Goal: Task Accomplishment & Management: Manage account settings

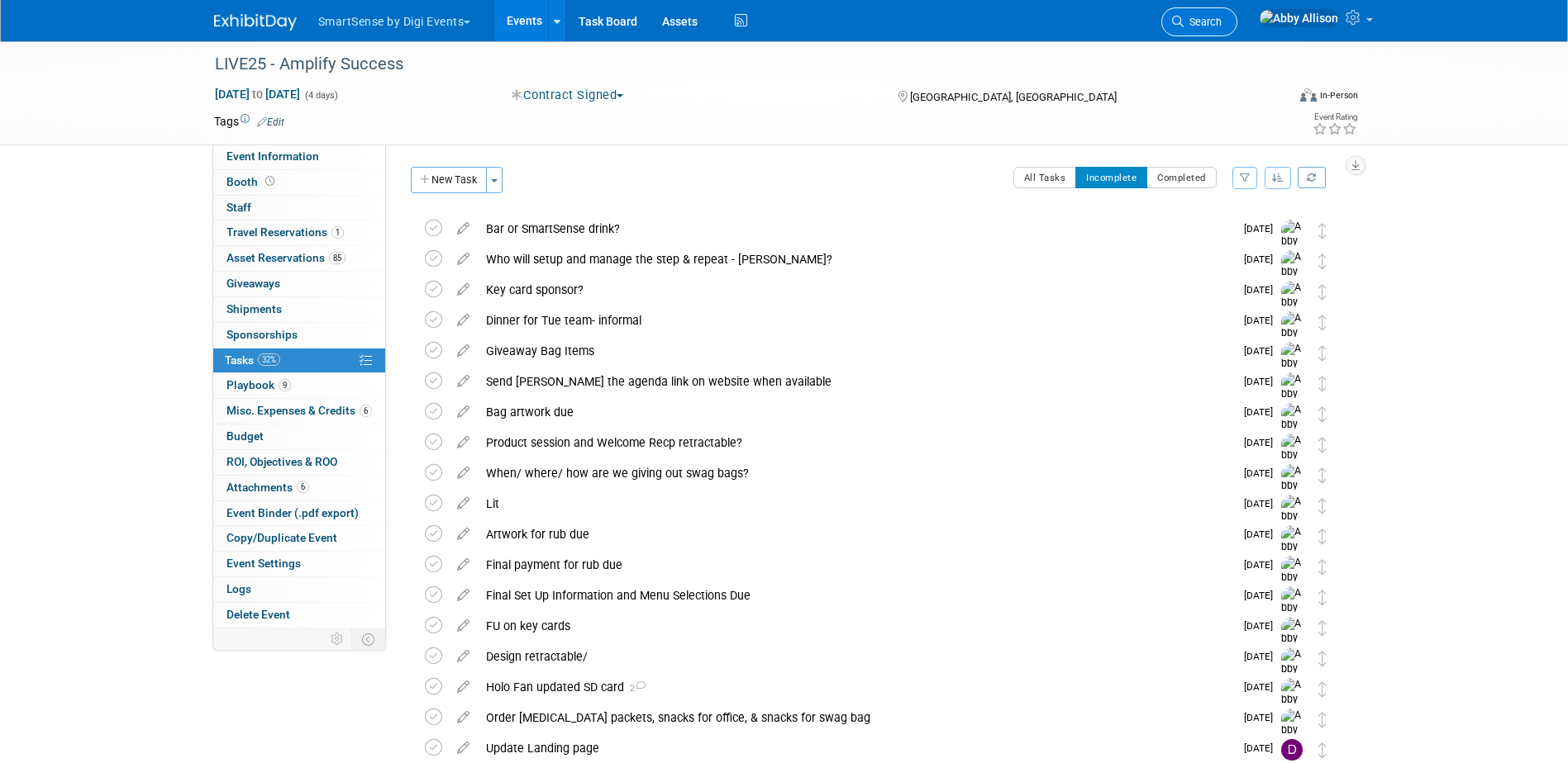
click at [1238, 34] on link "Search" at bounding box center [1200, 22] width 76 height 29
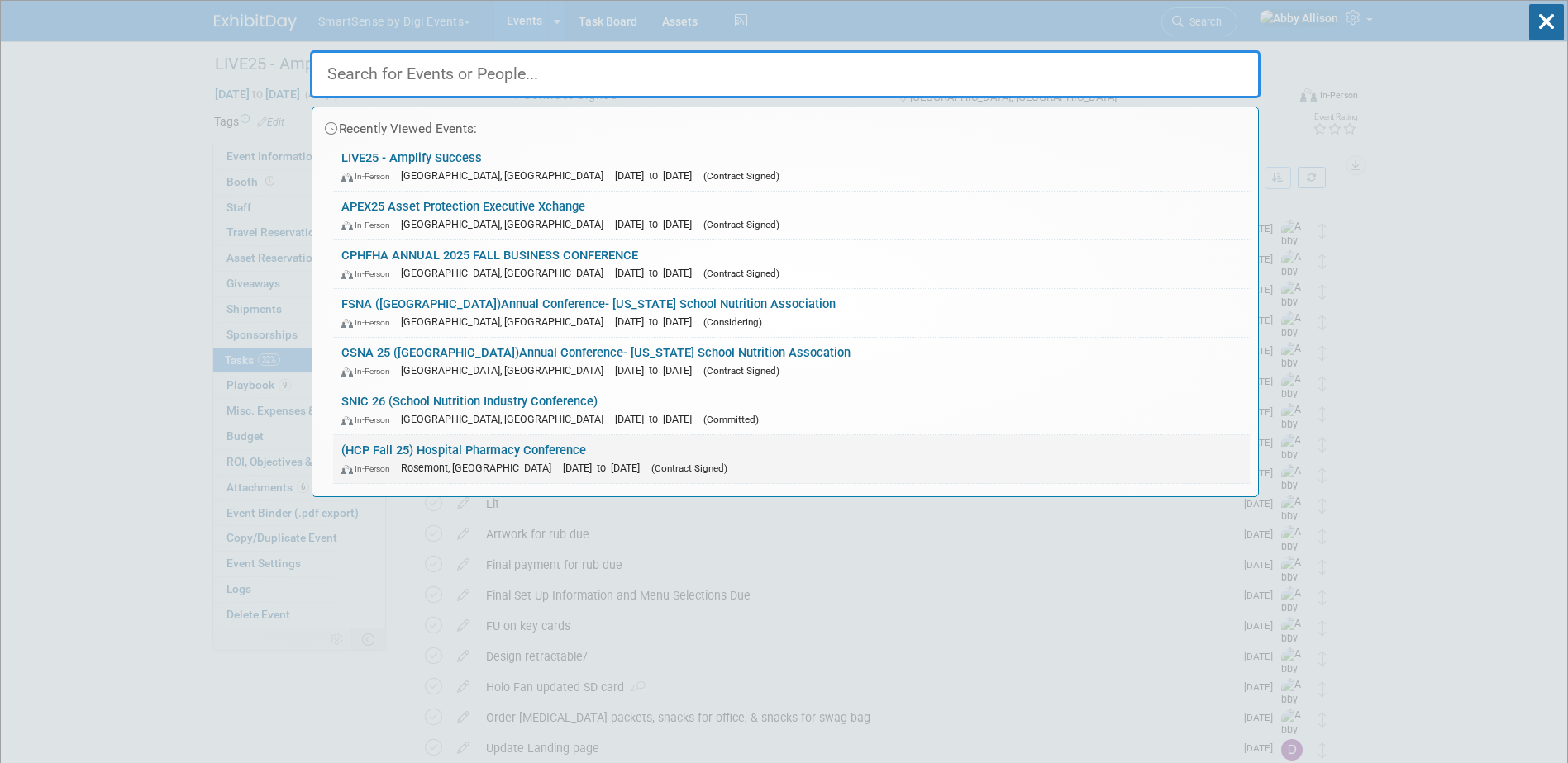
click at [458, 458] on link "(HCP Fall 25) Hospital Pharmacy Conference In-Person Rosemont, IL Sep 29, 2025 …" at bounding box center [791, 459] width 916 height 48
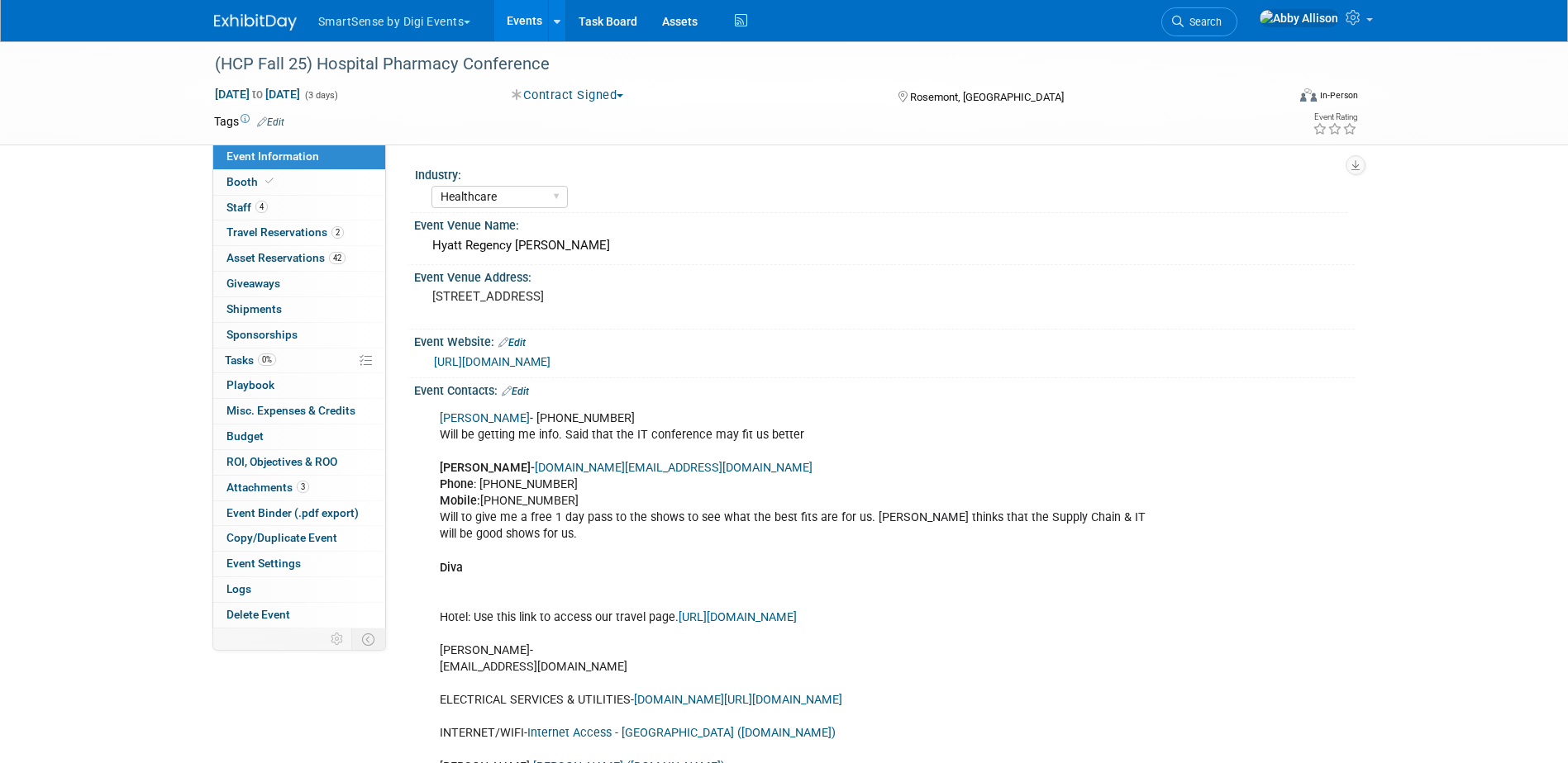
select select "Healthcare"
click at [246, 225] on link "2 Travel Reservations 2" at bounding box center [299, 233] width 172 height 25
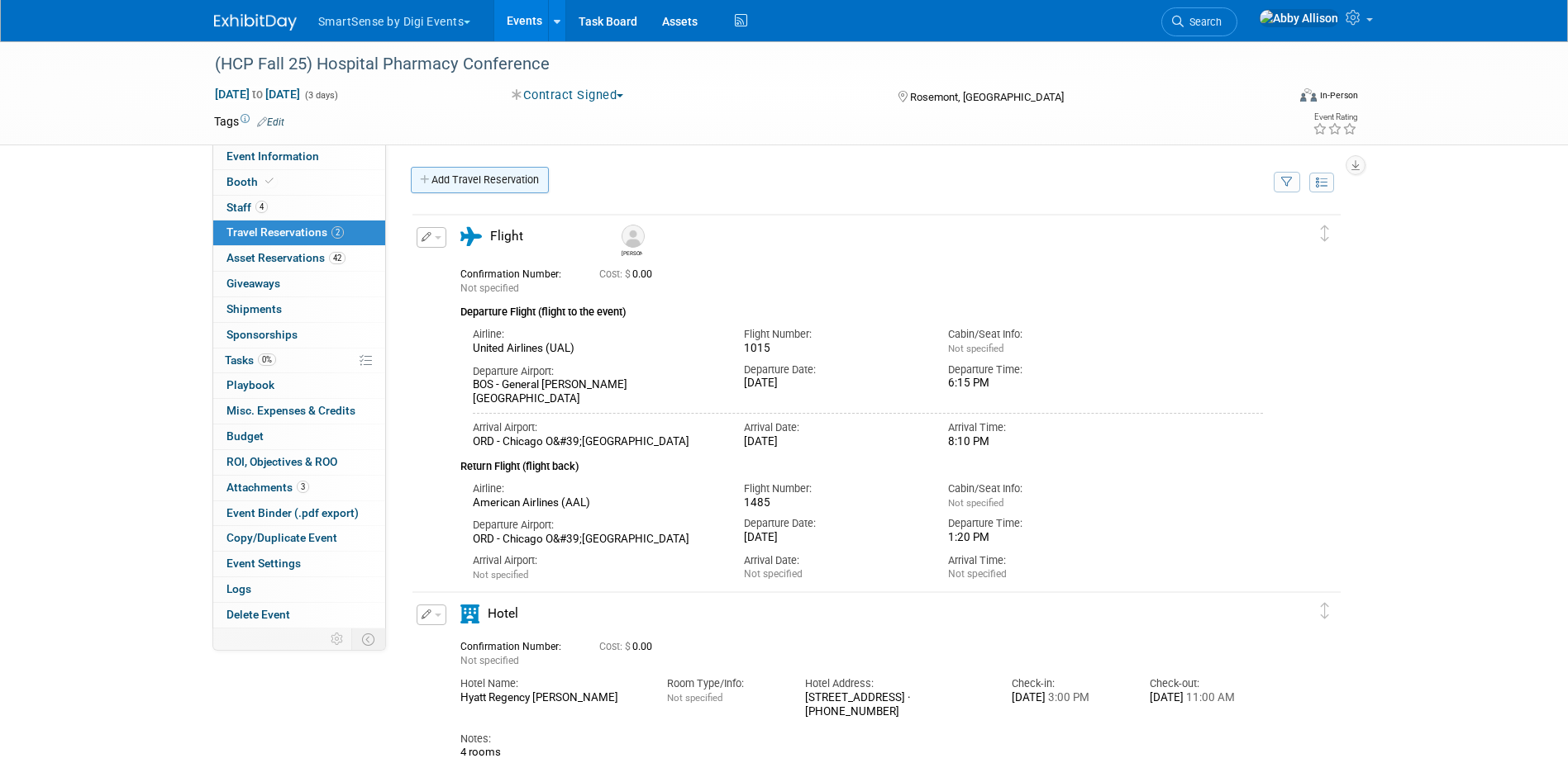
click at [497, 182] on link "Add Travel Reservation" at bounding box center [479, 180] width 138 height 27
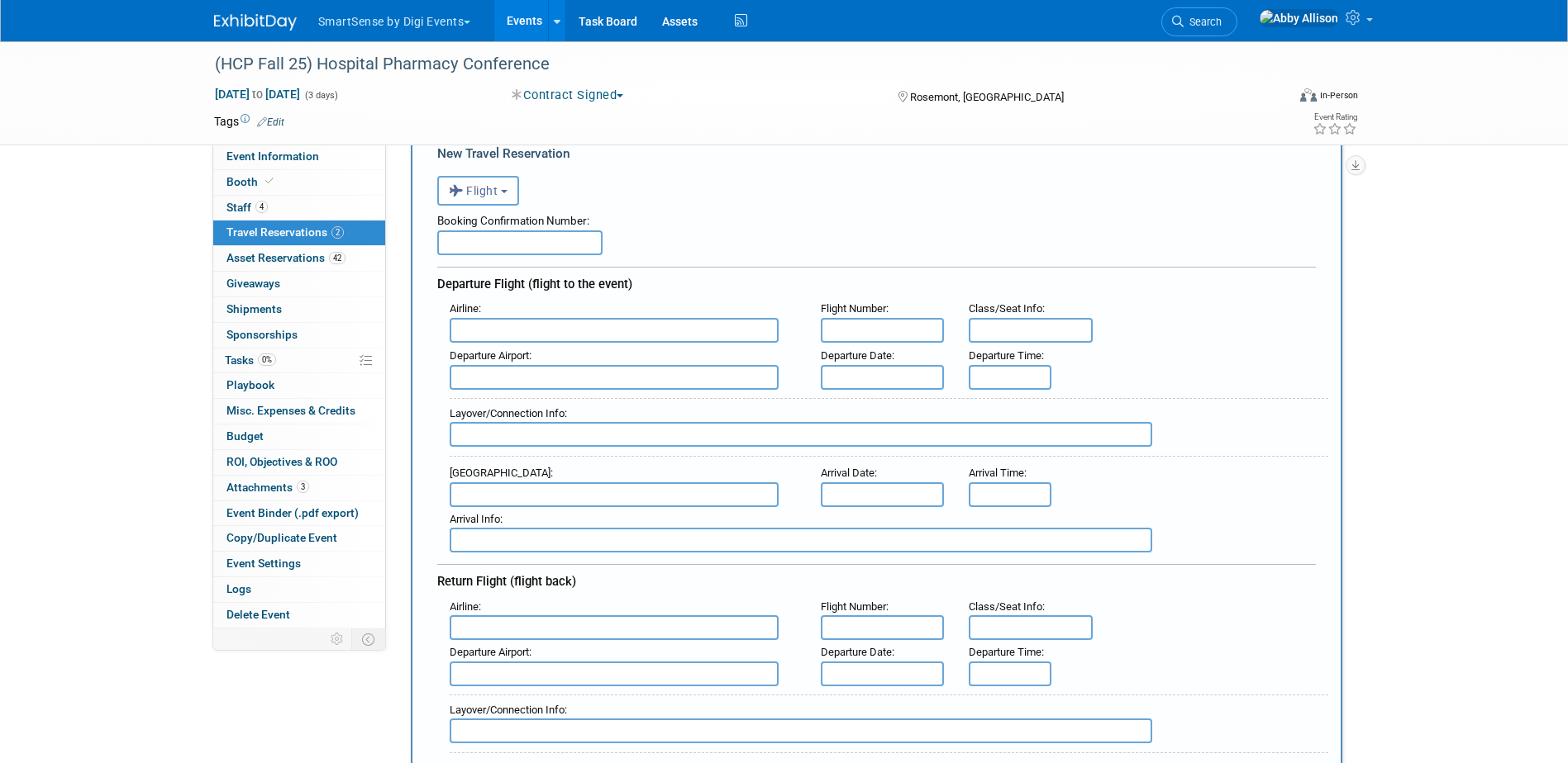
scroll to position [83, 0]
click at [571, 330] on input "text" at bounding box center [614, 329] width 329 height 25
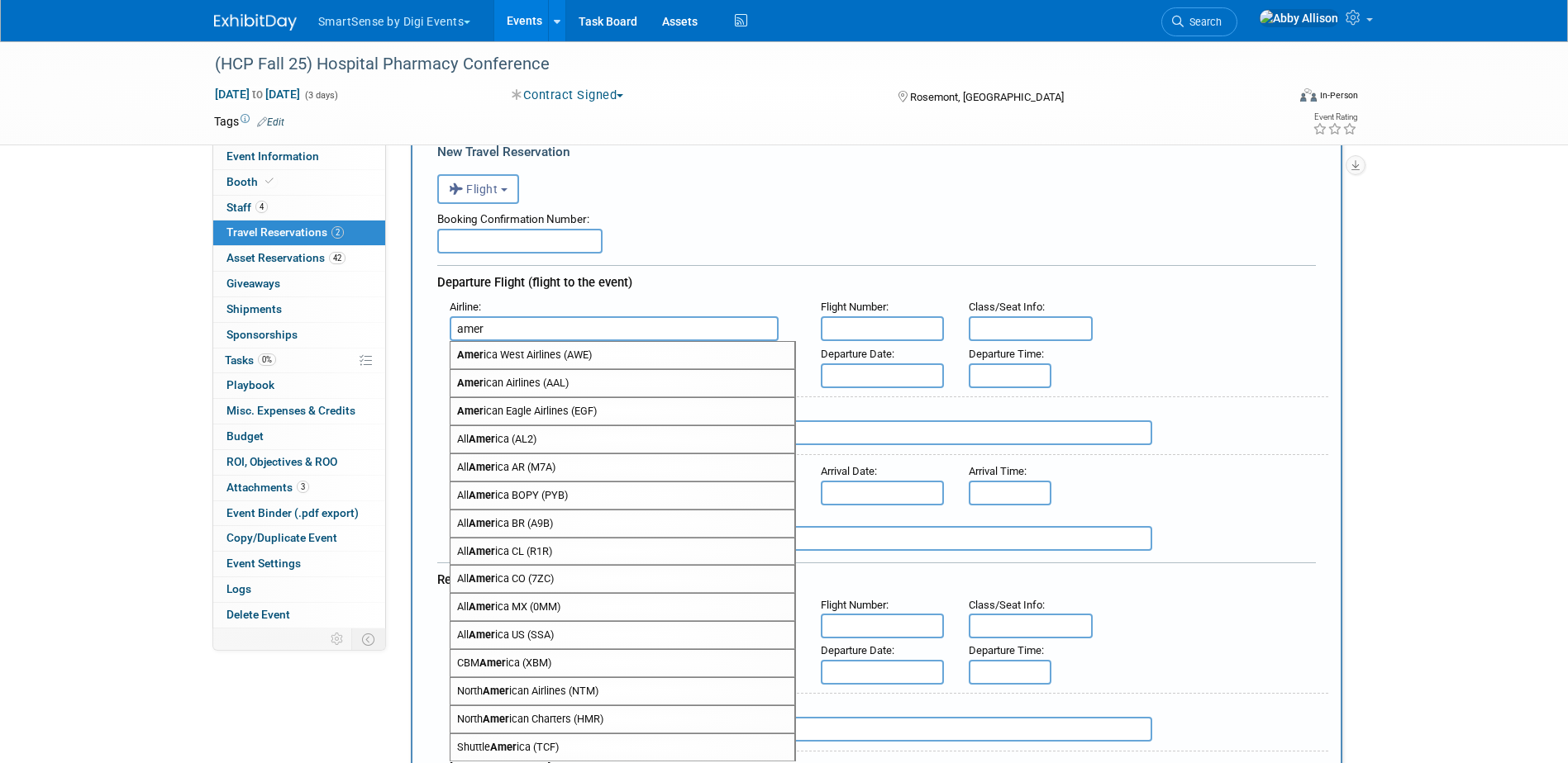
click at [517, 377] on span "Amer ican Airlines (AAL)" at bounding box center [622, 383] width 344 height 27
type input "American Airlines (AAL)"
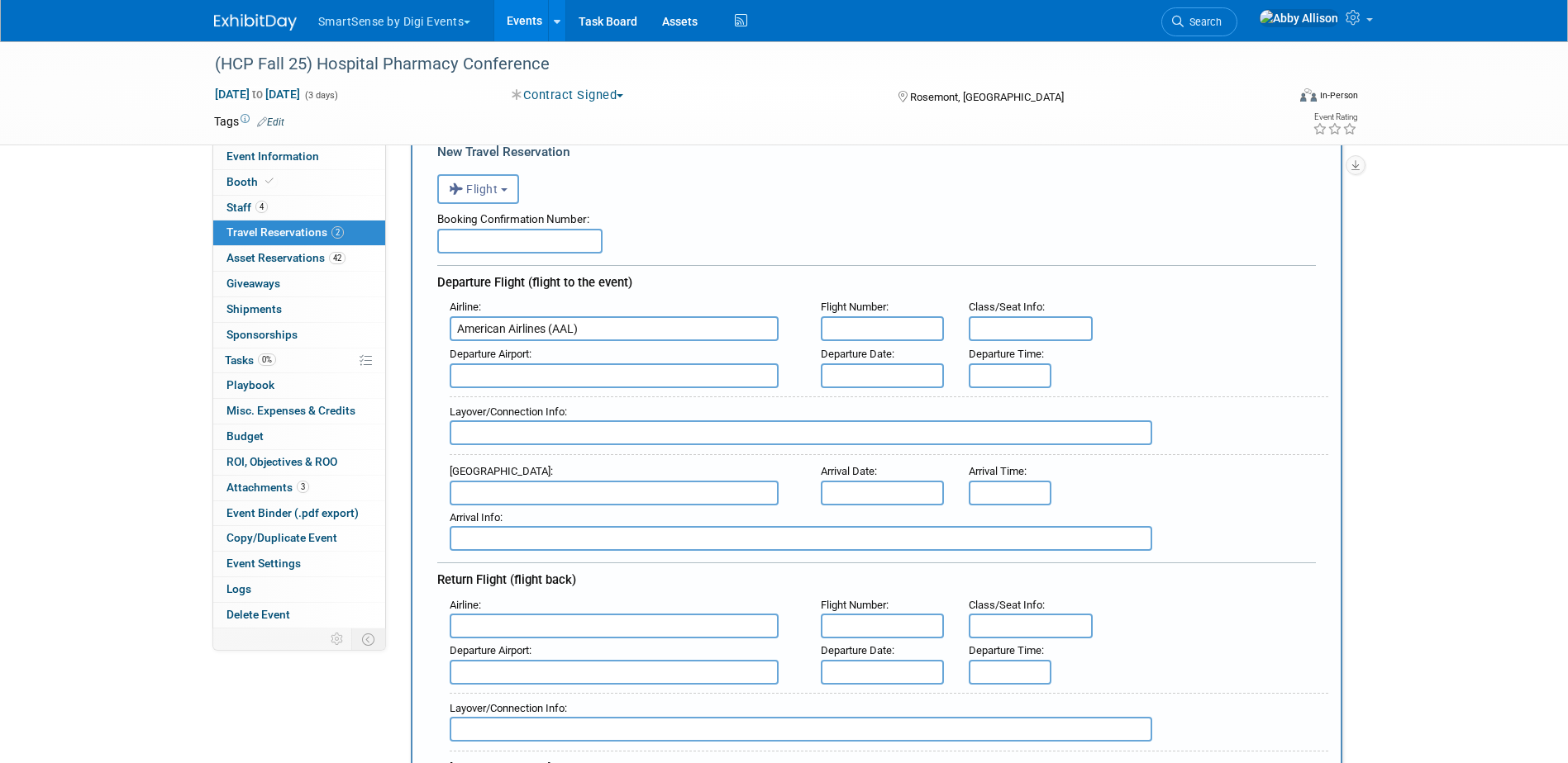
click at [862, 337] on input "text" at bounding box center [883, 329] width 124 height 25
type input "3646"
click at [468, 386] on input "text" at bounding box center [614, 376] width 329 height 25
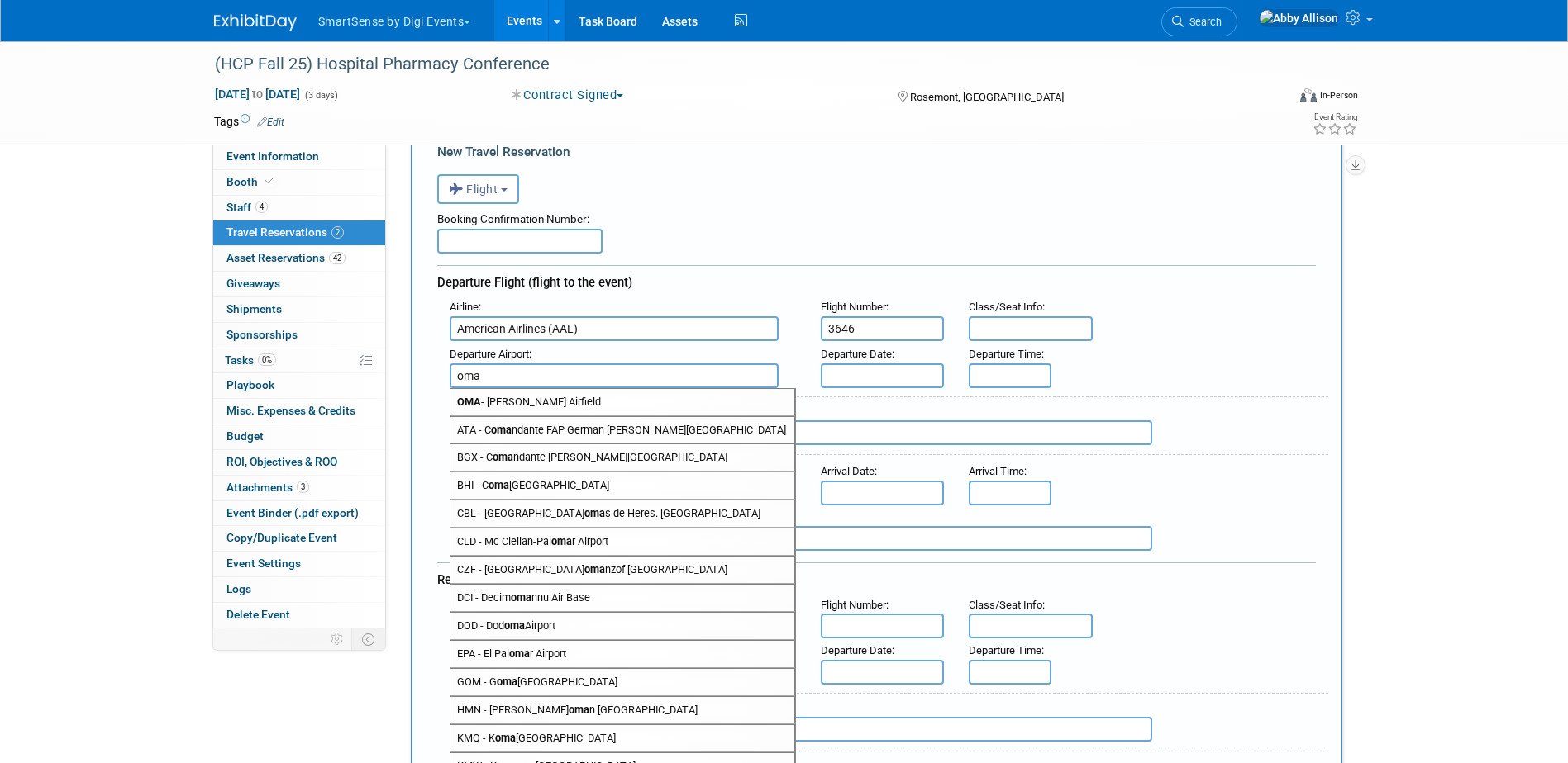
click at [481, 400] on span "OMA - Eppley Airfield" at bounding box center [622, 402] width 344 height 27
type input "OMA - Eppley Airfield"
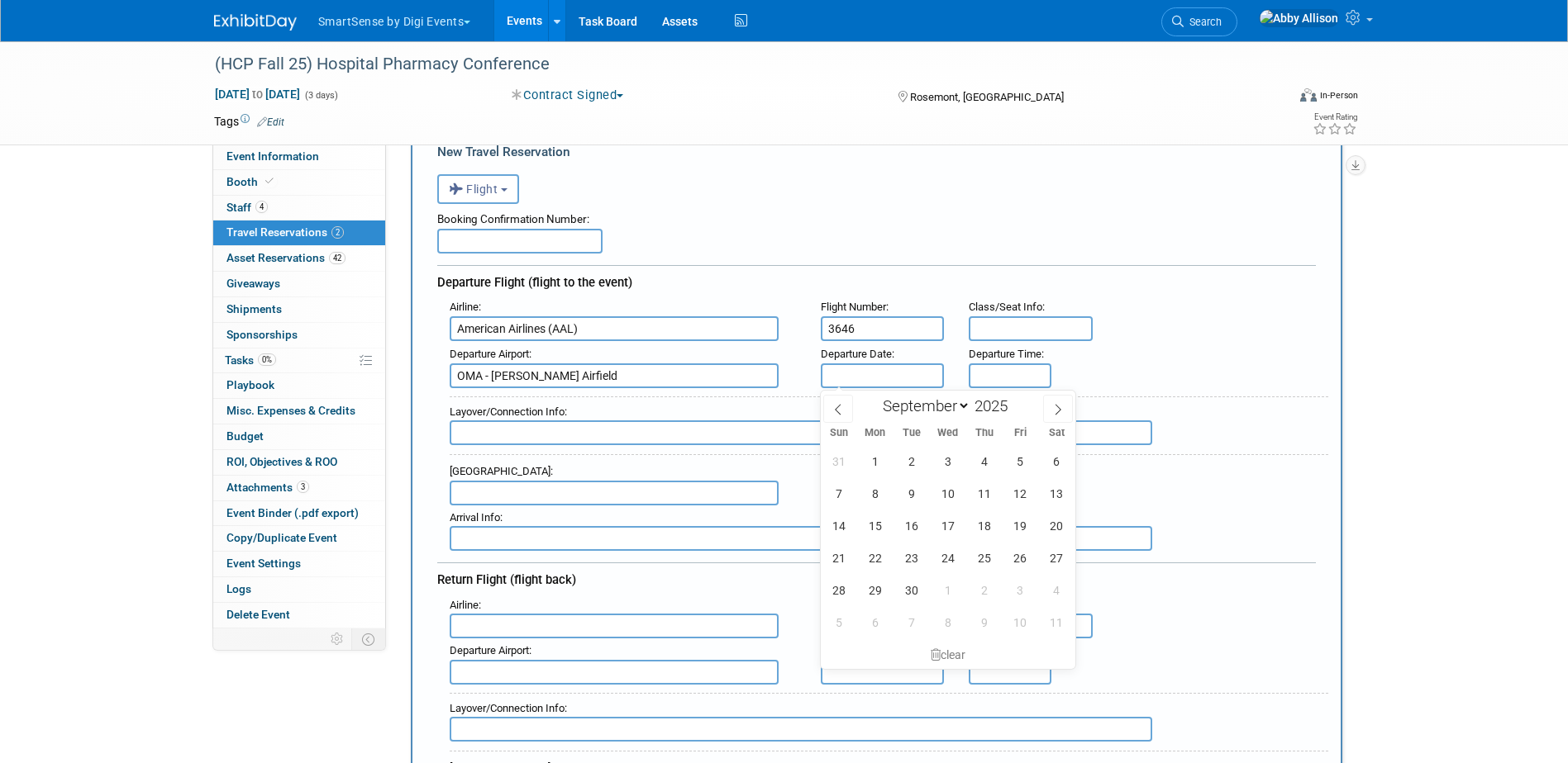
click at [895, 379] on input "text" at bounding box center [883, 376] width 124 height 25
click at [830, 600] on span "28" at bounding box center [839, 590] width 32 height 32
type input "[DATE]"
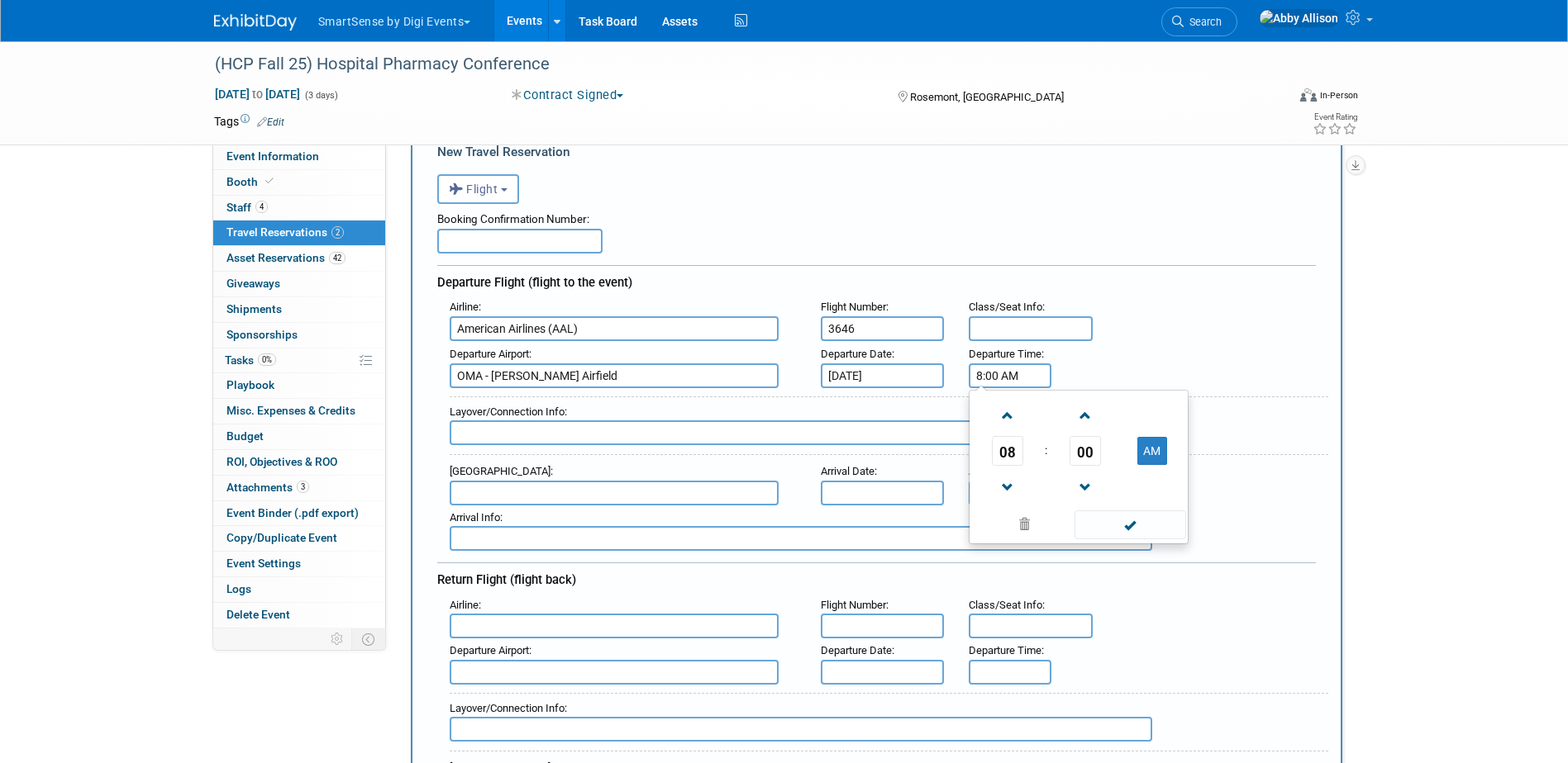
click at [1032, 379] on input "8:00 AM" at bounding box center [1010, 376] width 83 height 25
click at [1002, 449] on span "08" at bounding box center [1007, 450] width 31 height 30
click at [1096, 405] on td "02" at bounding box center [1104, 416] width 52 height 45
click at [1079, 454] on span "00" at bounding box center [1085, 450] width 31 height 30
click at [1154, 409] on td "15" at bounding box center [1158, 416] width 52 height 45
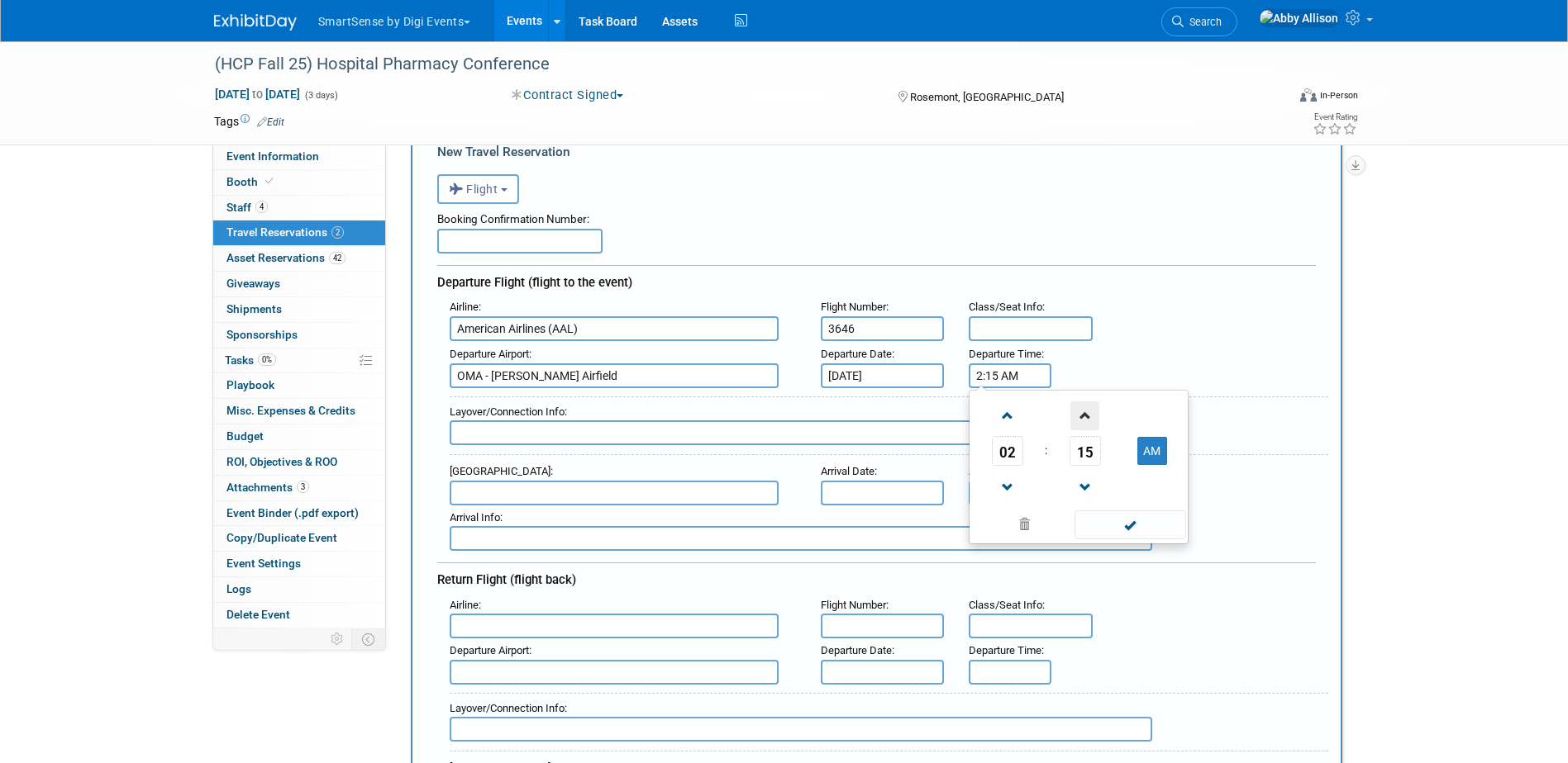
click at [1091, 429] on span at bounding box center [1085, 416] width 29 height 29
click at [1151, 452] on button "AM" at bounding box center [1152, 450] width 30 height 28
type input "2:17 PM"
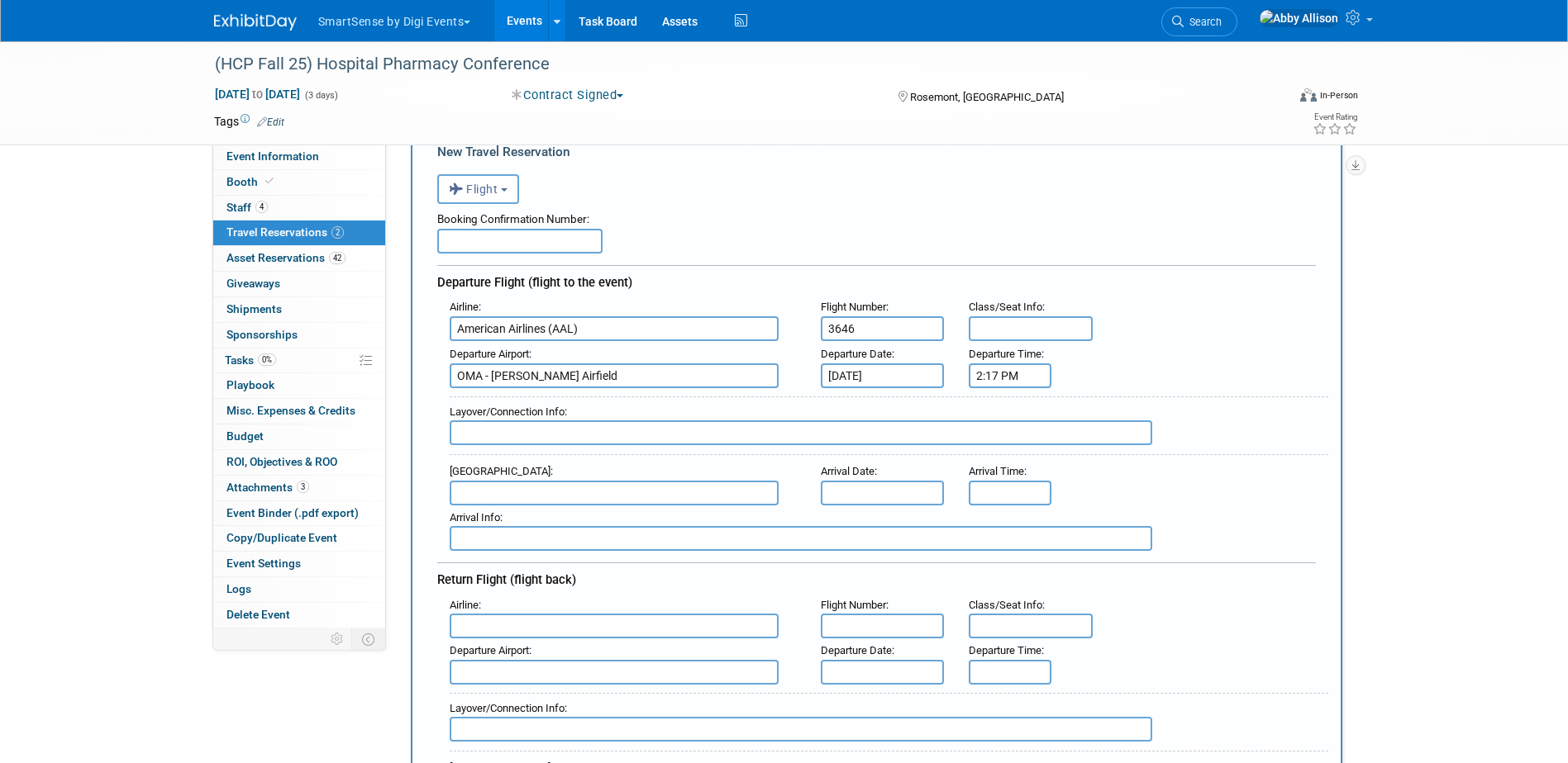
click at [675, 490] on input "text" at bounding box center [614, 493] width 329 height 25
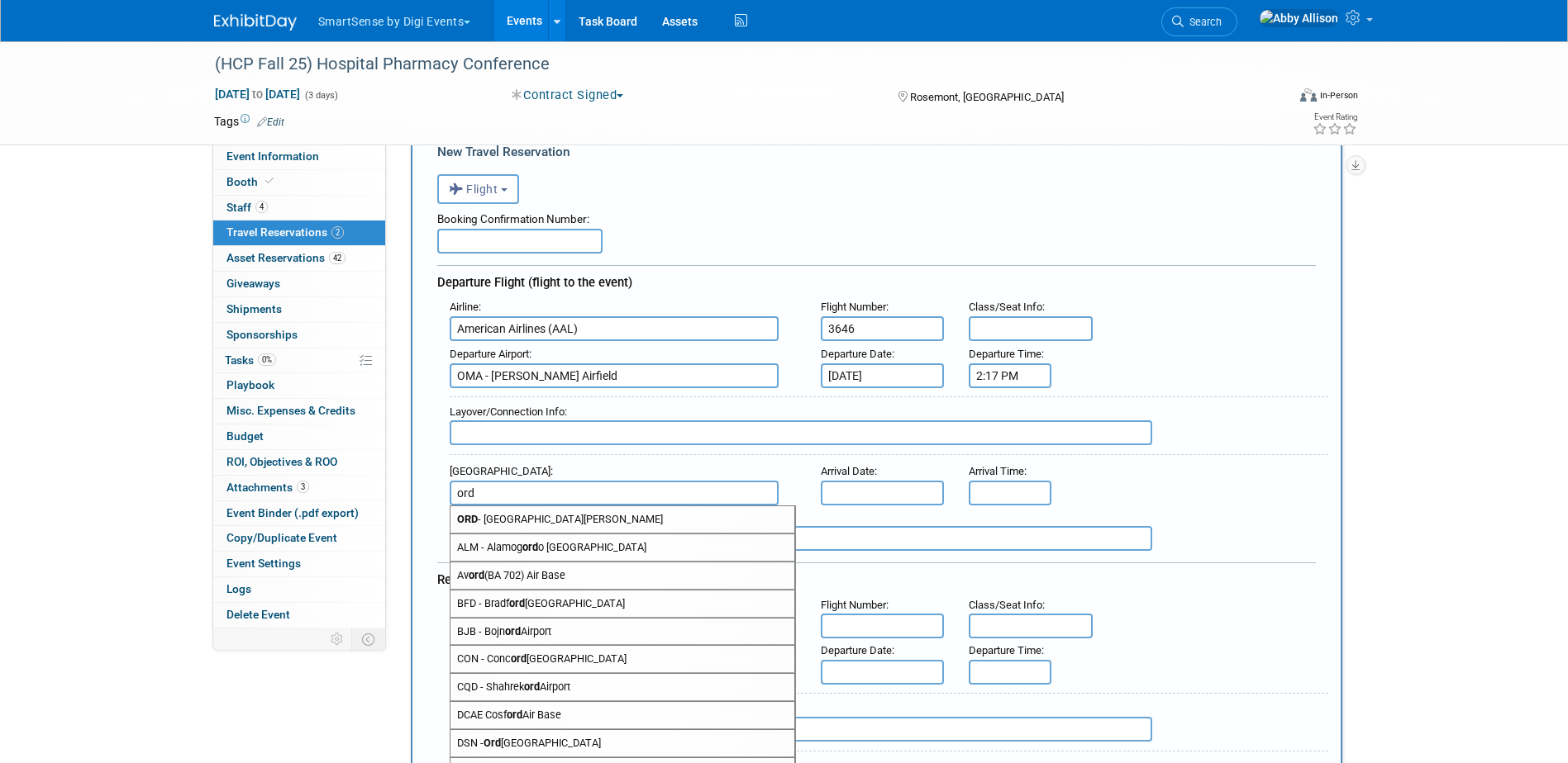
click at [560, 517] on span "ORD - Chicago O'Hare International Airport" at bounding box center [622, 520] width 344 height 27
type input "ORD - Chicago O&#39;Hare International Airport"
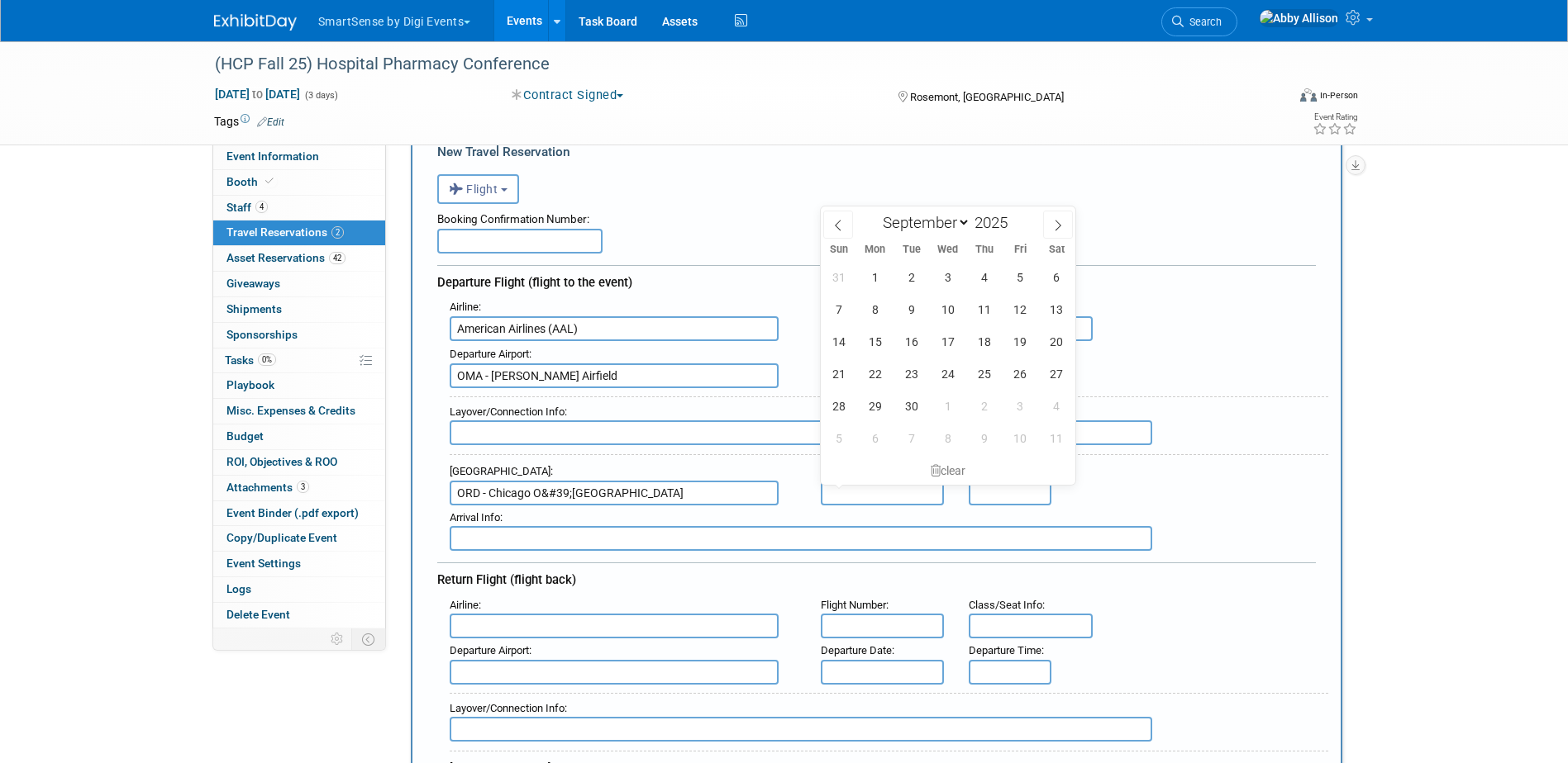
click at [888, 492] on input "text" at bounding box center [883, 493] width 124 height 25
click at [836, 411] on span "28" at bounding box center [839, 406] width 32 height 32
type input "Sep 28, 2025"
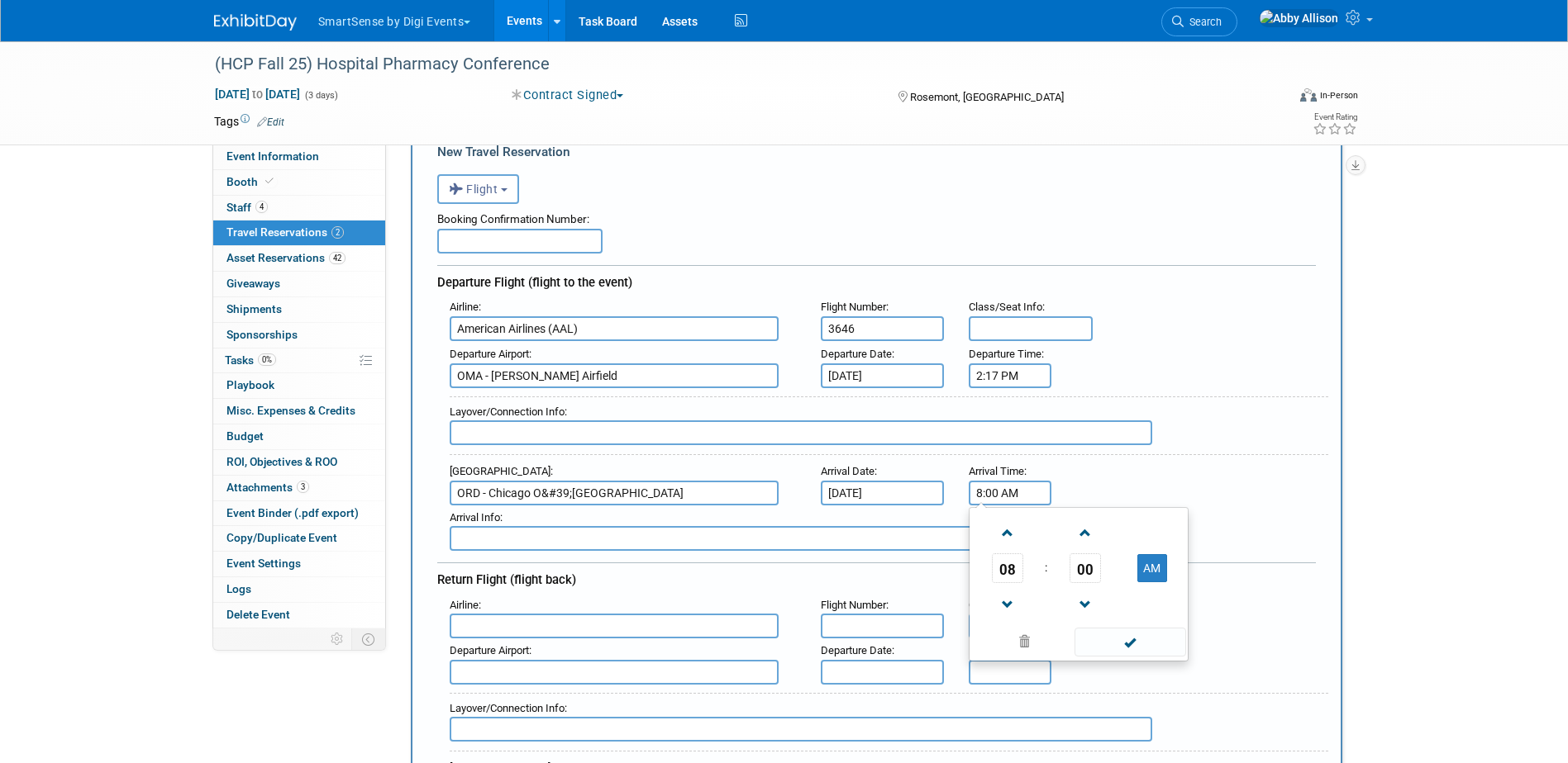
click at [985, 498] on input "8:00 AM" at bounding box center [1010, 493] width 83 height 25
click at [997, 555] on span "08" at bounding box center [1007, 567] width 31 height 30
click at [997, 573] on td "04" at bounding box center [998, 578] width 52 height 45
click at [1080, 566] on span "00" at bounding box center [1085, 567] width 31 height 30
click at [1061, 536] on td "05" at bounding box center [1052, 533] width 52 height 45
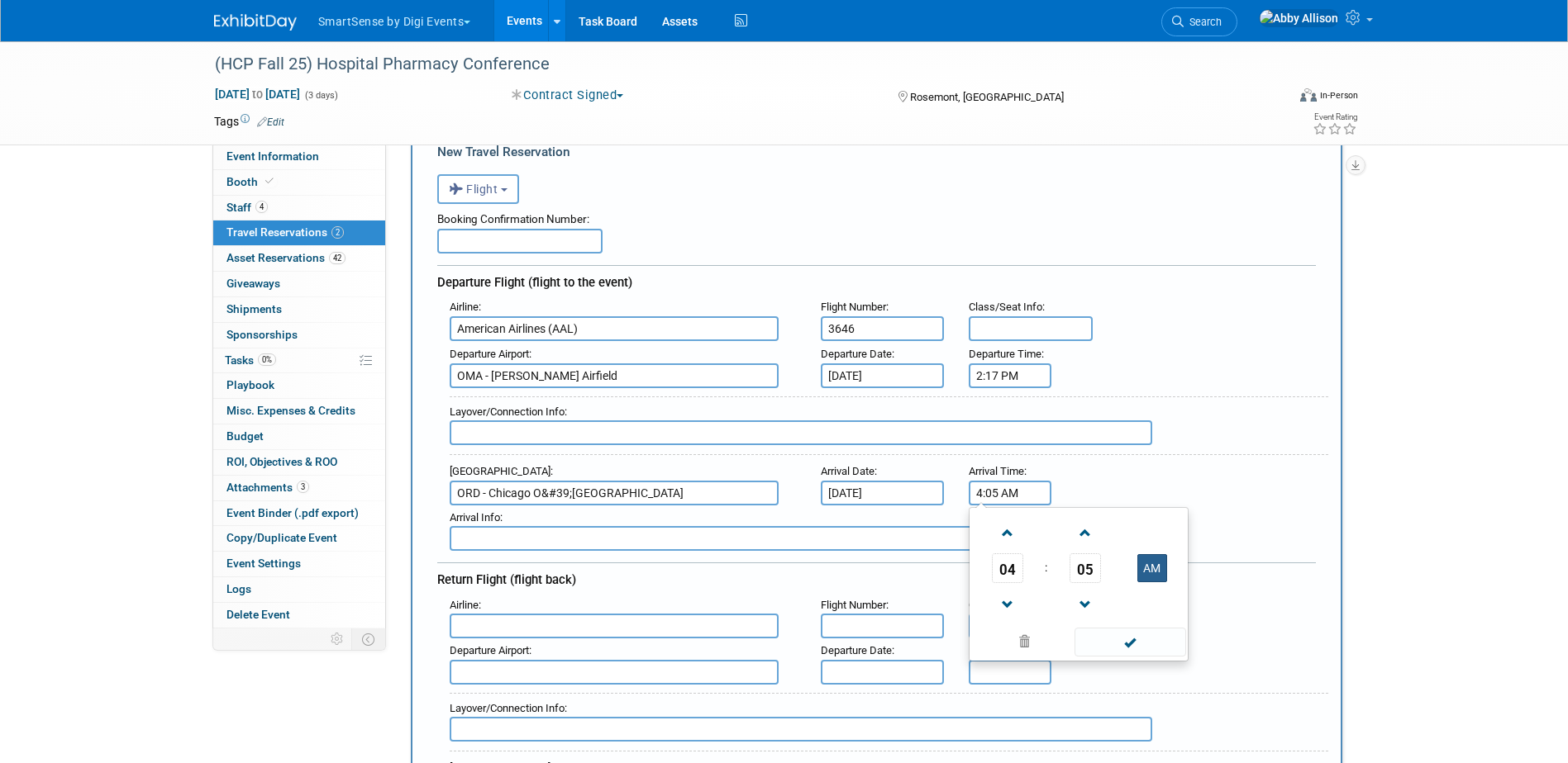
click at [1155, 570] on button "AM" at bounding box center [1152, 567] width 30 height 28
type input "4:05 PM"
click at [1153, 650] on span at bounding box center [1130, 642] width 112 height 29
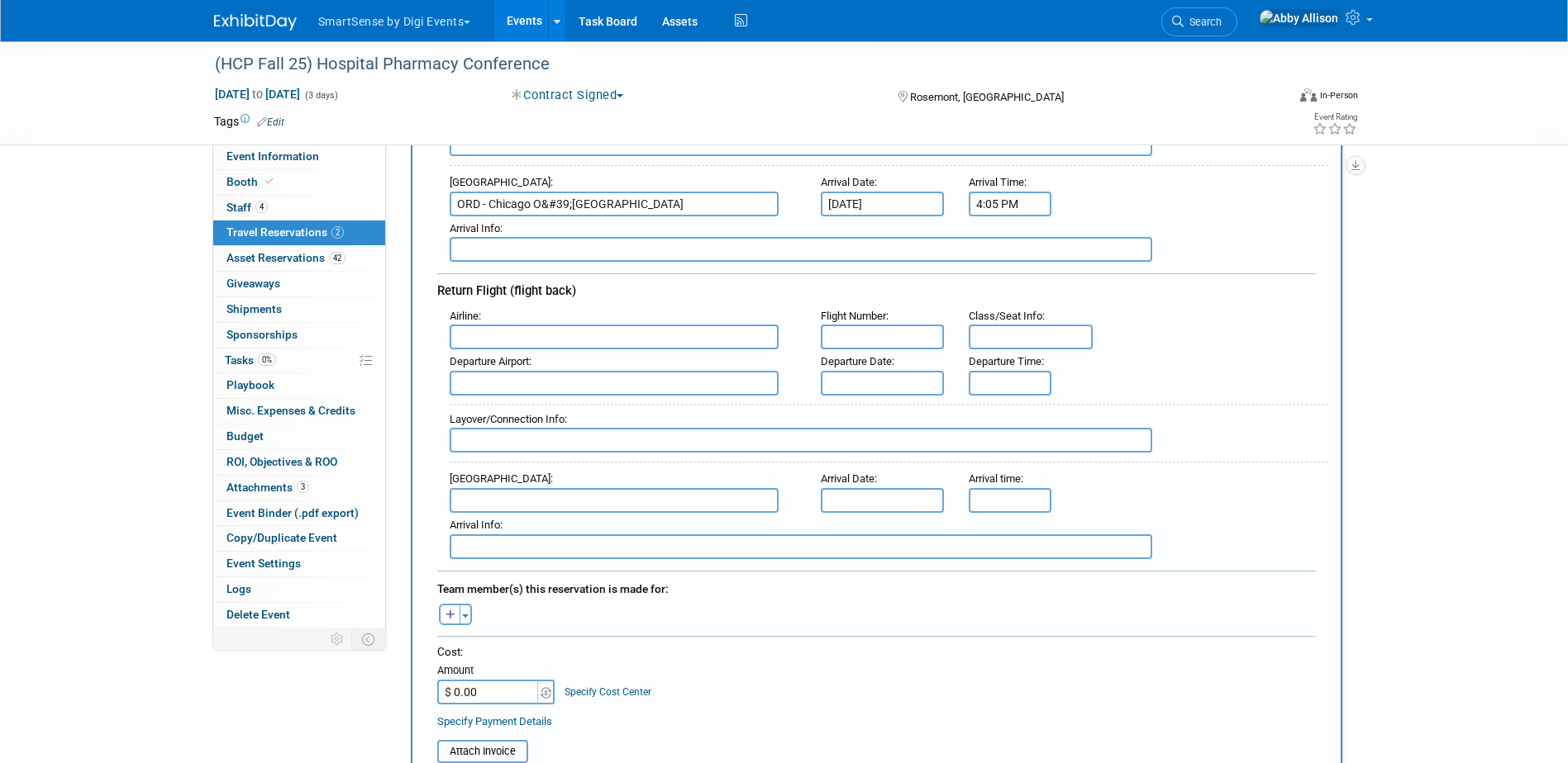
scroll to position [413, 0]
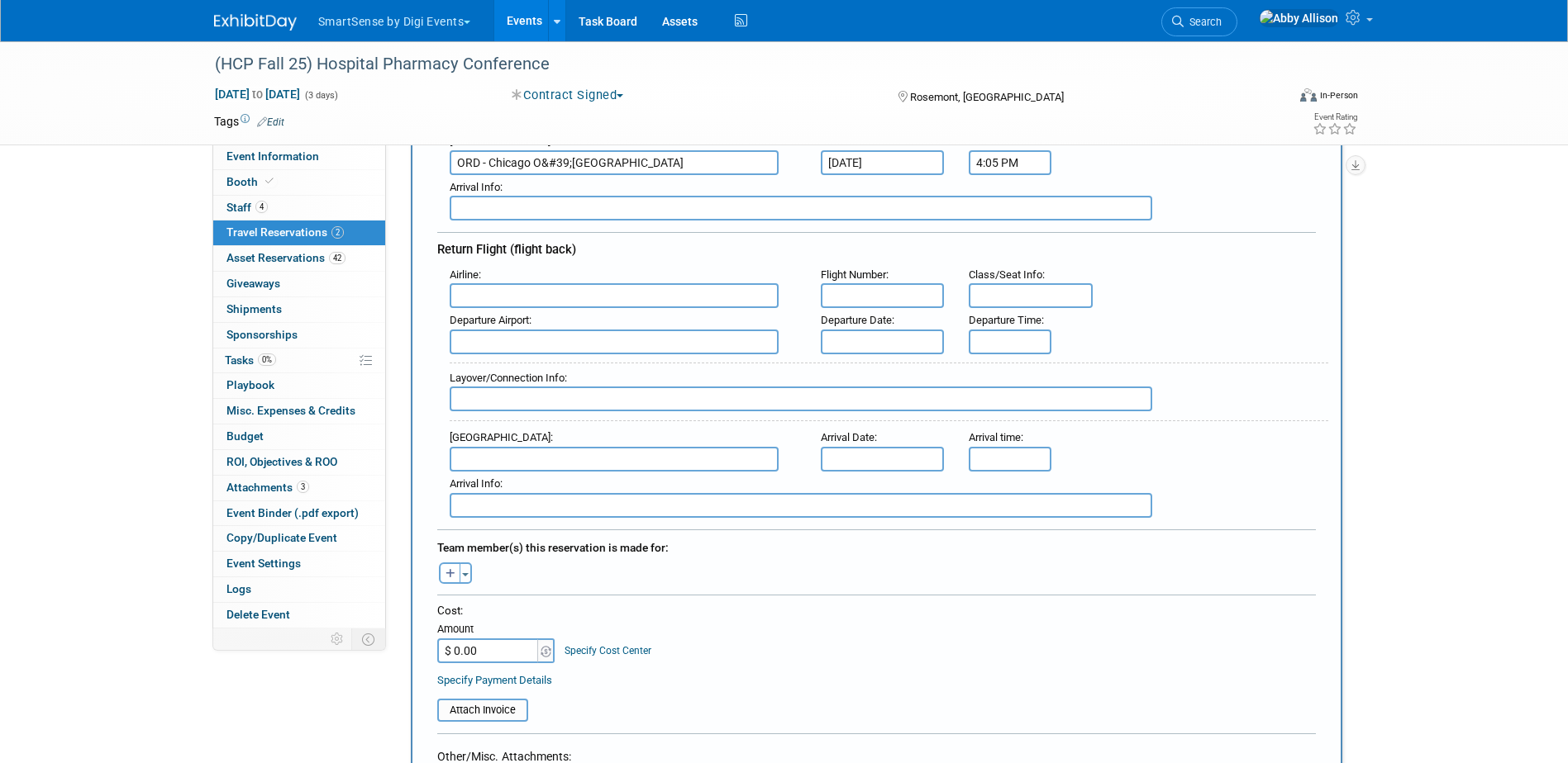
click at [701, 289] on input "text" at bounding box center [614, 296] width 329 height 25
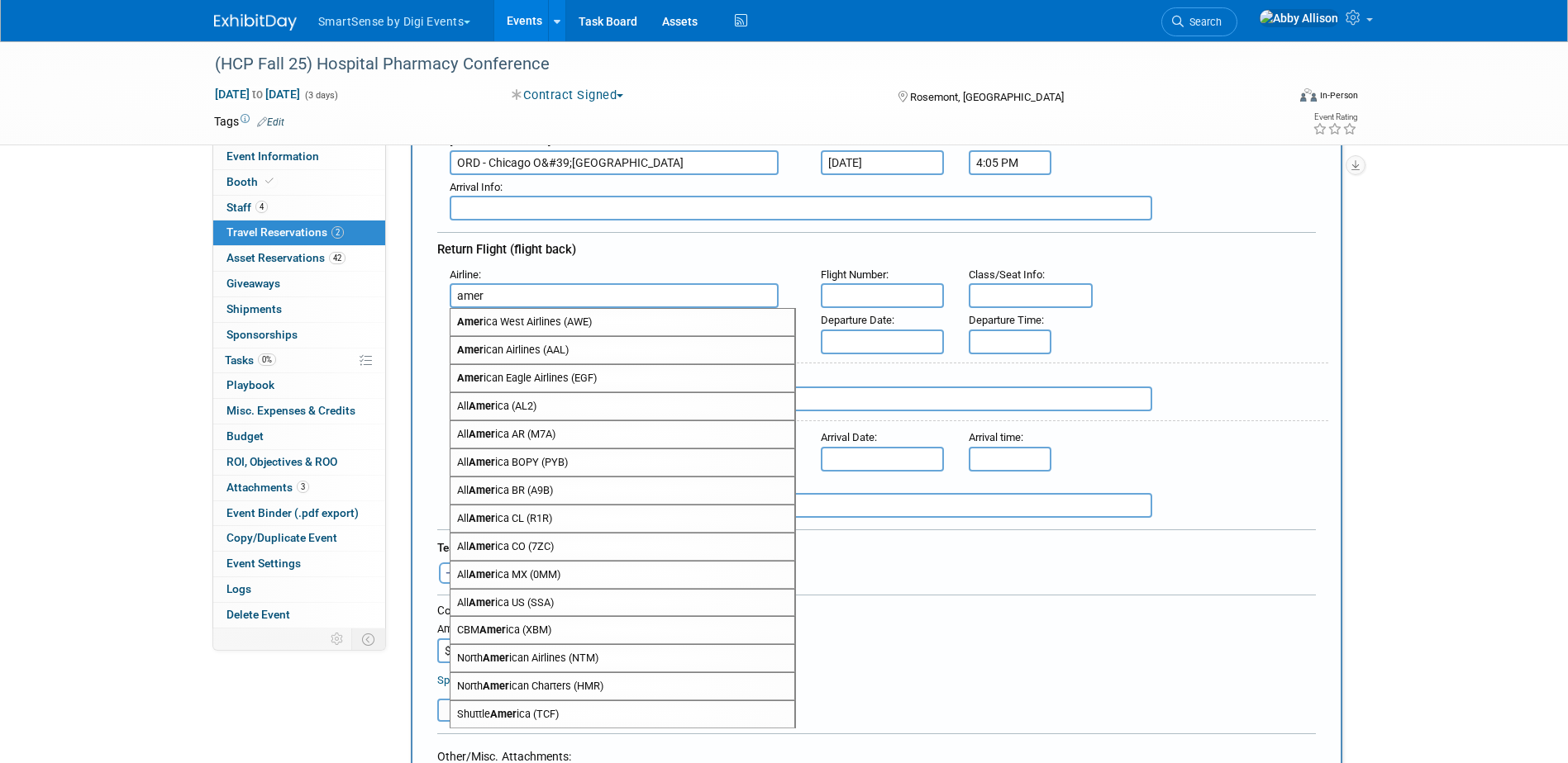
click at [554, 350] on span "Amer ican Airlines (AAL)" at bounding box center [622, 350] width 344 height 27
type input "American Airlines (AAL)"
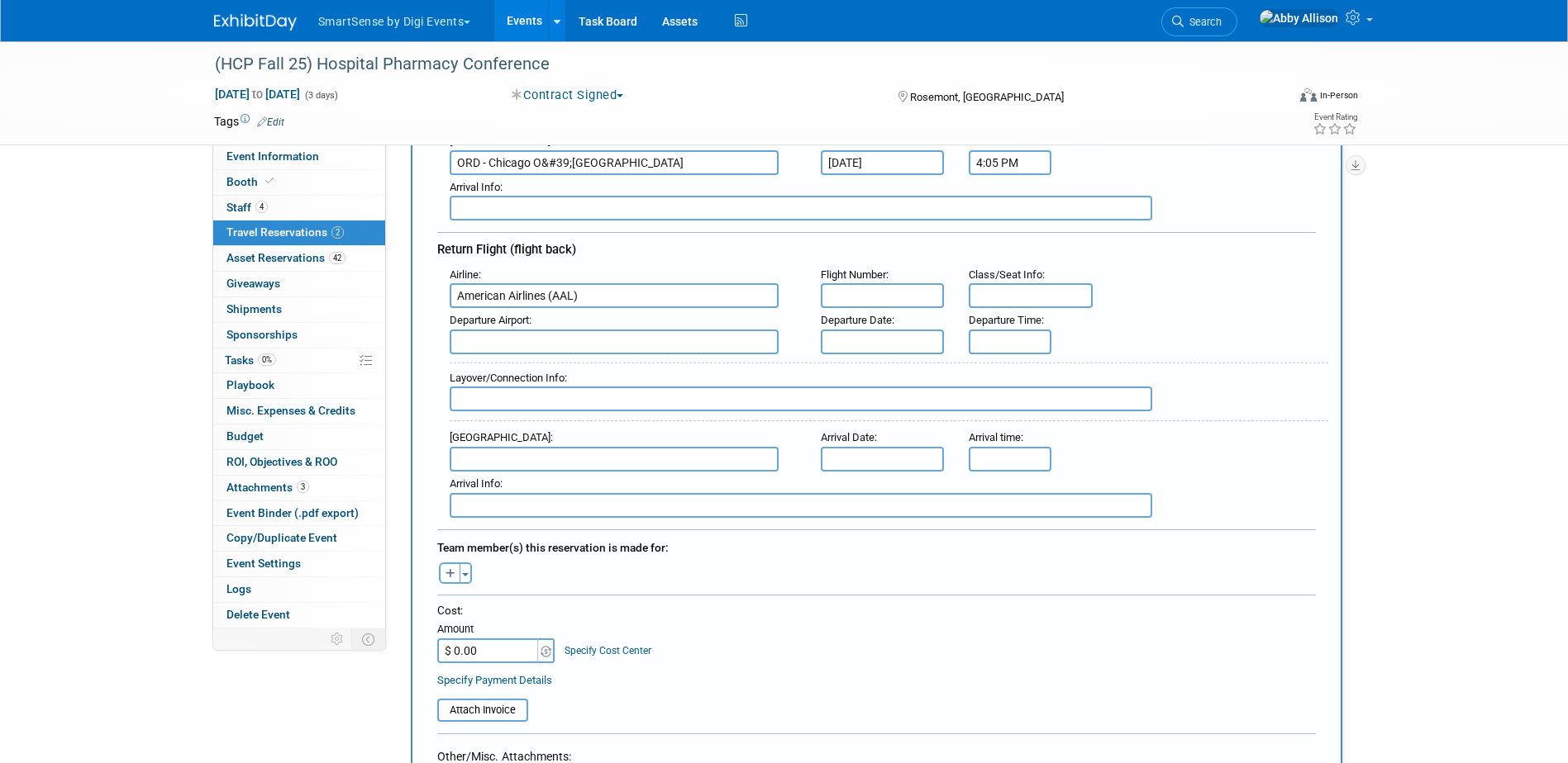
click at [848, 299] on input "text" at bounding box center [883, 296] width 124 height 25
type input "3529"
click at [732, 341] on input "text" at bounding box center [614, 342] width 329 height 25
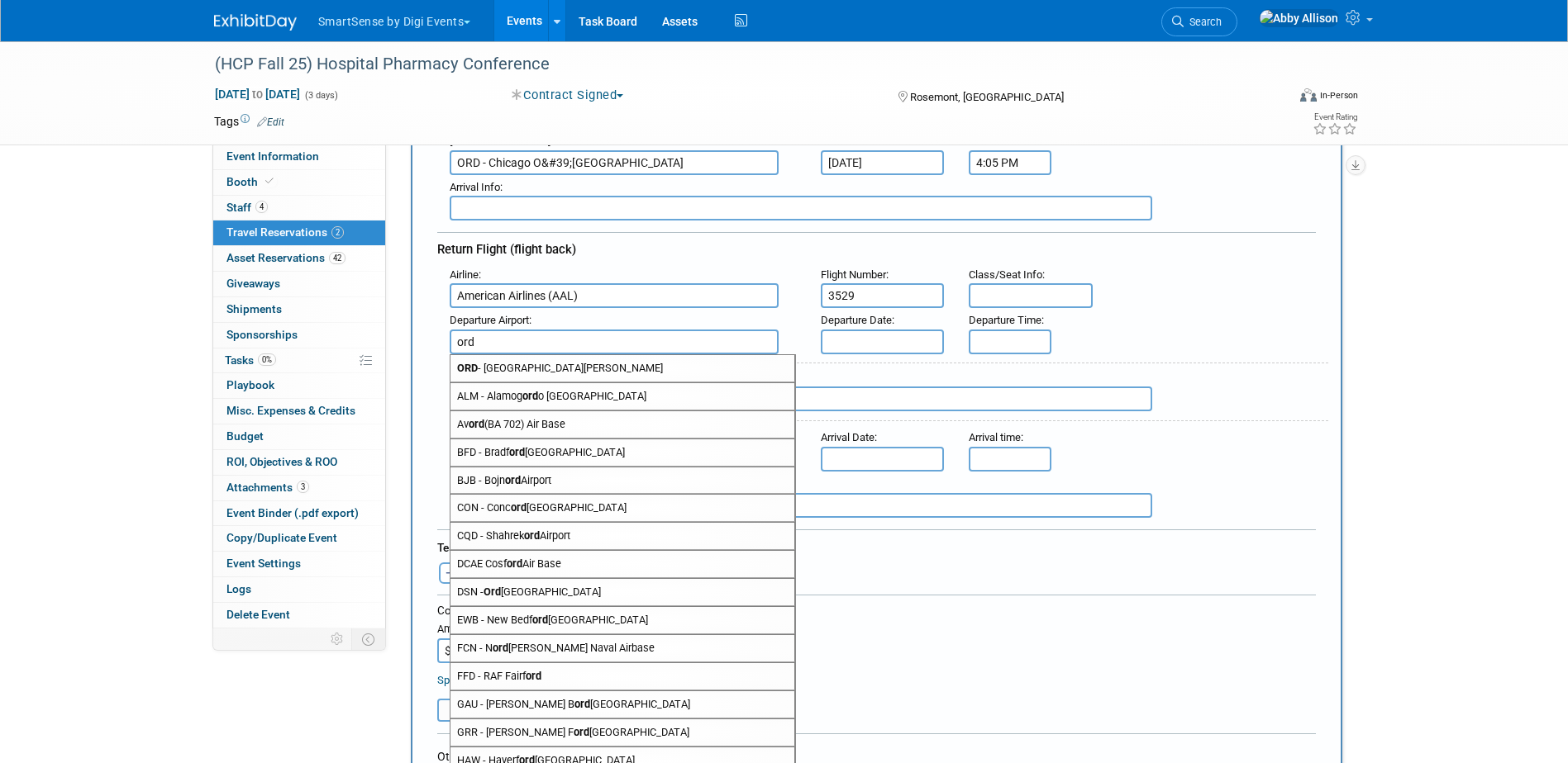
click at [659, 370] on span "ORD - Chicago O'Hare International Airport" at bounding box center [622, 368] width 344 height 27
type input "ORD - Chicago O&#39;Hare International Airport"
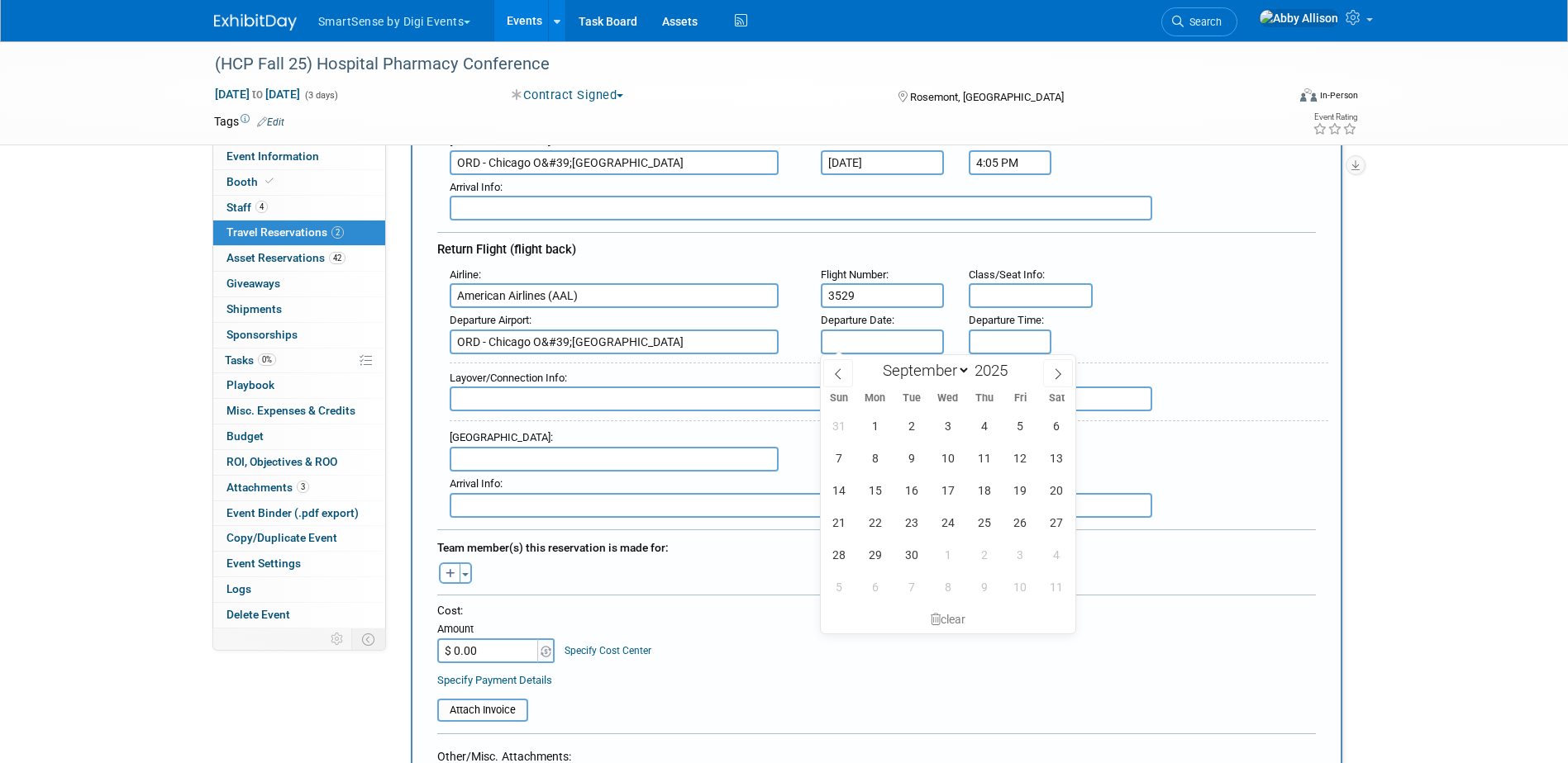
click at [851, 338] on input "text" at bounding box center [883, 342] width 124 height 25
click at [940, 559] on span "1" at bounding box center [948, 555] width 32 height 32
type input "Oct 1, 2025"
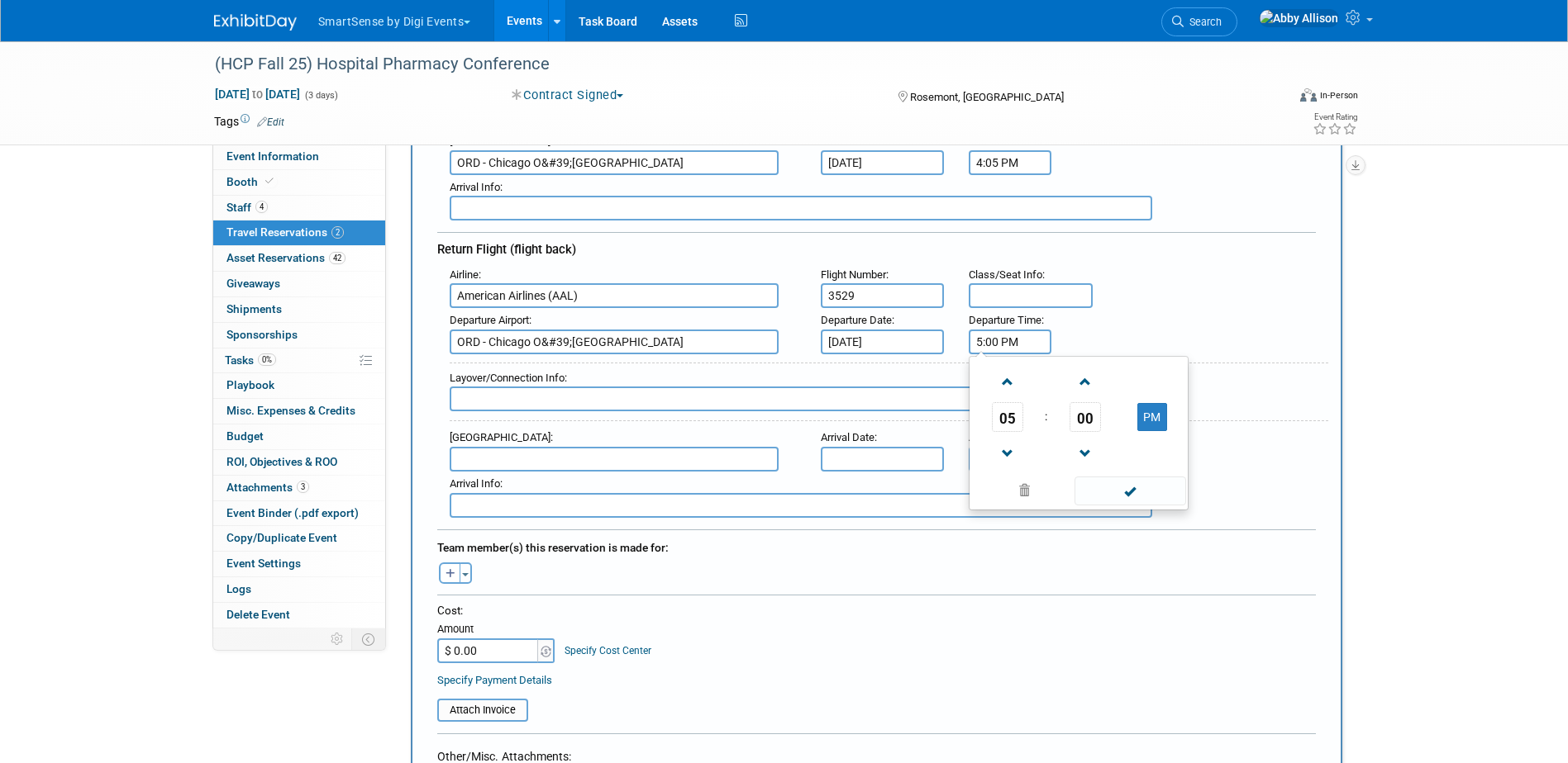
click at [994, 340] on input "5:00 PM" at bounding box center [1010, 342] width 83 height 25
click at [1002, 415] on span "05" at bounding box center [1007, 417] width 31 height 30
click at [1037, 381] on td "01" at bounding box center [1052, 382] width 52 height 45
click at [1070, 417] on span "00" at bounding box center [1085, 417] width 31 height 30
click at [1008, 470] on td "40" at bounding box center [998, 471] width 52 height 45
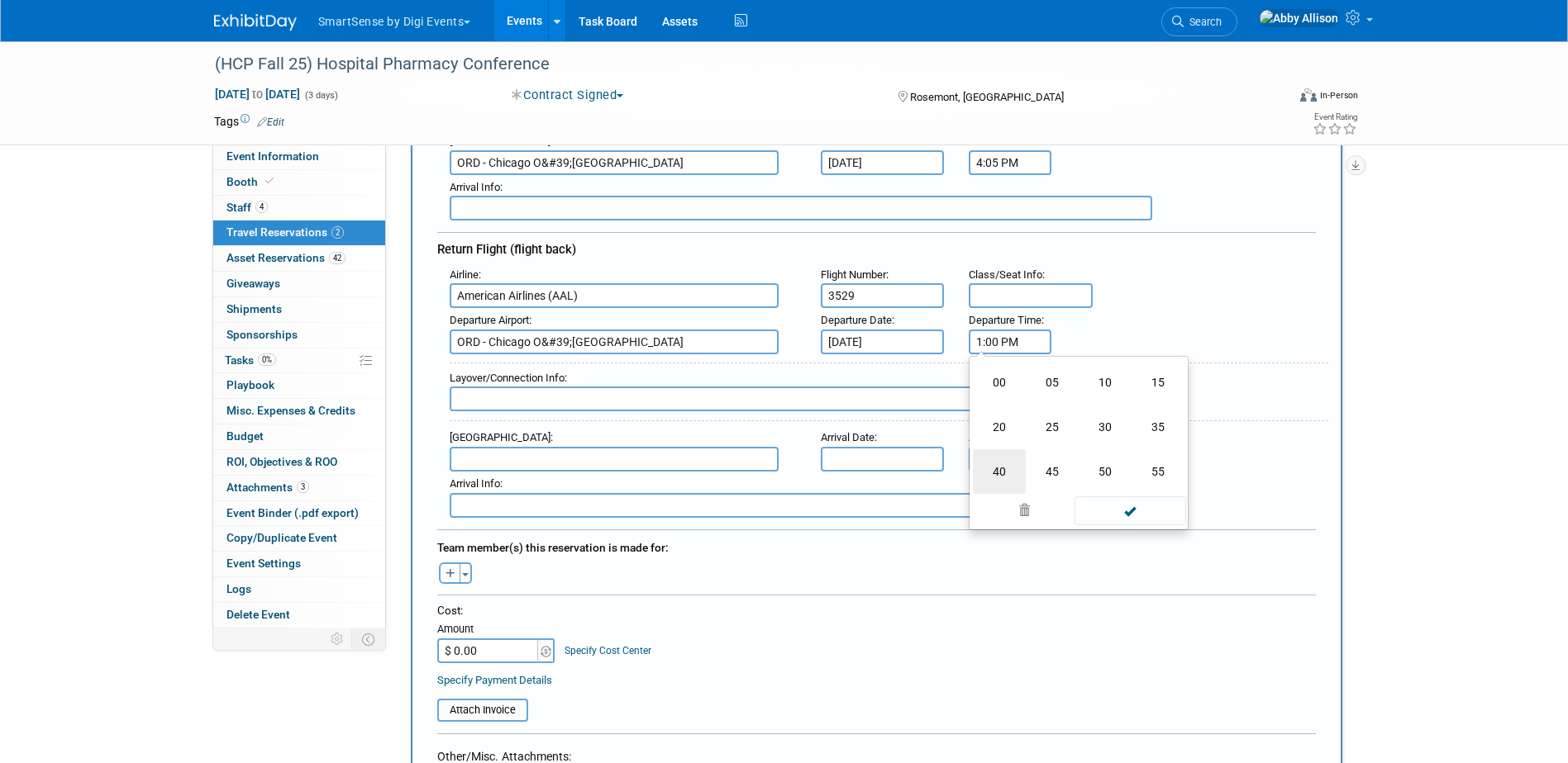
type input "1:40 PM"
click at [1127, 490] on span at bounding box center [1130, 491] width 112 height 29
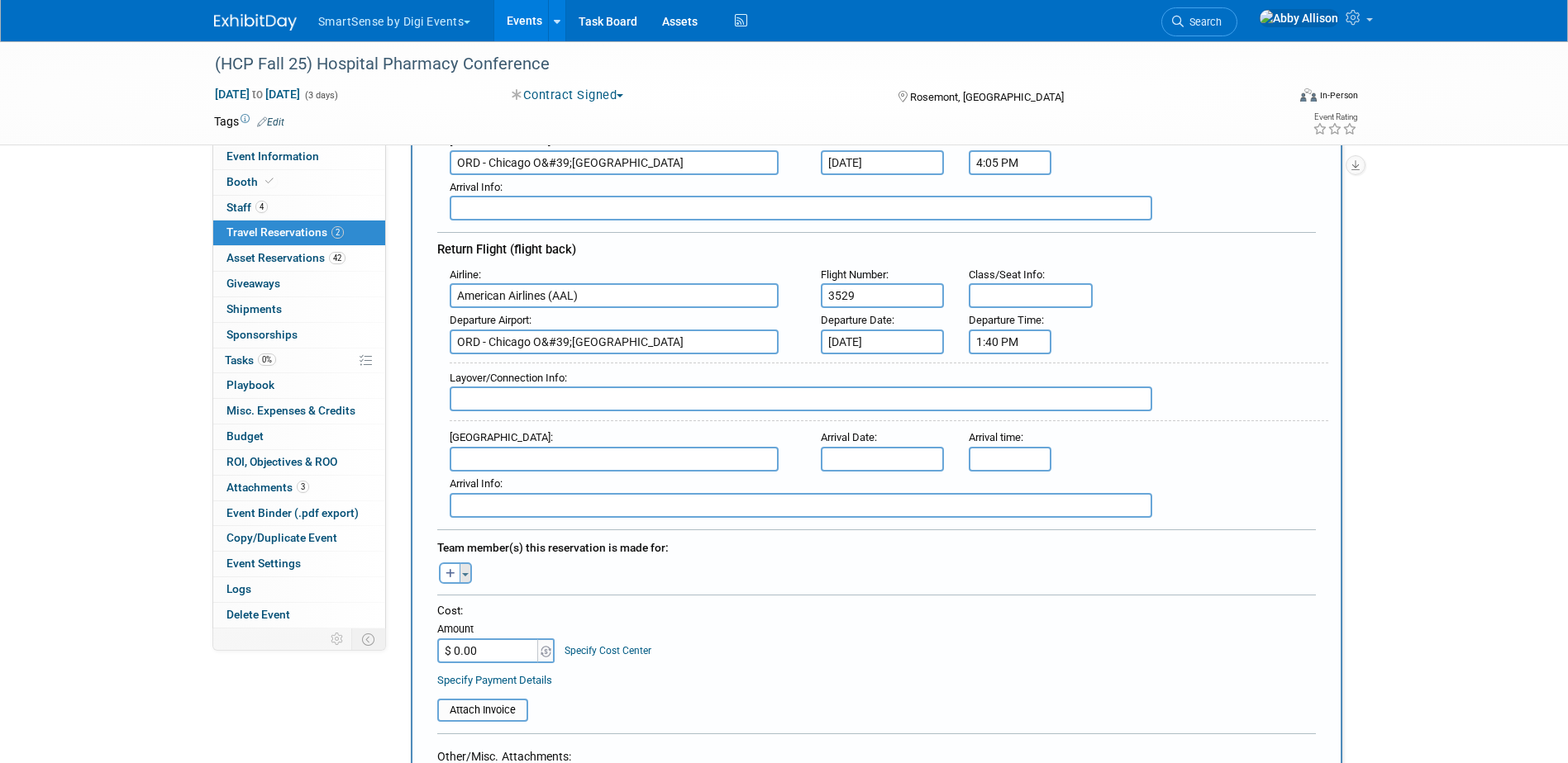
click at [471, 569] on button "Toggle Dropdown" at bounding box center [466, 573] width 12 height 22
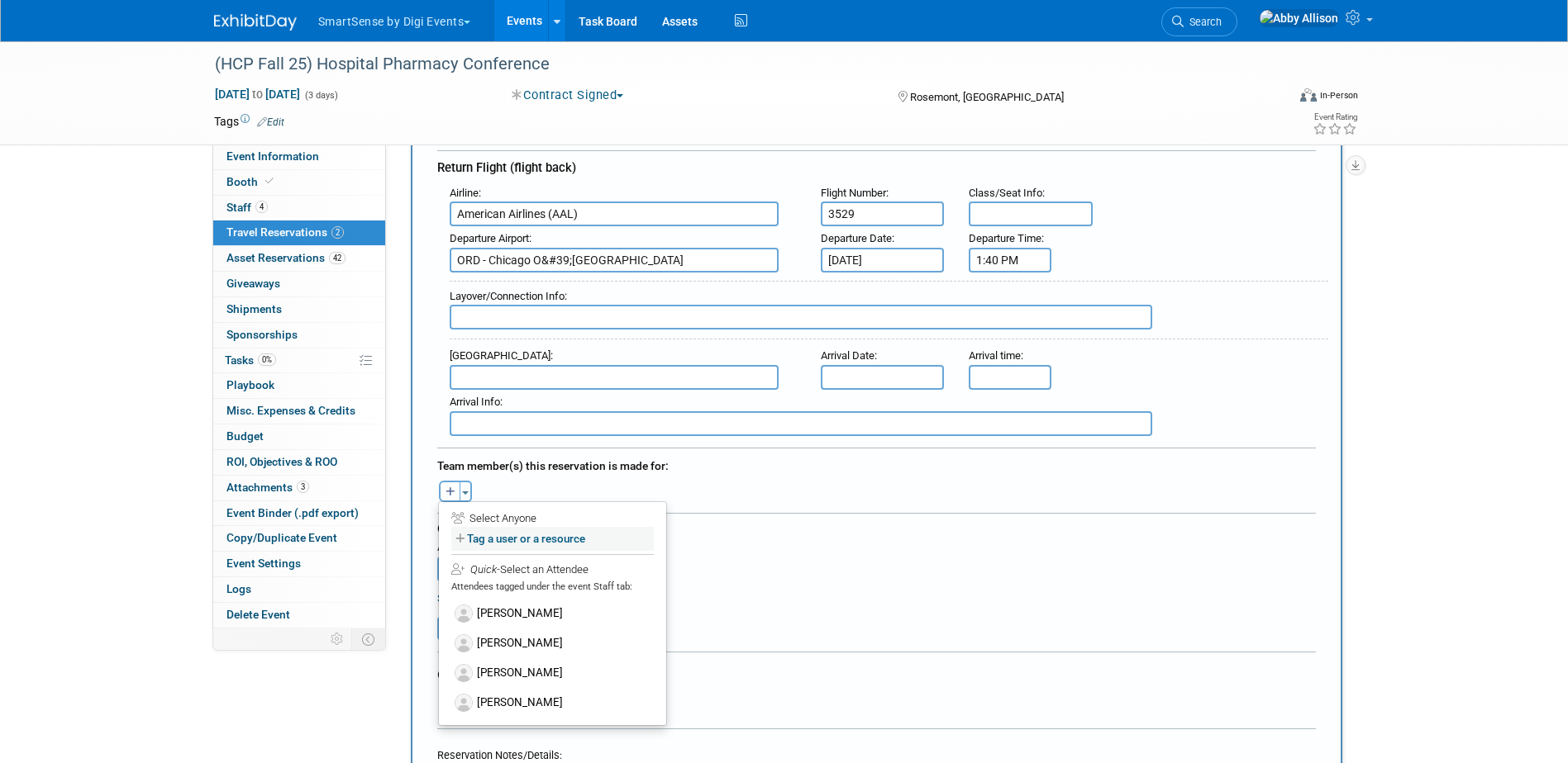
scroll to position [496, 0]
click at [537, 702] on label "[PERSON_NAME]" at bounding box center [553, 702] width 204 height 30
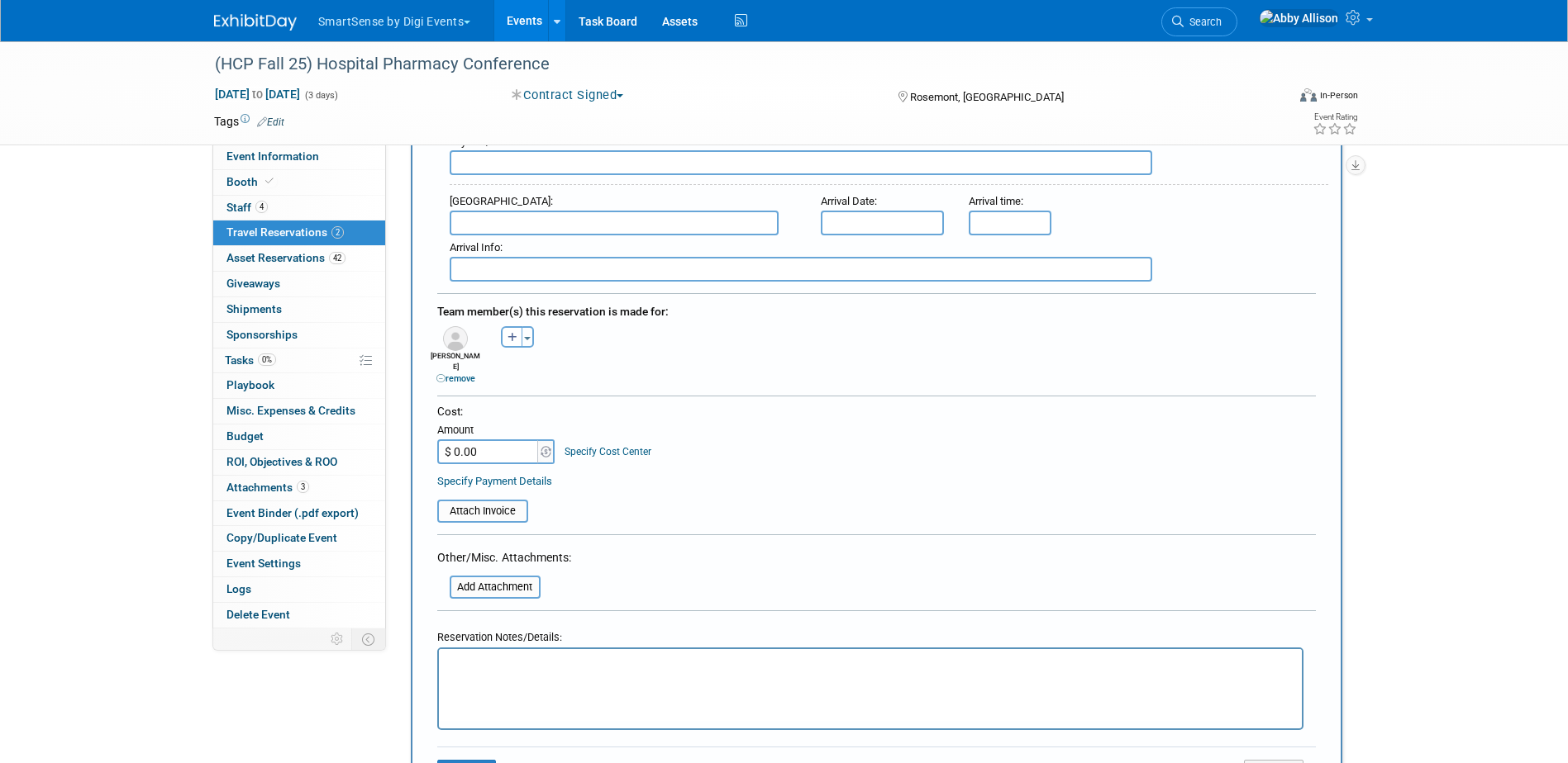
scroll to position [826, 0]
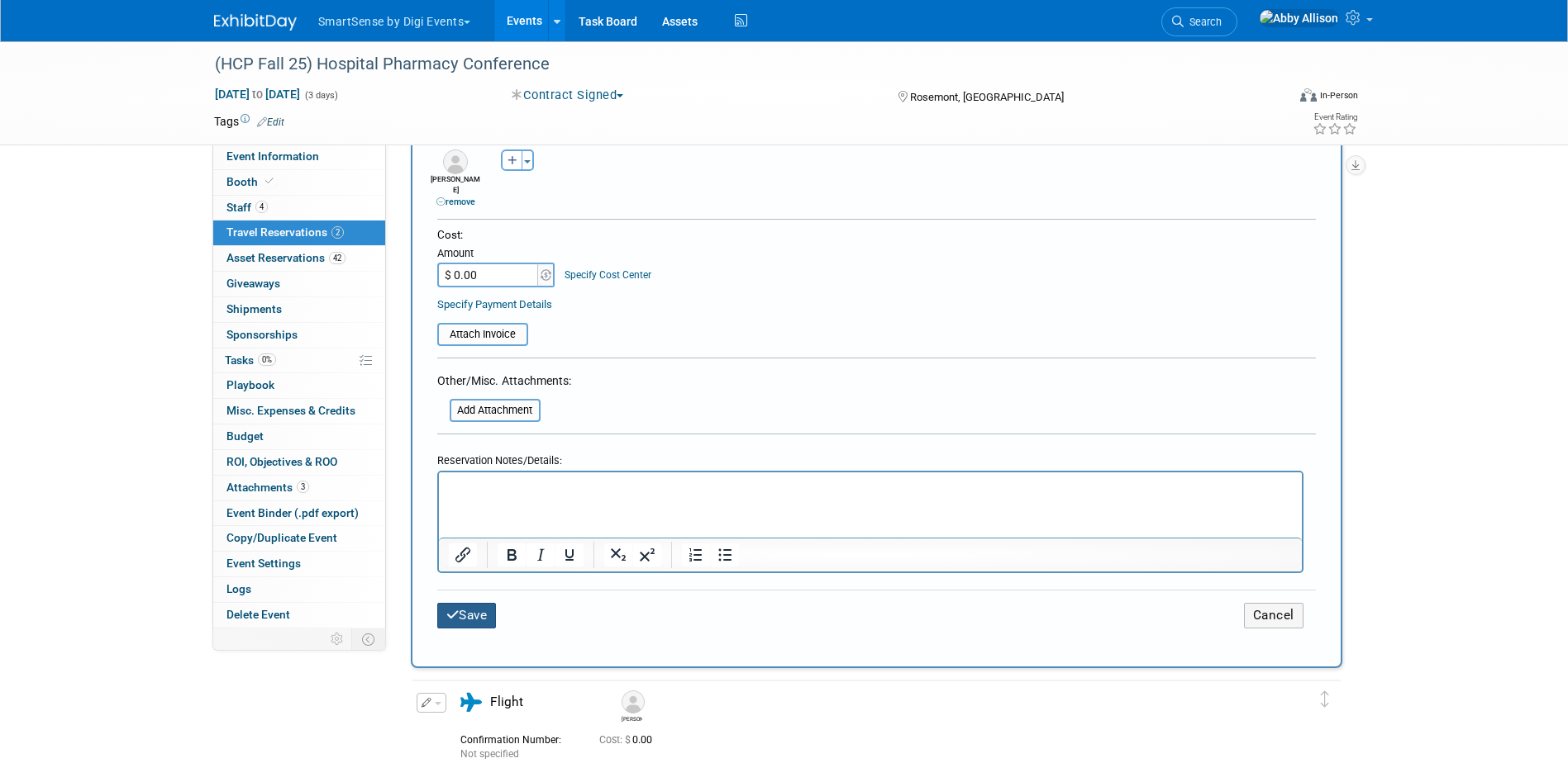
click at [466, 608] on button "Save" at bounding box center [467, 615] width 59 height 26
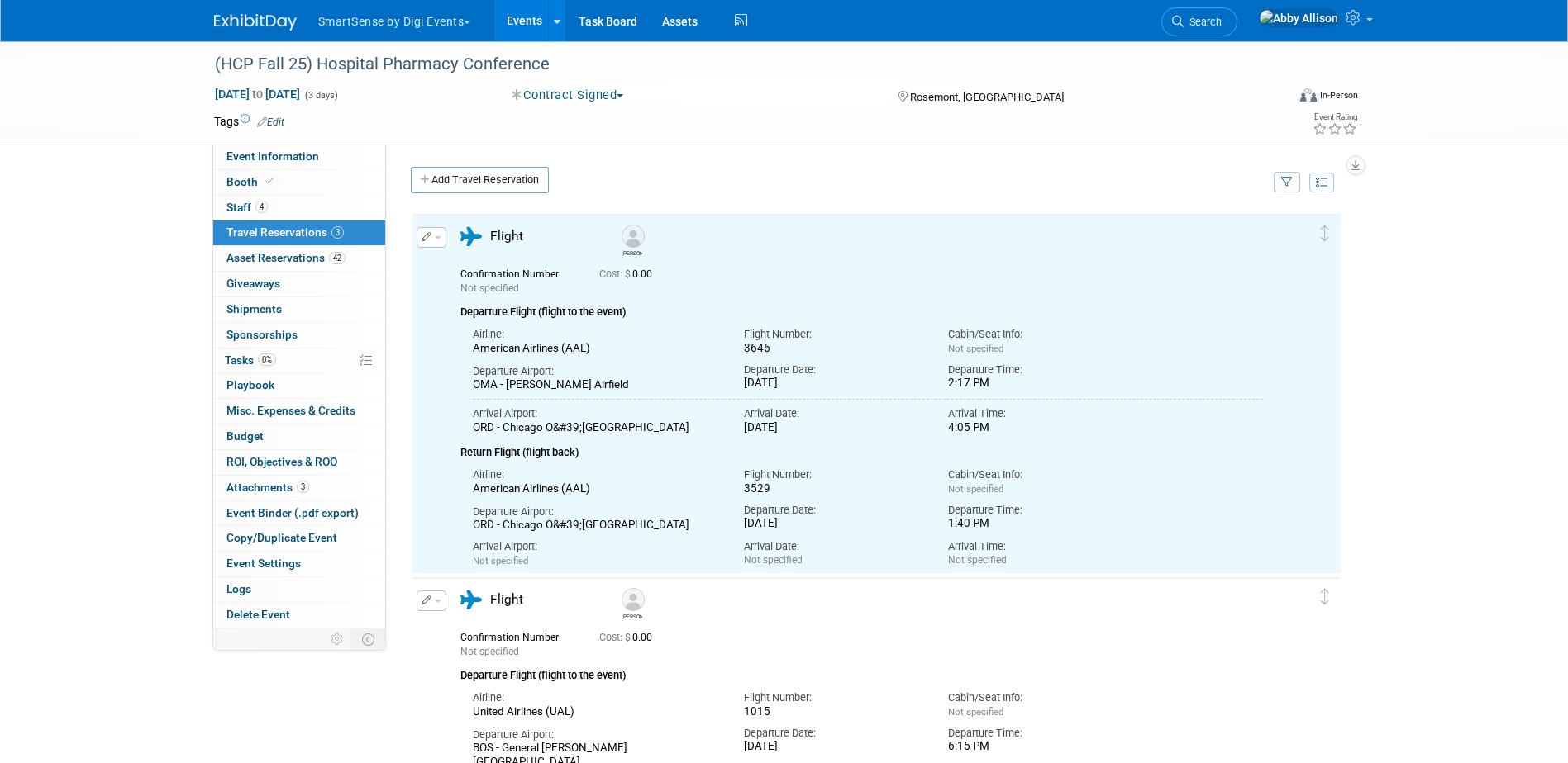
scroll to position [0, 0]
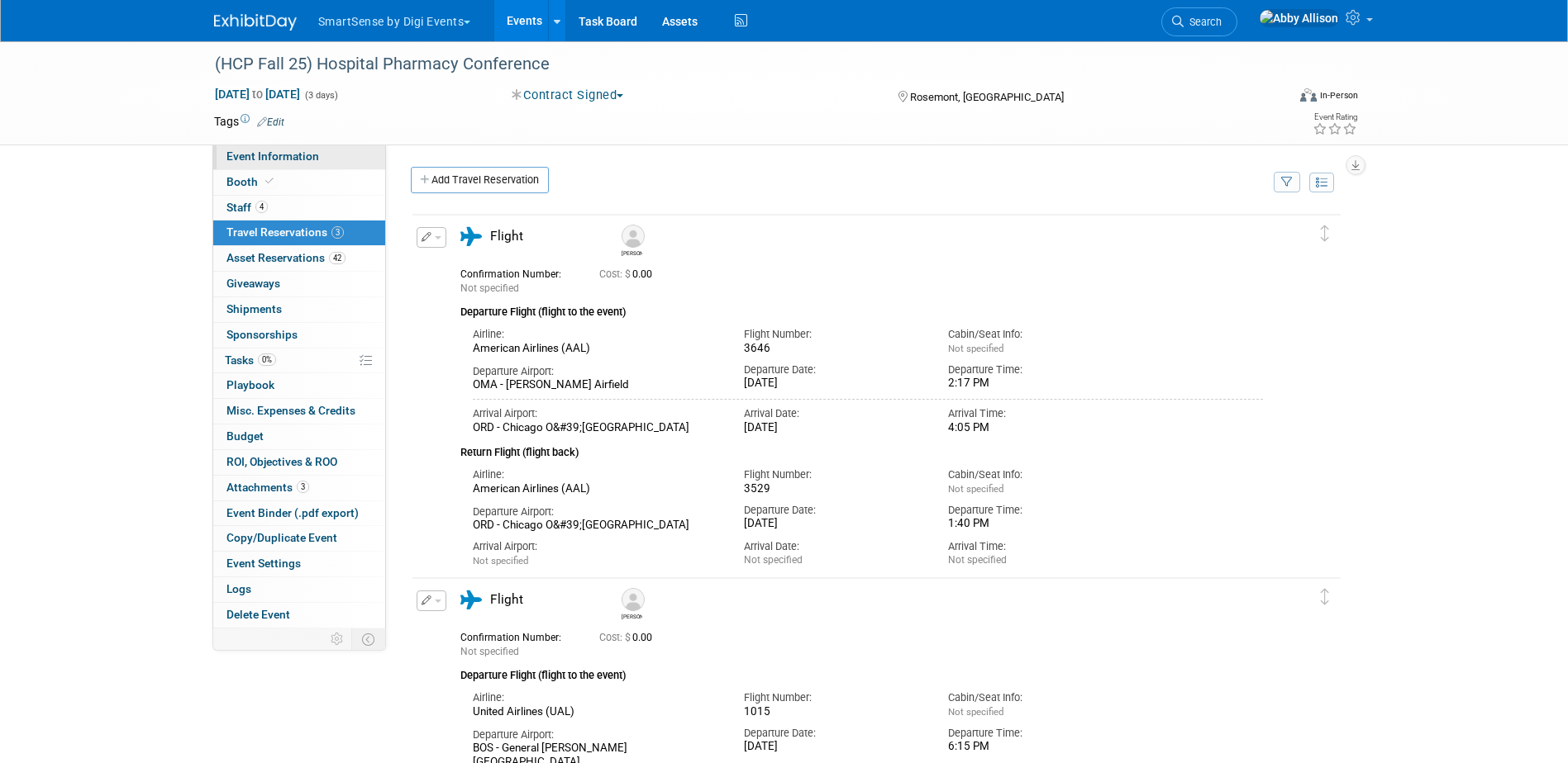
click at [279, 155] on span "Event Information" at bounding box center [272, 156] width 93 height 13
select select "Healthcare"
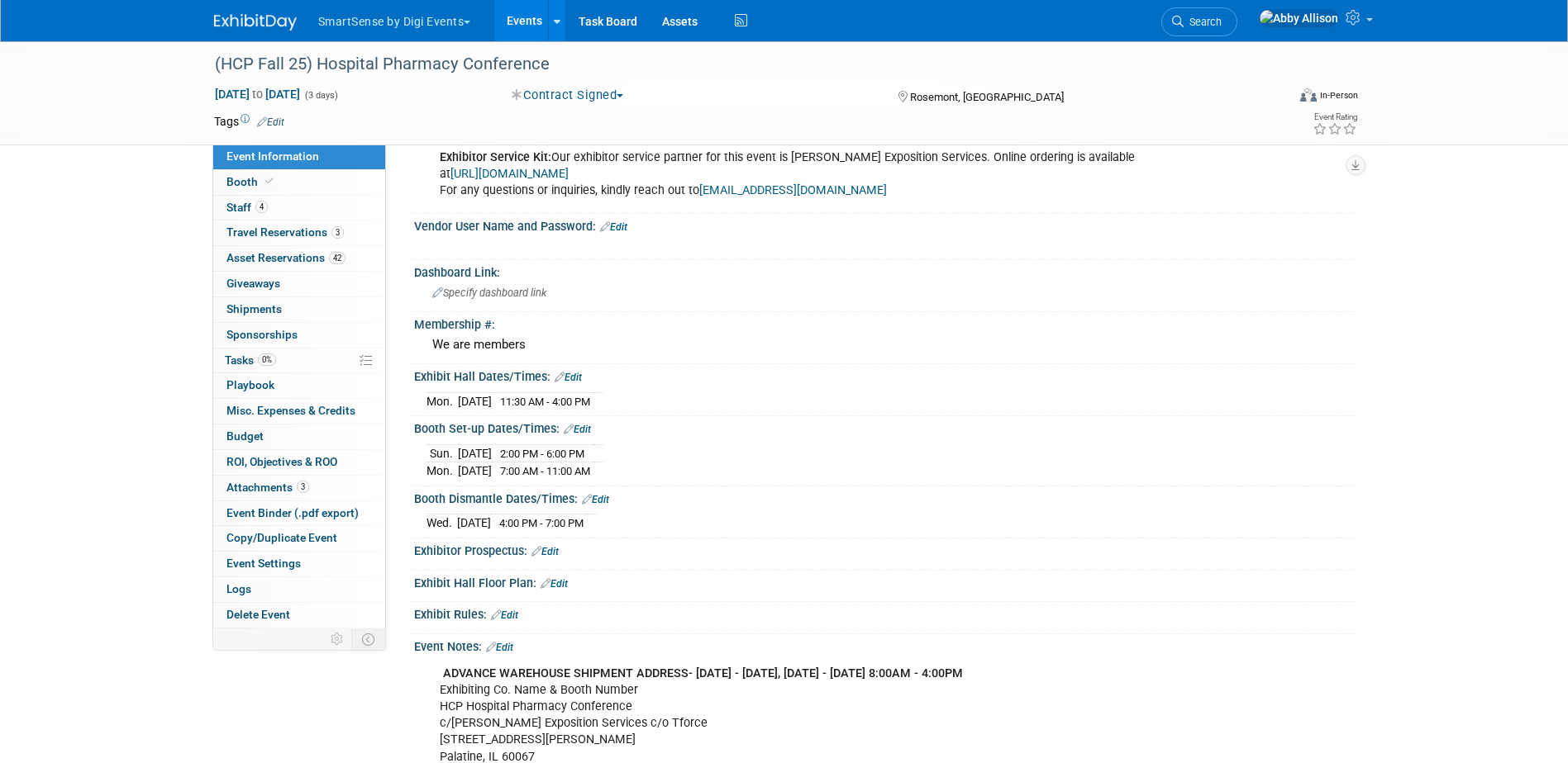
scroll to position [826, 0]
click at [274, 238] on link "3 Travel Reservations 3" at bounding box center [299, 233] width 172 height 25
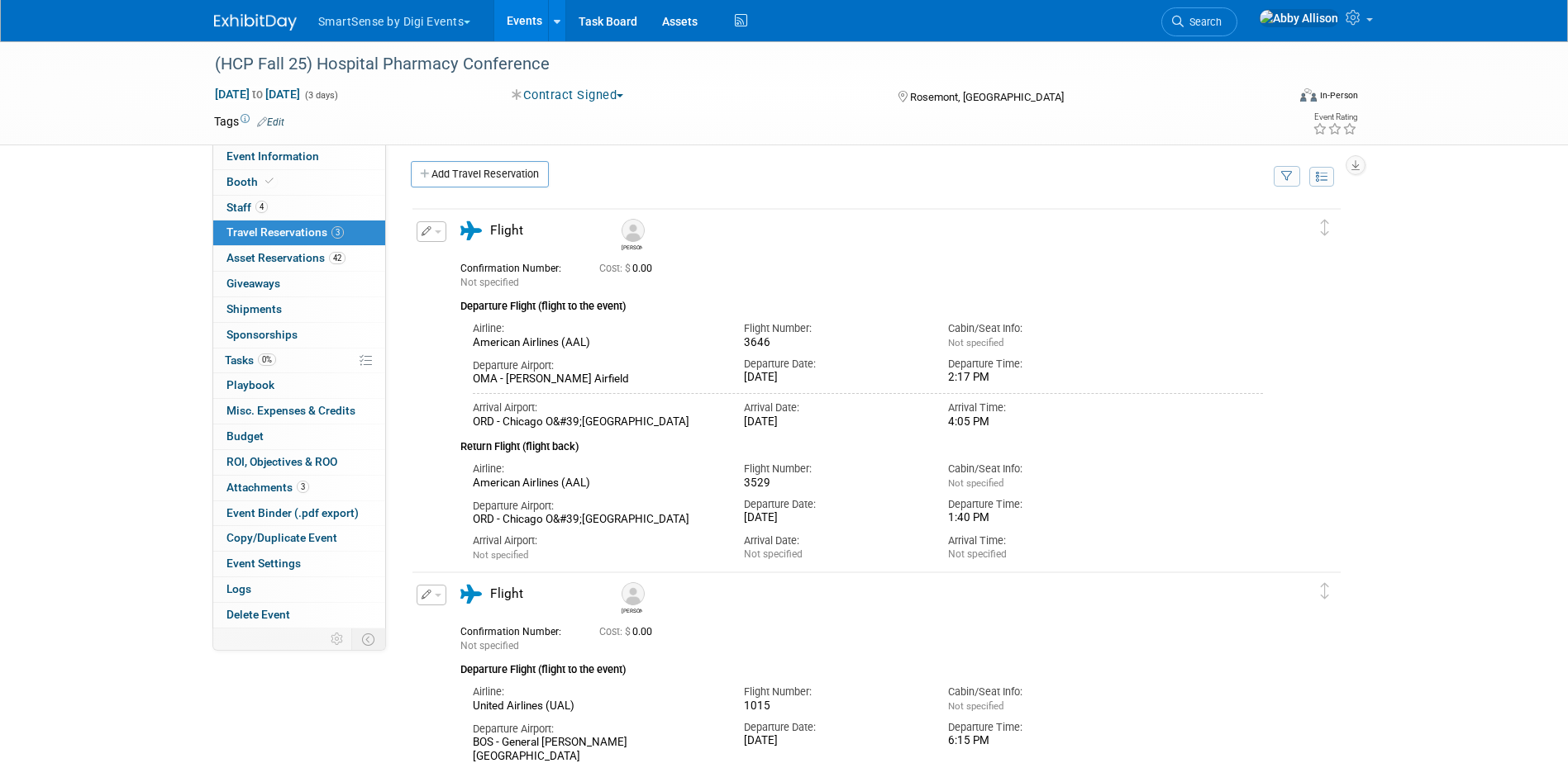
scroll to position [0, 0]
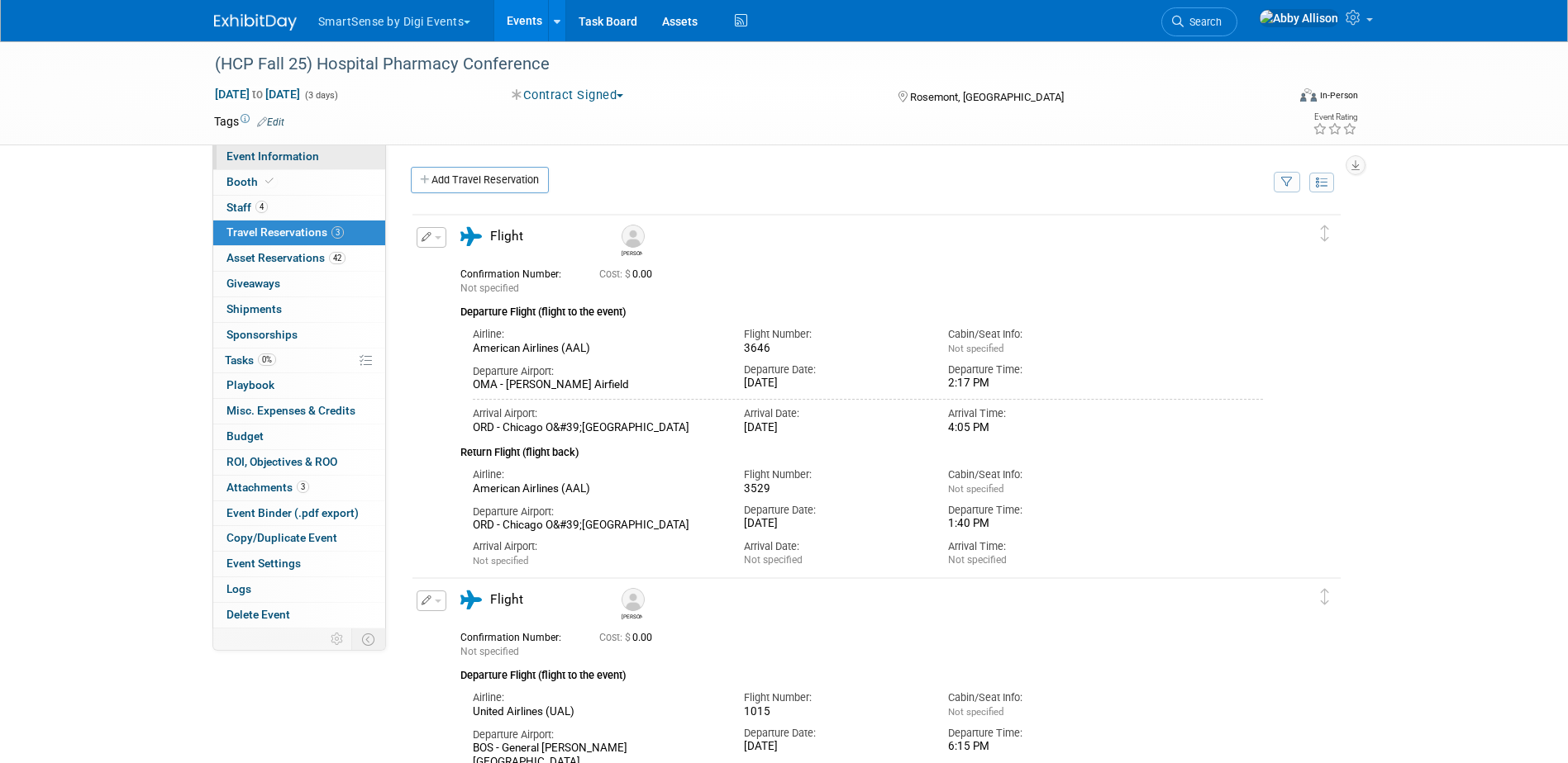
click at [249, 155] on span "Event Information" at bounding box center [272, 156] width 93 height 13
select select "Healthcare"
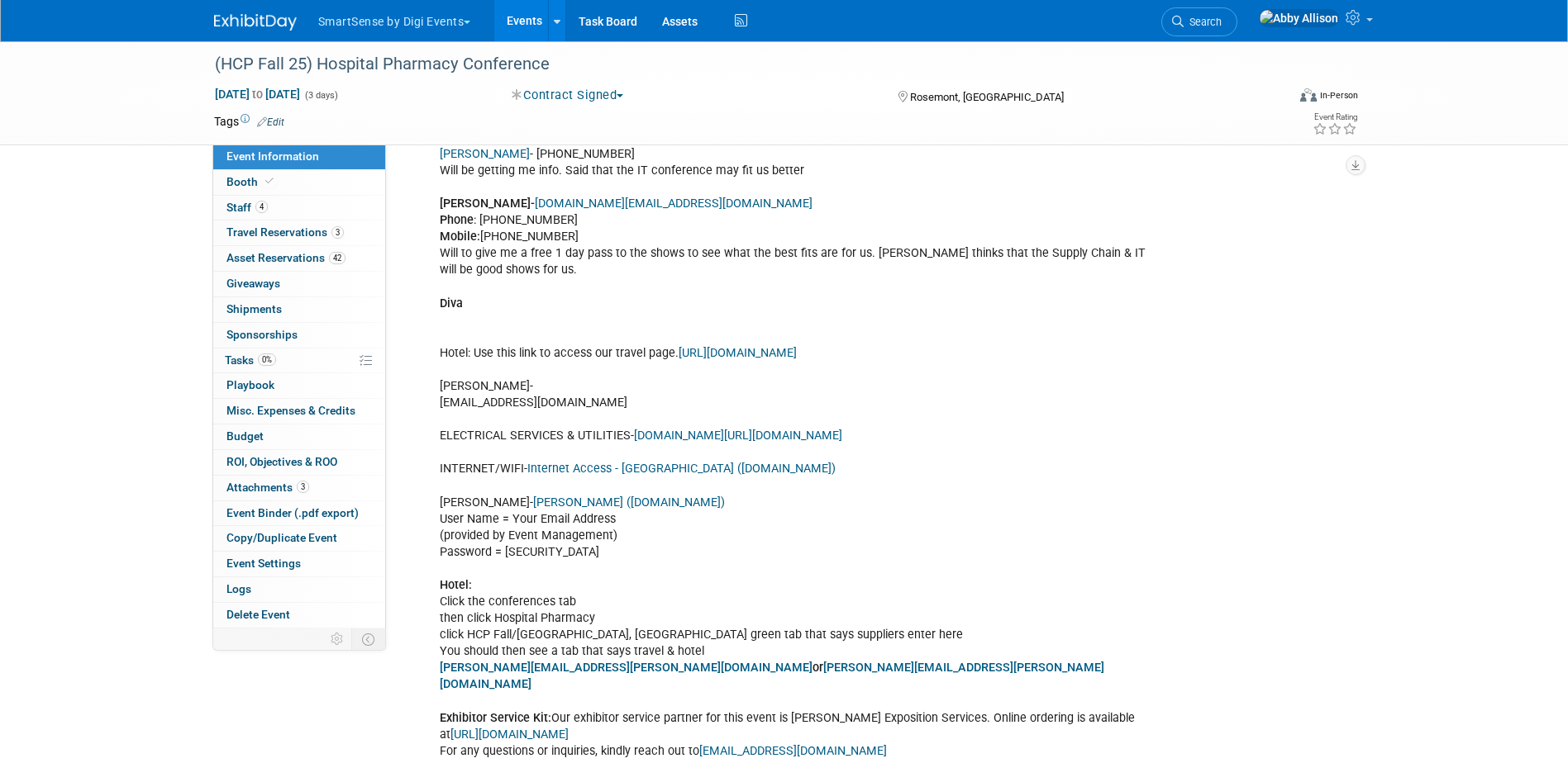
scroll to position [248, 0]
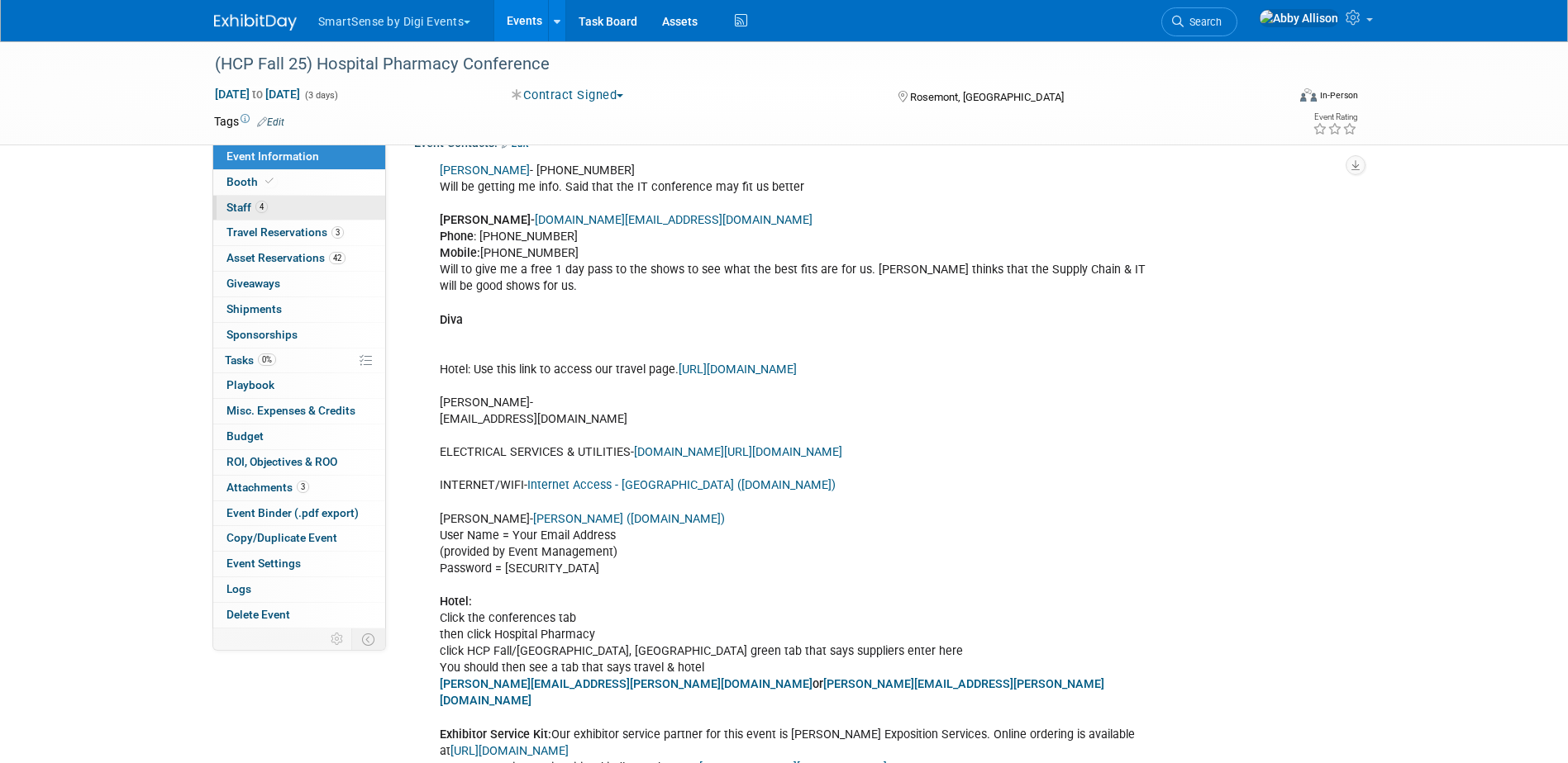
click at [232, 213] on span "Staff 4" at bounding box center [246, 207] width 41 height 13
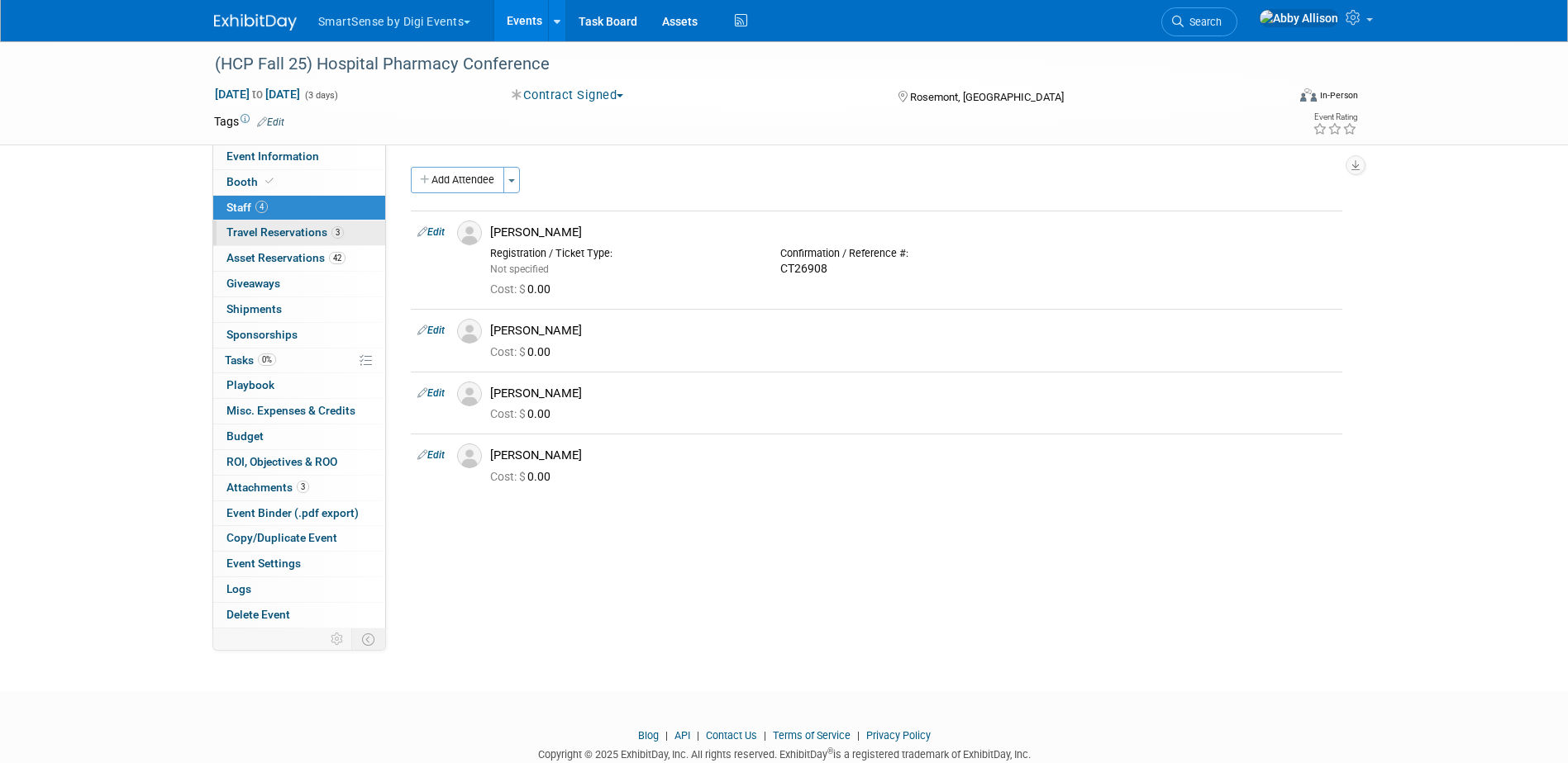
click at [229, 237] on span "Travel Reservations 3" at bounding box center [284, 232] width 117 height 13
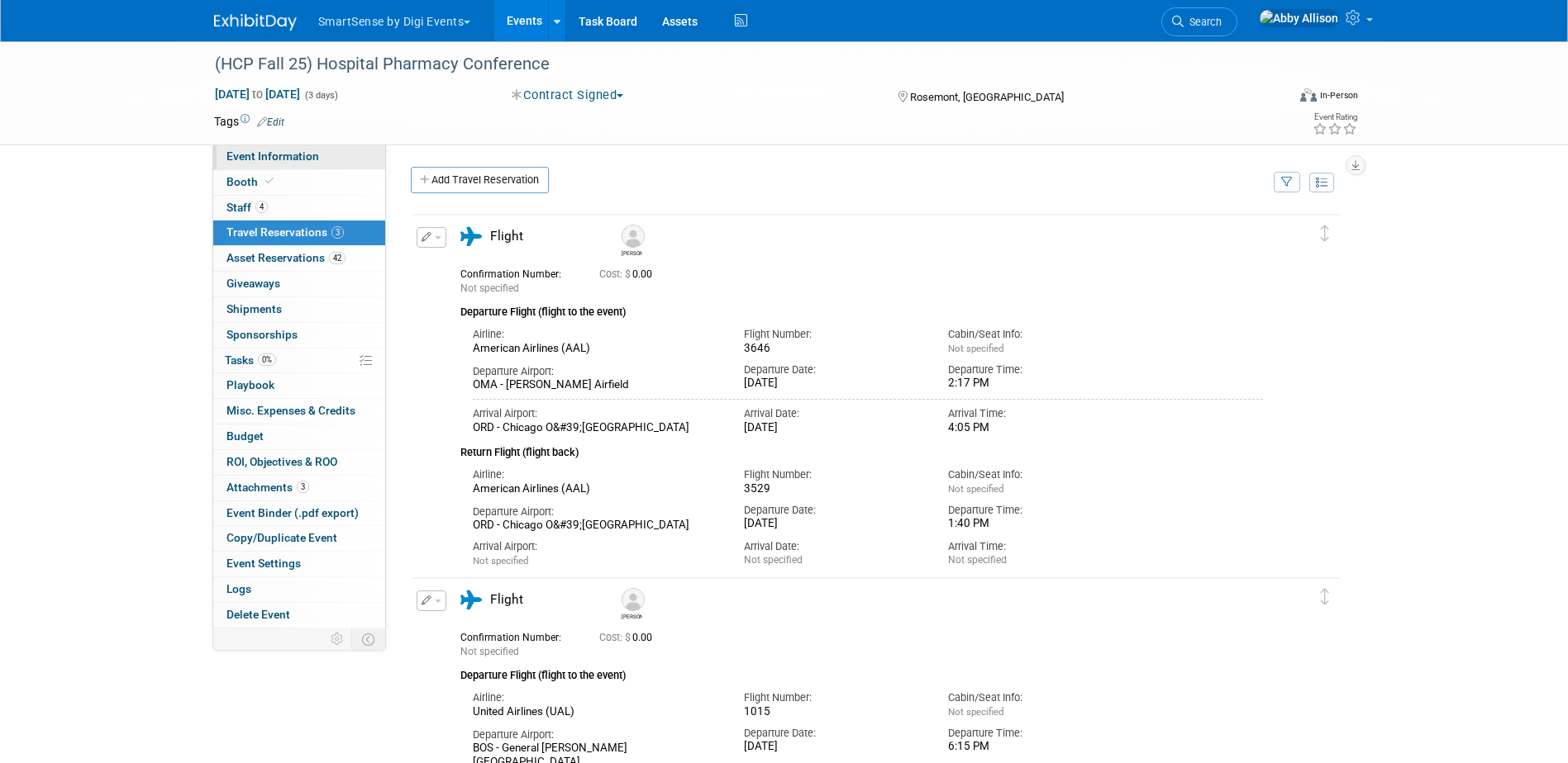
click at [270, 162] on span "Event Information" at bounding box center [272, 156] width 93 height 13
select select "Healthcare"
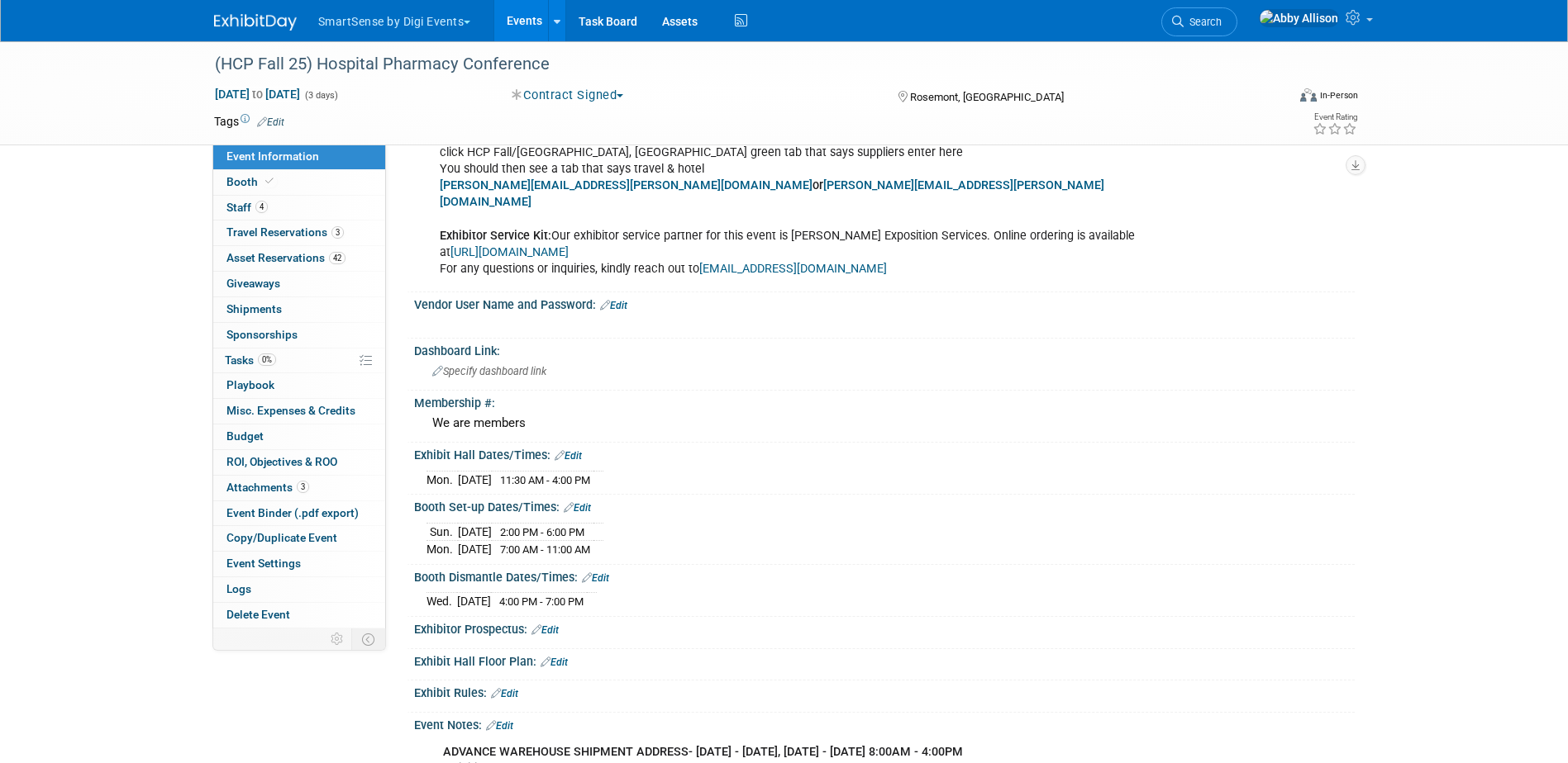
scroll to position [826, 0]
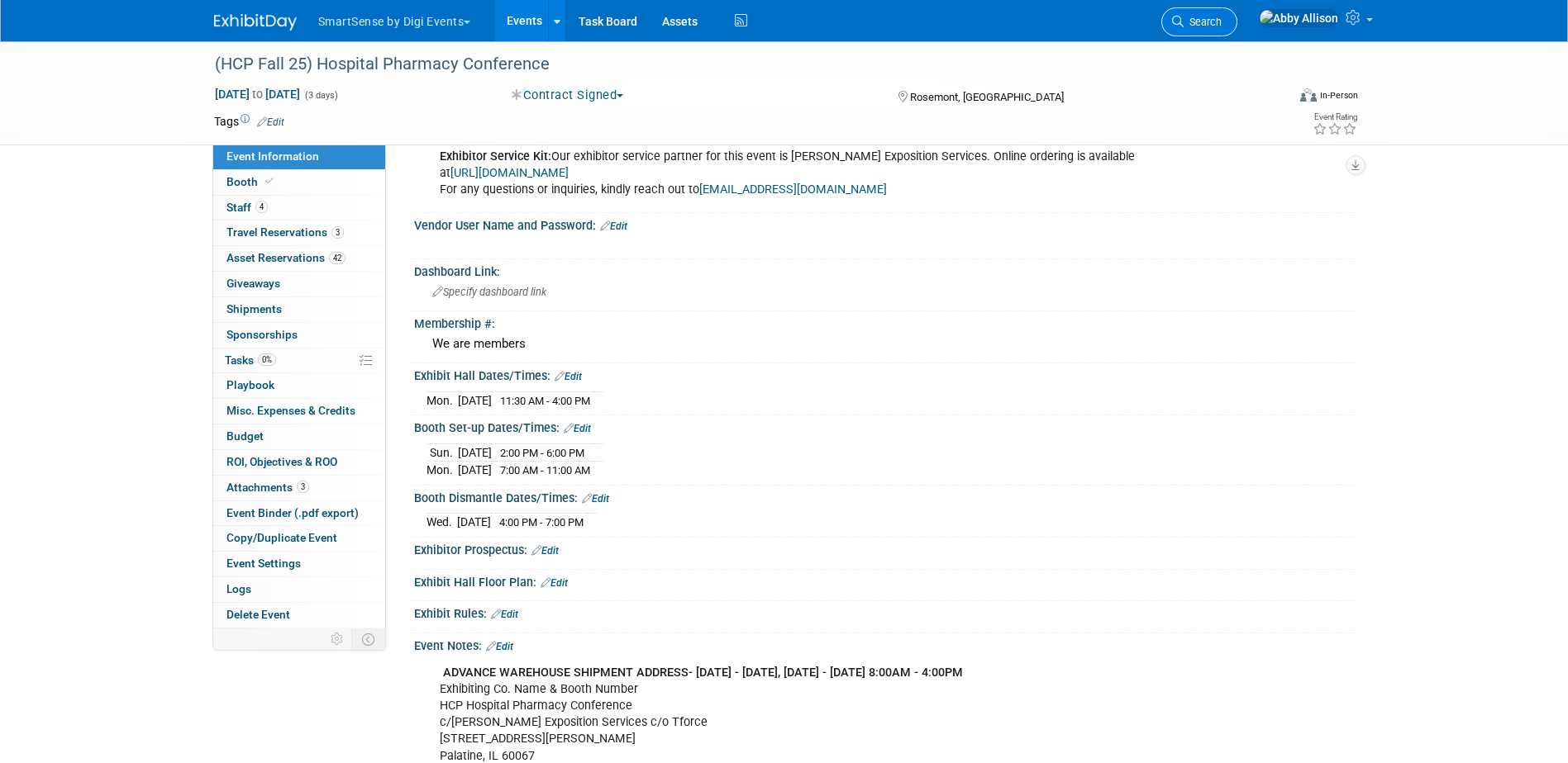
click at [1222, 18] on span "Search" at bounding box center [1202, 21] width 38 height 12
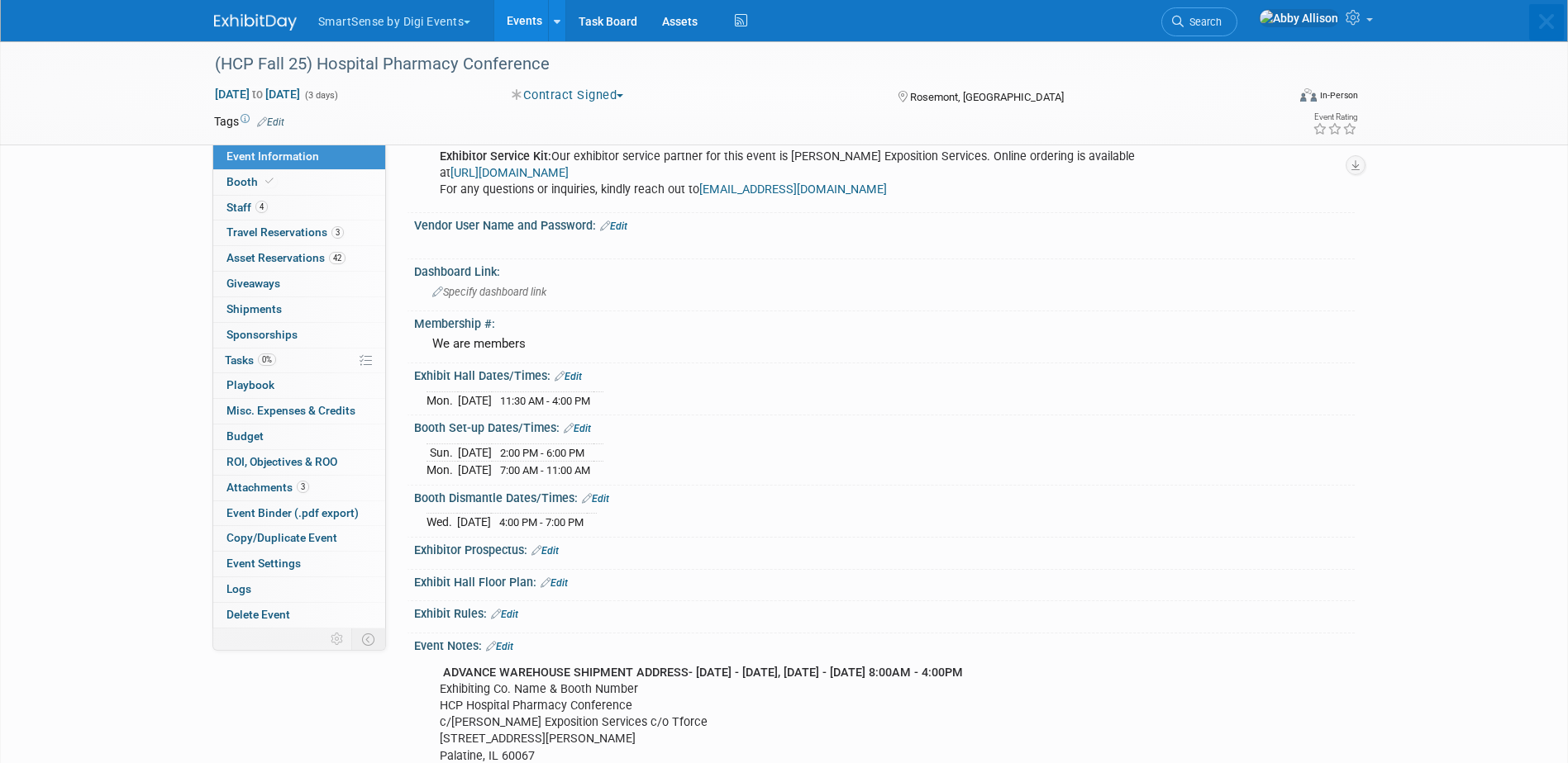
scroll to position [0, 0]
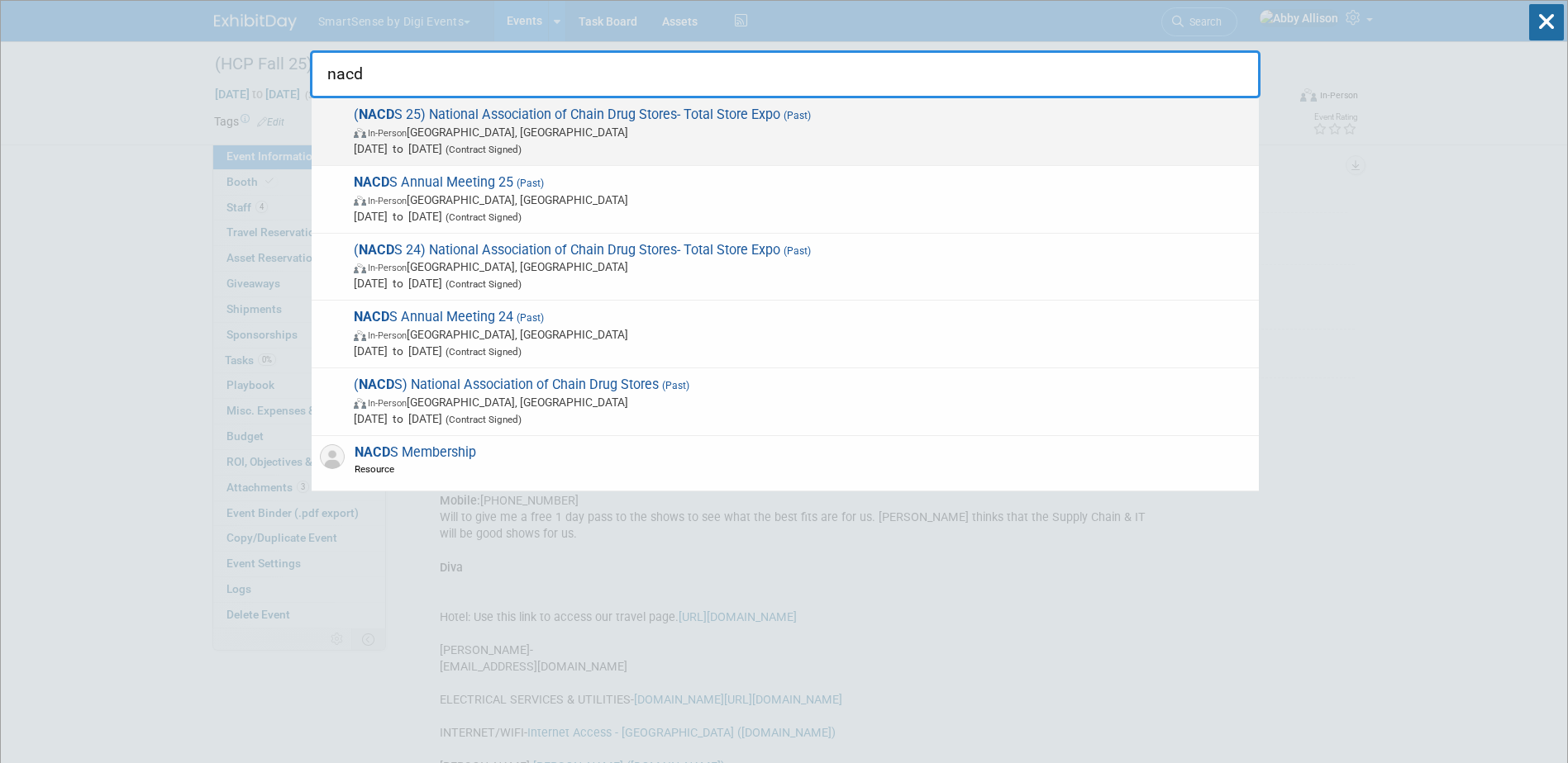
type input "nacd"
click at [470, 110] on span "( NACD S 25) National Association of Chain Drug Stores- Total Store Expo (Past)…" at bounding box center [799, 132] width 902 height 51
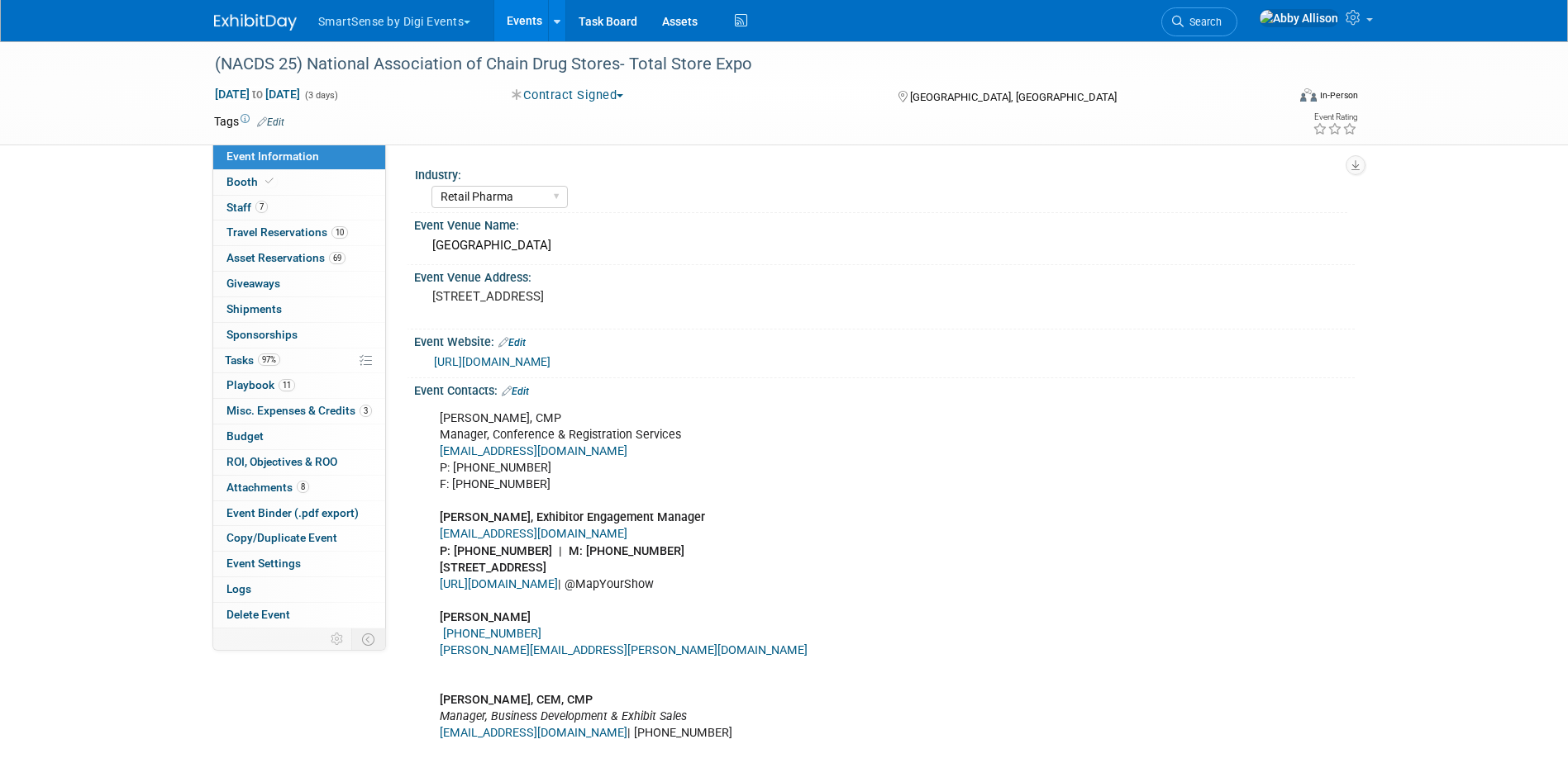
select select "Retail Pharma"
click at [1238, 31] on link "Search" at bounding box center [1200, 22] width 76 height 29
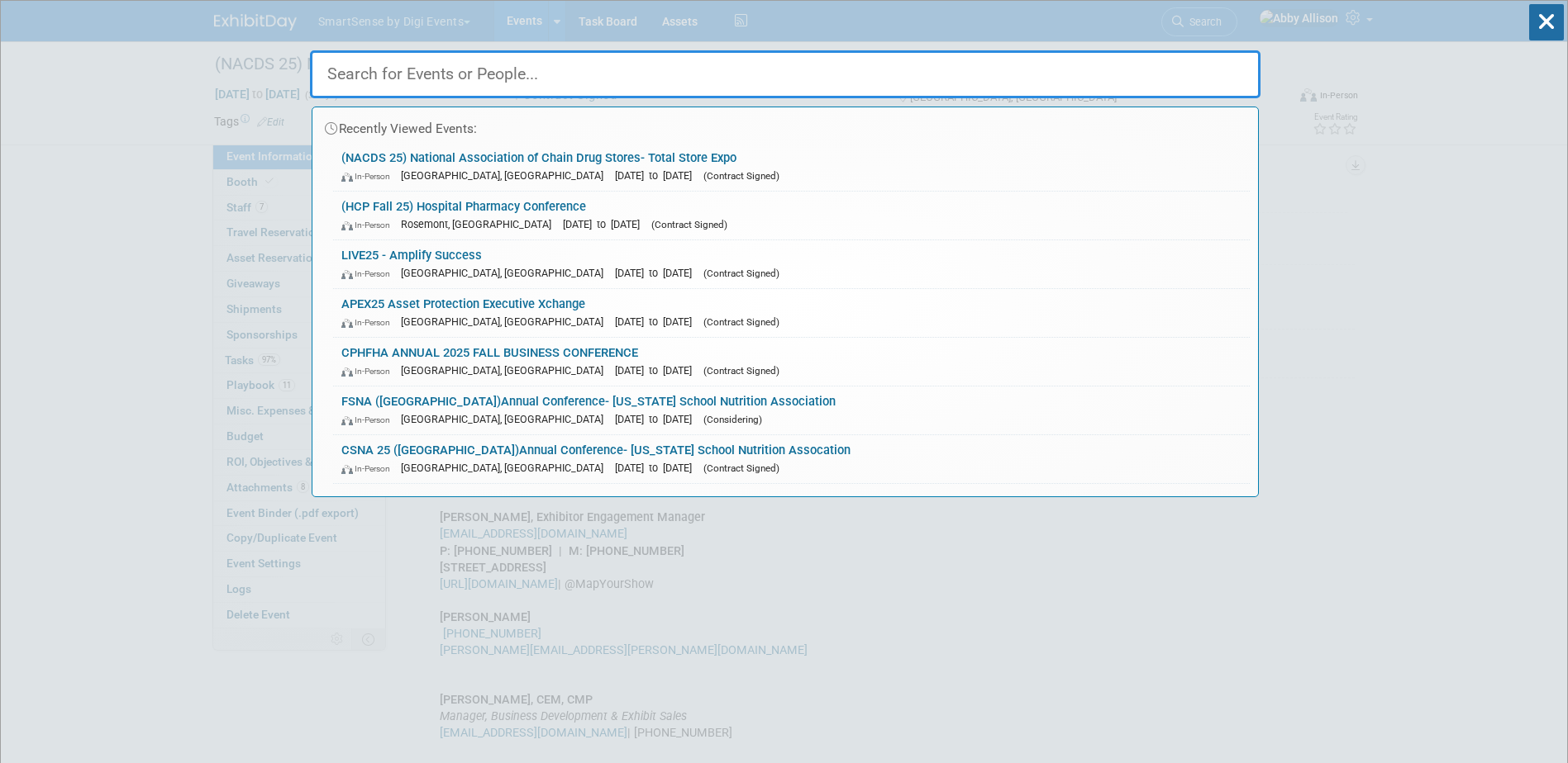
click at [1084, 87] on input "text" at bounding box center [785, 74] width 951 height 48
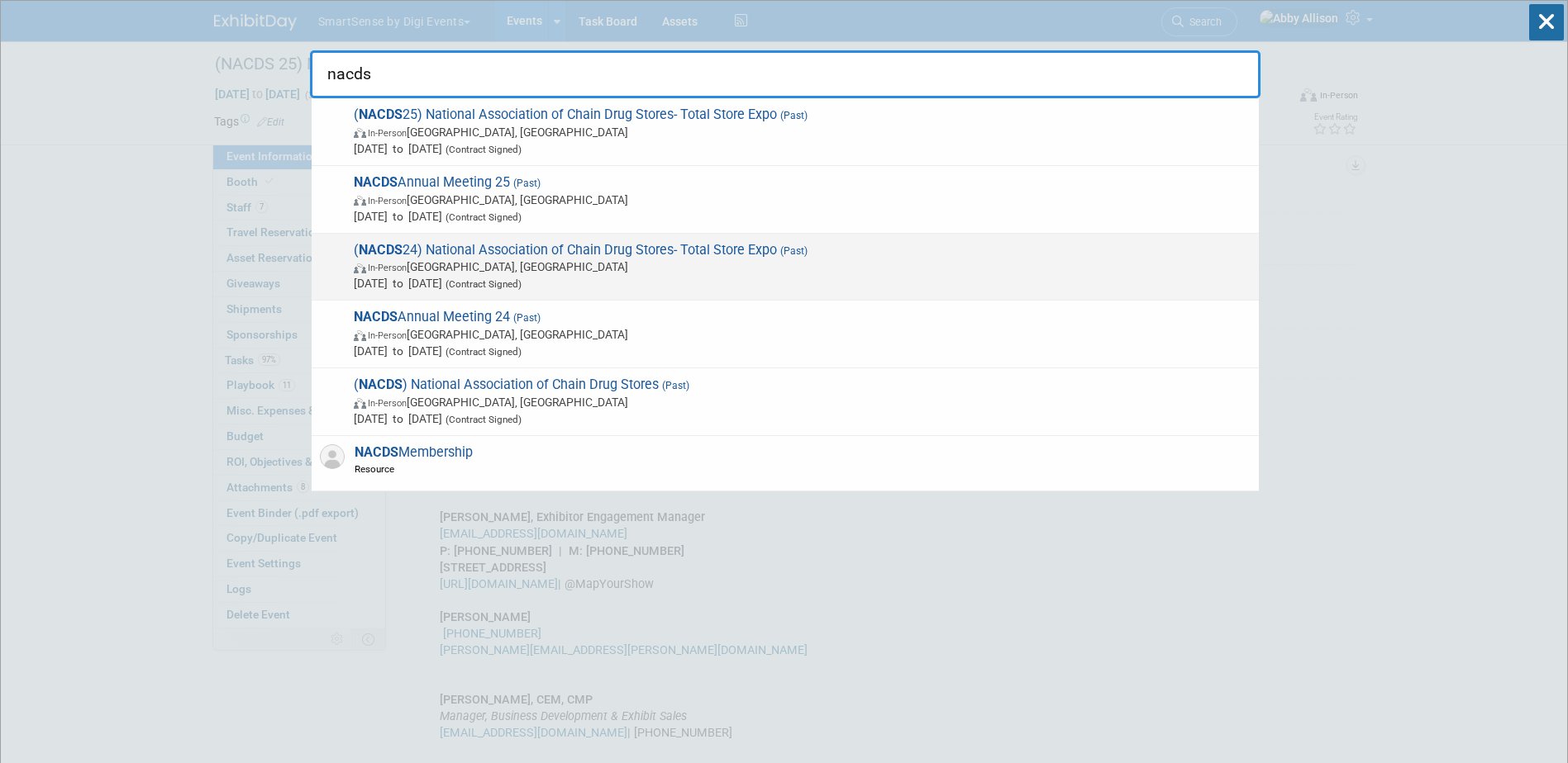
type input "nacds"
click at [503, 256] on span "( NACDS 24) National Association of Chain Drug Stores- Total Store Expo (Past) …" at bounding box center [799, 267] width 902 height 51
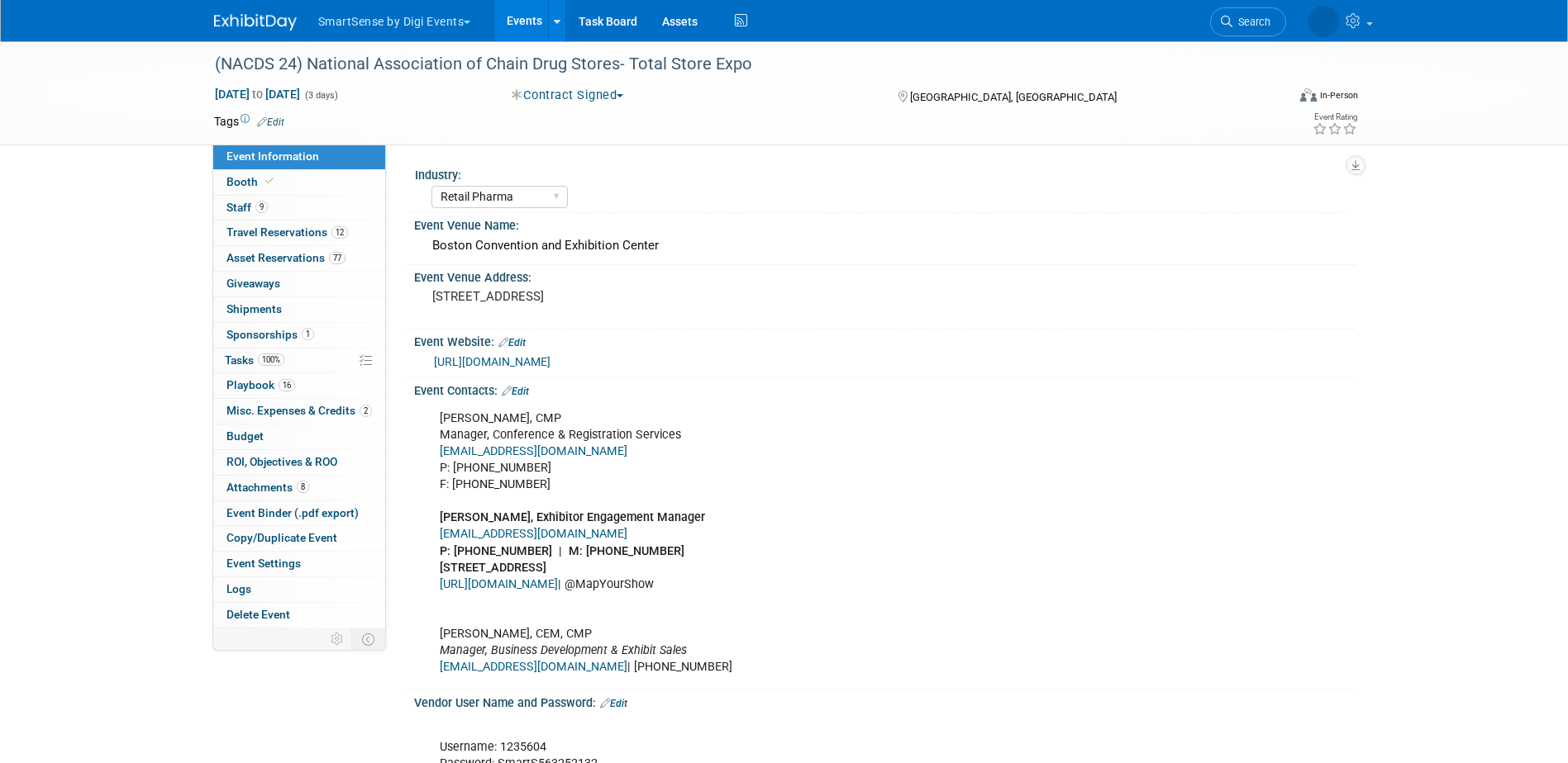
select select "Retail Pharma"
click at [276, 536] on span "Copy/Duplicate Event" at bounding box center [282, 538] width 111 height 13
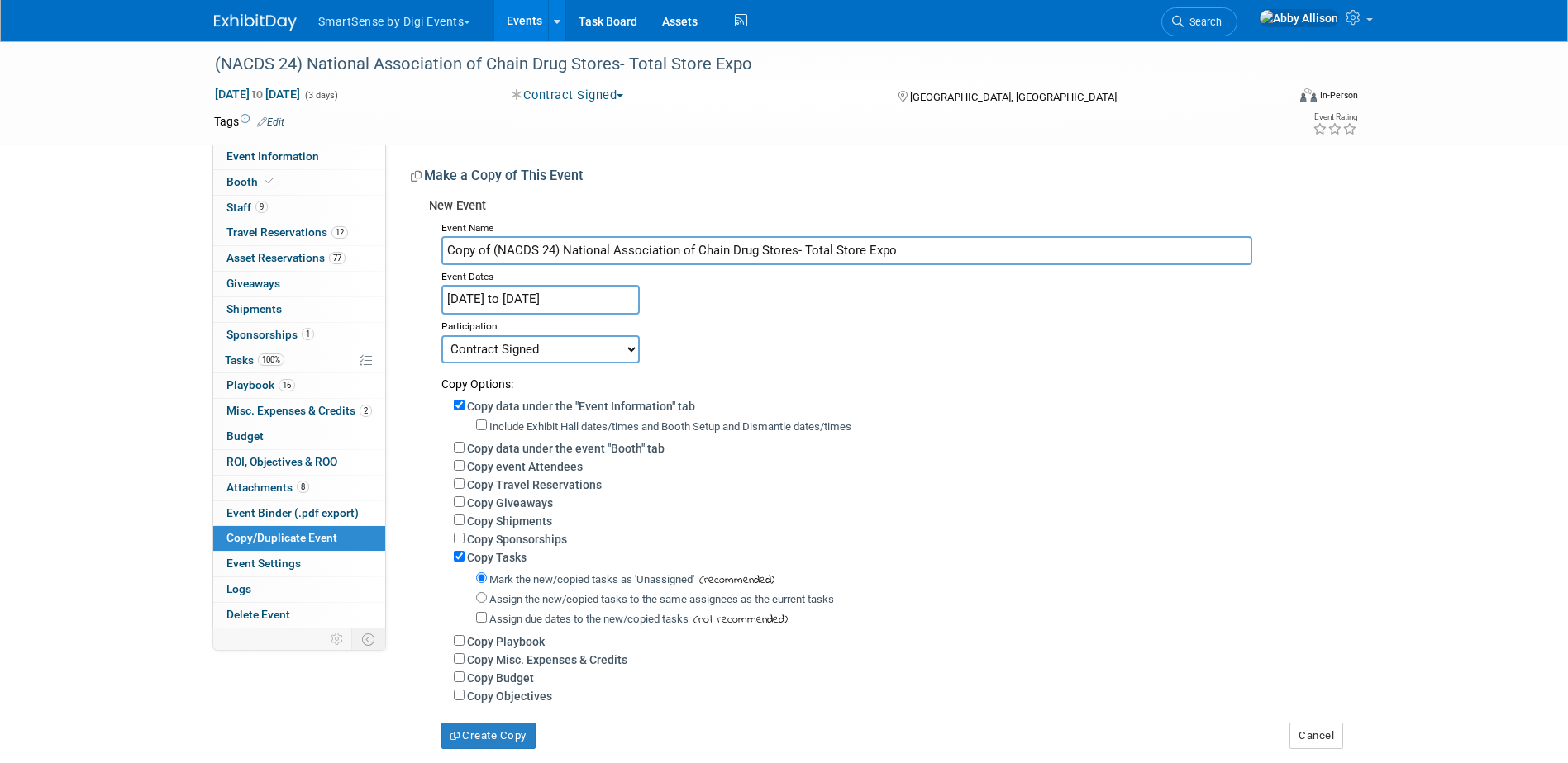
drag, startPoint x: 491, startPoint y: 248, endPoint x: 387, endPoint y: 248, distance: 104.0
click at [387, 248] on div "Industry: All Education Convenience Stores Costumer Connects Food Services Groc…" at bounding box center [869, 447] width 969 height 605
click at [510, 252] on input "(NACDS 24) National Association of Chain Drug Stores- Total Store Expo" at bounding box center [847, 251] width 811 height 29
type input "(NACDS 26) National Association of Chain Drug Stores- Total Store Expo"
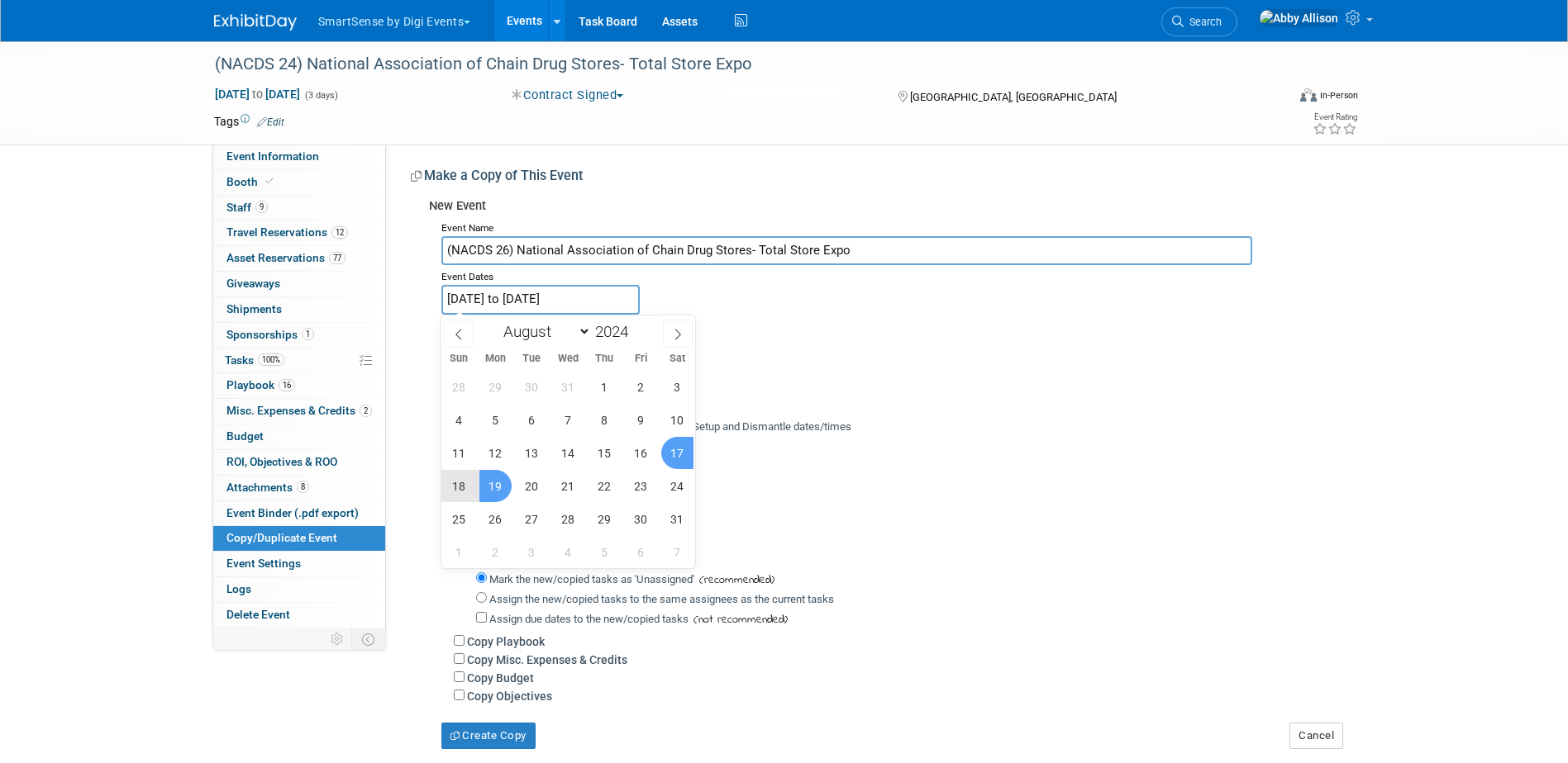
click at [515, 297] on input "Aug 17, 2024 to Aug 19, 2024" at bounding box center [540, 299] width 199 height 29
click at [637, 320] on div "January February March April May June July August September October November De…" at bounding box center [568, 329] width 191 height 28
click at [637, 326] on span at bounding box center [635, 327] width 11 height 10
type input "2026"
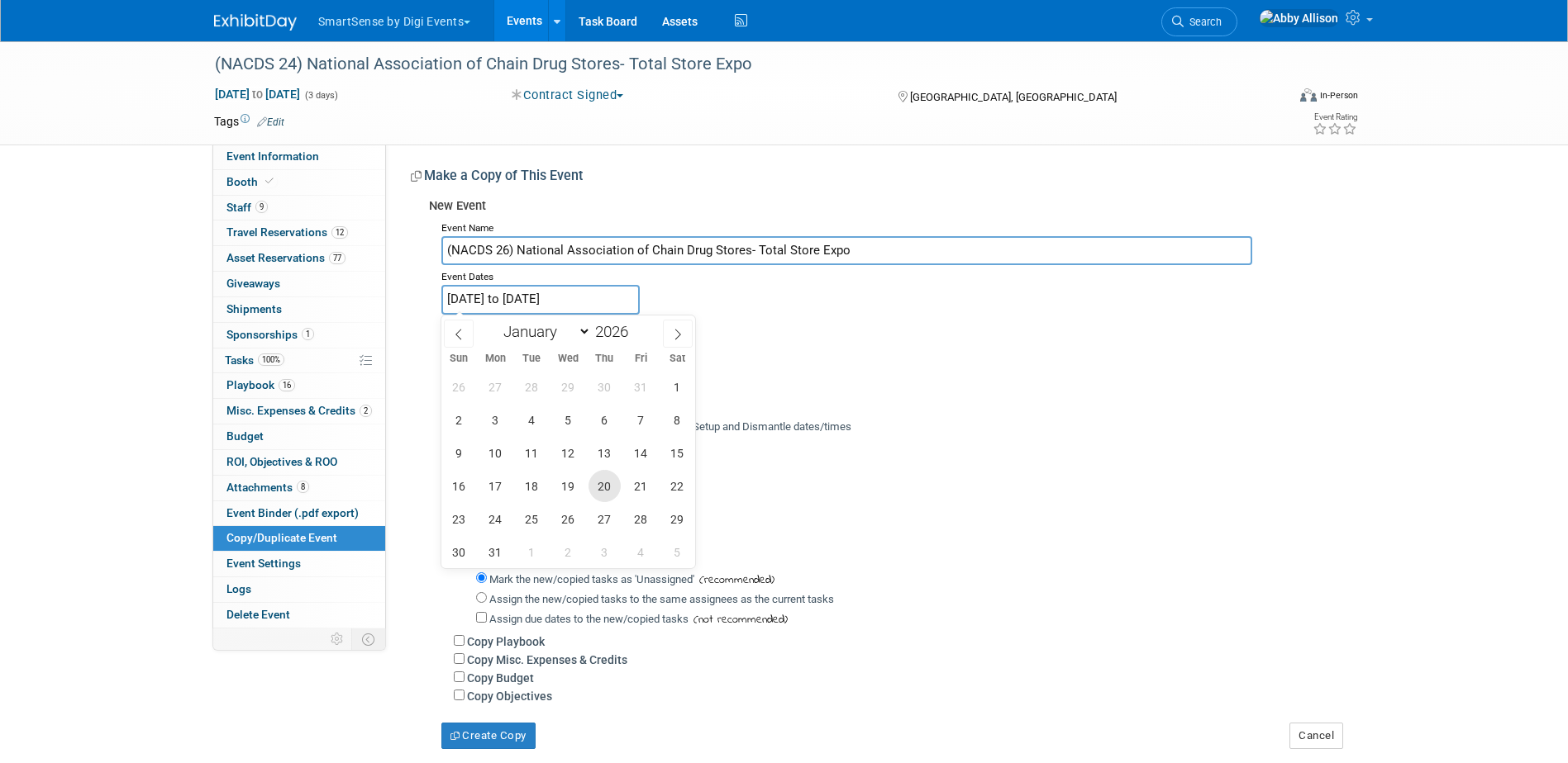
click at [610, 480] on span "20" at bounding box center [605, 486] width 32 height 32
click at [495, 518] on span "24" at bounding box center [495, 519] width 32 height 32
type input "Aug 20, 2026 to Aug 24, 2026"
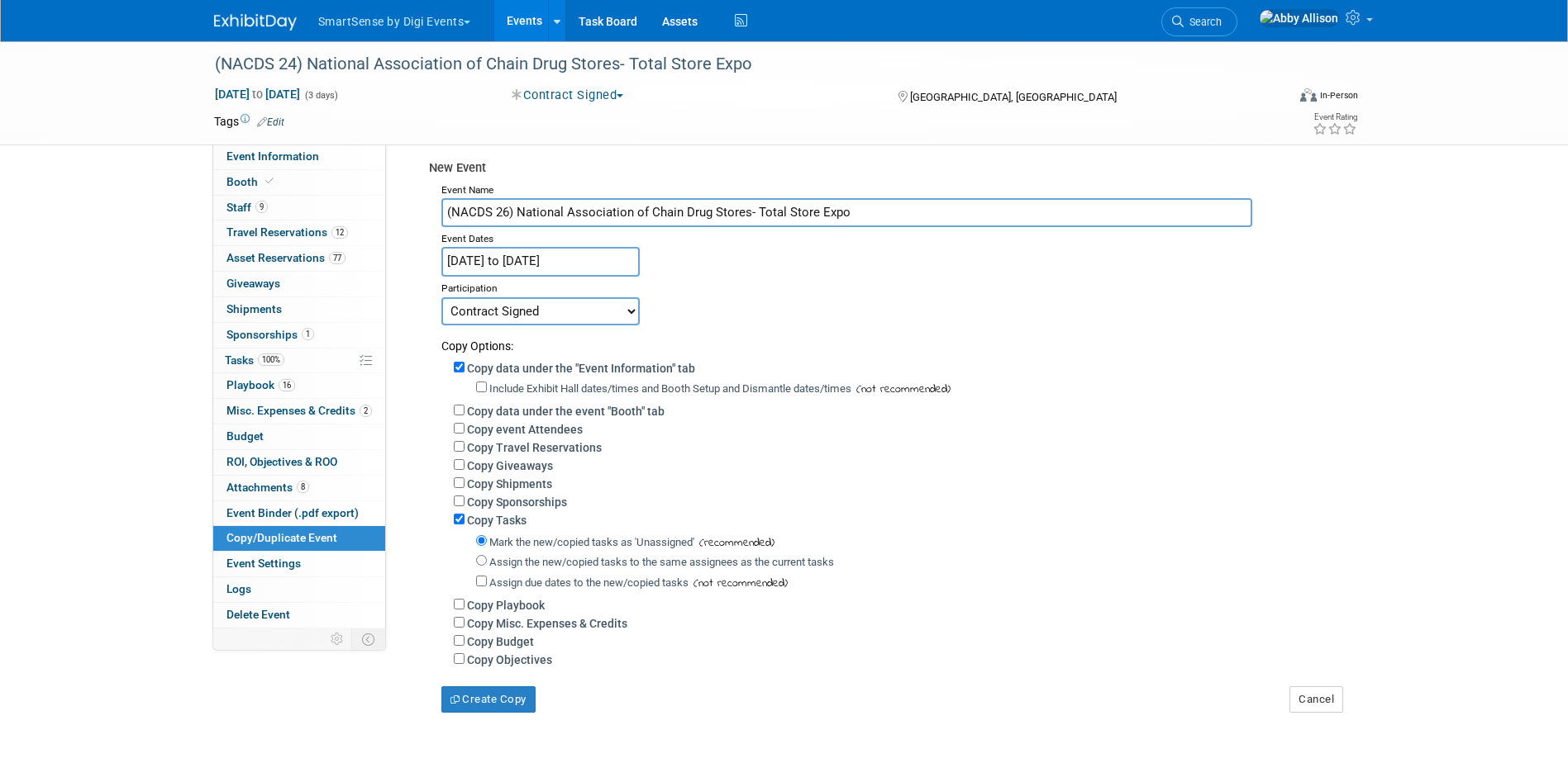
scroll to position [83, 0]
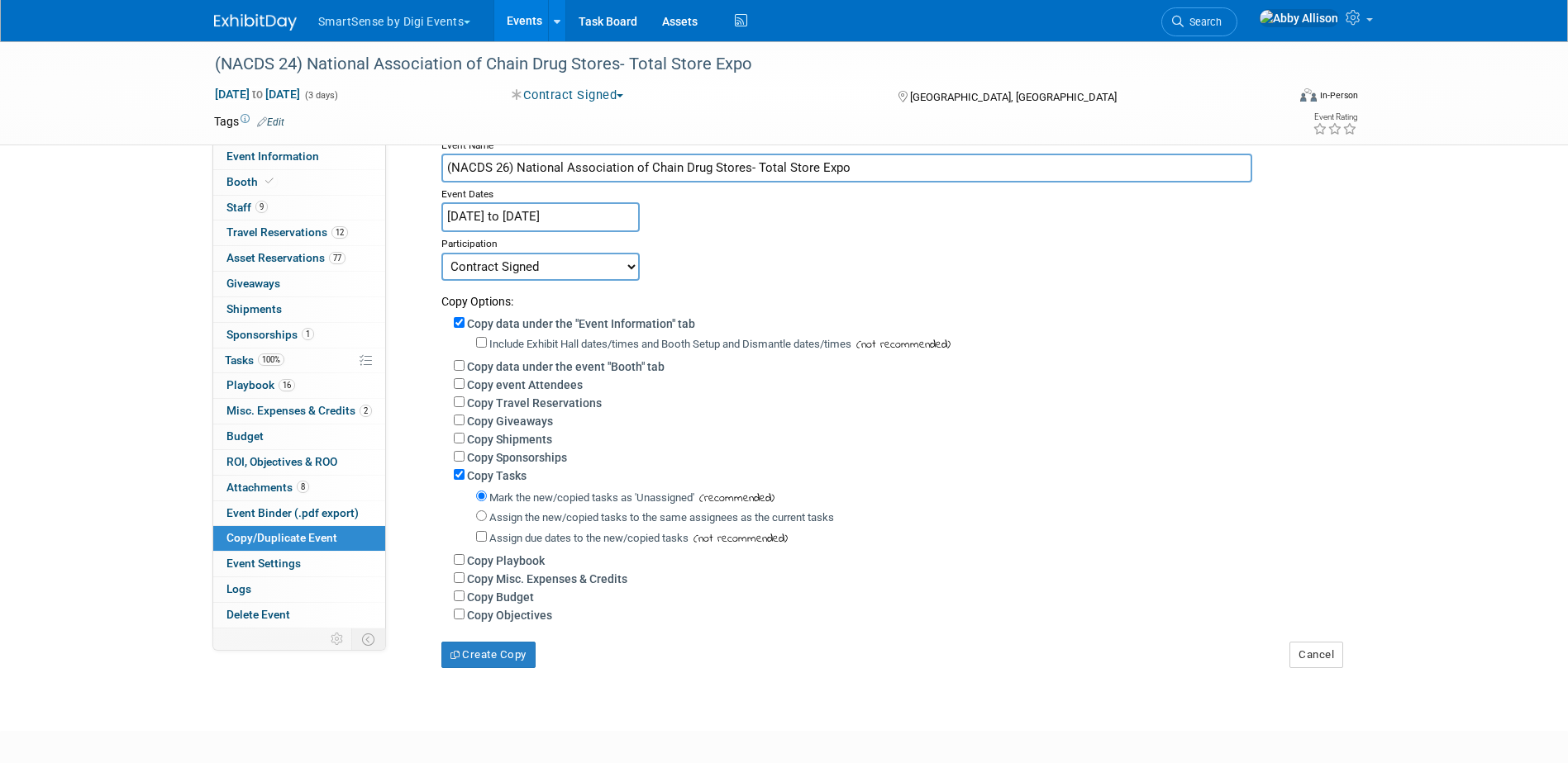
click at [482, 527] on div "Assign the new/copied tasks to the same assignees as the current tasks" at bounding box center [909, 518] width 867 height 21
click at [484, 521] on input "Assign the new/copied tasks to the same assignees as the current tasks" at bounding box center [481, 515] width 10 height 10
radio input "true"
click at [512, 679] on div "(NACDS 24) National Association of Chain Drug Stores- Total Store Expo Aug 17, …" at bounding box center [784, 330] width 1568 height 743
click at [513, 669] on button "Create Copy" at bounding box center [488, 655] width 94 height 27
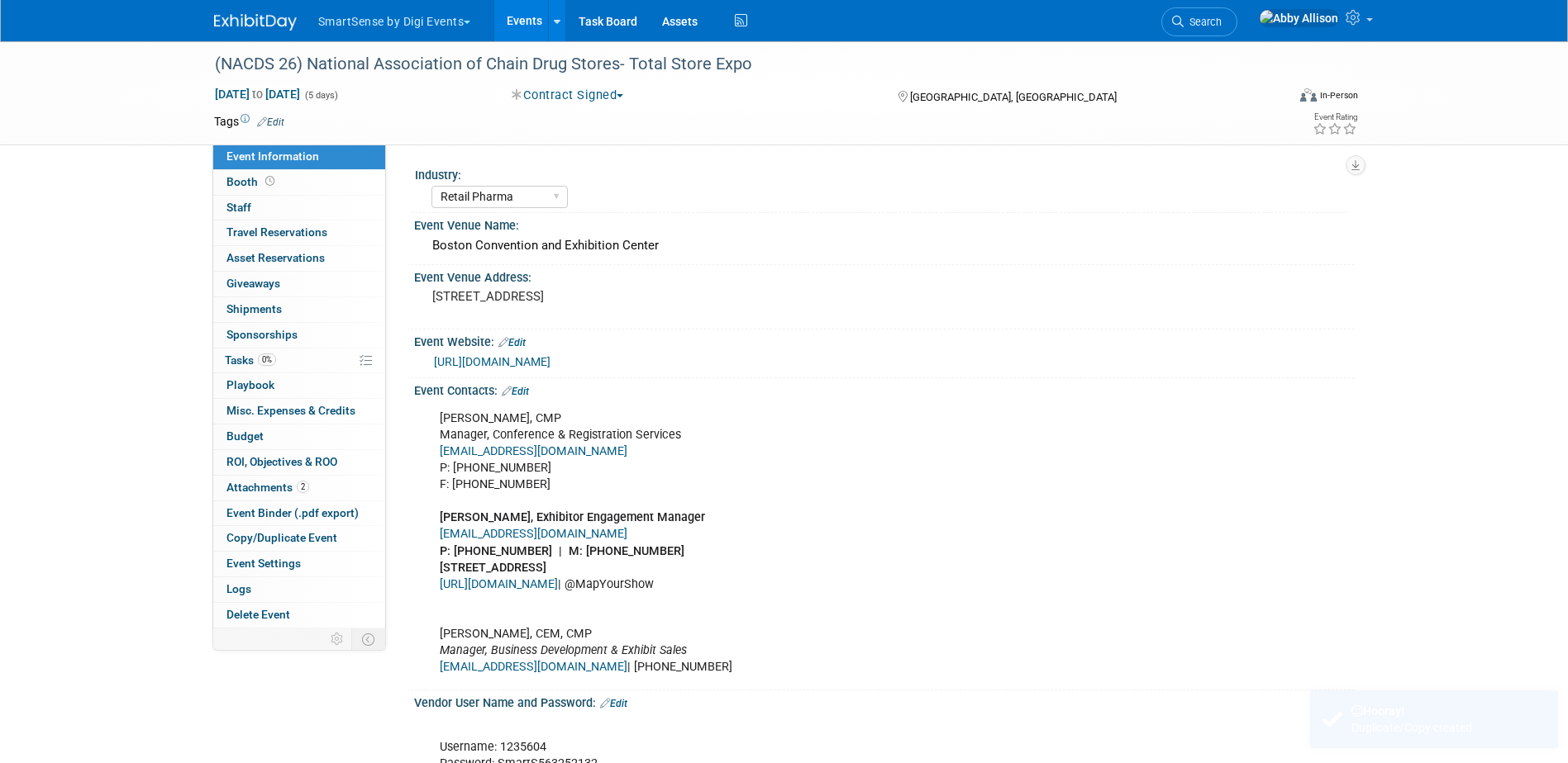
select select "Retail Pharma"
click at [231, 353] on link "0% Tasks 0%" at bounding box center [299, 361] width 172 height 25
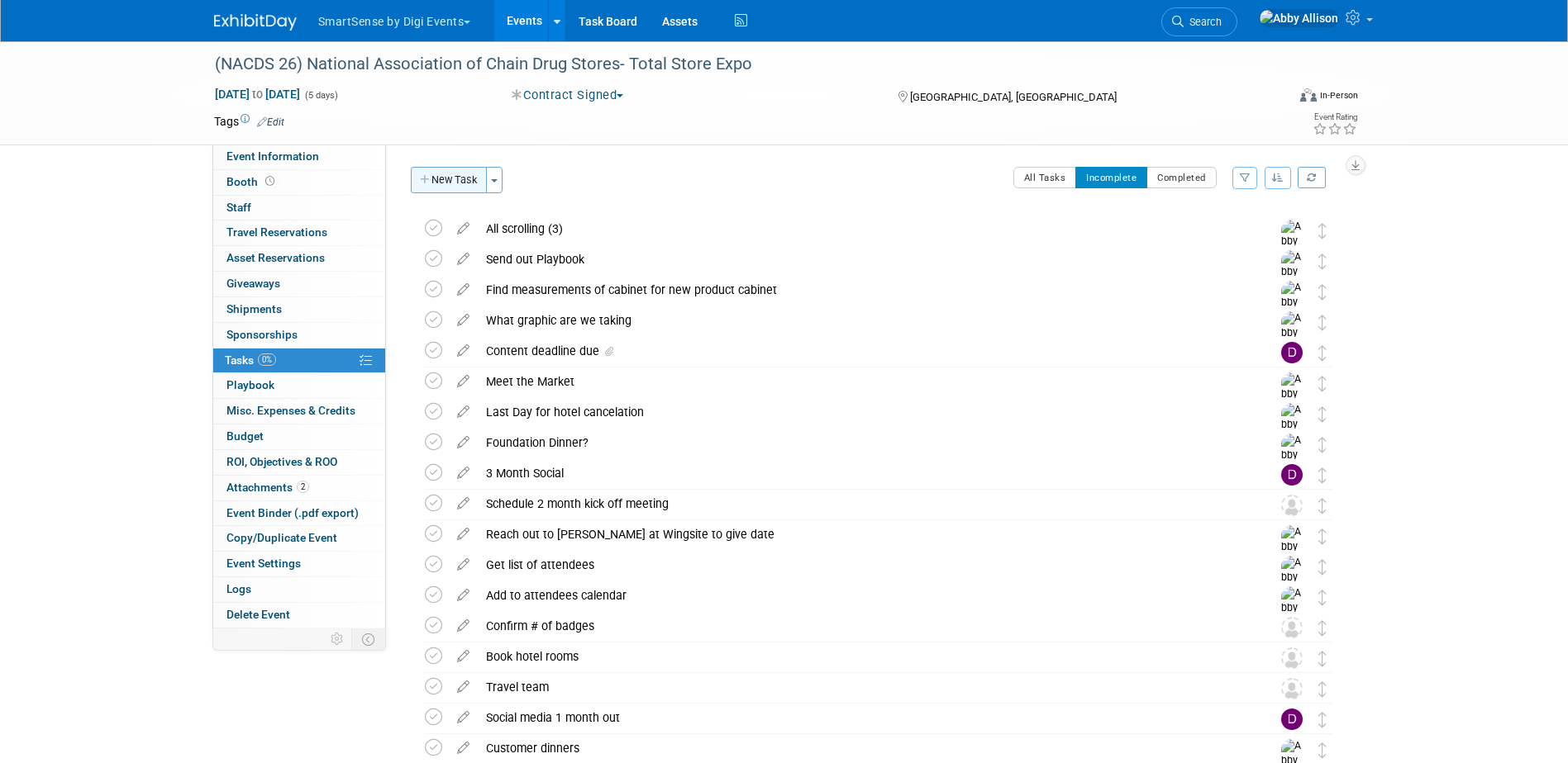
click at [430, 187] on button "New Task" at bounding box center [449, 180] width 76 height 27
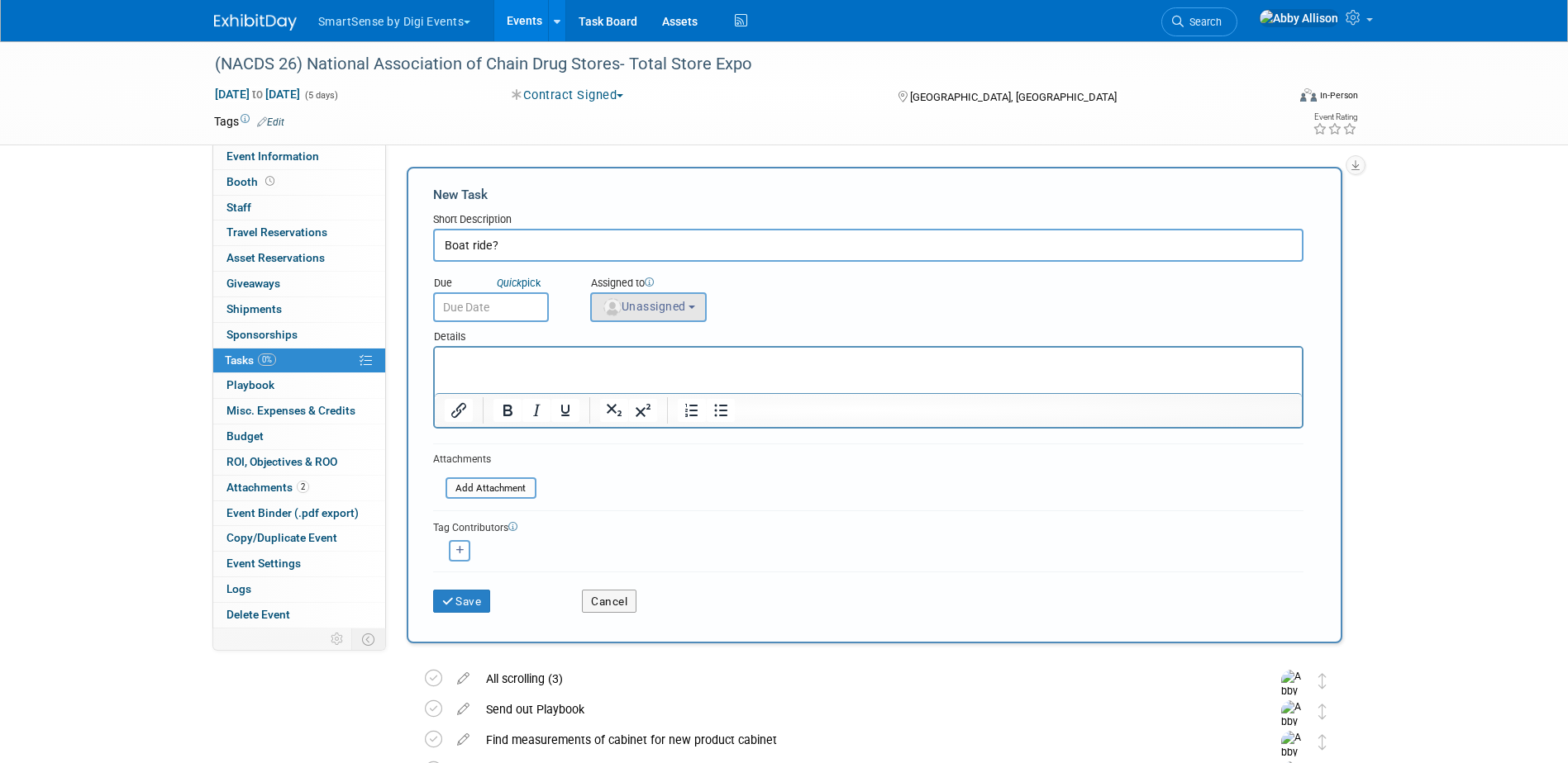
type input "Boat ride?"
click at [615, 300] on img "button" at bounding box center [612, 307] width 18 height 18
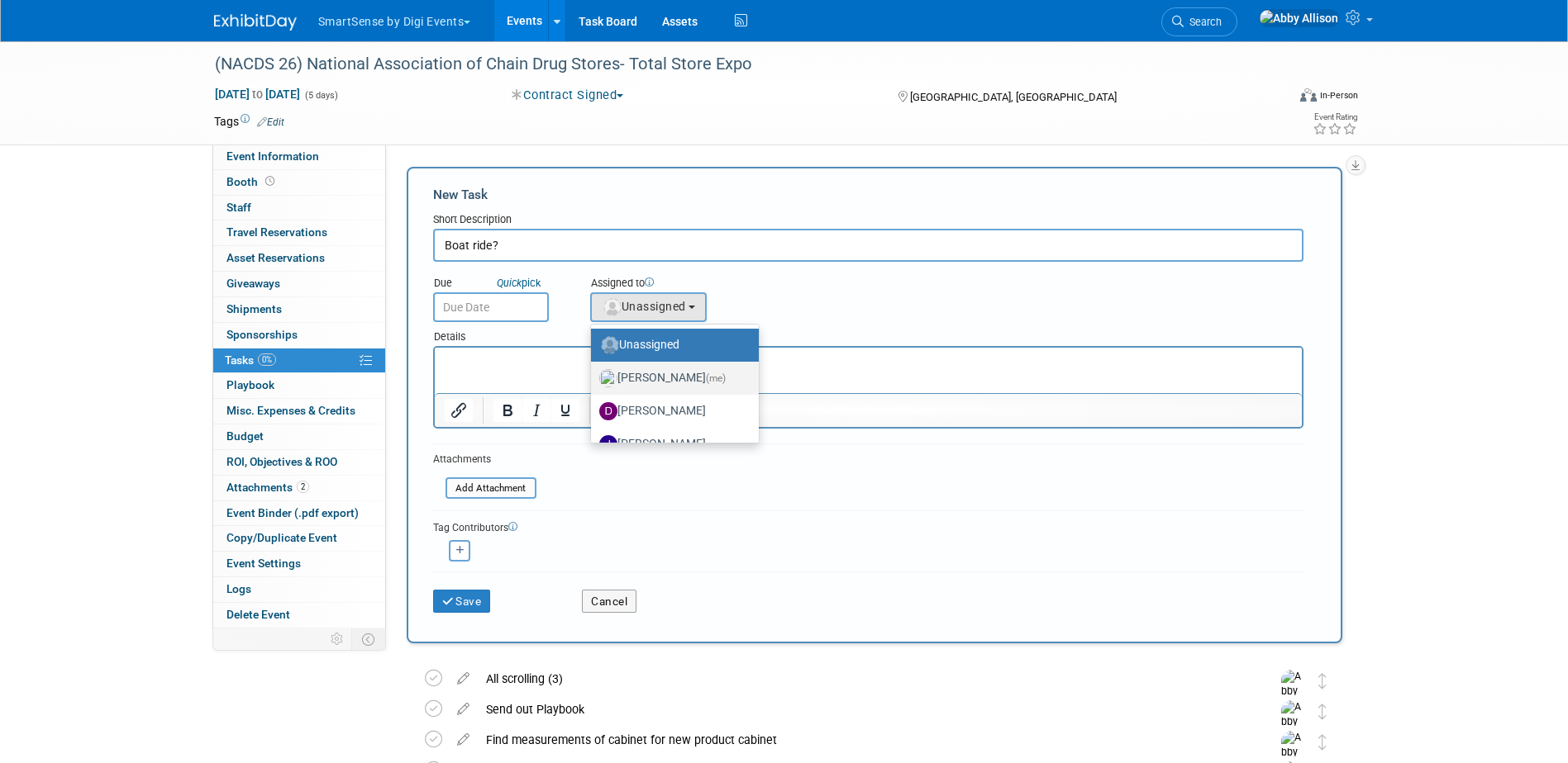
click at [633, 372] on label "Abby Allison (me)" at bounding box center [671, 379] width 143 height 27
click at [594, 372] on input "Abby Allison (me)" at bounding box center [588, 376] width 10 height 10
select select "1af21d80-b227-4fda-b725-1543146411fb"
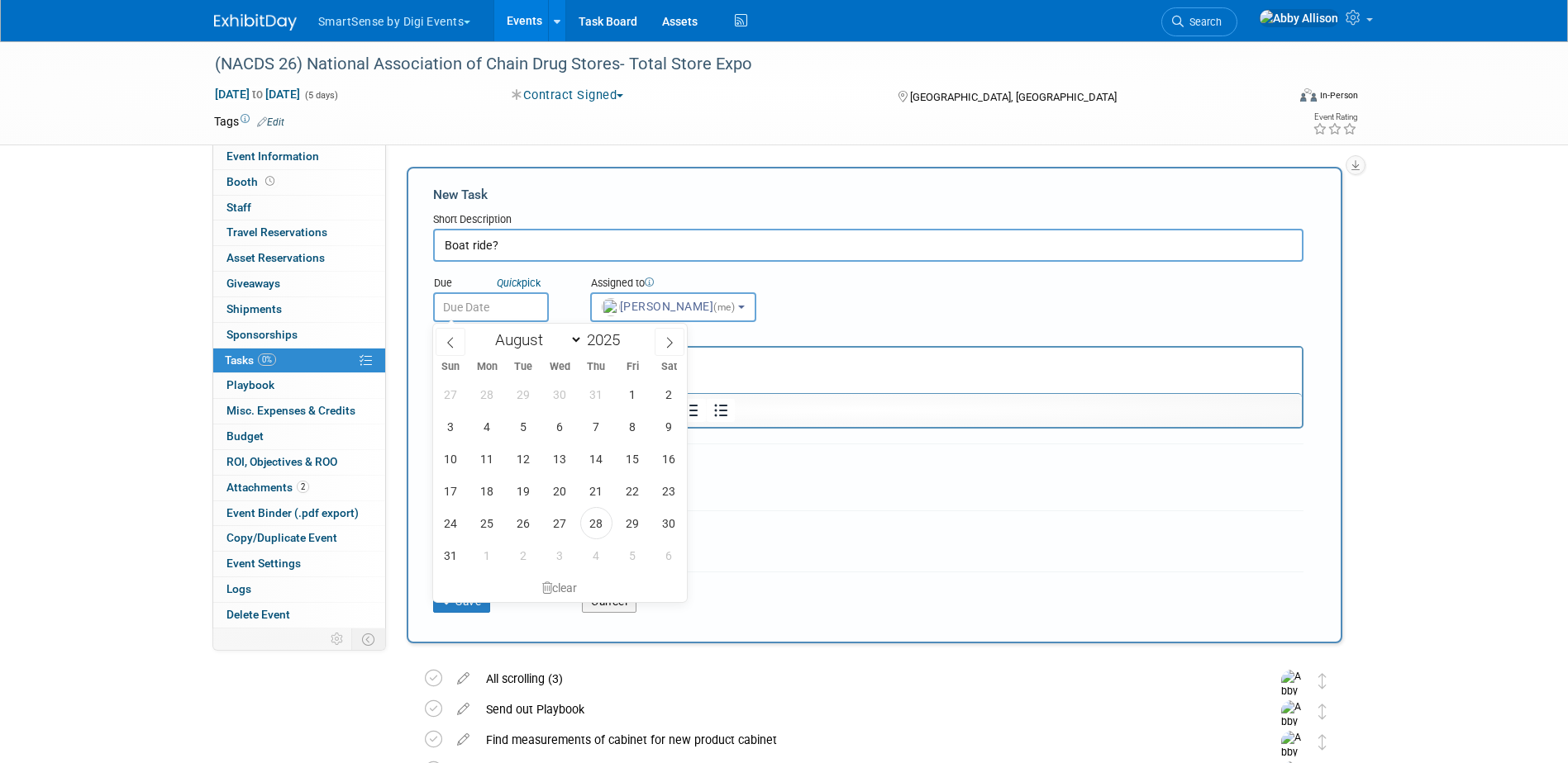
click at [487, 312] on input "text" at bounding box center [491, 307] width 115 height 30
click at [663, 340] on span at bounding box center [669, 341] width 30 height 28
select select "10"
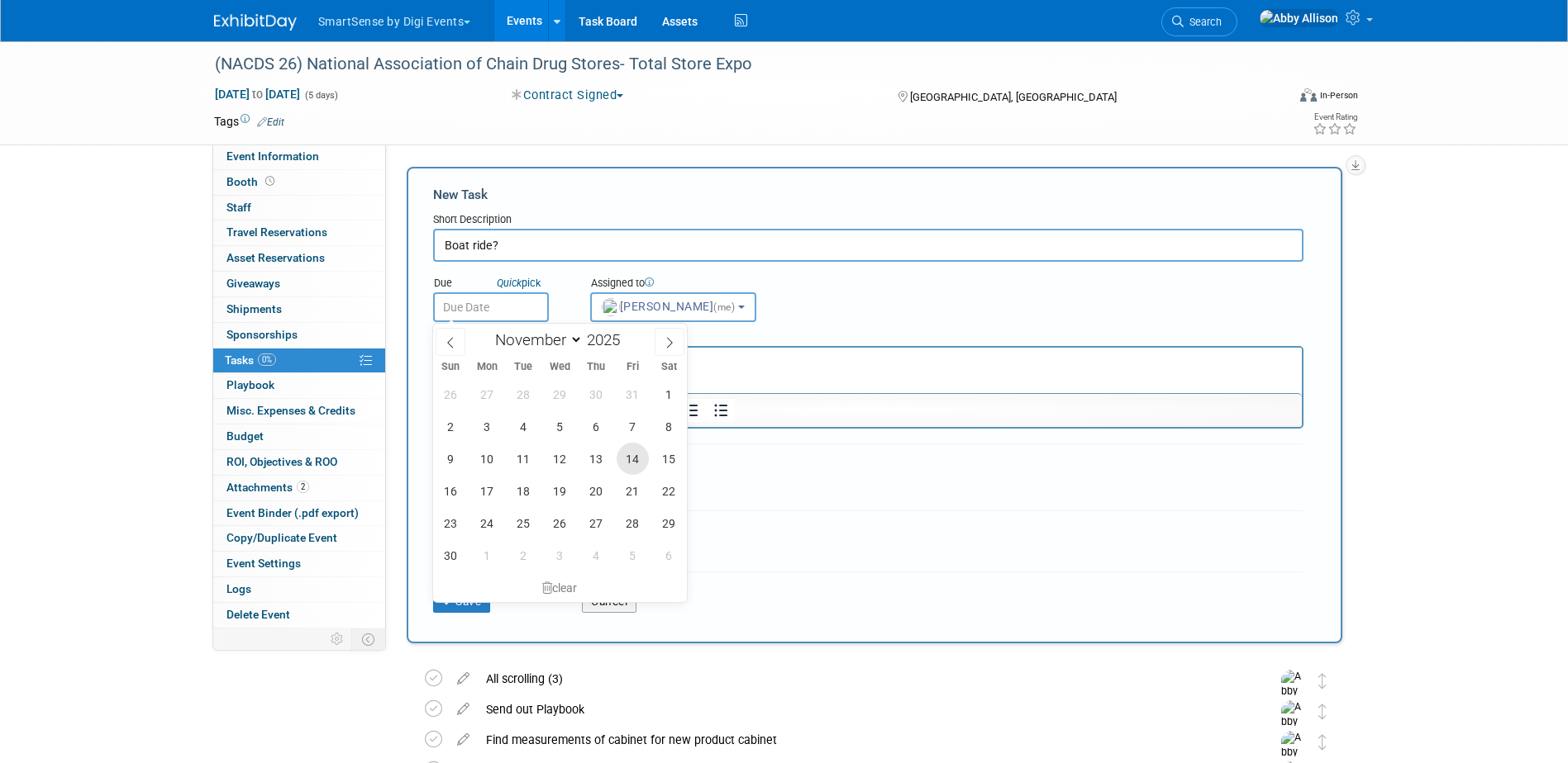
click at [639, 461] on span "14" at bounding box center [633, 459] width 32 height 32
type input "Nov 14, 2025"
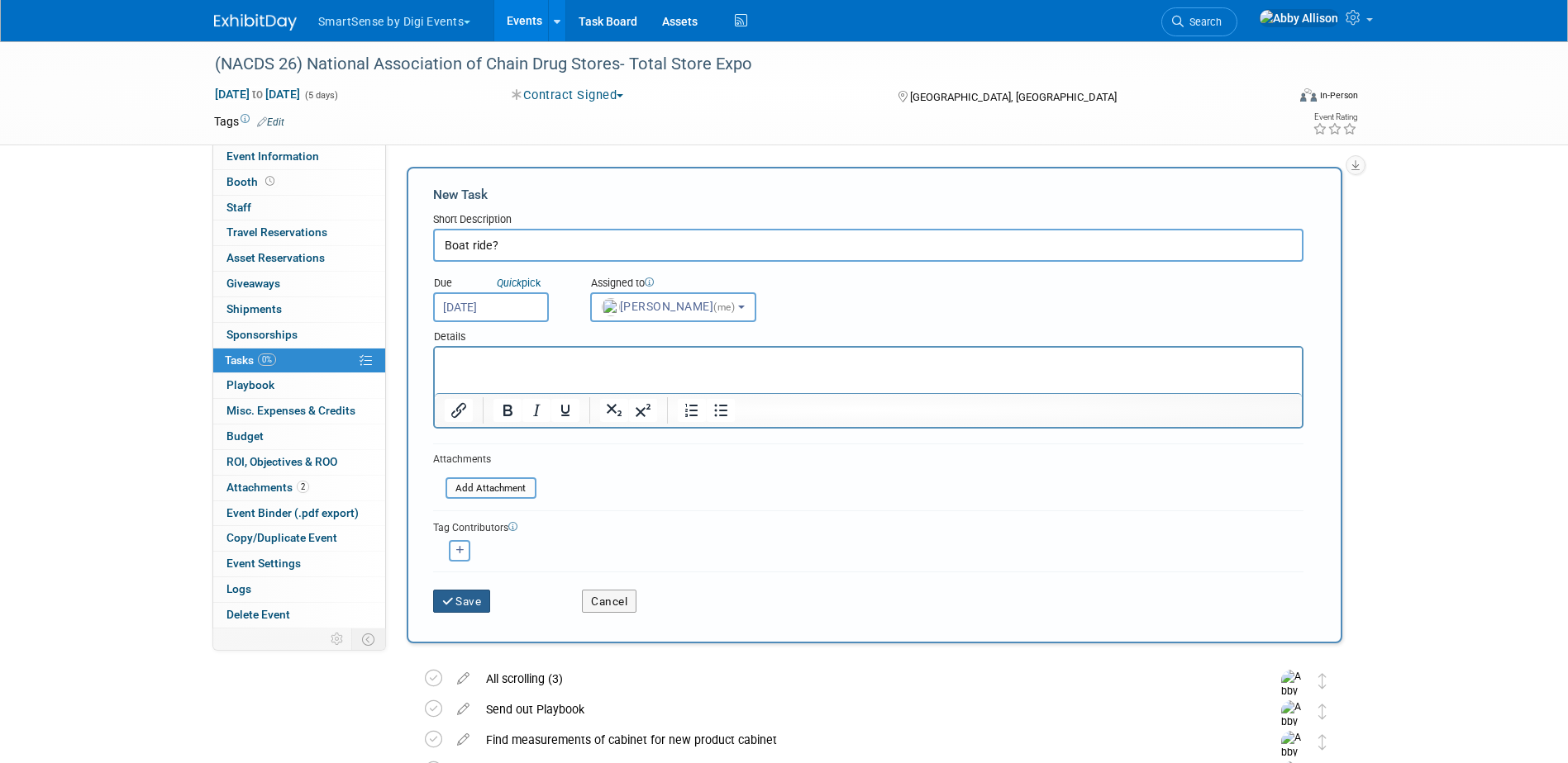
click at [448, 602] on icon "submit" at bounding box center [449, 602] width 14 height 11
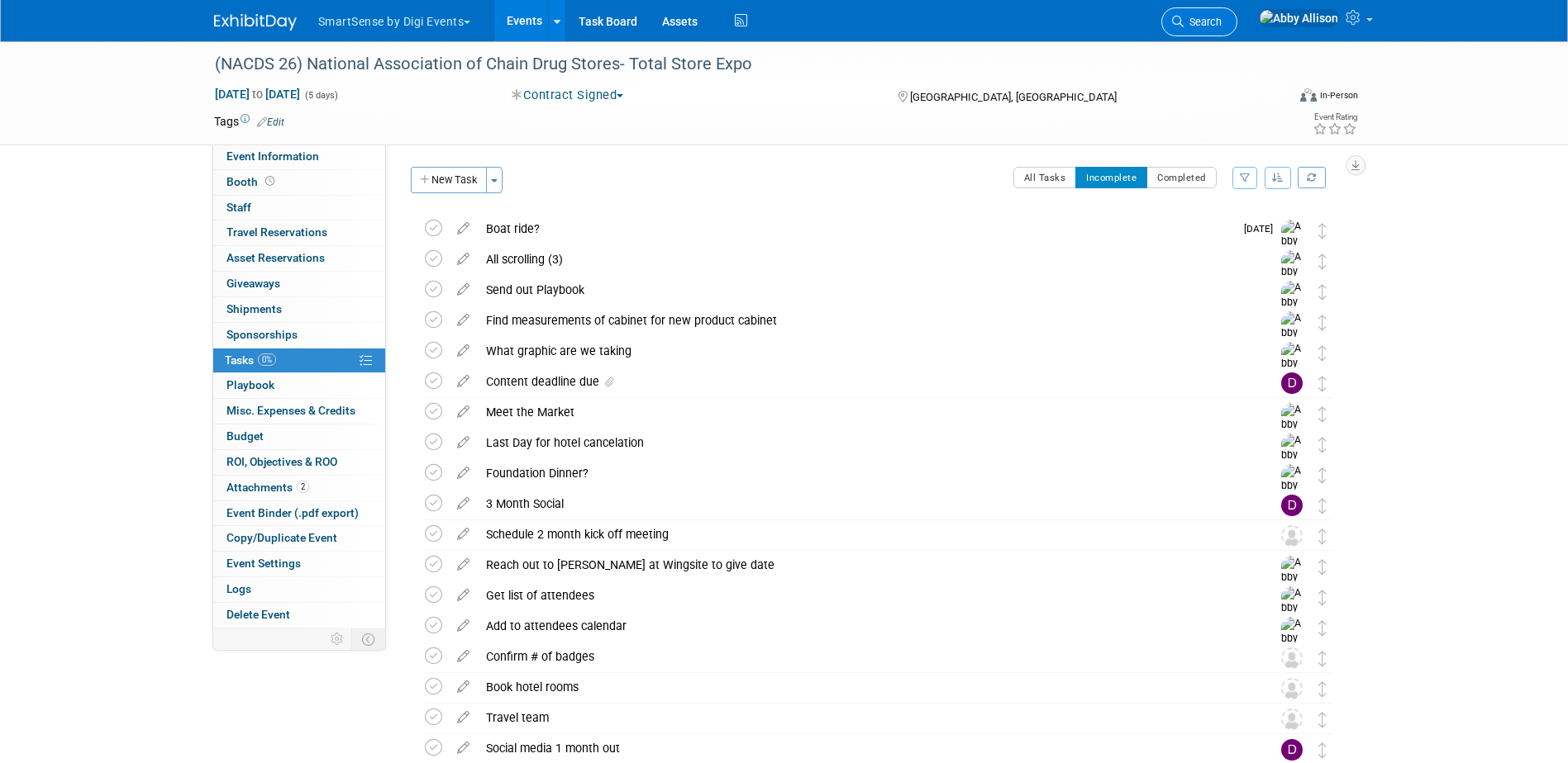
click at [1222, 22] on span "Search" at bounding box center [1202, 21] width 38 height 12
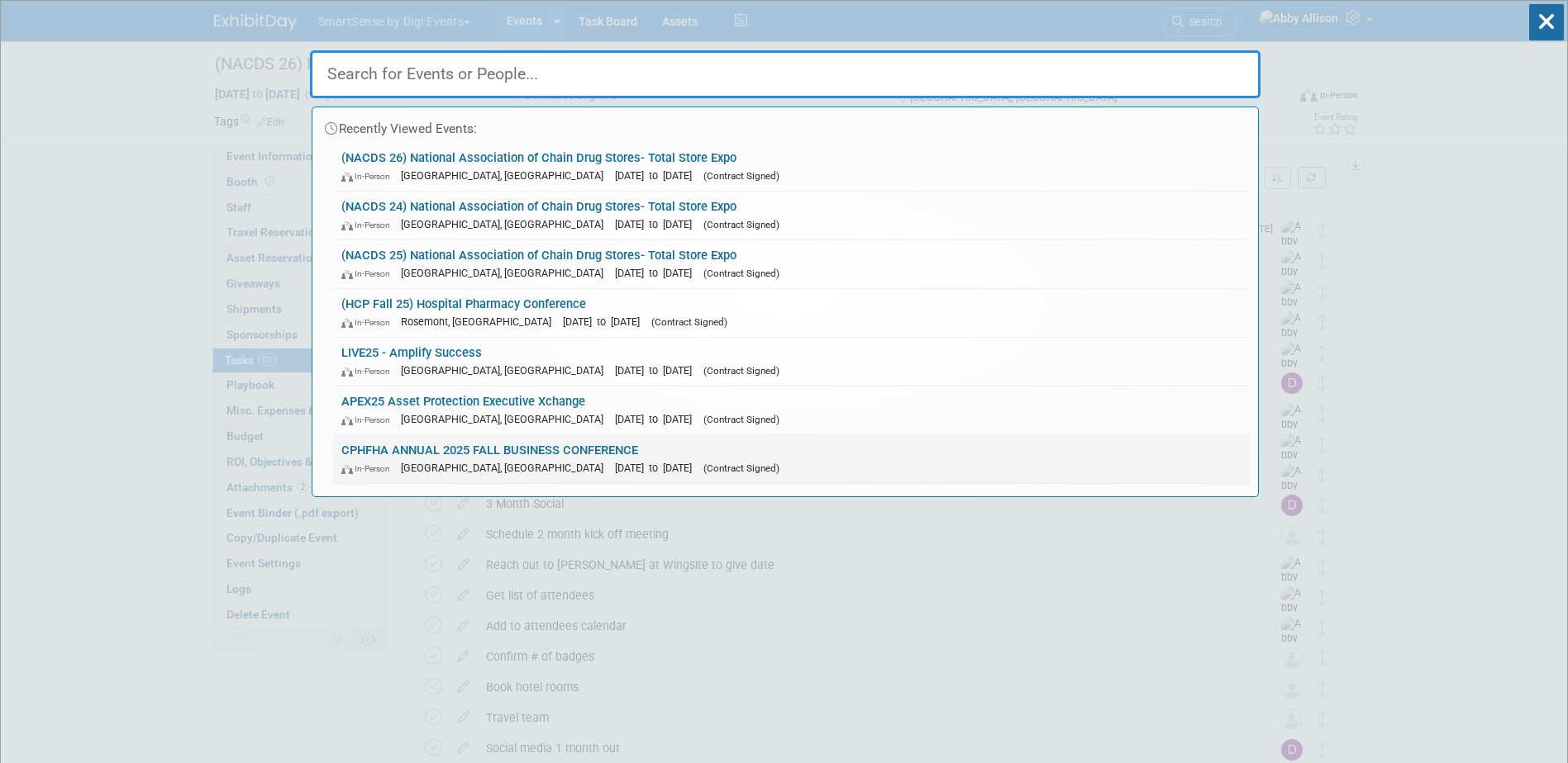
click at [448, 443] on link "CPHFHA ANNUAL 2025 FALL BUSINESS CONFERENCE In-Person Gatineau, Canada Sep 27, …" at bounding box center [791, 459] width 916 height 48
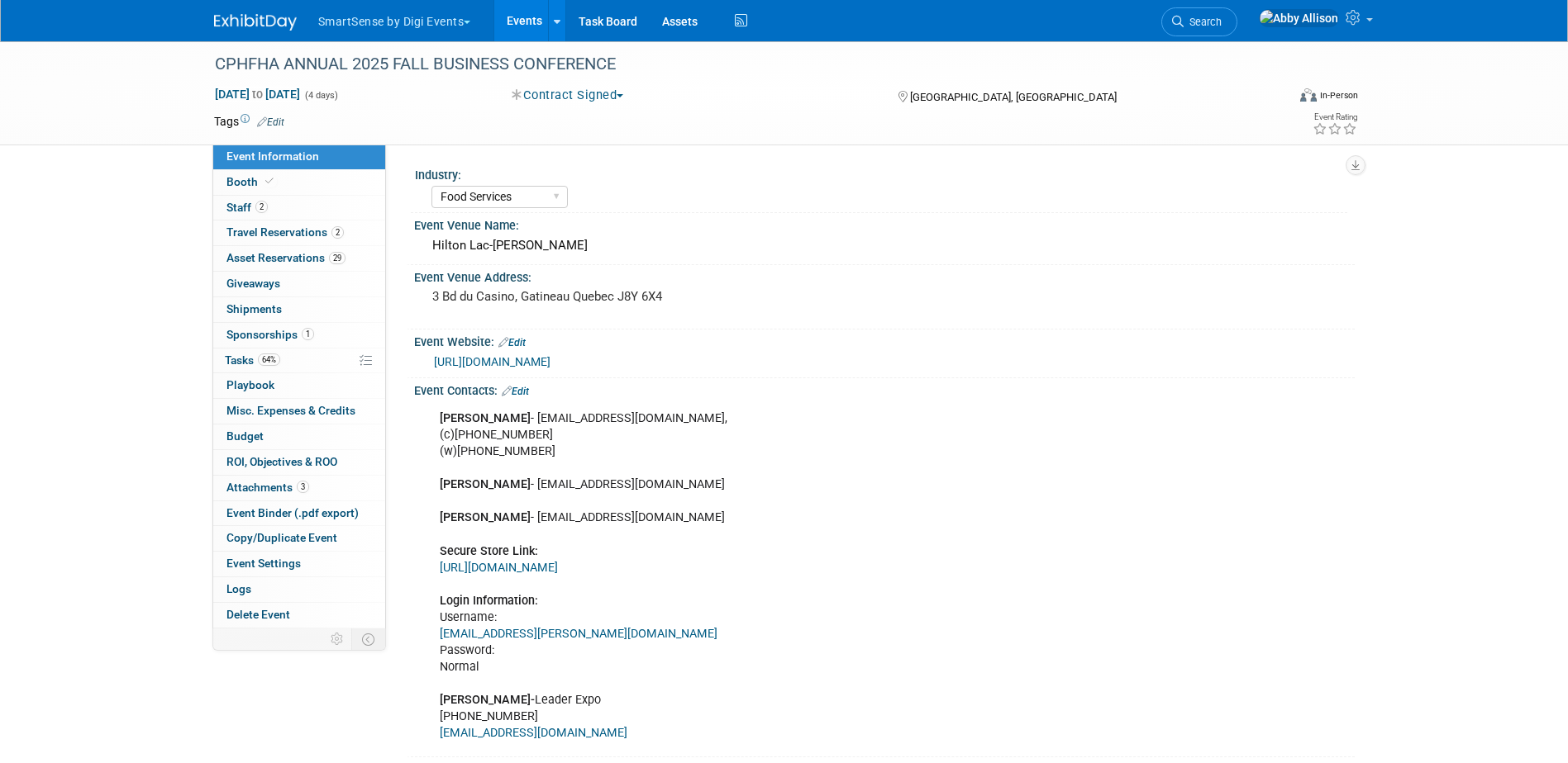
select select "Food Services"
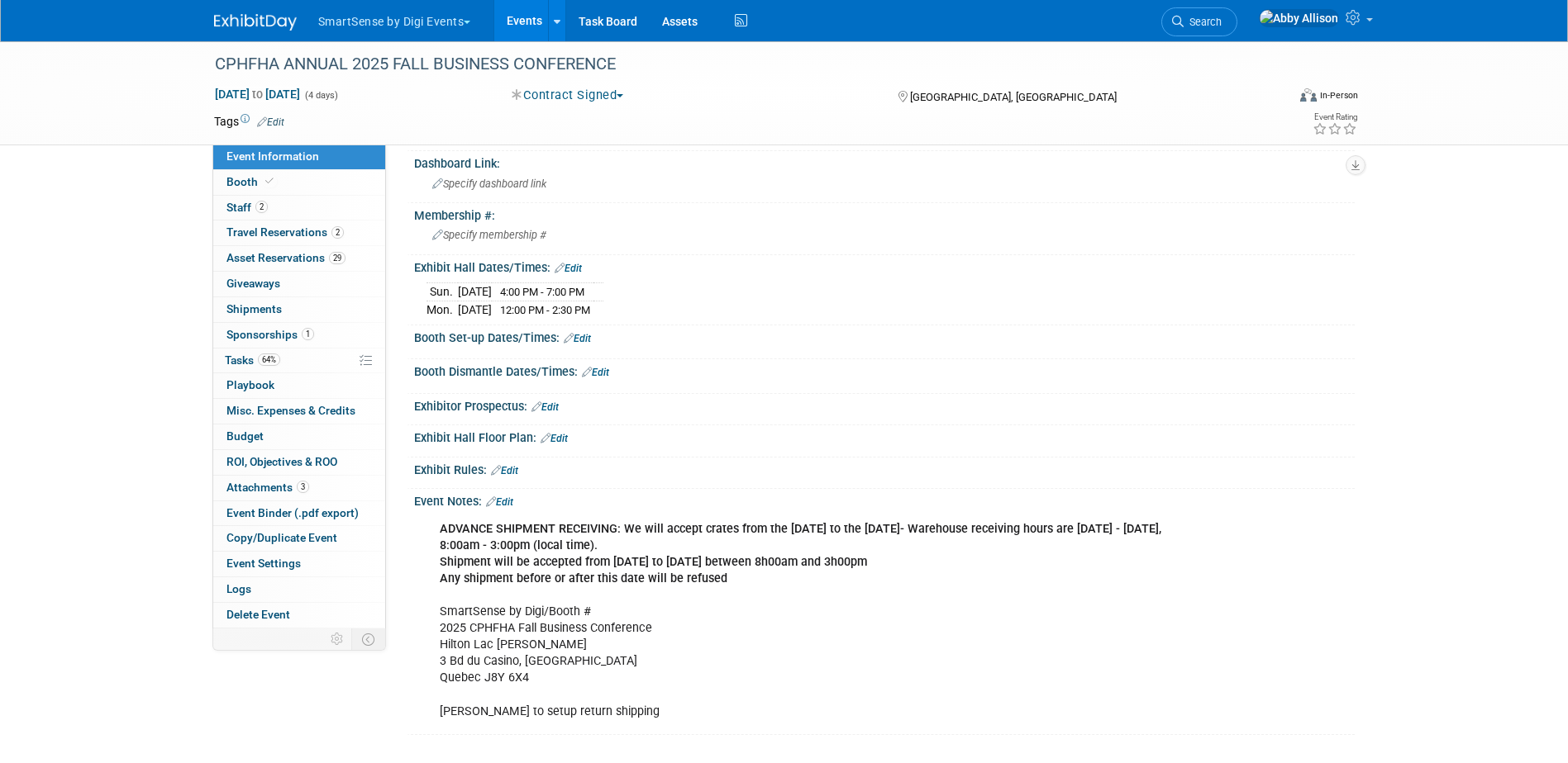
scroll to position [661, 0]
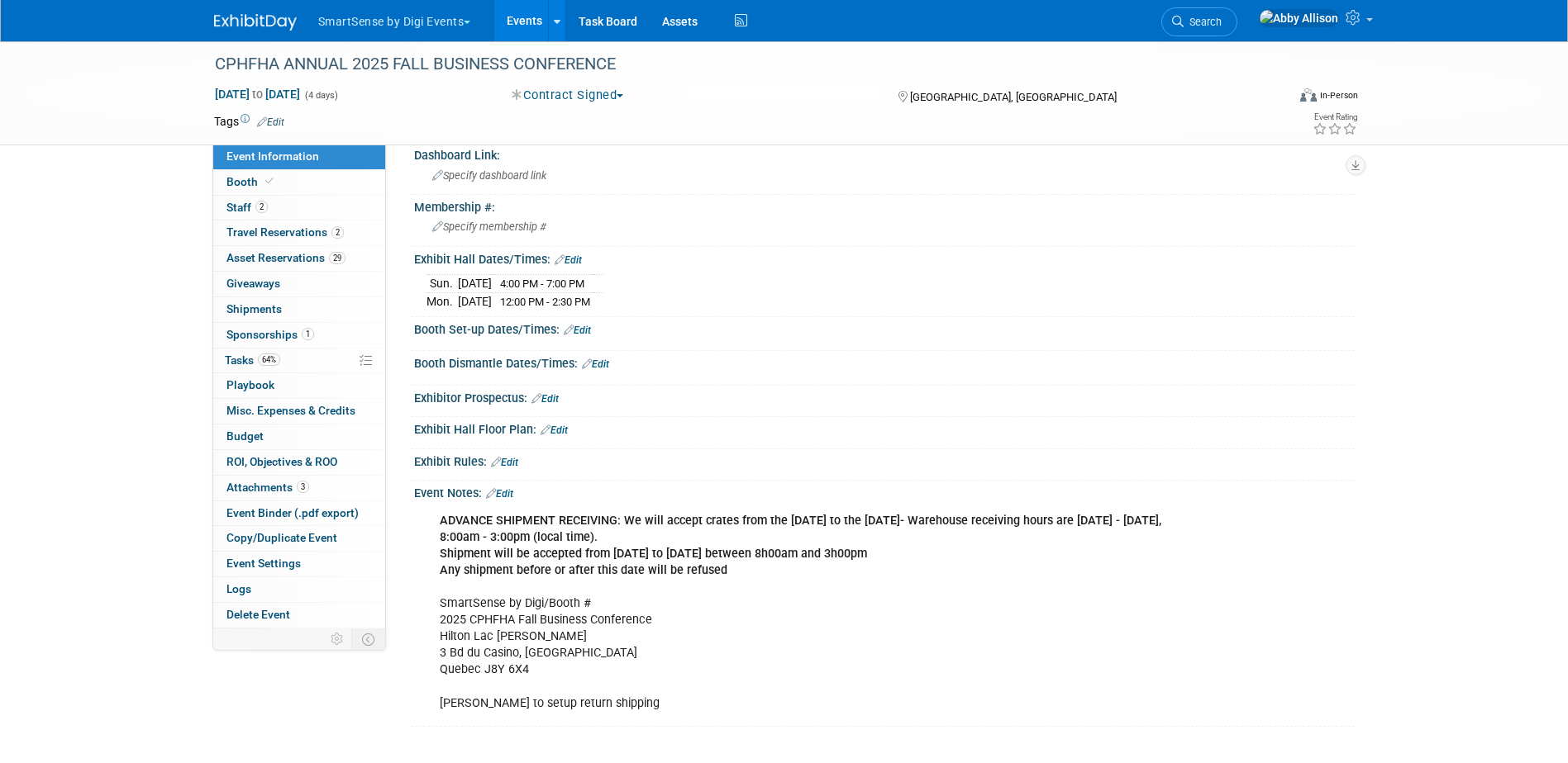
click at [601, 363] on link "Edit" at bounding box center [596, 364] width 28 height 11
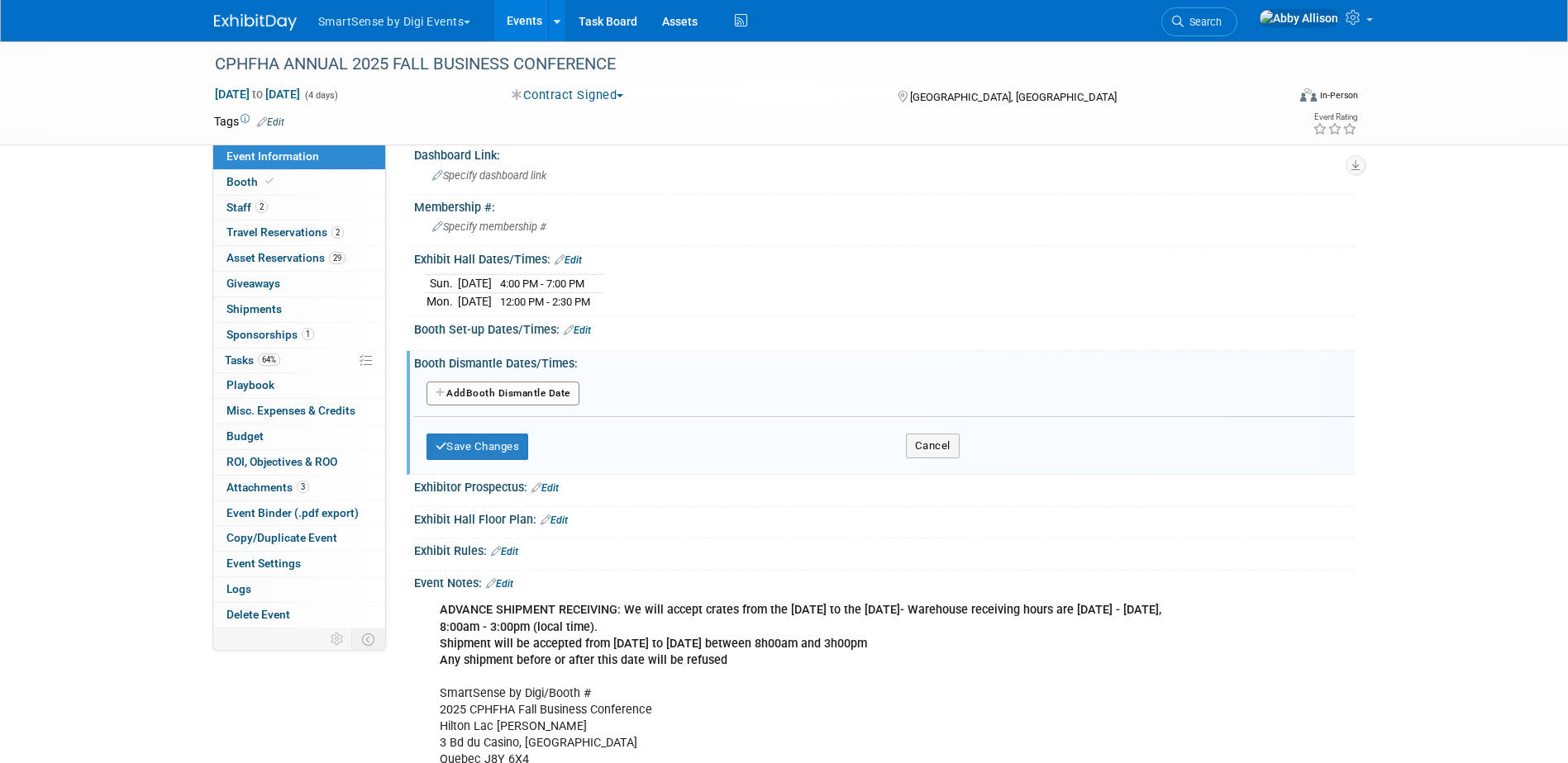
click at [534, 396] on button "Add Another Booth Dismantle Date" at bounding box center [503, 394] width 153 height 25
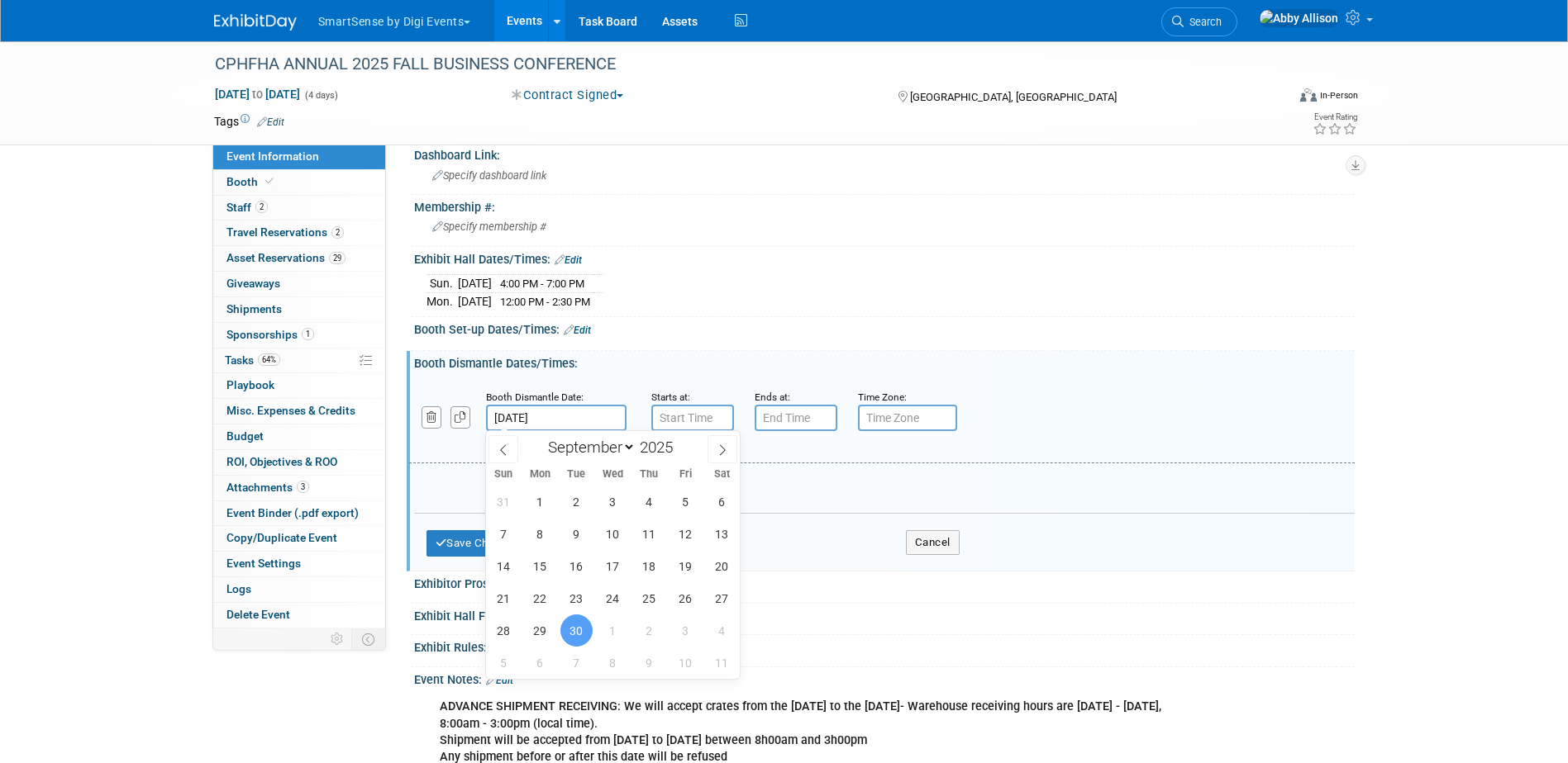
click at [556, 417] on input "[DATE]" at bounding box center [555, 418] width 140 height 27
click at [540, 632] on span "29" at bounding box center [540, 630] width 32 height 32
type input "[DATE]"
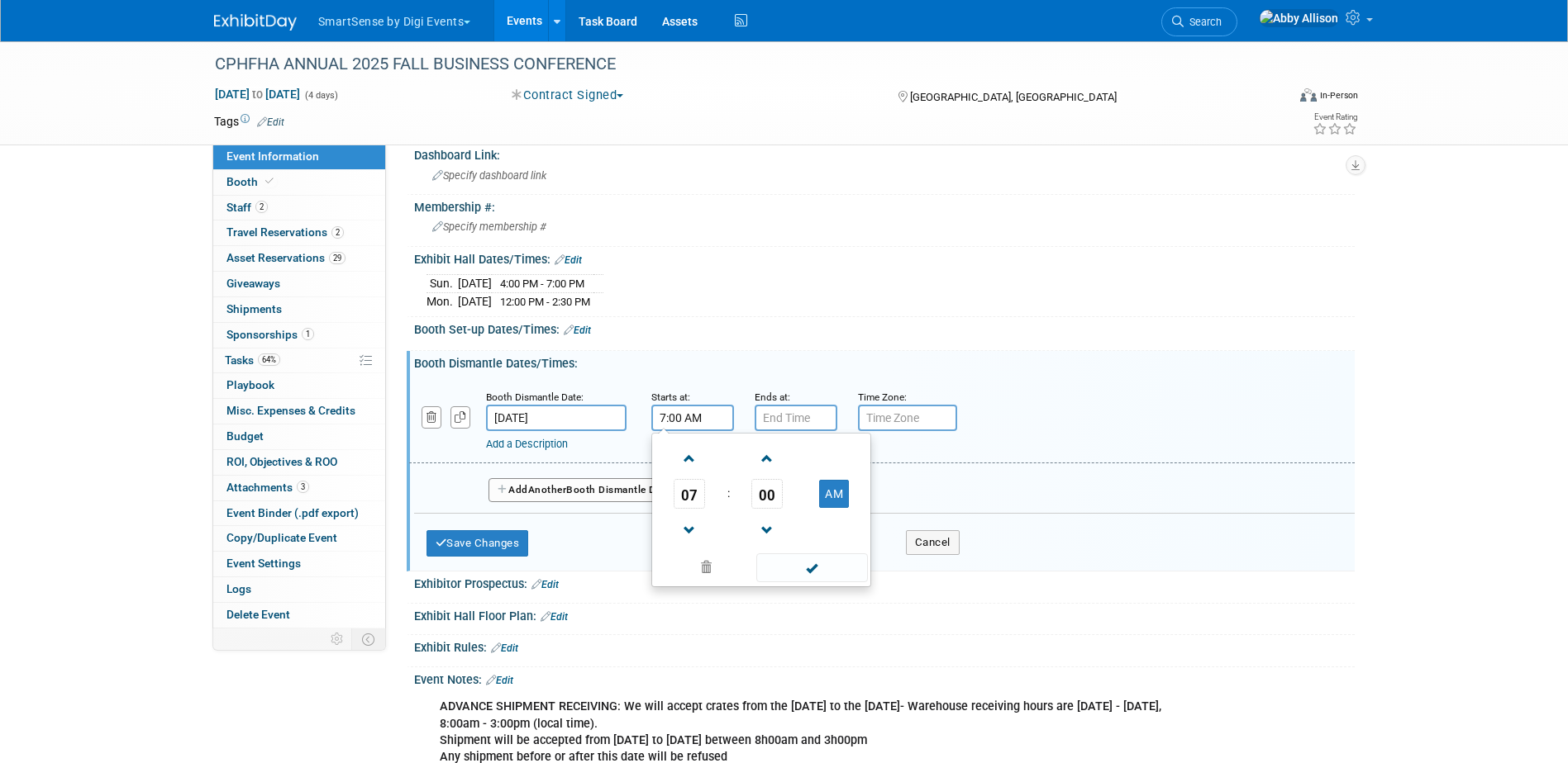
click at [701, 415] on input "7:00 AM" at bounding box center [692, 418] width 83 height 27
click at [685, 496] on span "07" at bounding box center [689, 493] width 31 height 30
click at [848, 470] on td "03" at bounding box center [840, 459] width 52 height 45
click at [830, 490] on button "AM" at bounding box center [833, 493] width 30 height 28
type input "3:00 PM"
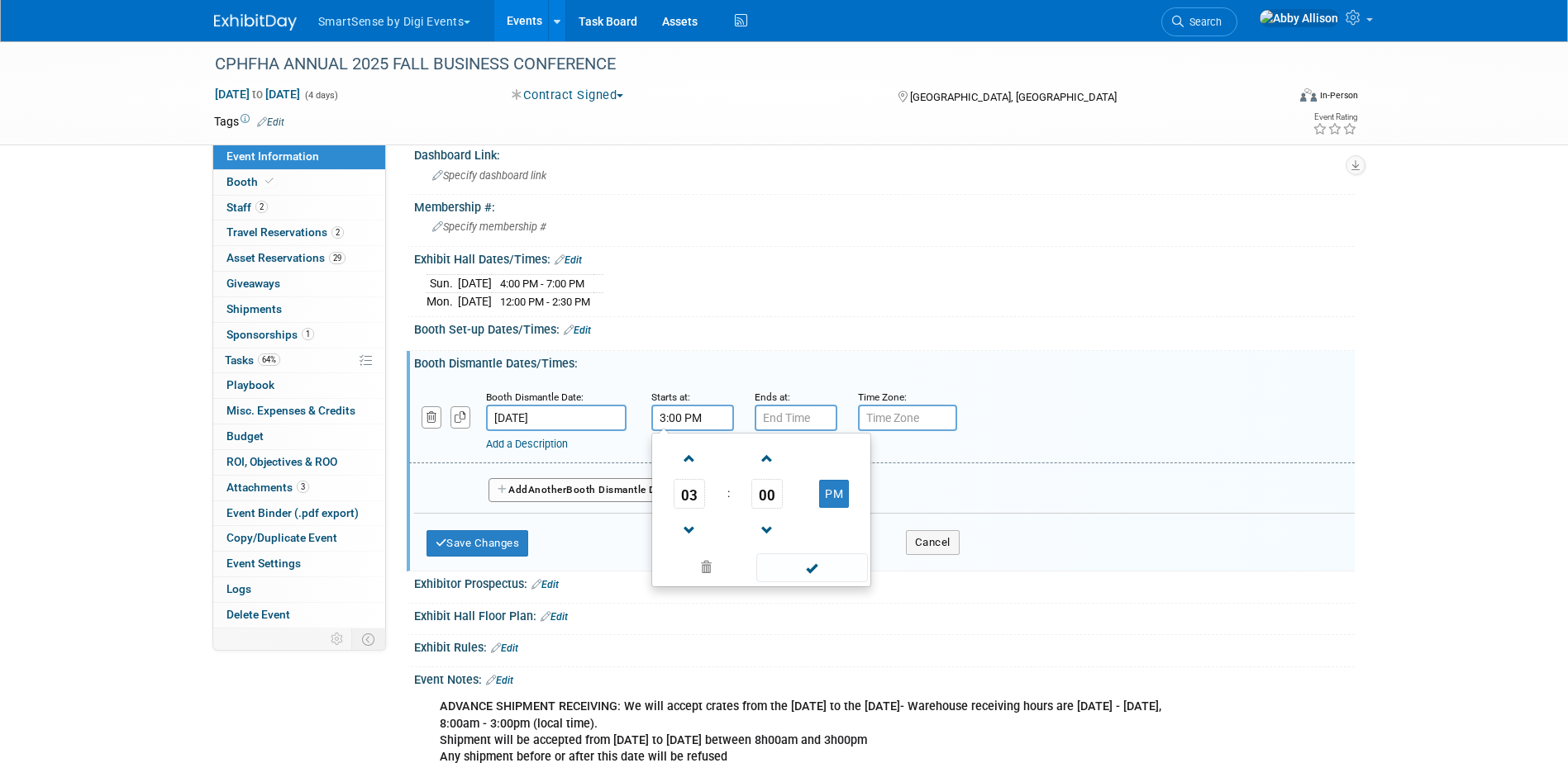
type input "7:00 PM"
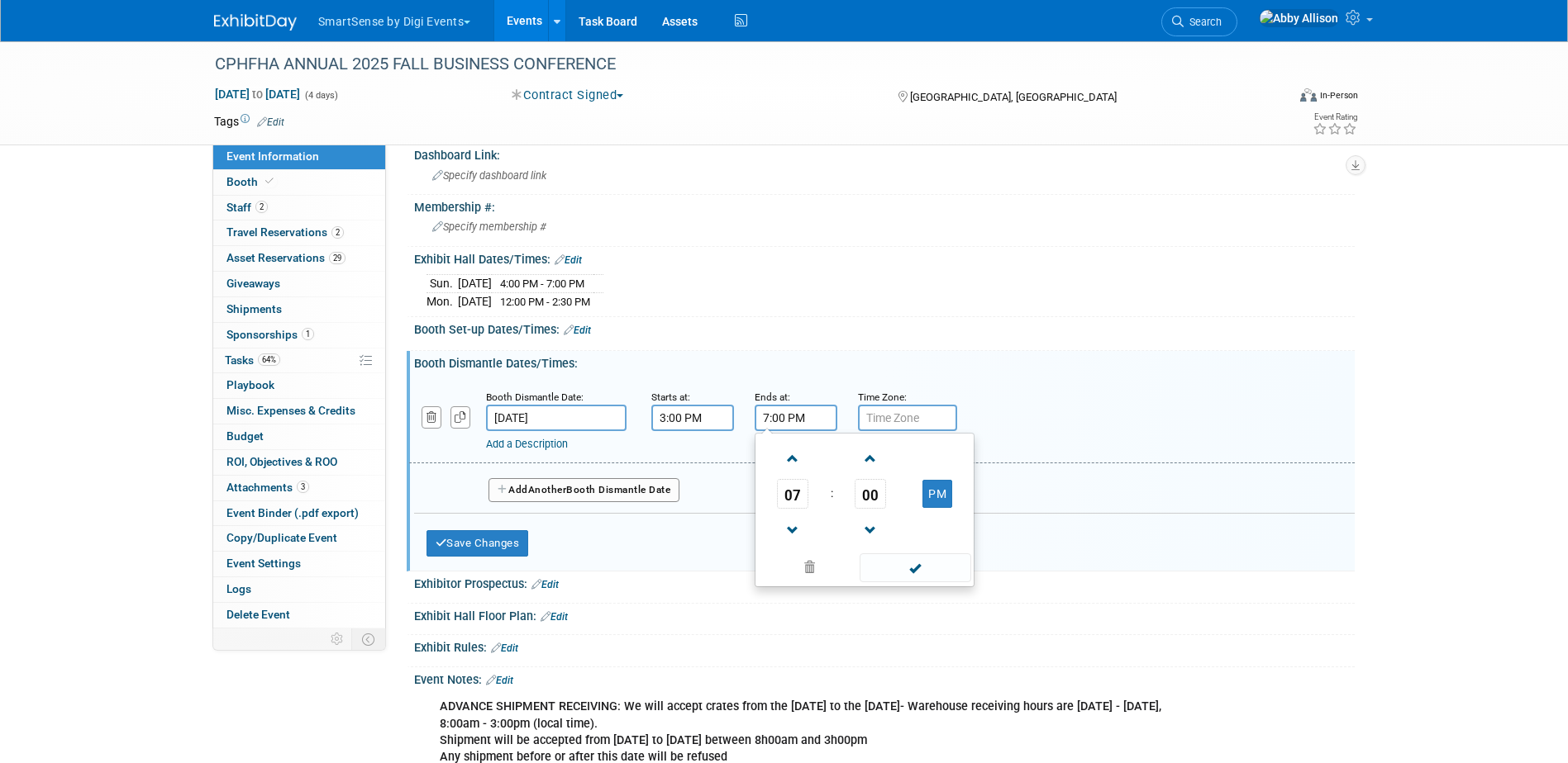
click at [801, 415] on input "7:00 PM" at bounding box center [796, 418] width 83 height 27
click at [889, 572] on span at bounding box center [915, 567] width 112 height 29
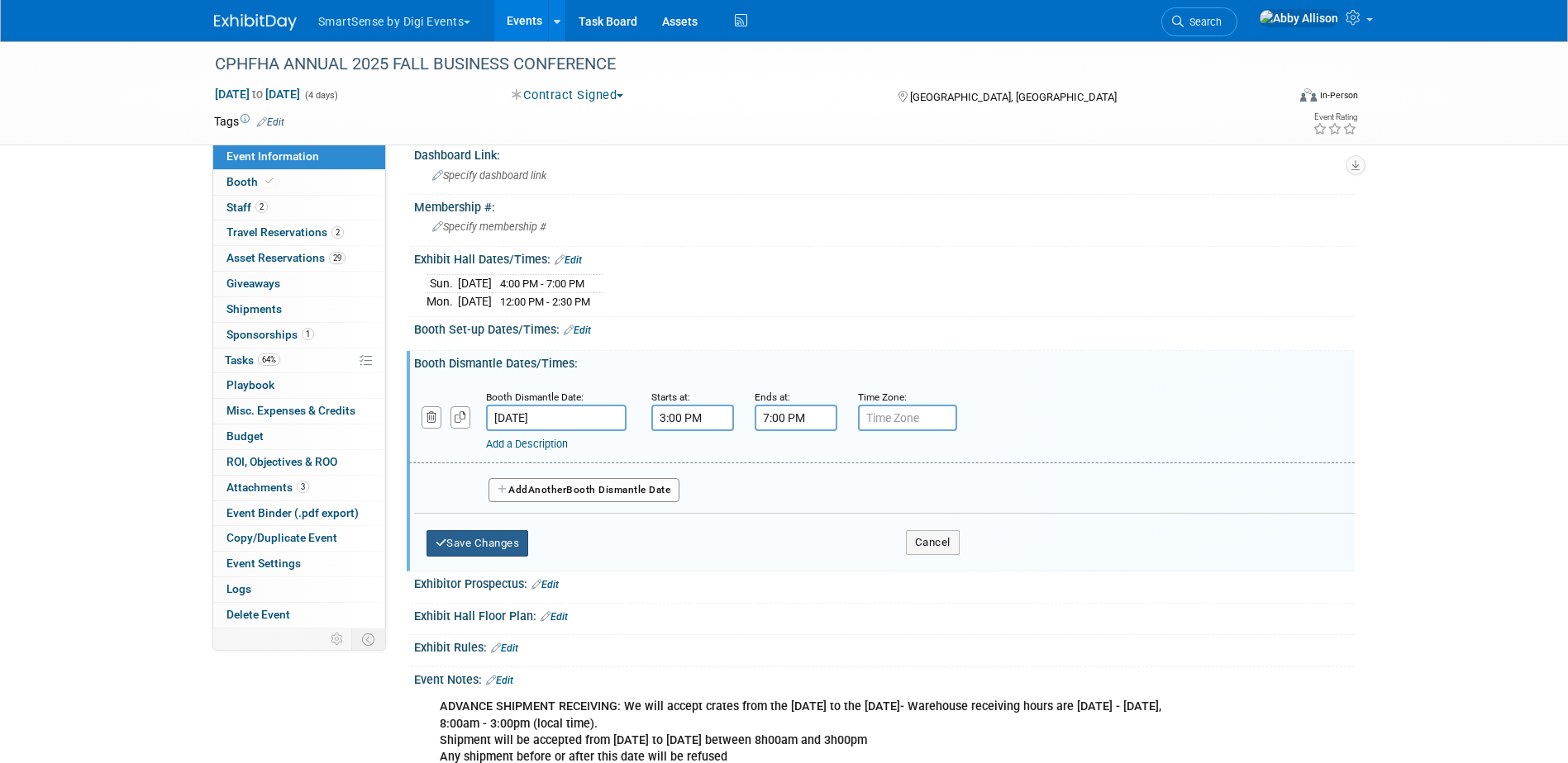
click at [497, 538] on button "Save Changes" at bounding box center [477, 544] width 102 height 27
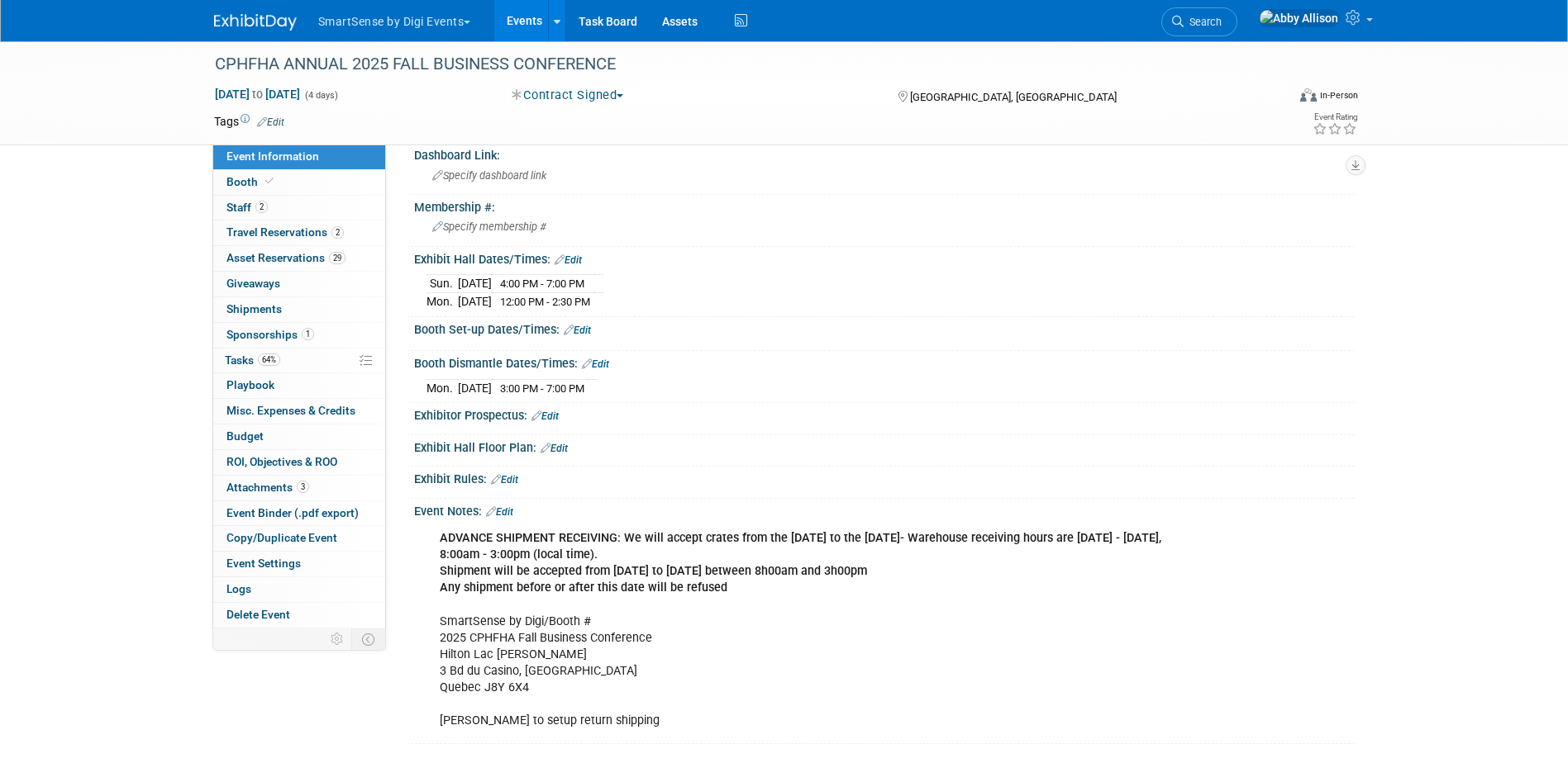
click at [577, 331] on link "Edit" at bounding box center [577, 330] width 28 height 11
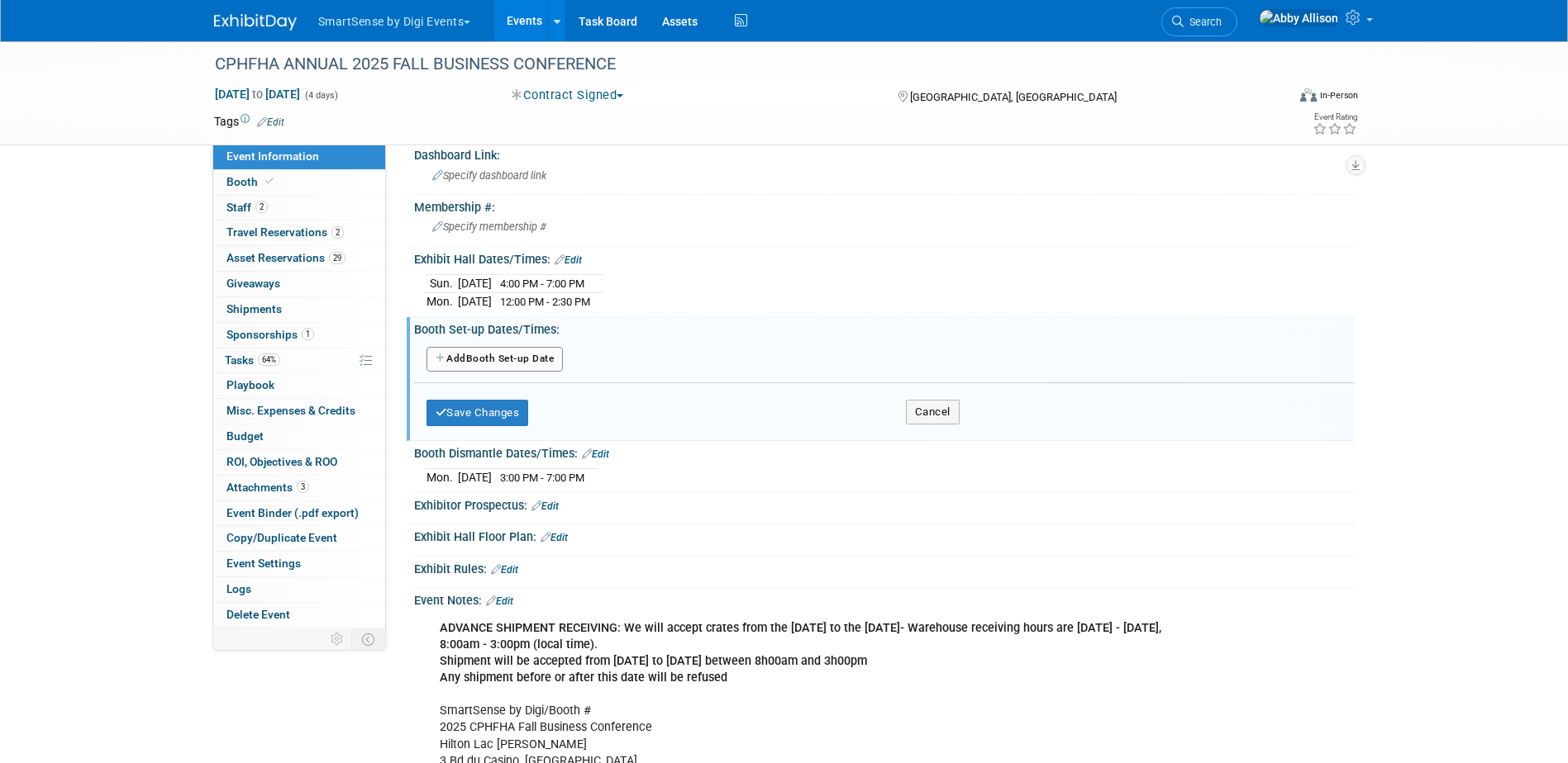
click at [538, 349] on button "Add Another Booth Set-up Date" at bounding box center [495, 360] width 137 height 25
select select "8"
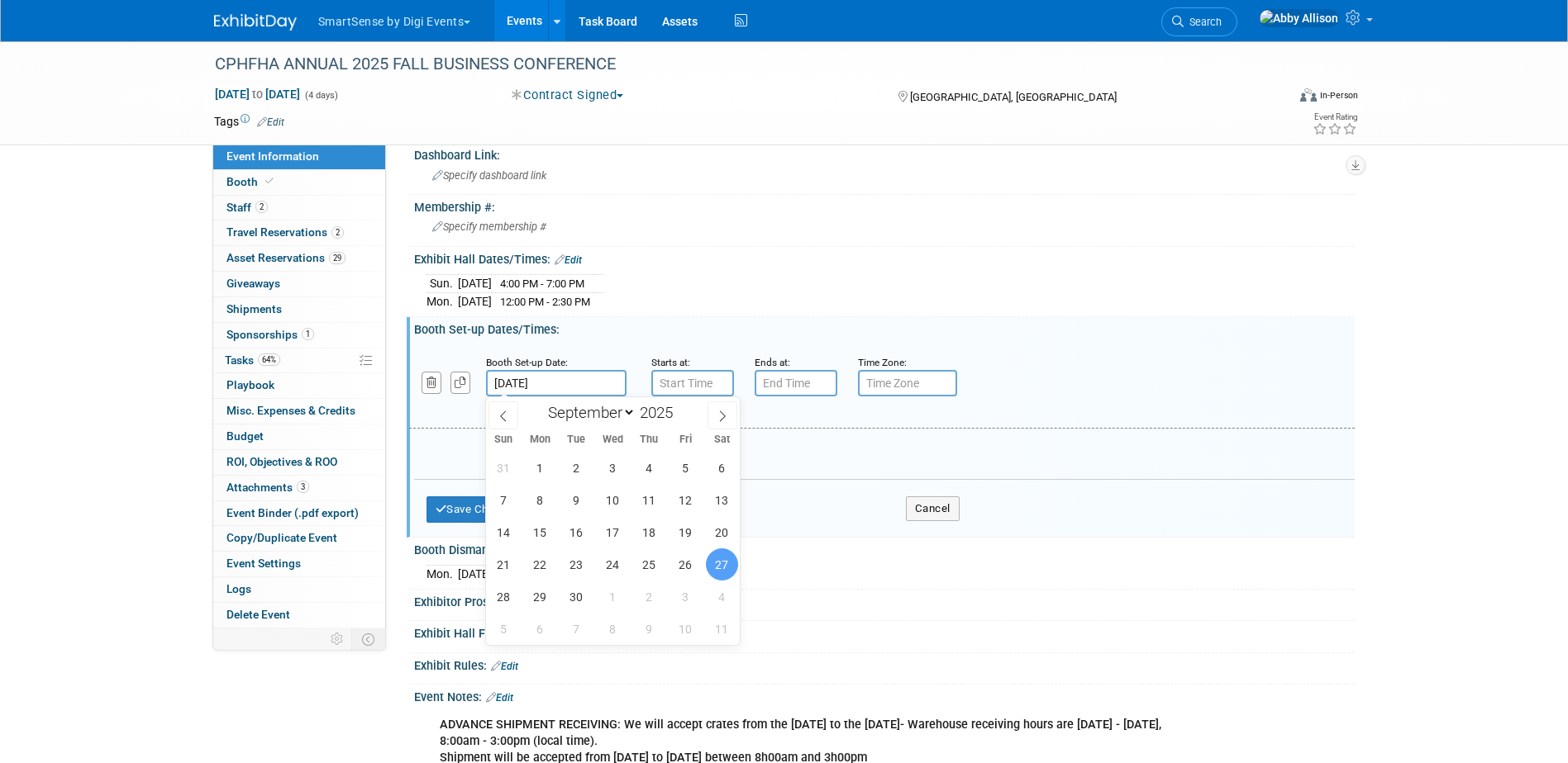
click at [561, 384] on input "Sep 27, 2025" at bounding box center [555, 383] width 140 height 27
click at [500, 561] on span "21" at bounding box center [504, 565] width 32 height 32
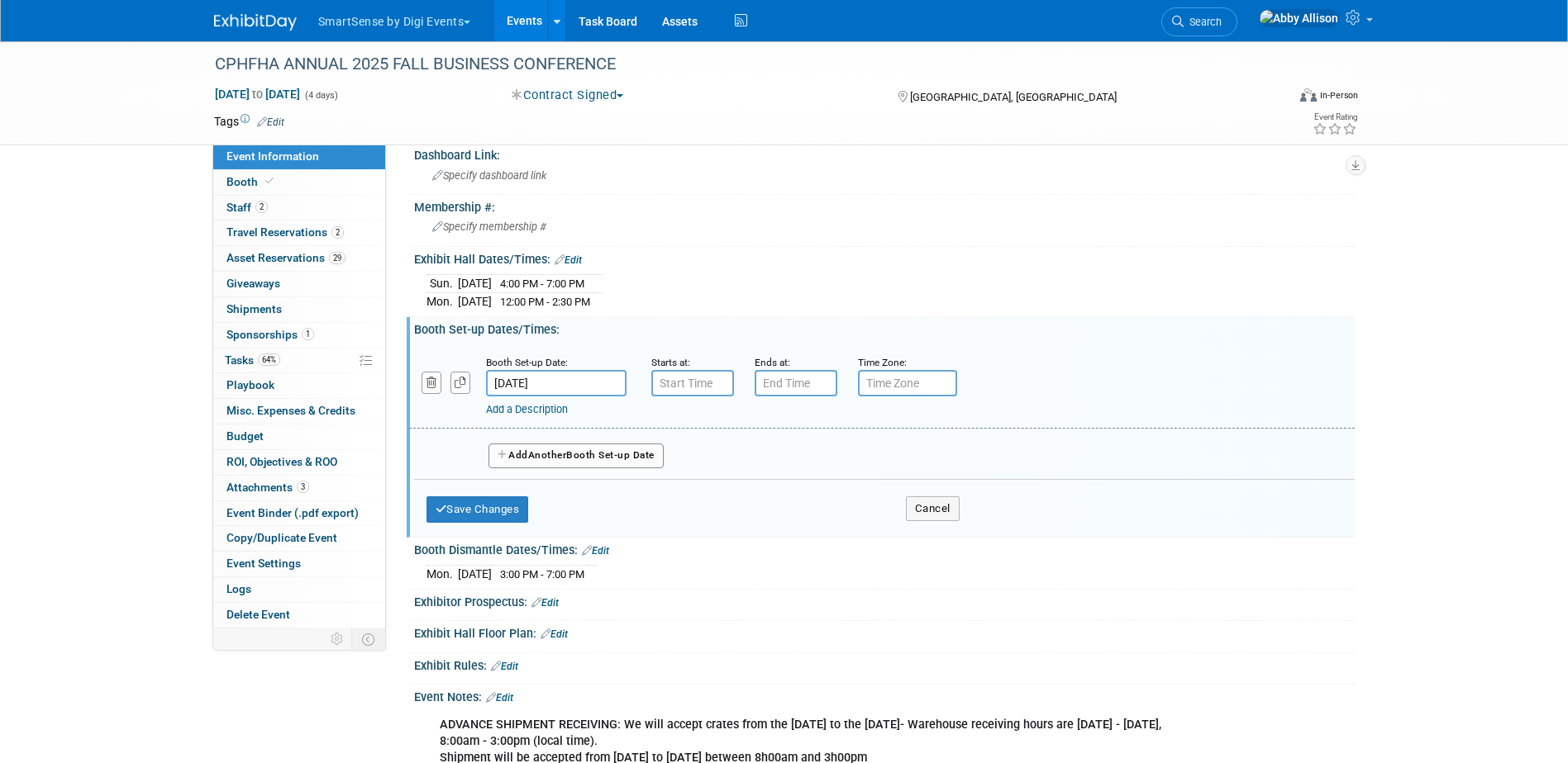
click at [558, 377] on input "Sep 21, 2025" at bounding box center [555, 383] width 140 height 27
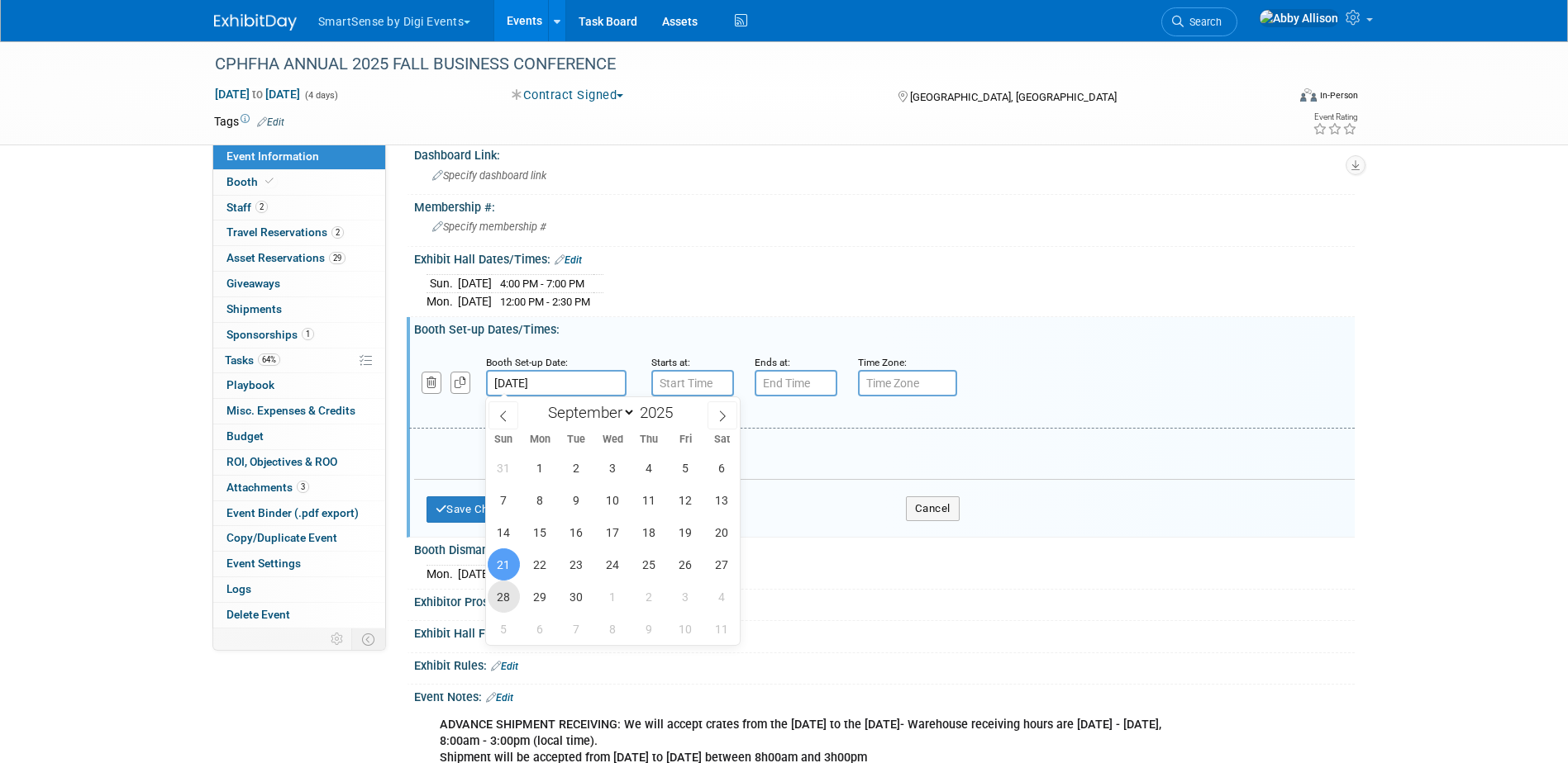
click at [505, 594] on span "28" at bounding box center [504, 597] width 32 height 32
type input "Sep 28, 2025"
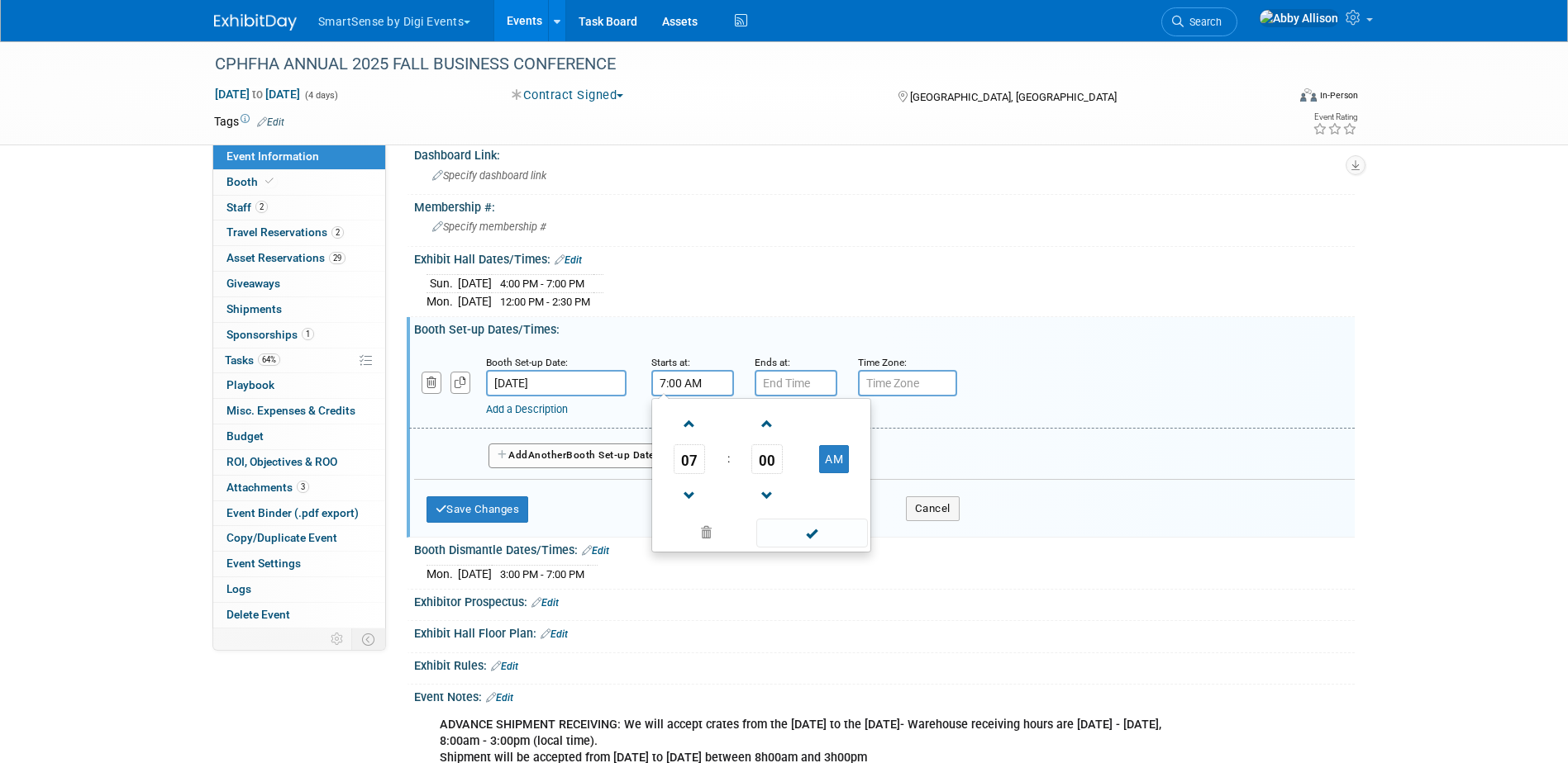
click at [687, 385] on input "7:00 AM" at bounding box center [692, 383] width 83 height 27
click at [691, 436] on span at bounding box center [690, 424] width 29 height 29
type input "8:00 AM"
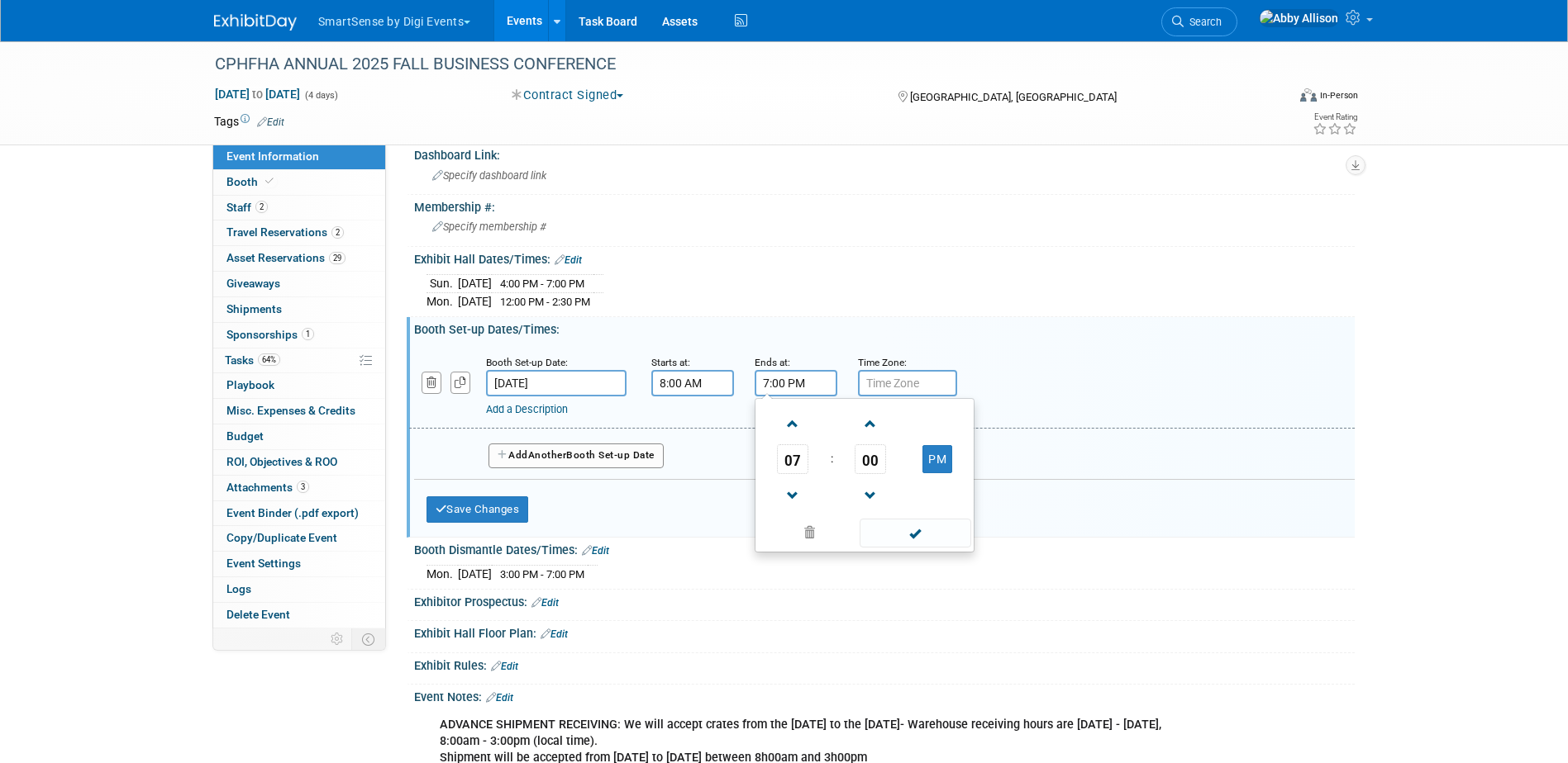
click at [778, 380] on input "7:00 PM" at bounding box center [796, 383] width 83 height 27
click at [788, 493] on span at bounding box center [793, 496] width 29 height 29
type input "5:00 PM"
click at [877, 532] on span at bounding box center [915, 533] width 112 height 29
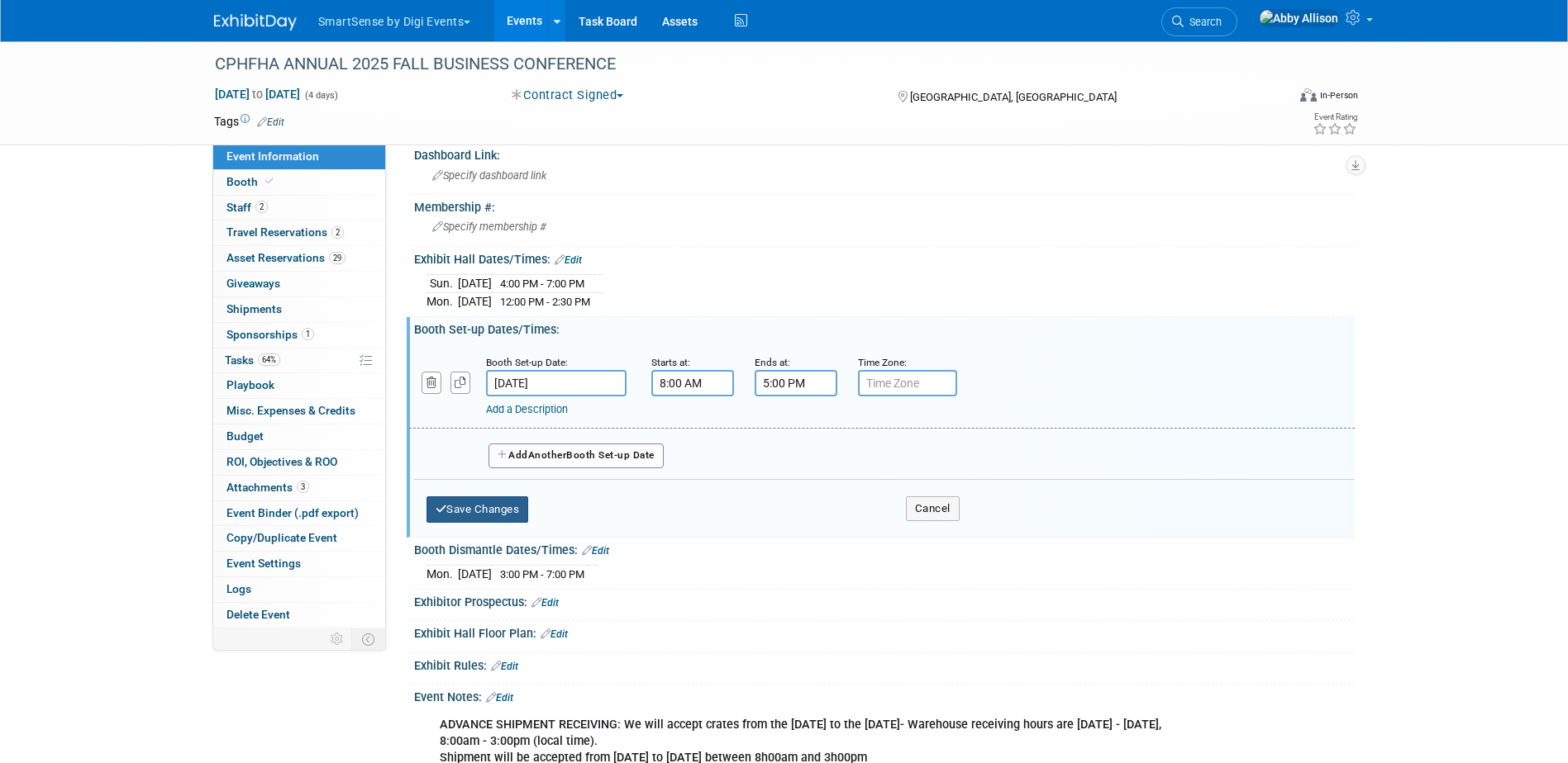
click at [466, 517] on button "Save Changes" at bounding box center [477, 510] width 102 height 27
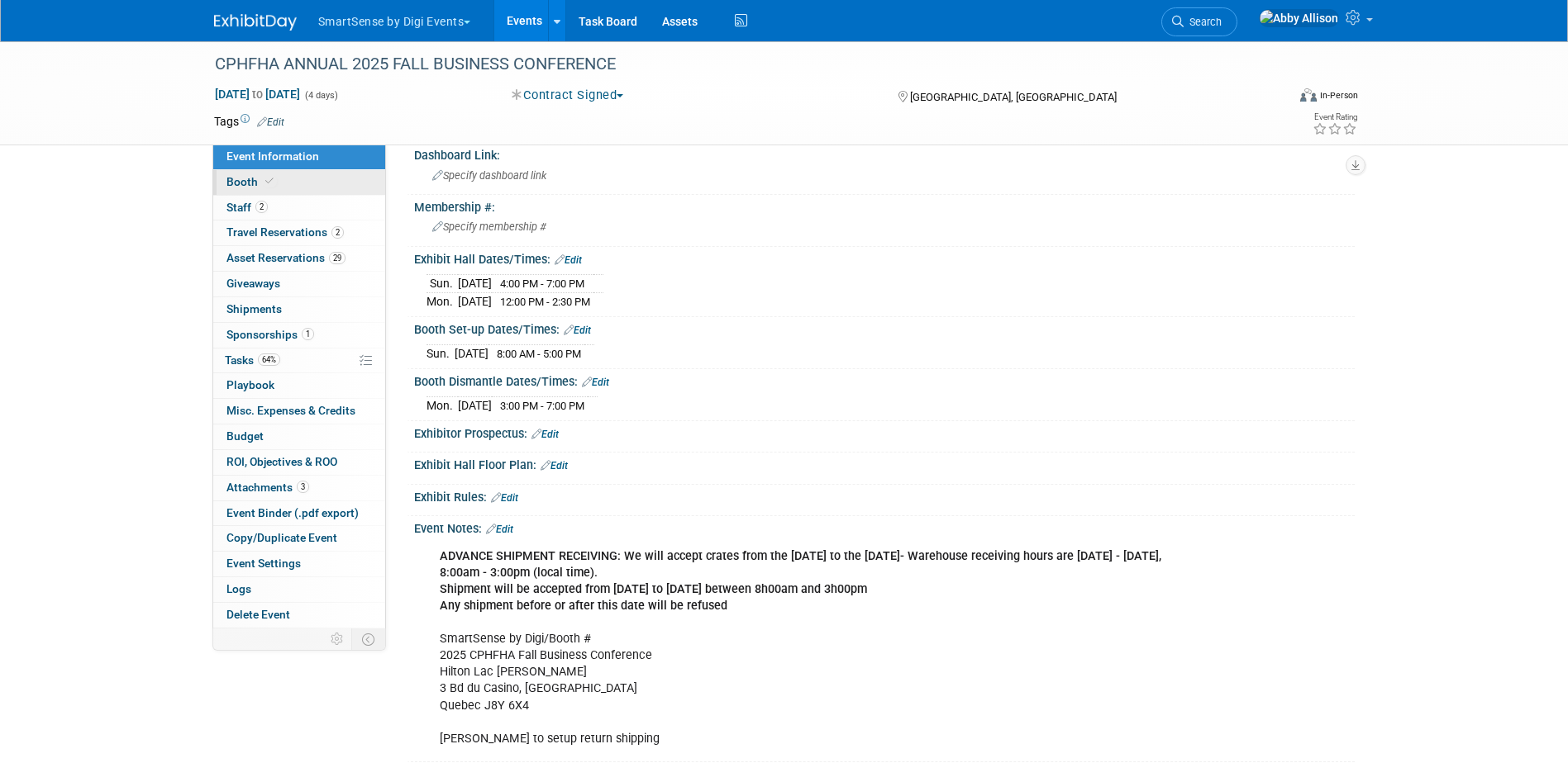
click at [228, 182] on span "Booth" at bounding box center [251, 182] width 51 height 13
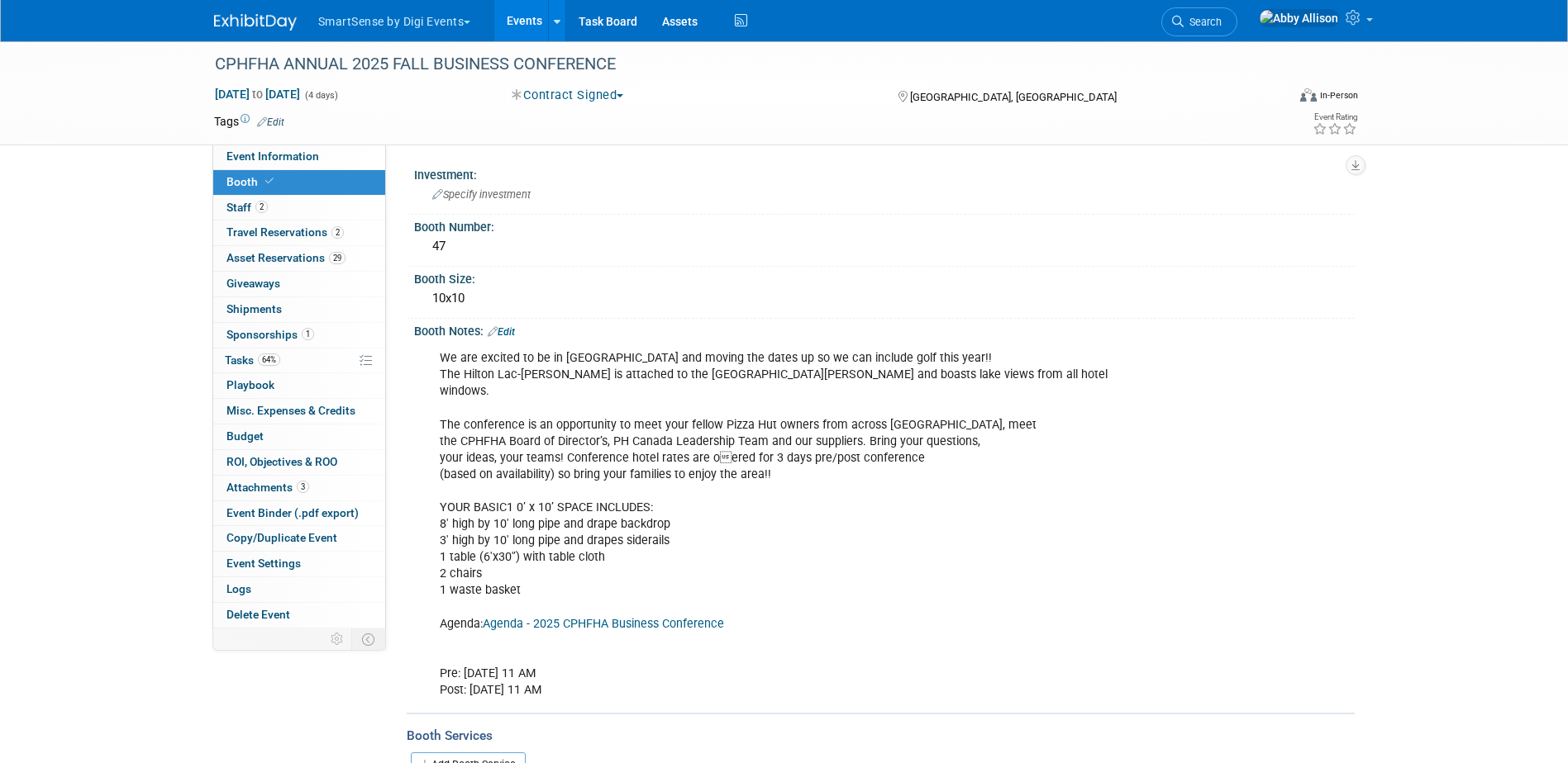
click at [497, 328] on icon at bounding box center [492, 331] width 10 height 10
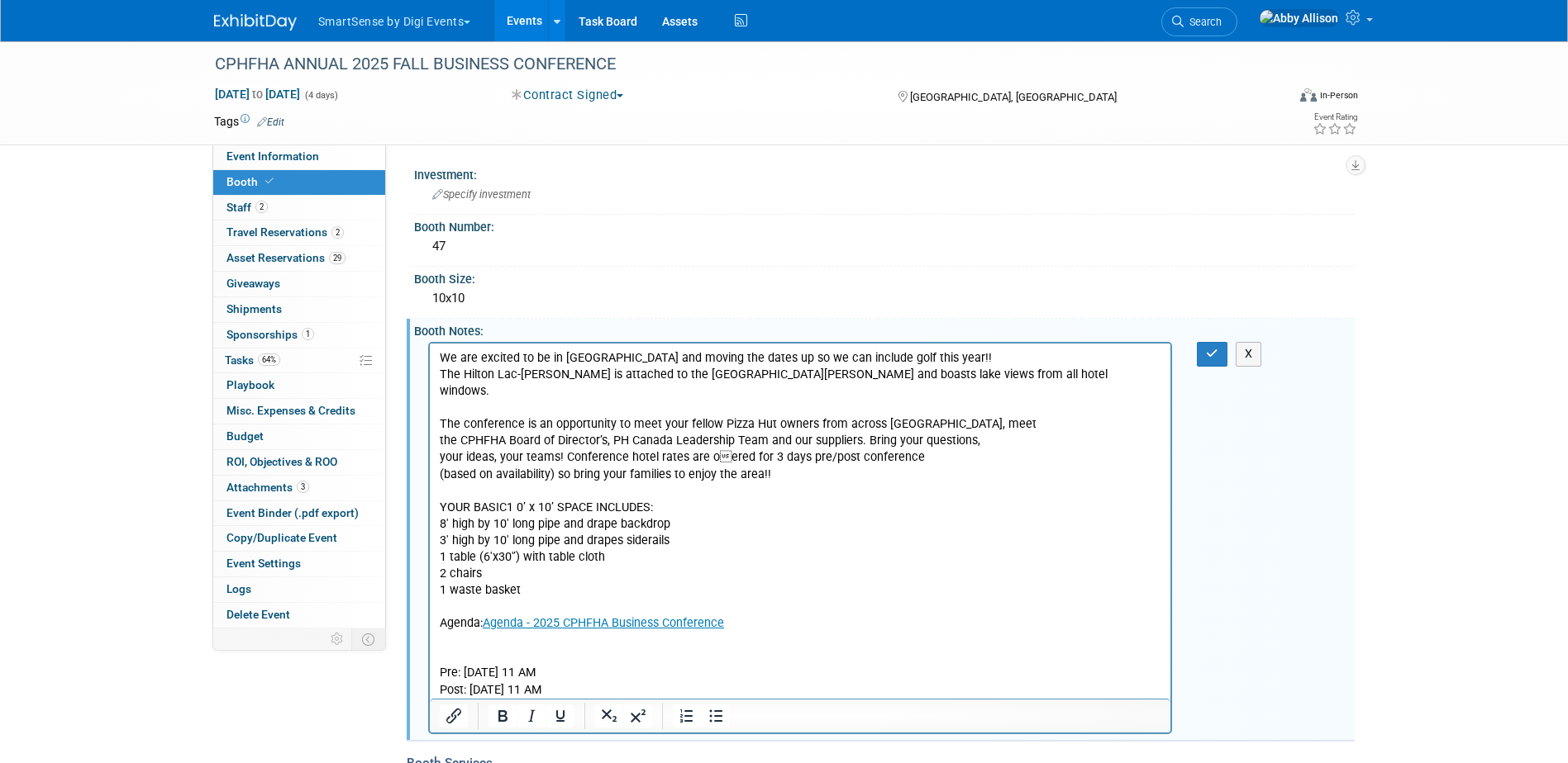
click at [449, 649] on p "We are excited to be in Canada and moving the dates up so we can include golf t…" at bounding box center [800, 524] width 722 height 348
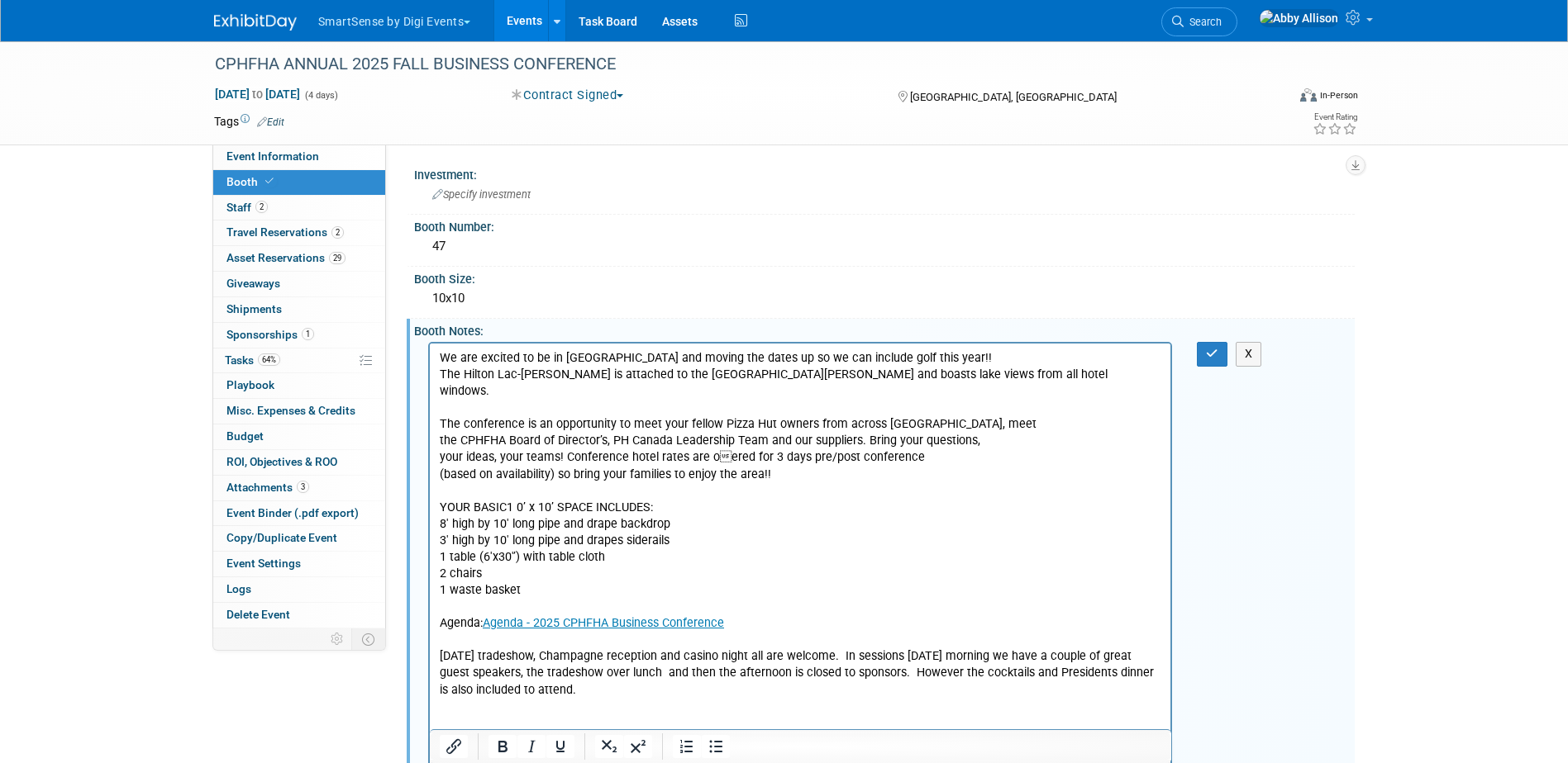
click at [921, 657] on p "Sunday tradeshow, Champagne reception and casino night all are welcome. In sess…" at bounding box center [800, 673] width 722 height 50
drag, startPoint x: 439, startPoint y: 655, endPoint x: 480, endPoint y: 656, distance: 41.0
click at [480, 656] on p "Sunday tradeshow, Champagne reception and casino night all are welcome. In sess…" at bounding box center [800, 656] width 722 height 16
click at [510, 748] on icon "Bold" at bounding box center [502, 747] width 20 height 20
drag, startPoint x: 438, startPoint y: 670, endPoint x: 480, endPoint y: 672, distance: 42.0
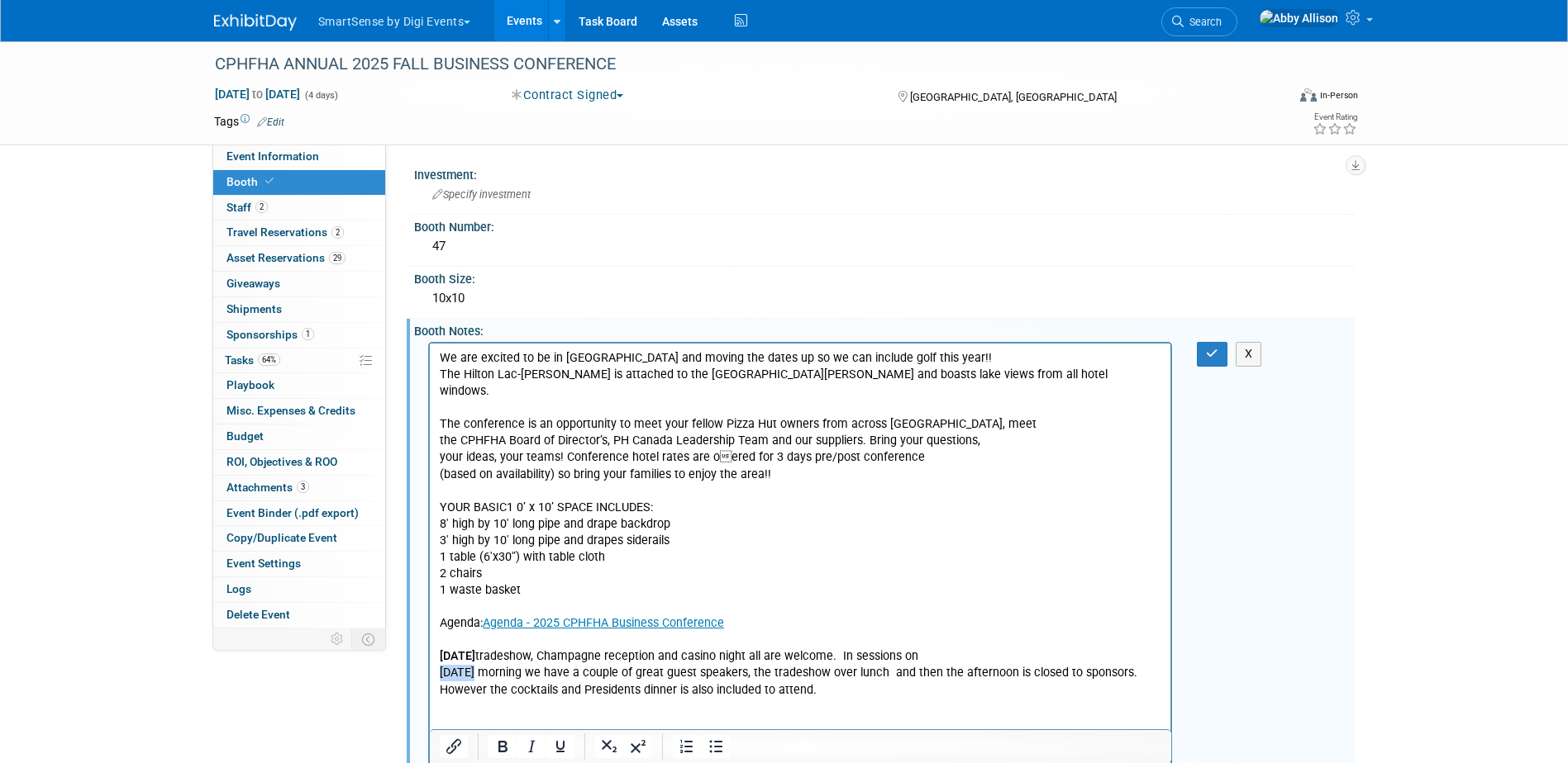
click at [480, 672] on p "Monday morning we have a couple of great guest speakers, the tradeshow over lun…" at bounding box center [800, 681] width 722 height 33
click at [504, 746] on icon "Bold" at bounding box center [503, 747] width 10 height 11
click at [1201, 356] on button "button" at bounding box center [1212, 354] width 31 height 24
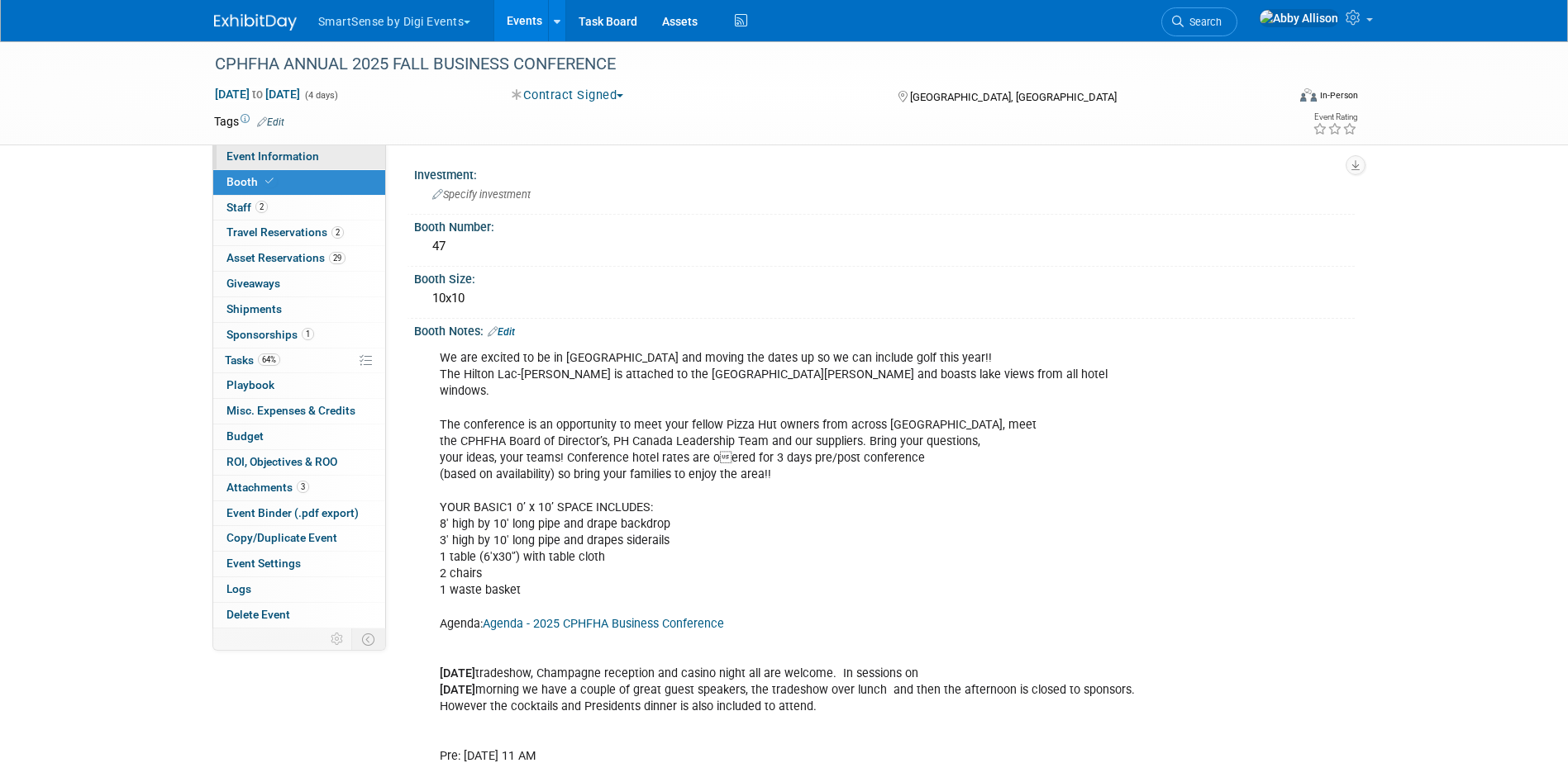
click at [250, 162] on span "Event Information" at bounding box center [272, 156] width 93 height 13
select select "Food Services"
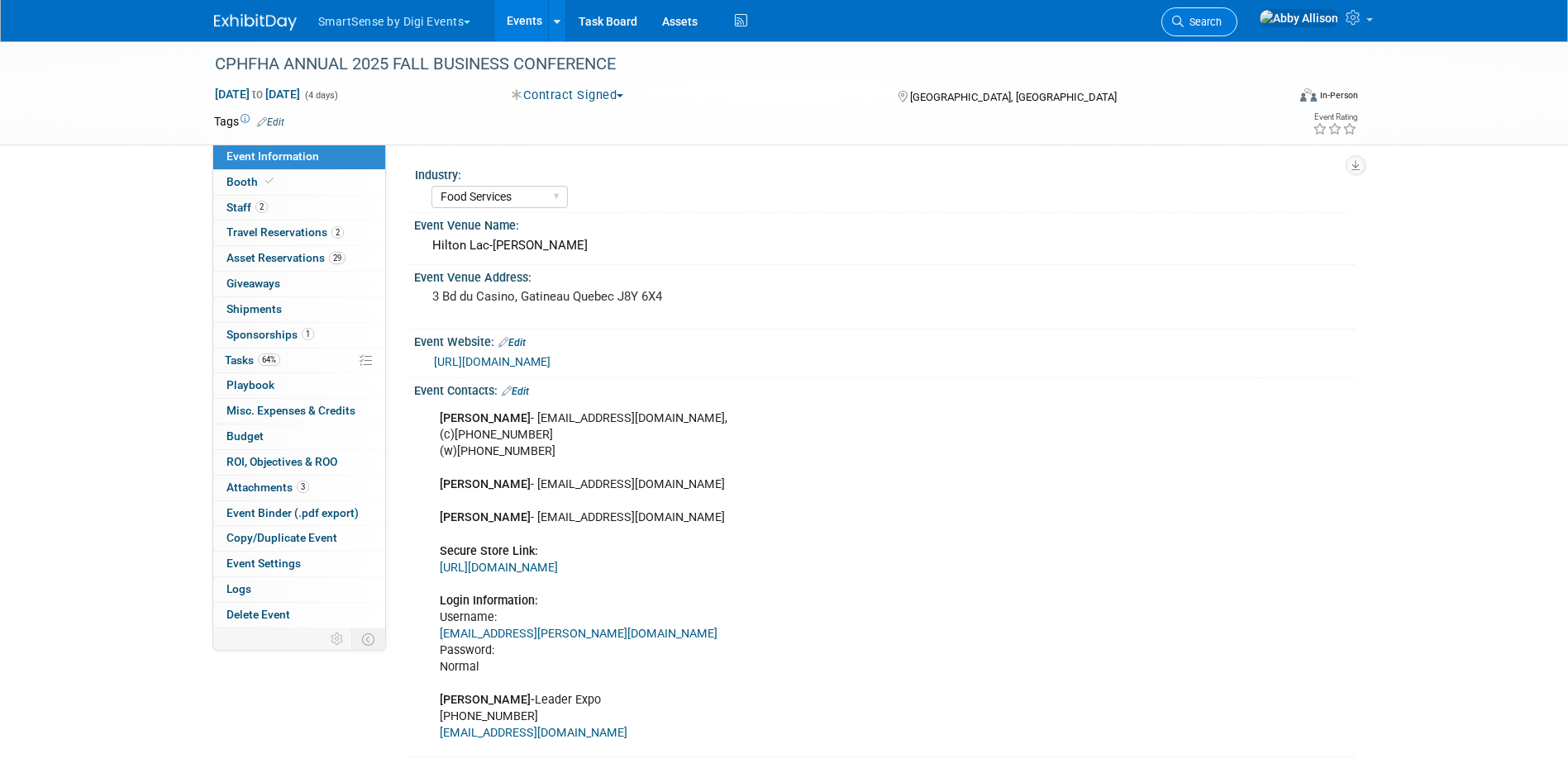
click at [1222, 22] on span "Search" at bounding box center [1202, 21] width 38 height 12
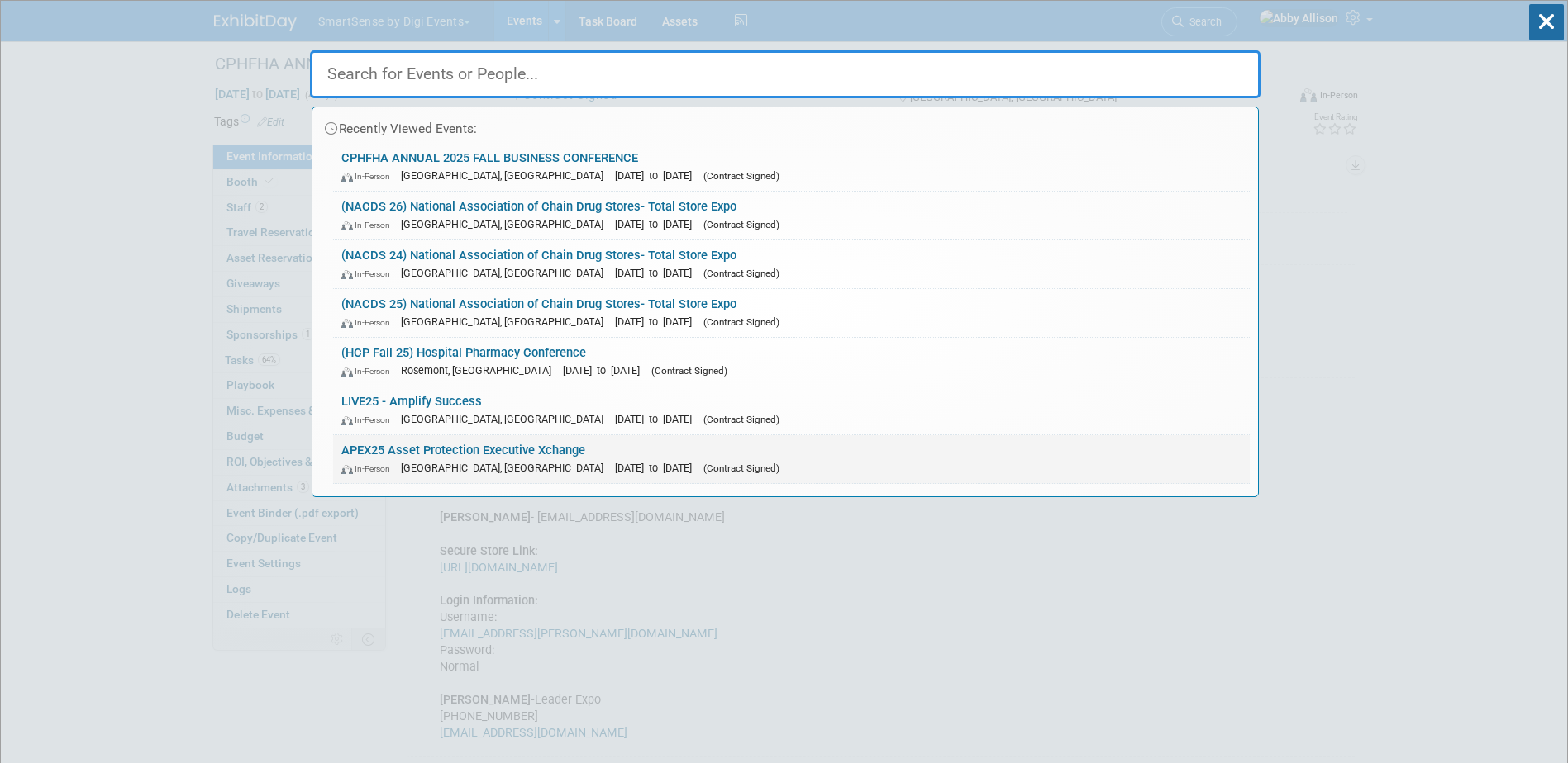
click at [390, 457] on link "APEX25 Asset Protection Executive Xchange In-Person Nashville, TN Sep 21, 2025 …" at bounding box center [791, 459] width 916 height 48
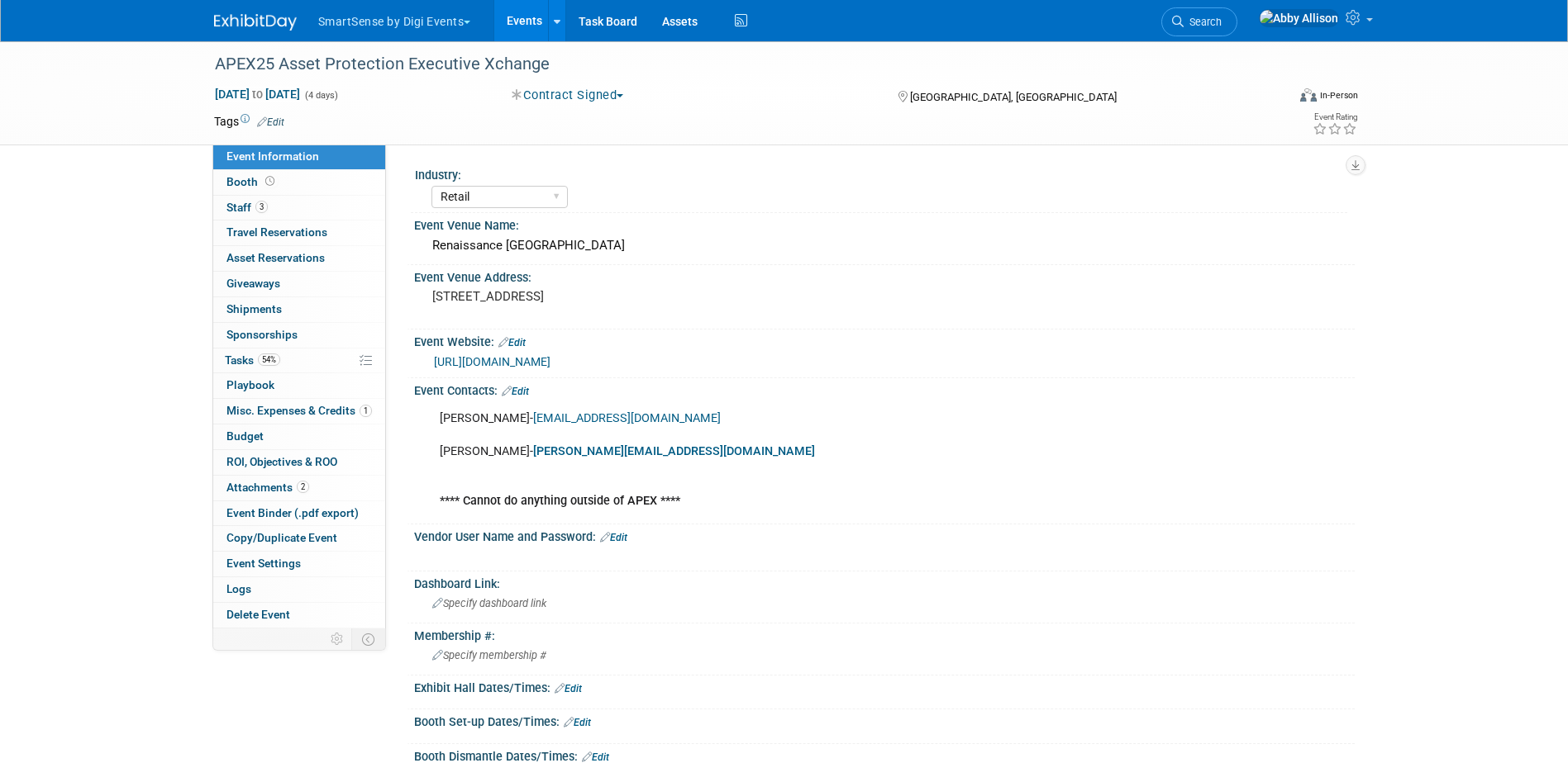
select select "Retail"
click at [238, 356] on span "Tasks 54%" at bounding box center [253, 361] width 55 height 13
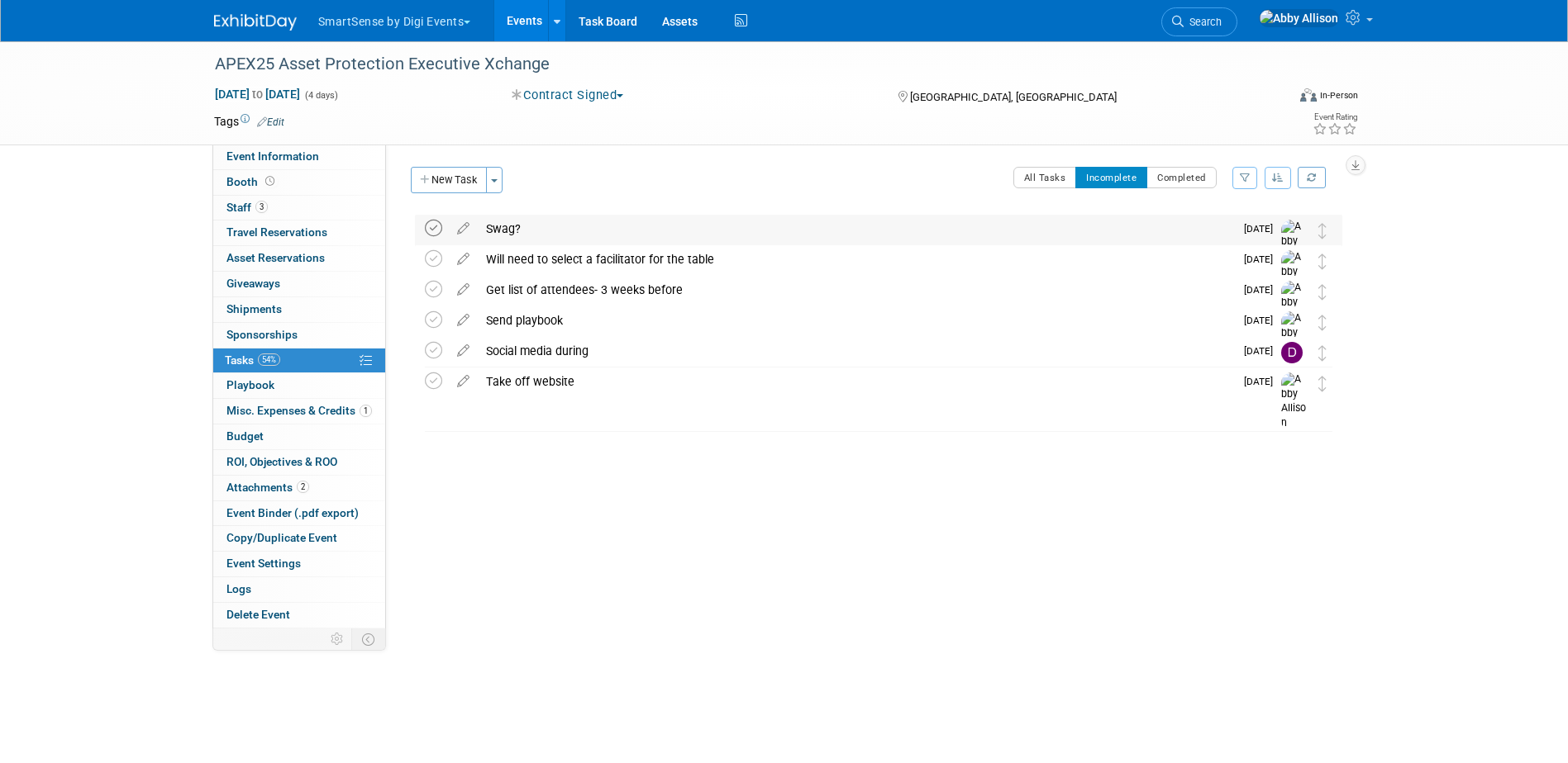
click at [435, 229] on icon at bounding box center [433, 228] width 17 height 17
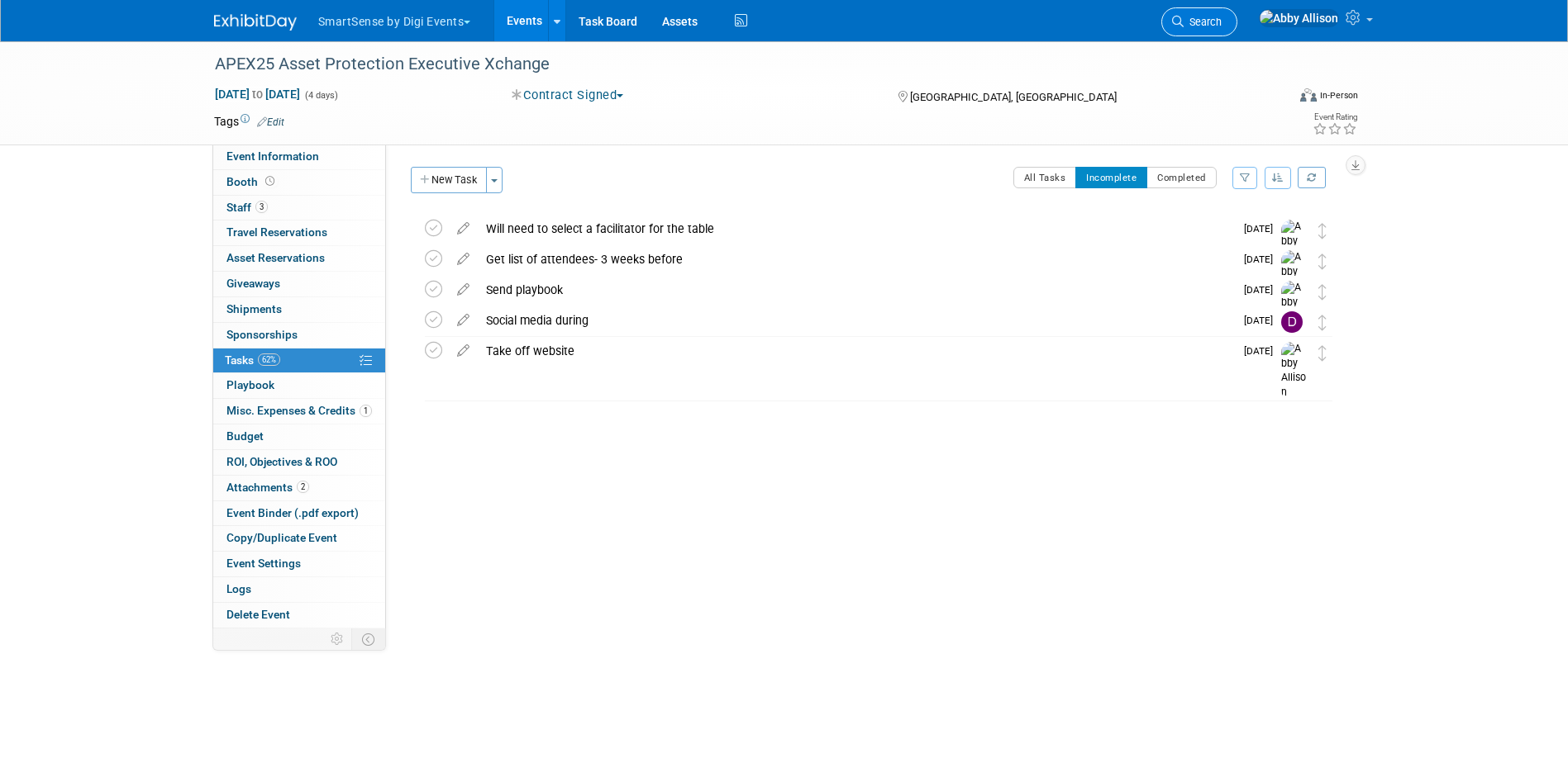
click at [1222, 25] on span "Search" at bounding box center [1202, 21] width 38 height 12
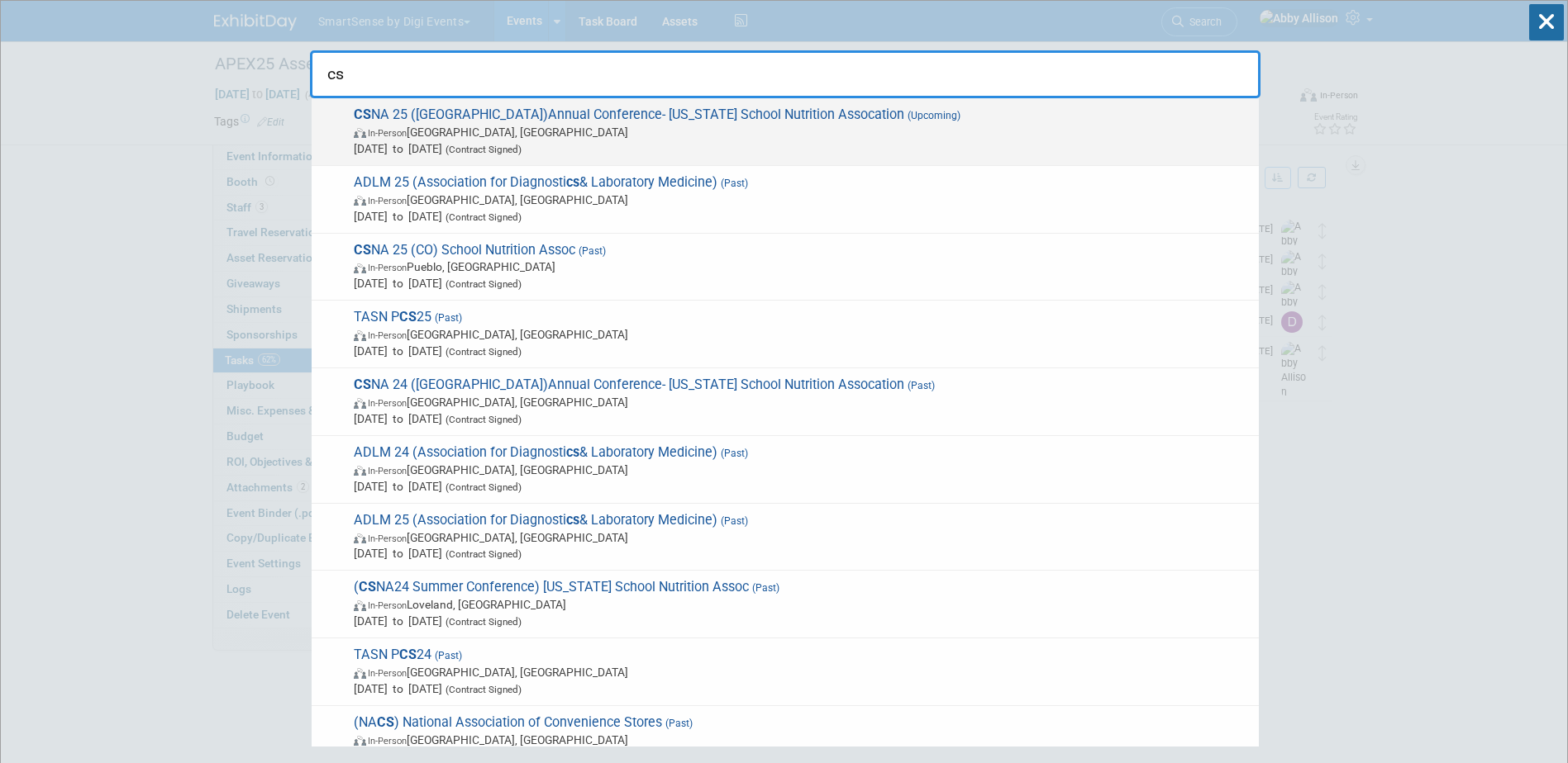
type input "cs"
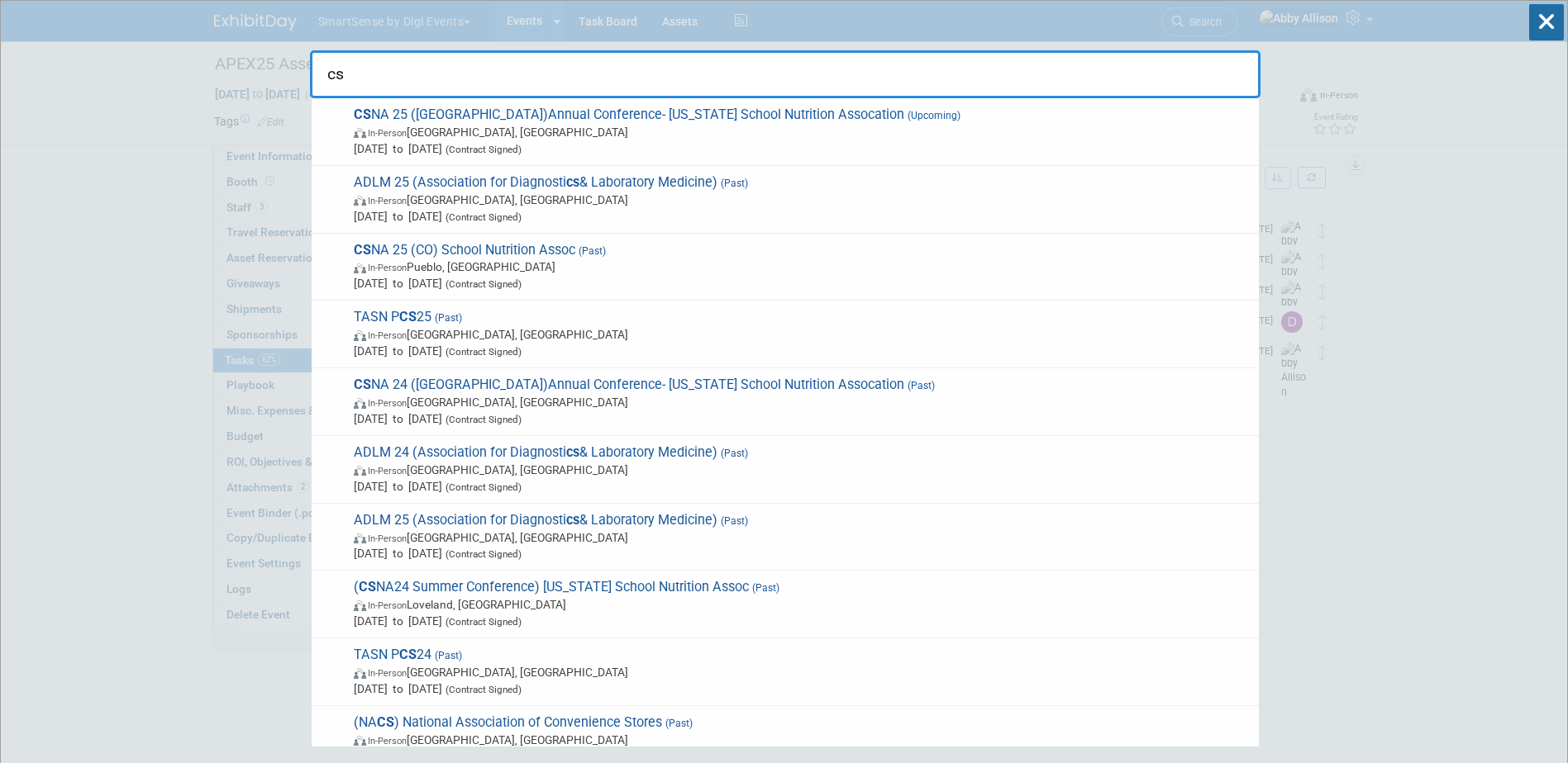
click at [440, 128] on span "In-Person [GEOGRAPHIC_DATA], [GEOGRAPHIC_DATA]" at bounding box center [803, 132] width 897 height 16
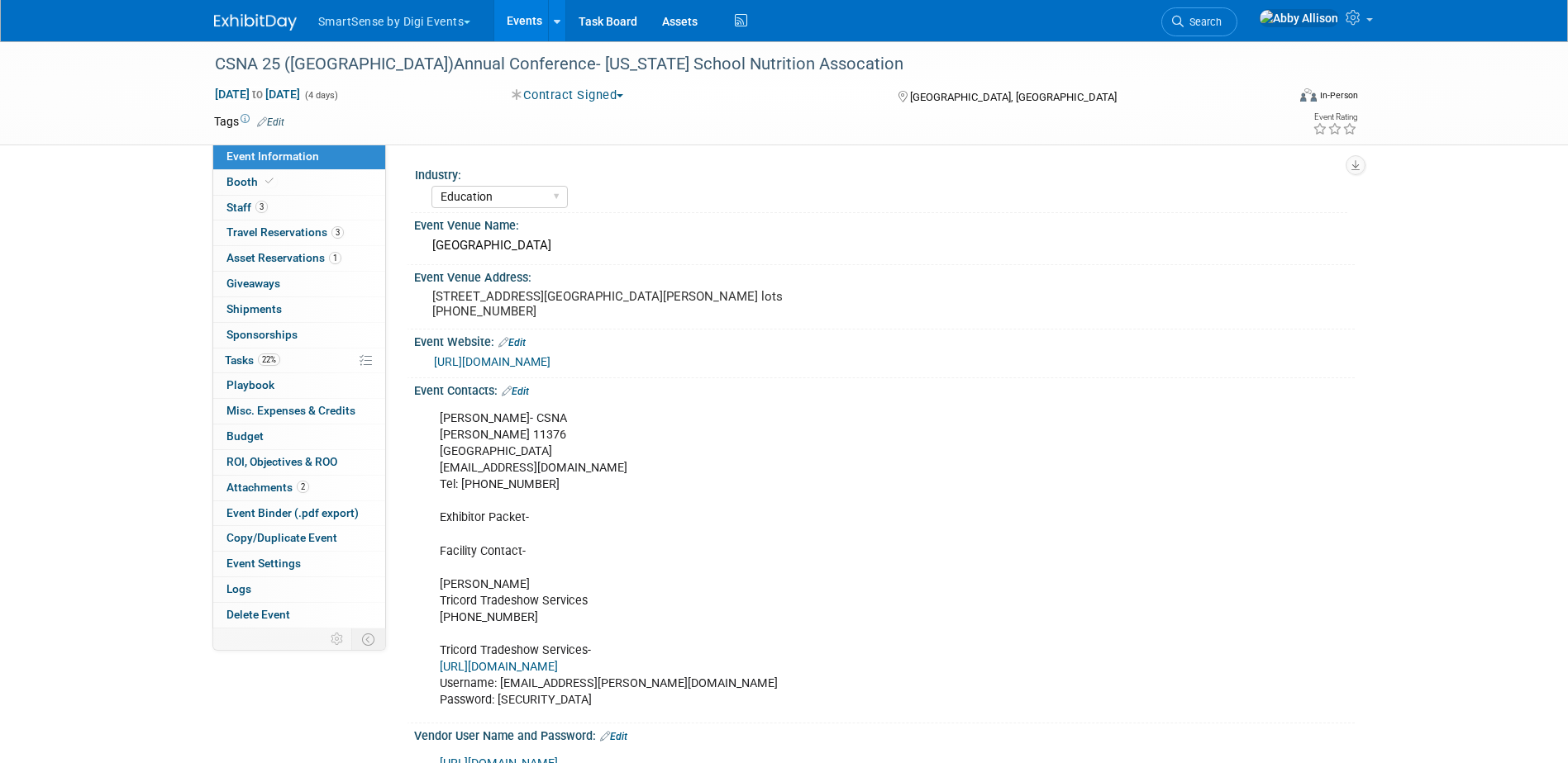
select select "Education"
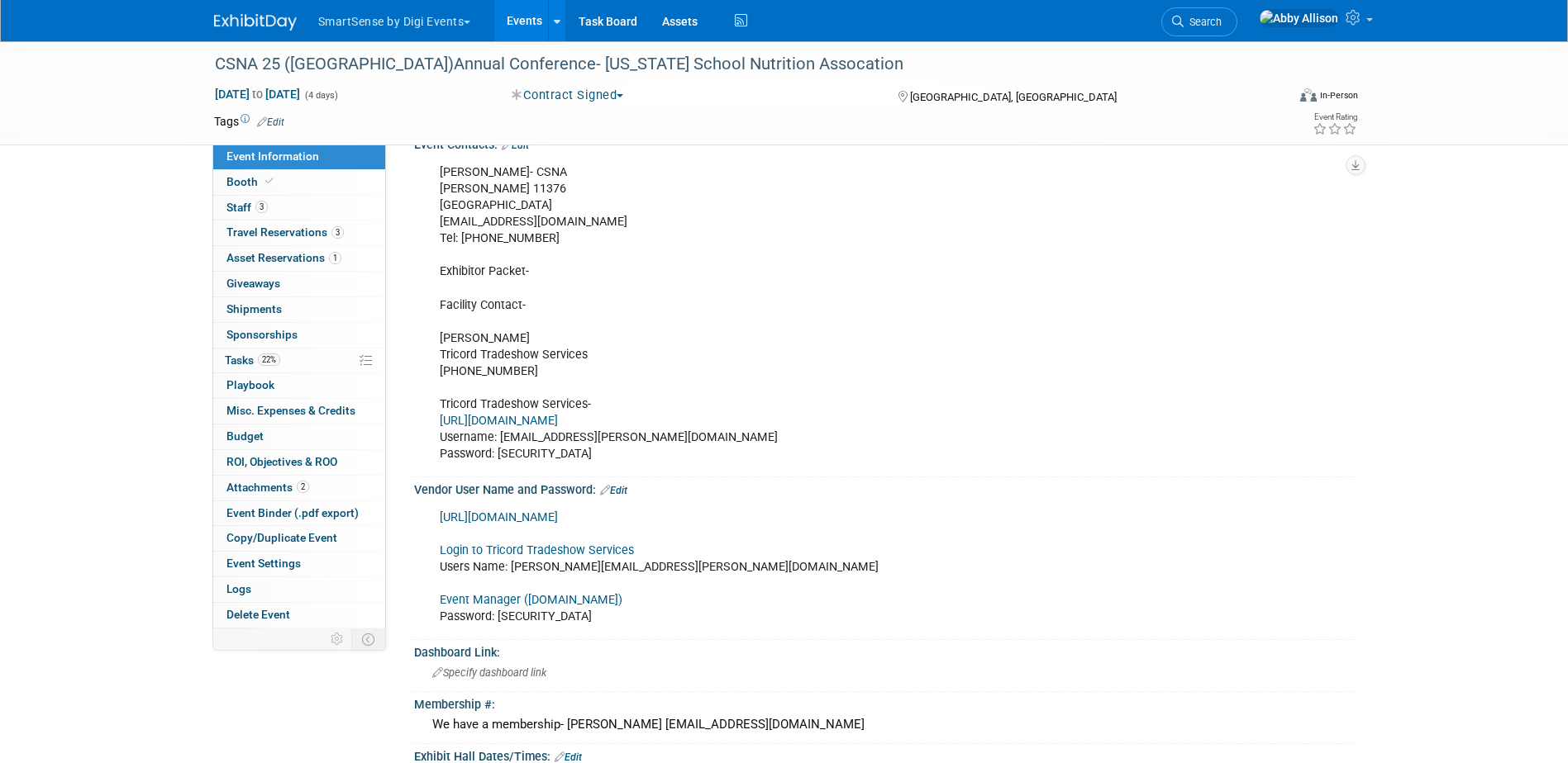
scroll to position [248, 0]
click at [529, 426] on link "[URL][DOMAIN_NAME]" at bounding box center [499, 419] width 118 height 14
click at [1222, 27] on span "Search" at bounding box center [1202, 21] width 38 height 12
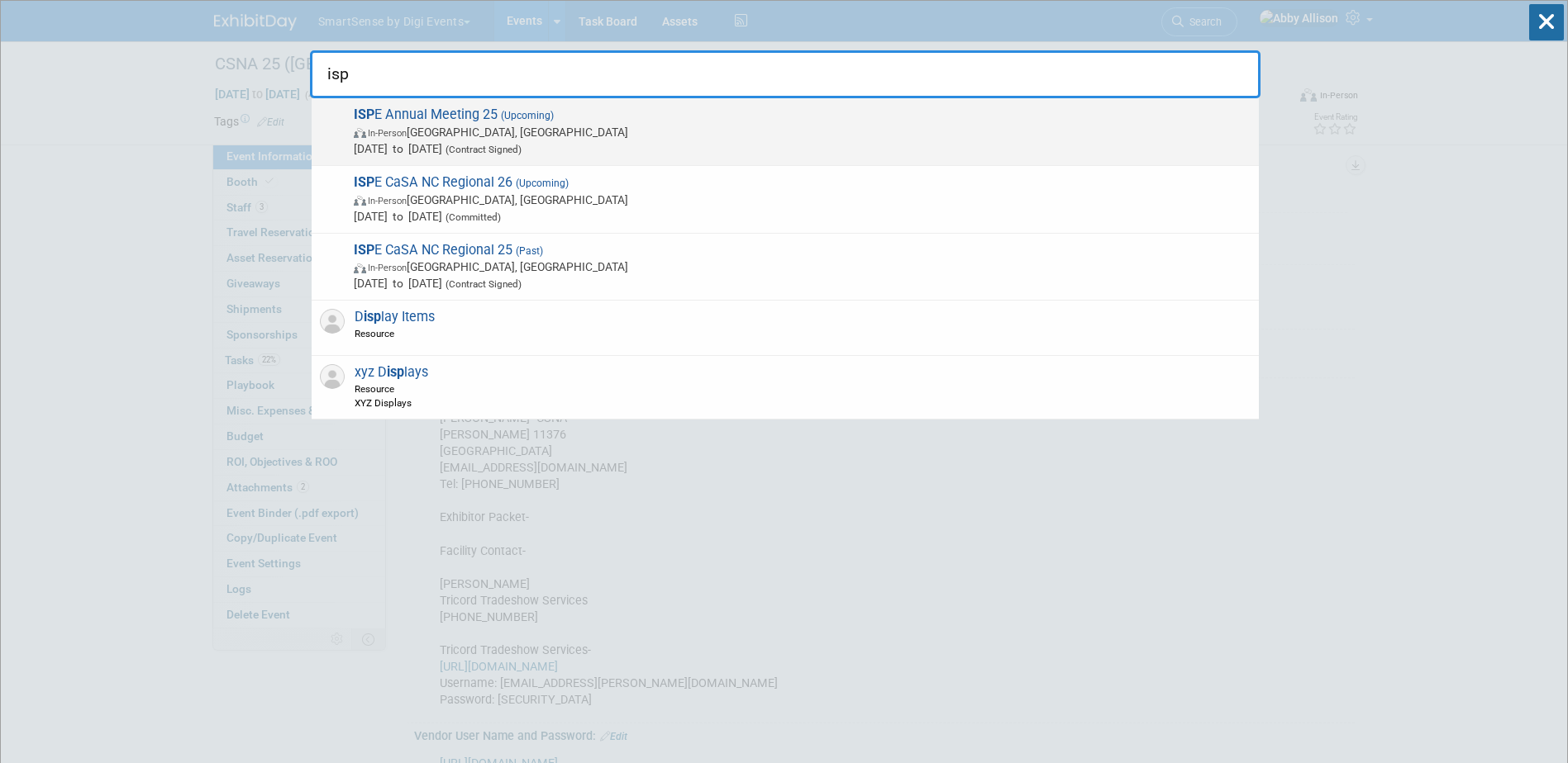
type input "isp"
click at [455, 126] on span "In-Person [GEOGRAPHIC_DATA], [GEOGRAPHIC_DATA]" at bounding box center [803, 132] width 897 height 16
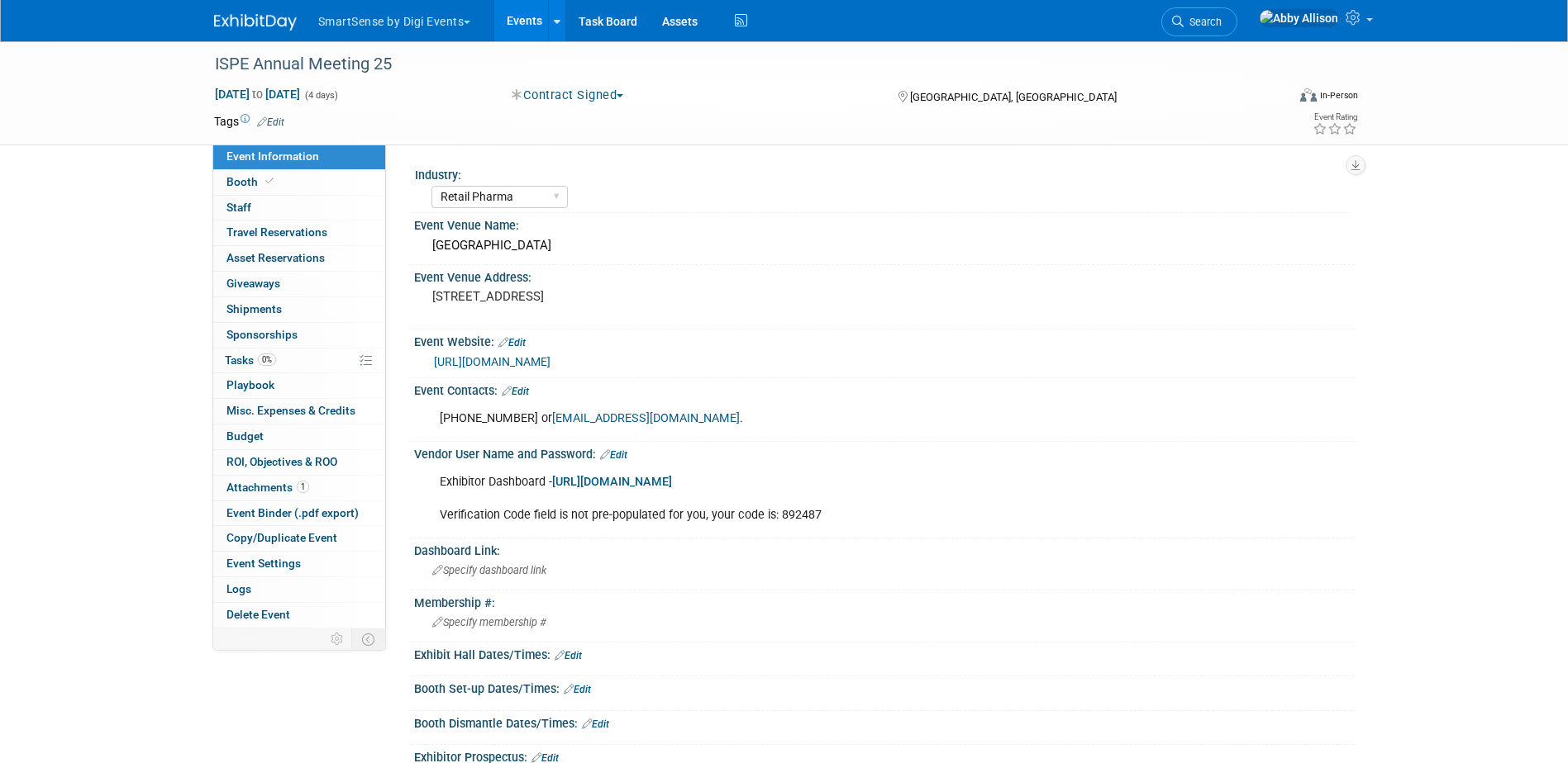
select select "Retail Pharma"
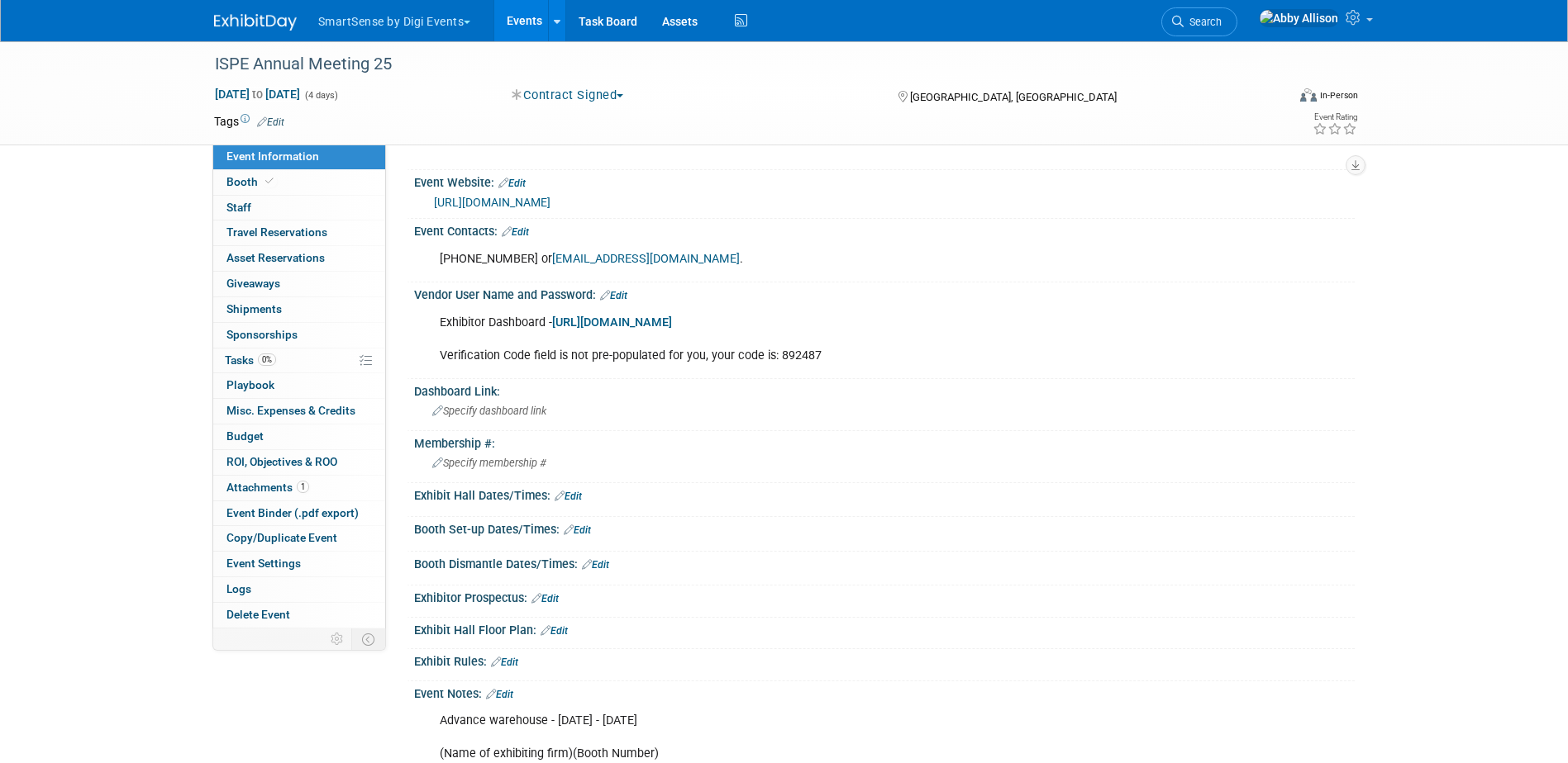
scroll to position [165, 0]
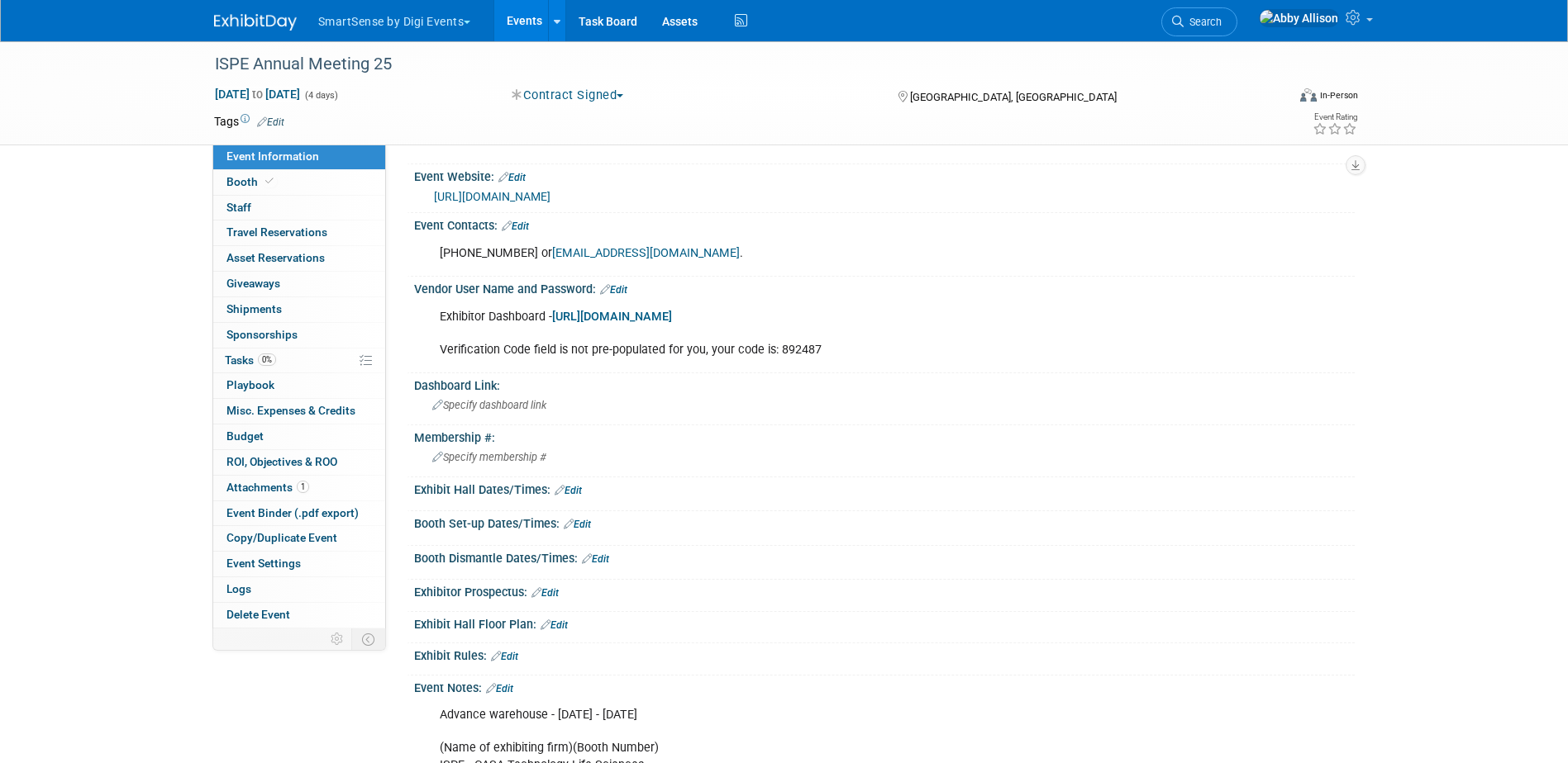
click at [645, 315] on link "https://ISPEAM25.exh.mapyourshow.com" at bounding box center [613, 317] width 120 height 14
drag, startPoint x: 611, startPoint y: 251, endPoint x: 532, endPoint y: 250, distance: 79.0
click at [532, 250] on div "813-960-2105 or sales@ispe.org ." at bounding box center [801, 254] width 744 height 33
copy link "sales@ispe.org"
click at [253, 175] on span "Booth" at bounding box center [251, 182] width 51 height 13
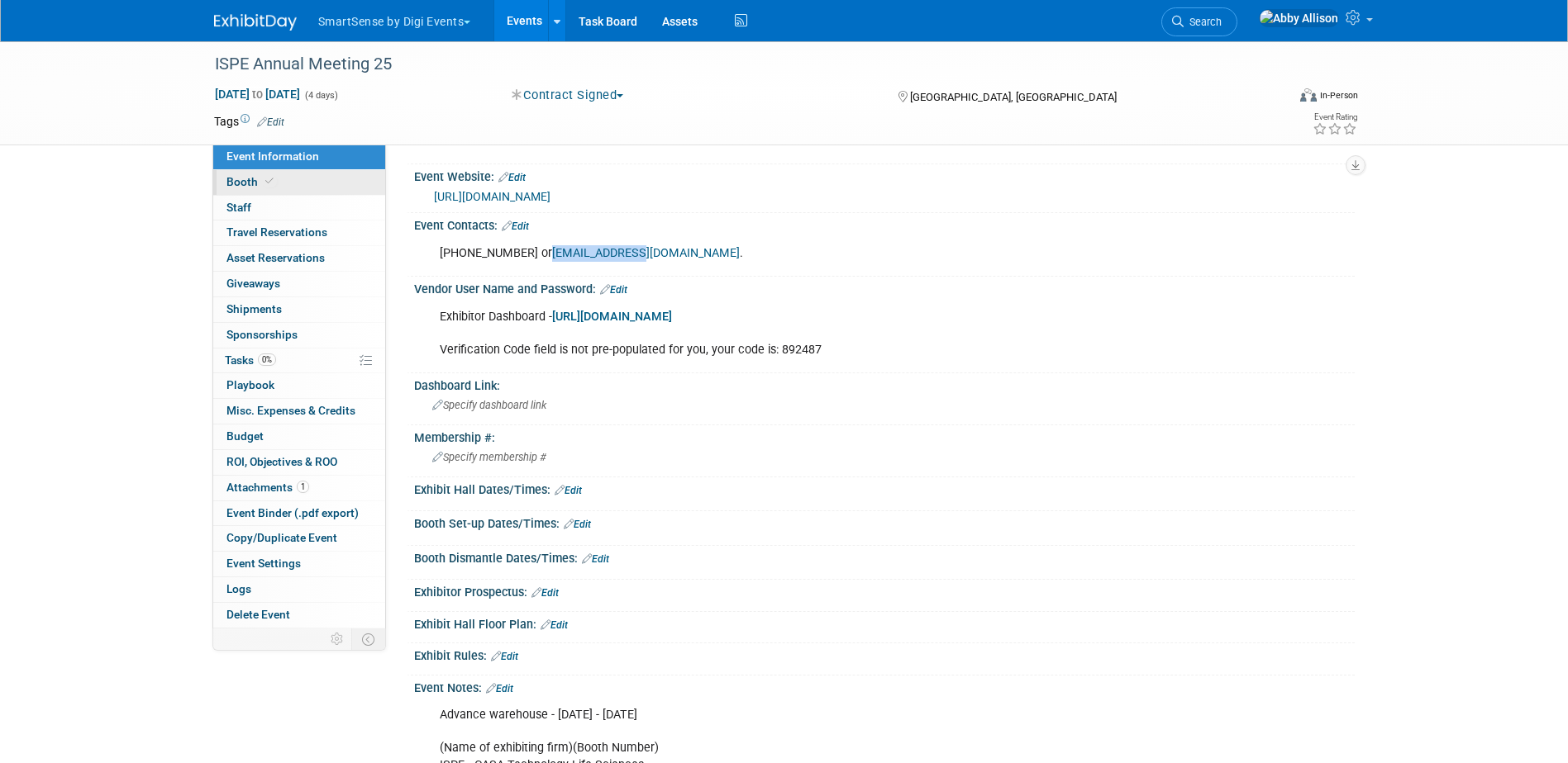
scroll to position [0, 0]
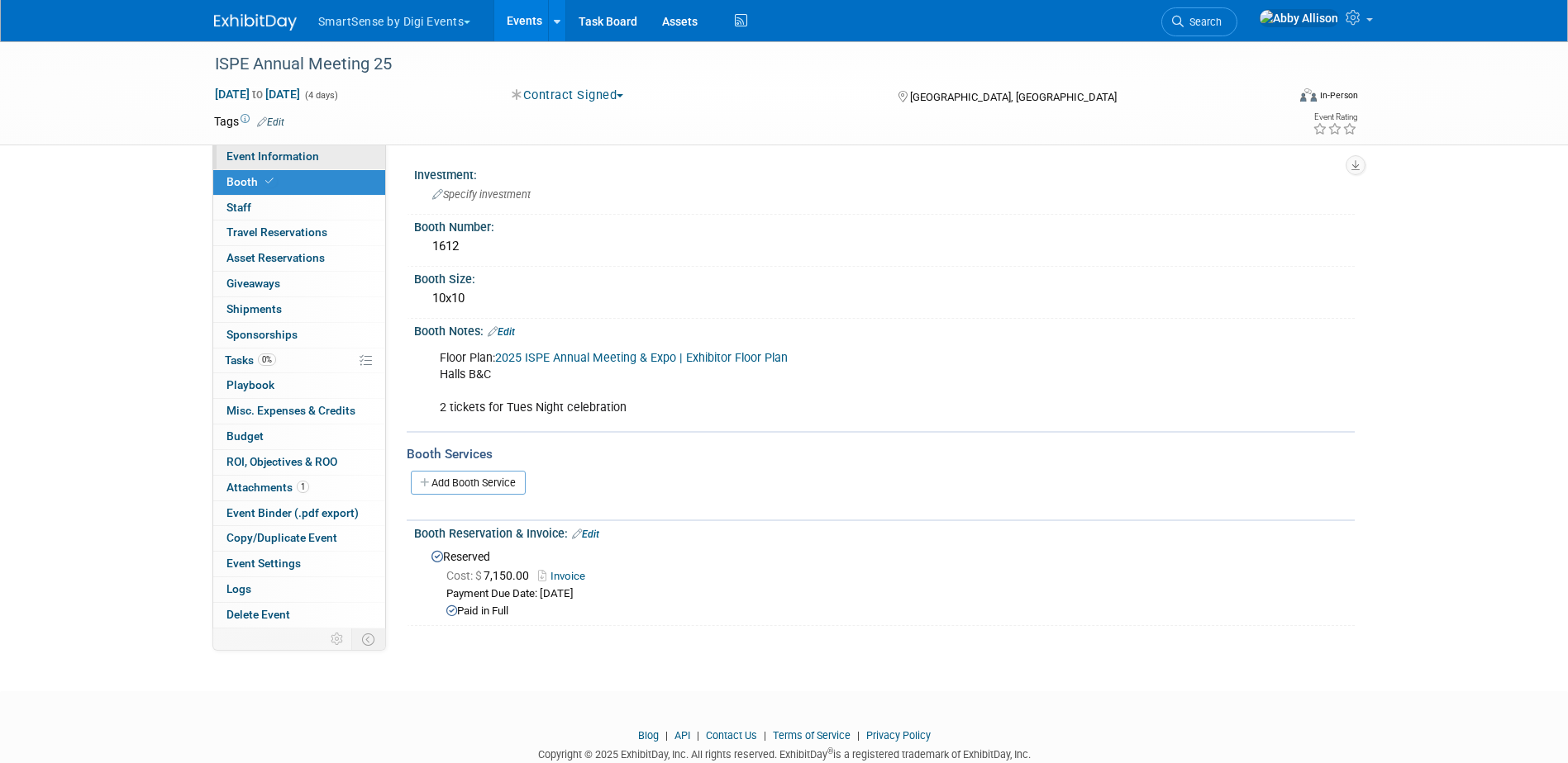
click at [231, 155] on span "Event Information" at bounding box center [272, 156] width 93 height 13
select select "Retail Pharma"
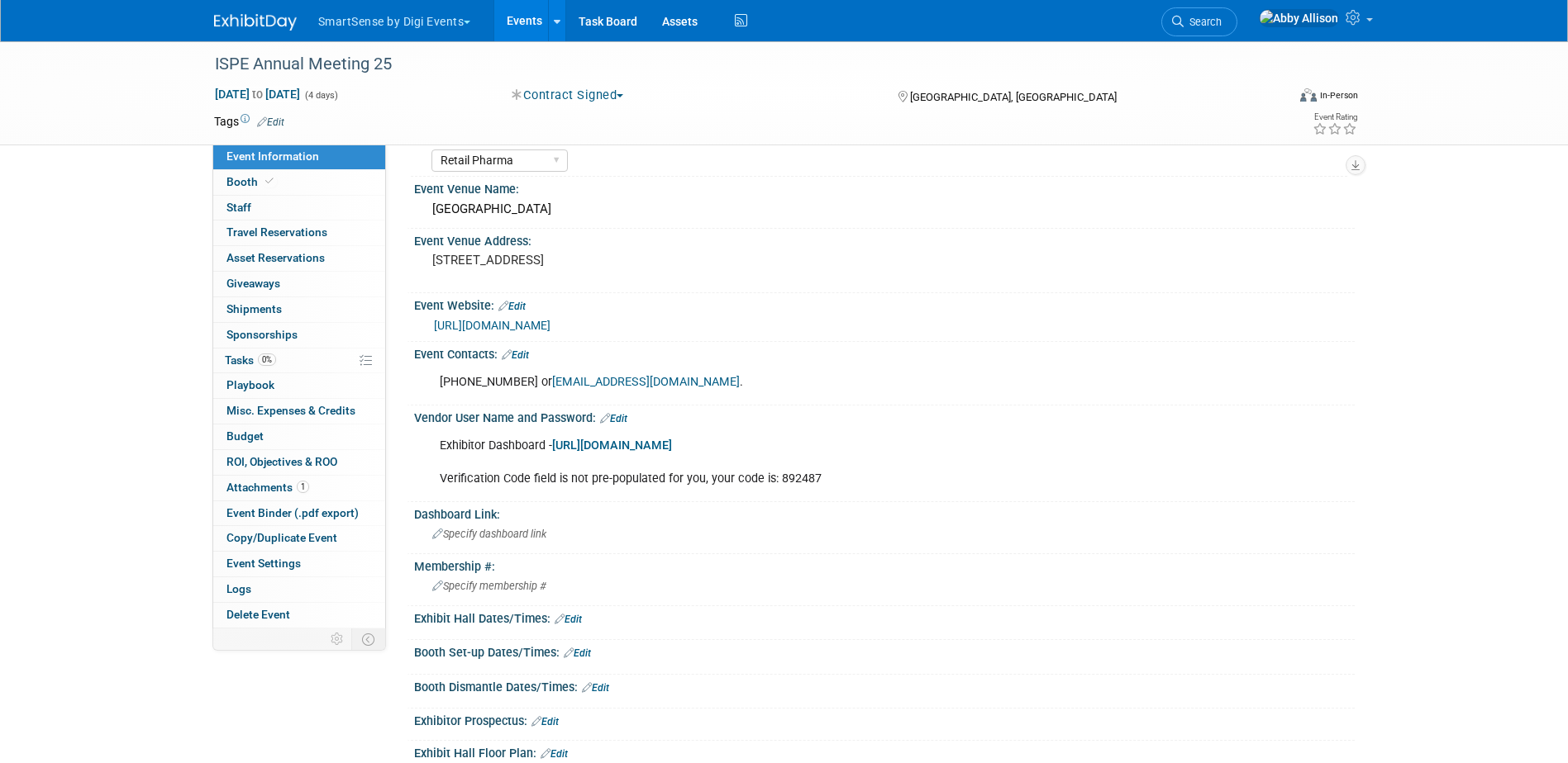
scroll to position [83, 0]
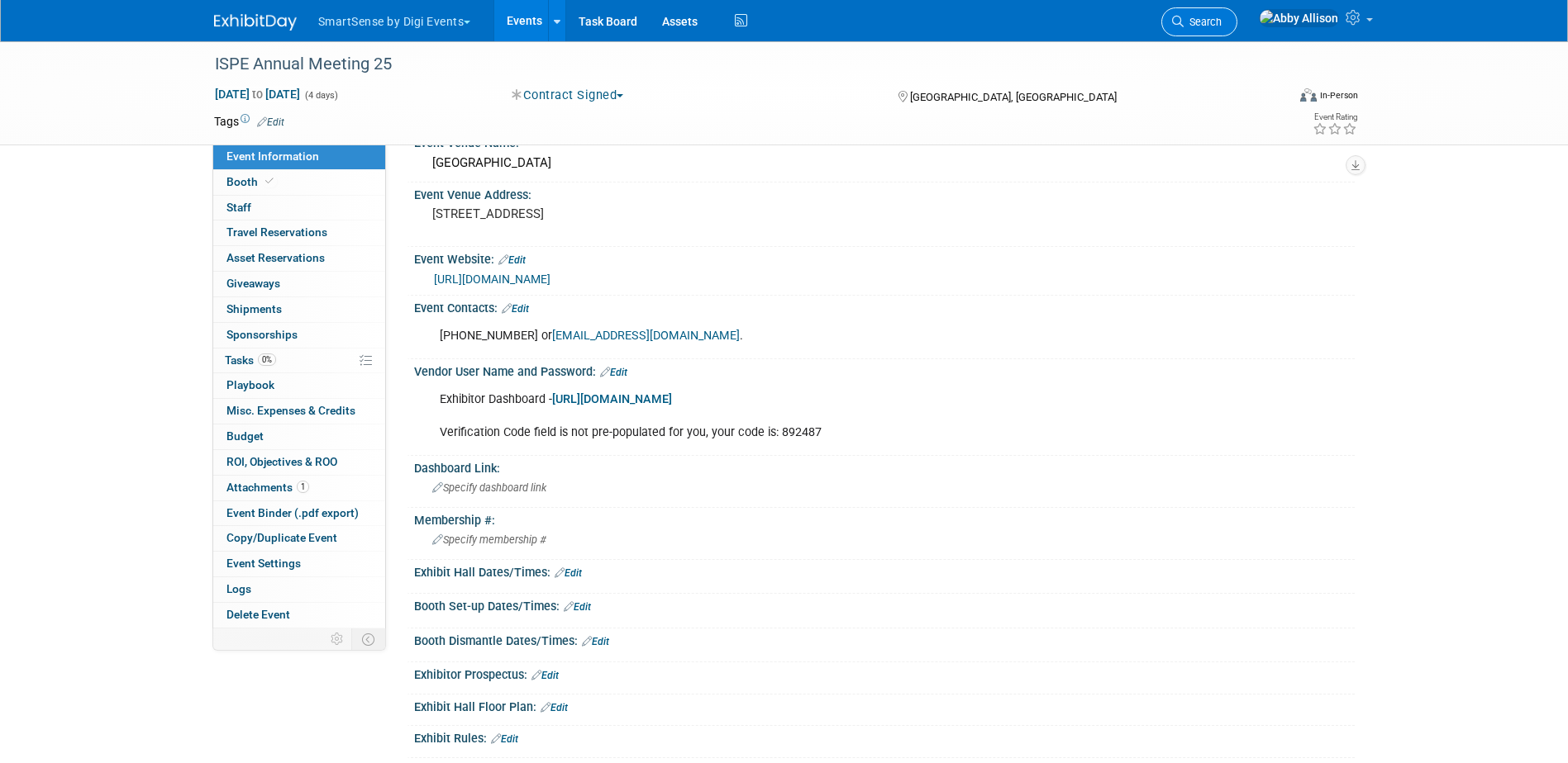
click at [1222, 27] on span "Search" at bounding box center [1202, 21] width 38 height 12
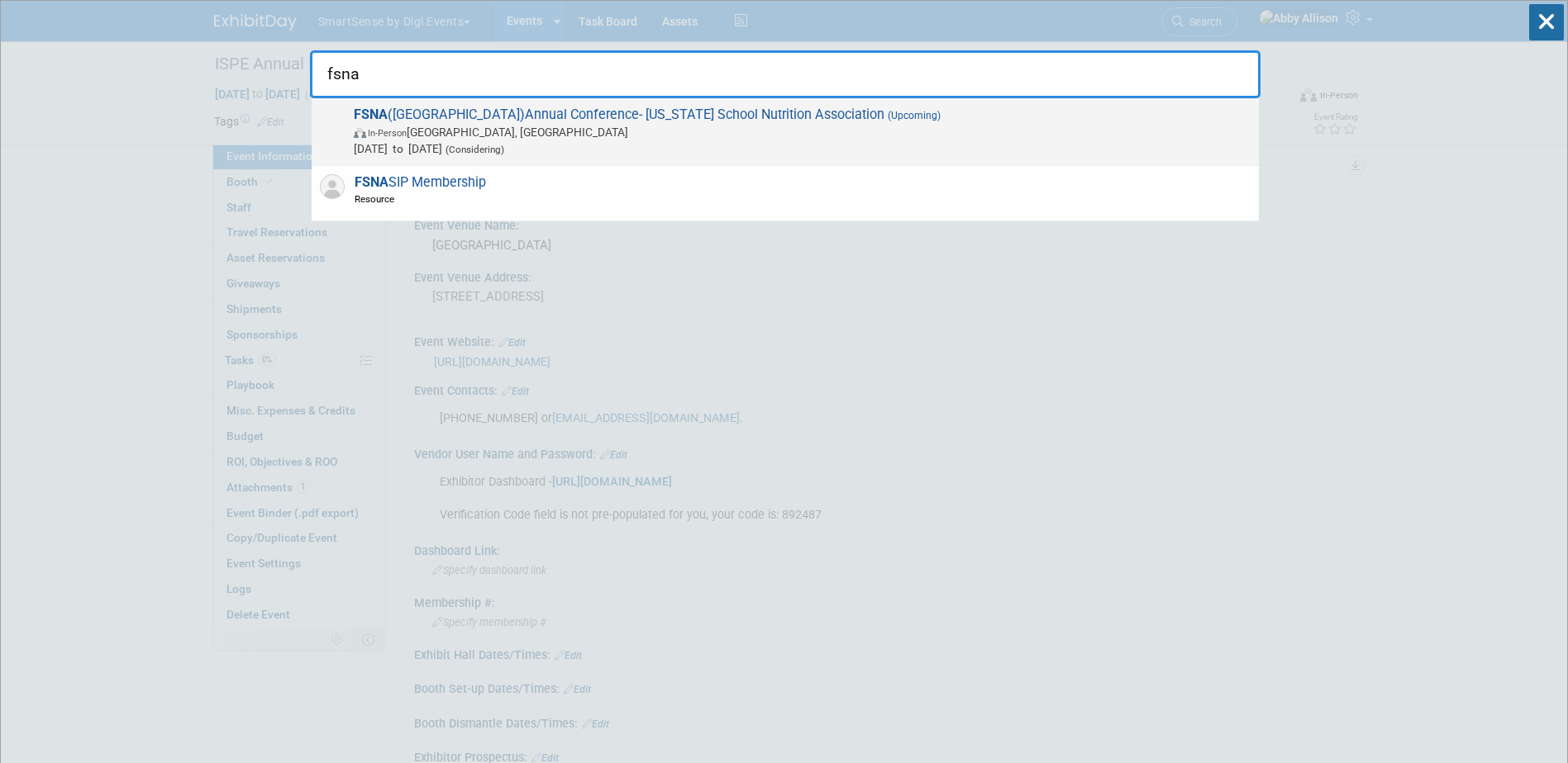
type input "fsna"
click at [434, 127] on span "In-Person Daytona Beach, FL" at bounding box center [803, 132] width 897 height 16
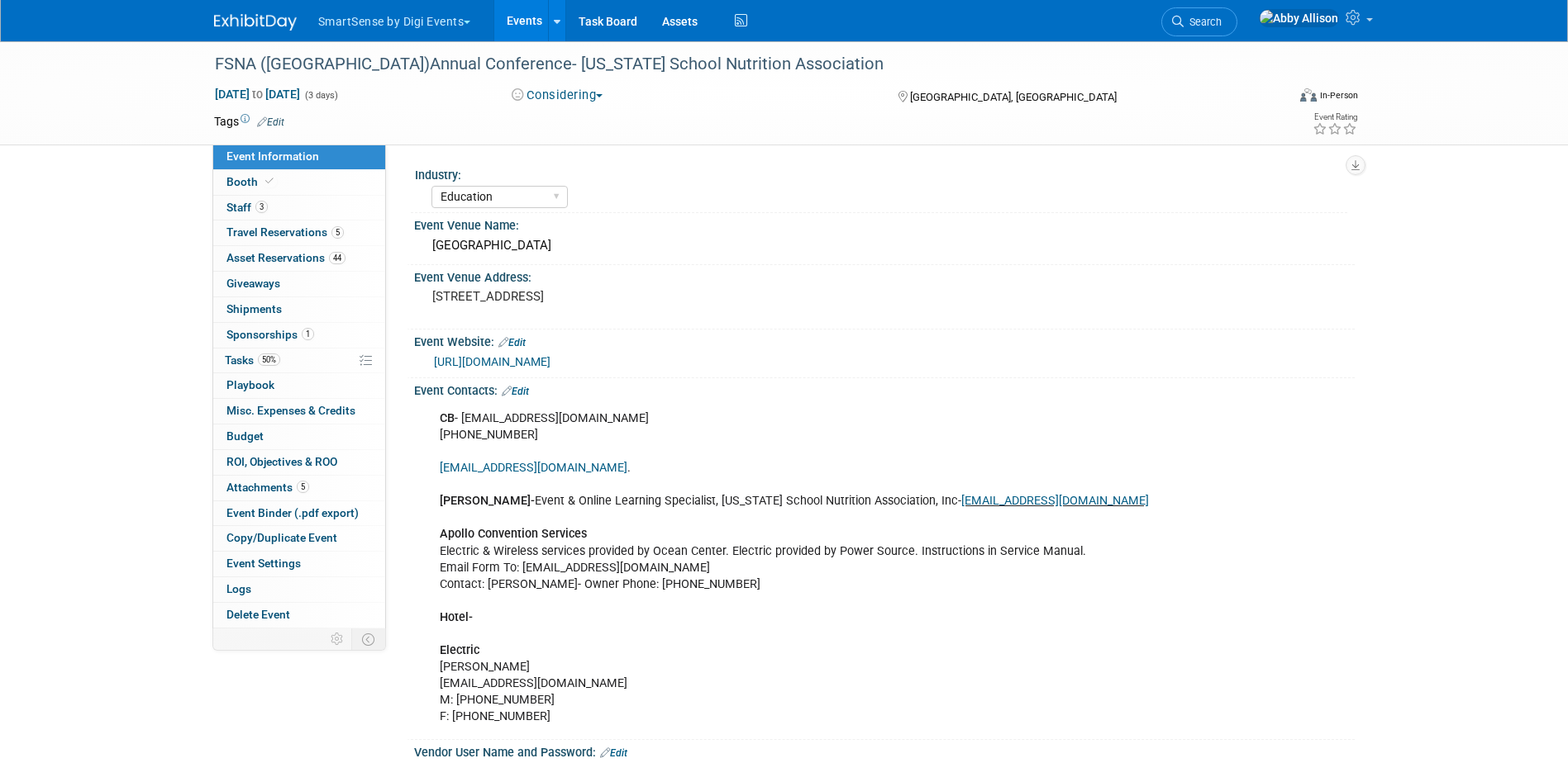
select select "Education"
click at [1222, 27] on span "Search" at bounding box center [1202, 21] width 38 height 12
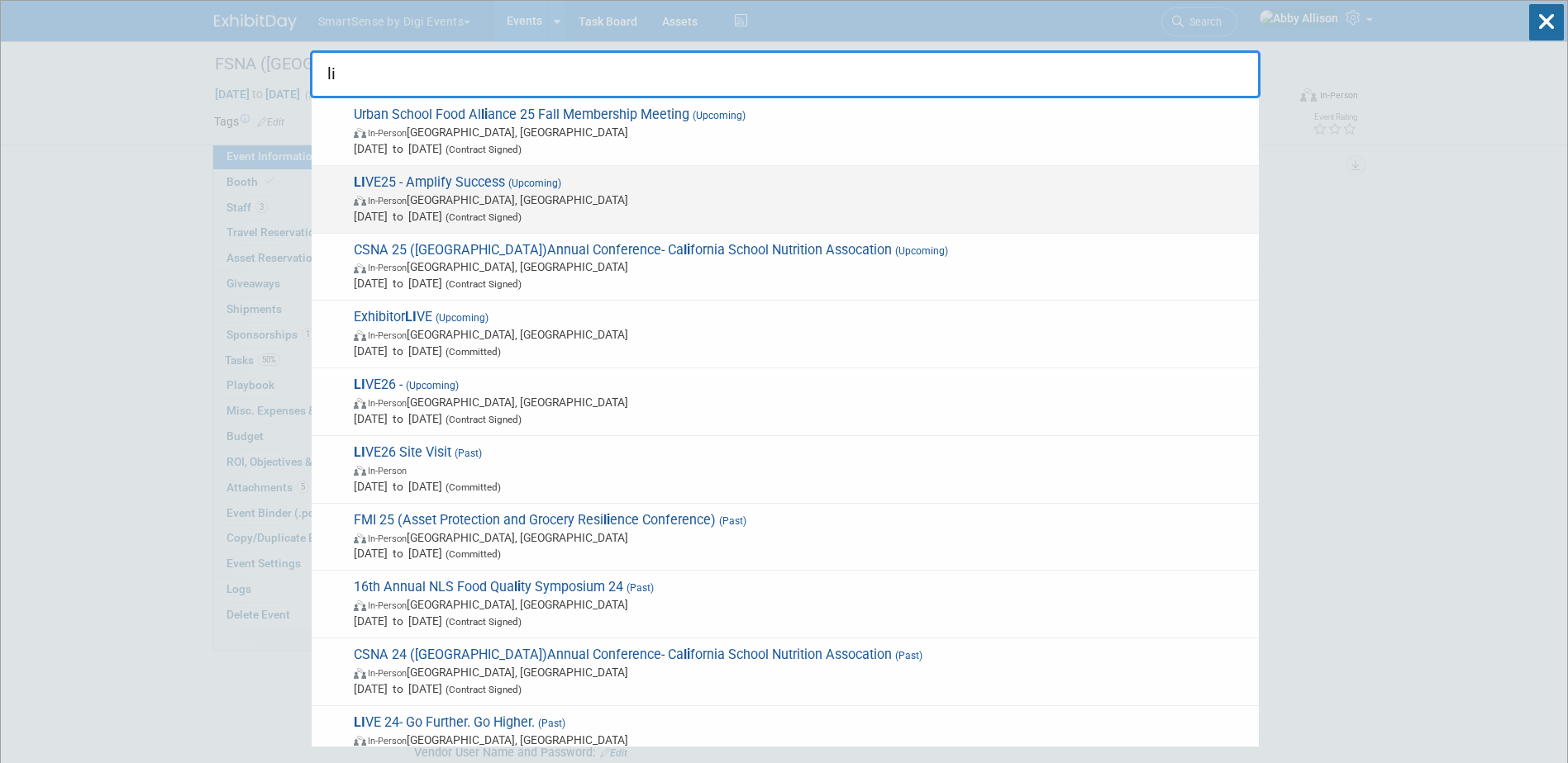
type input "li"
click at [417, 194] on span "In-Person [GEOGRAPHIC_DATA], [GEOGRAPHIC_DATA]" at bounding box center [803, 199] width 897 height 16
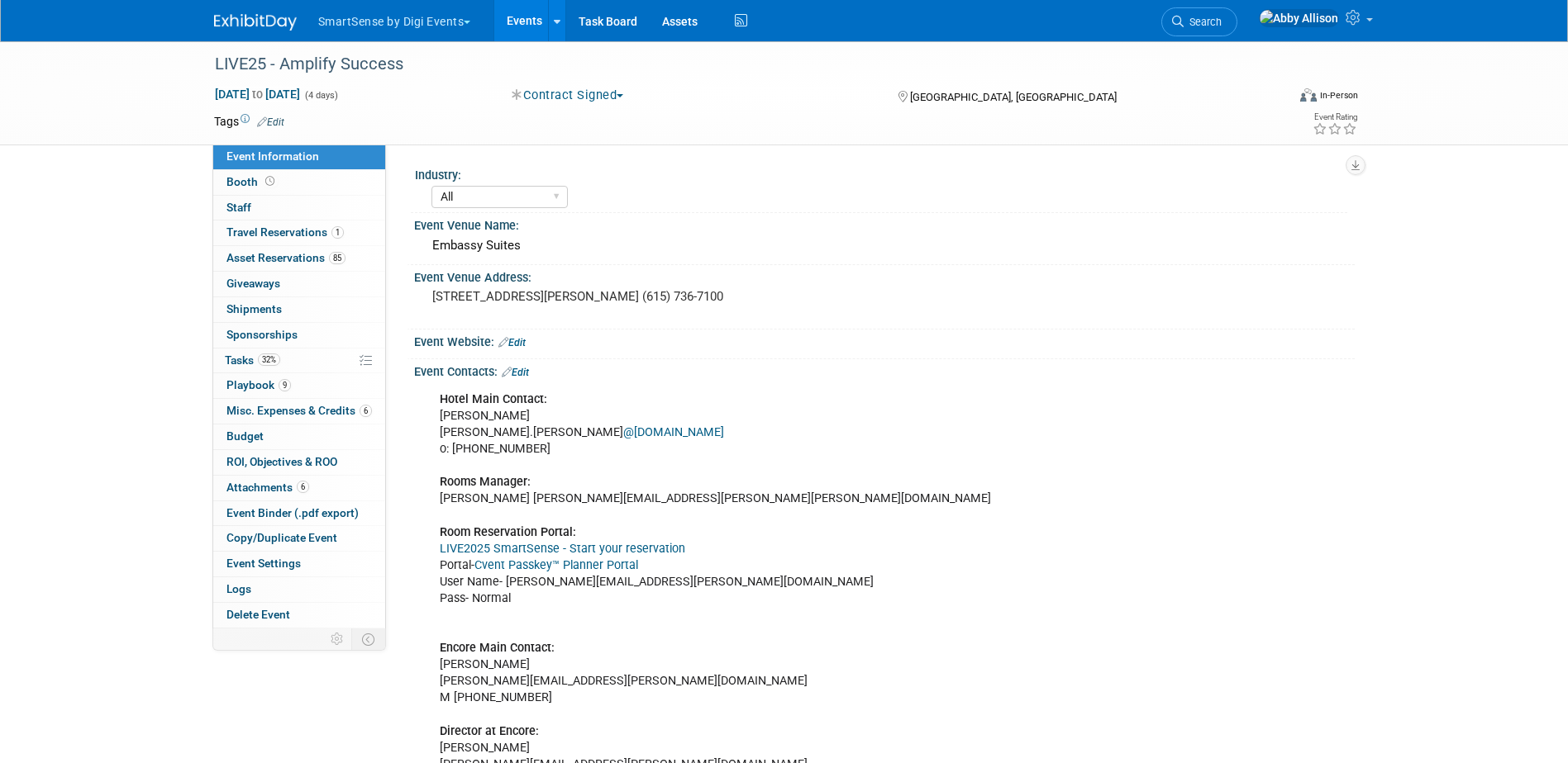
select select "All"
click at [252, 256] on span "Asset Reservations 85" at bounding box center [285, 258] width 119 height 13
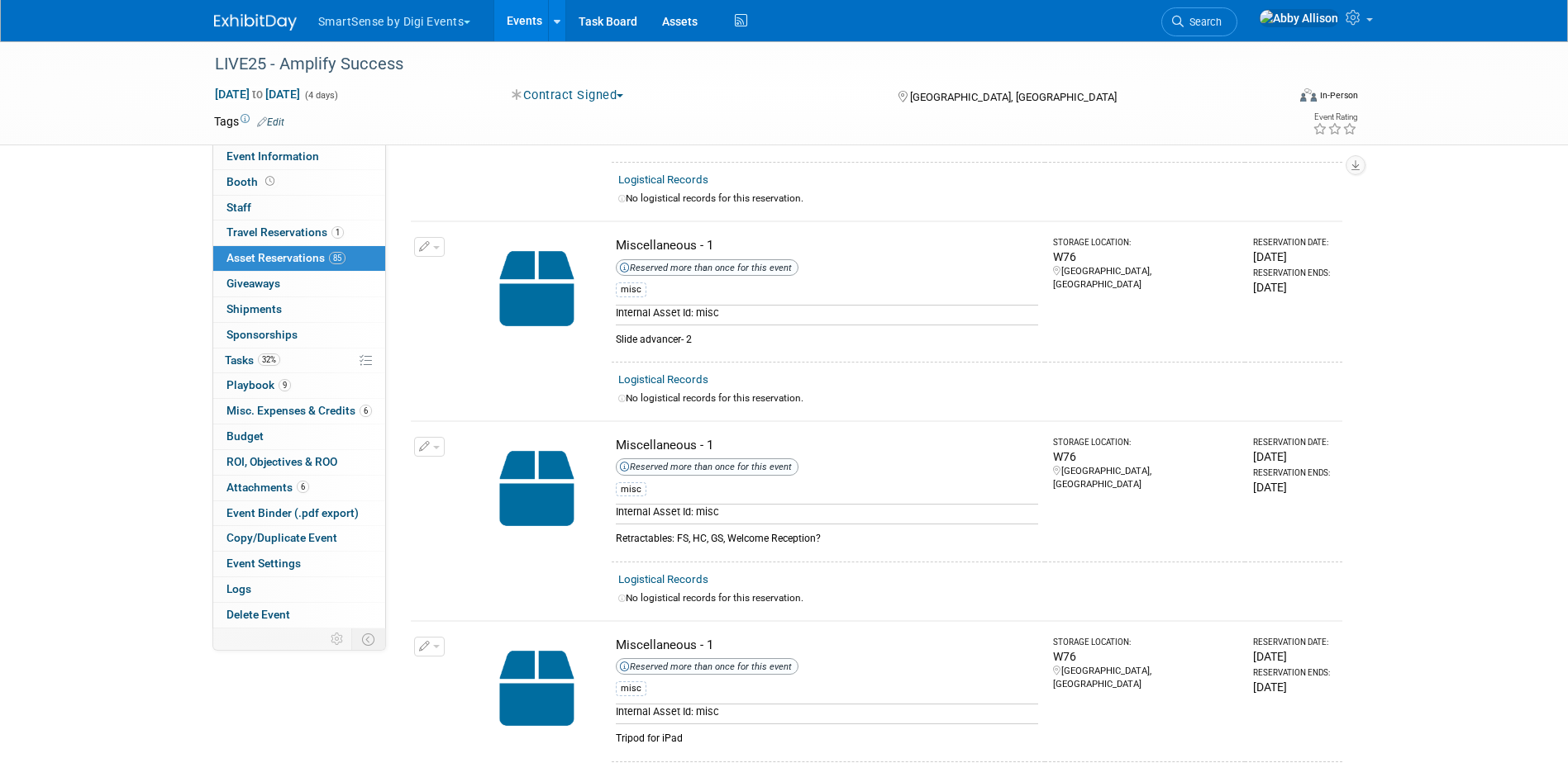
scroll to position [8921, 0]
click at [431, 435] on button "button" at bounding box center [429, 444] width 31 height 20
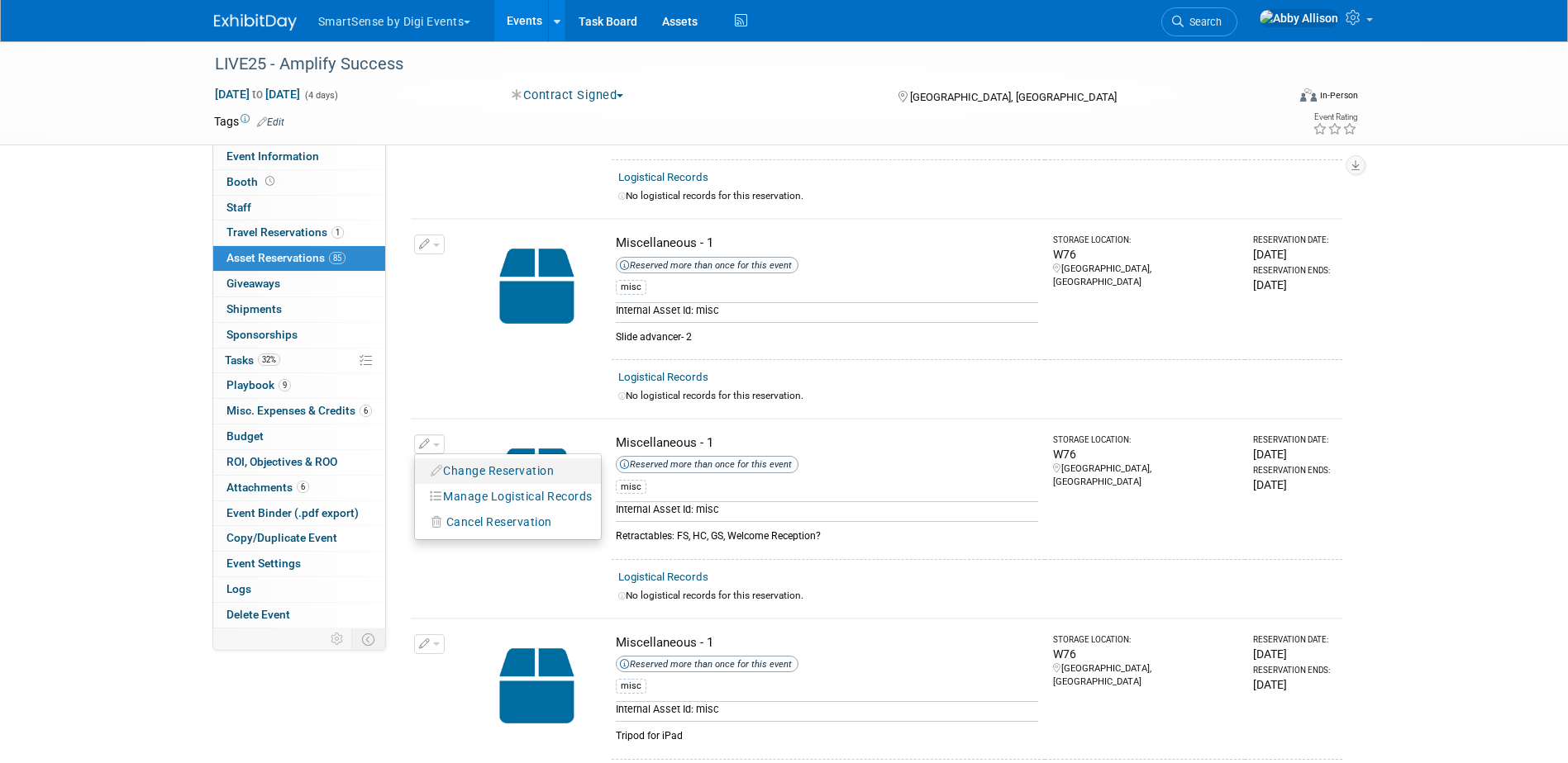
click at [448, 460] on button "Change Reservation" at bounding box center [492, 470] width 139 height 22
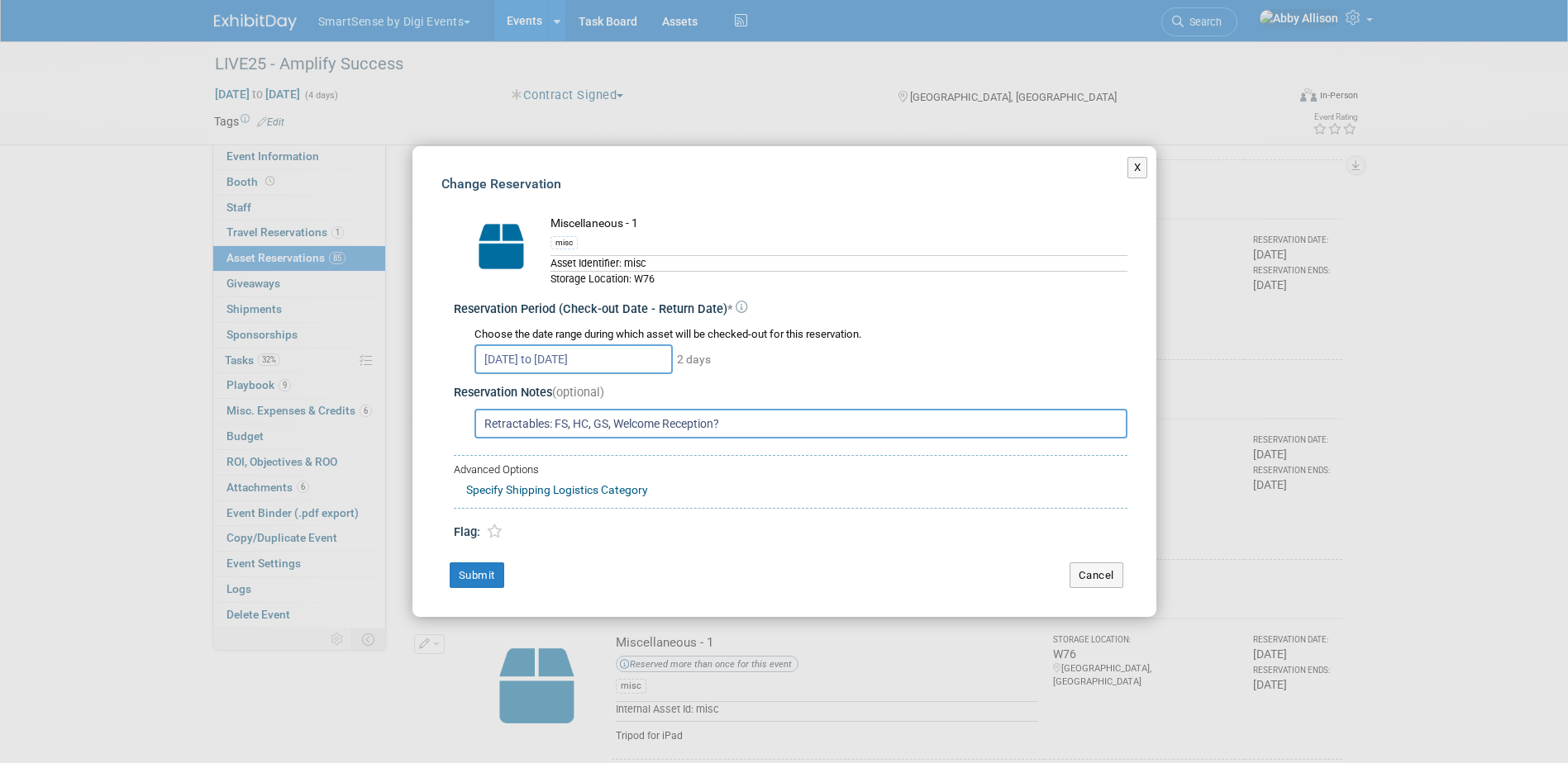
click at [725, 427] on input "Retractables: FS, HC, GS, Welcome Reception?" at bounding box center [801, 423] width 653 height 30
type input "Retractables: FS, HC, GS, Welcome Reception, & Product"
click at [473, 572] on button "Submit" at bounding box center [476, 576] width 54 height 27
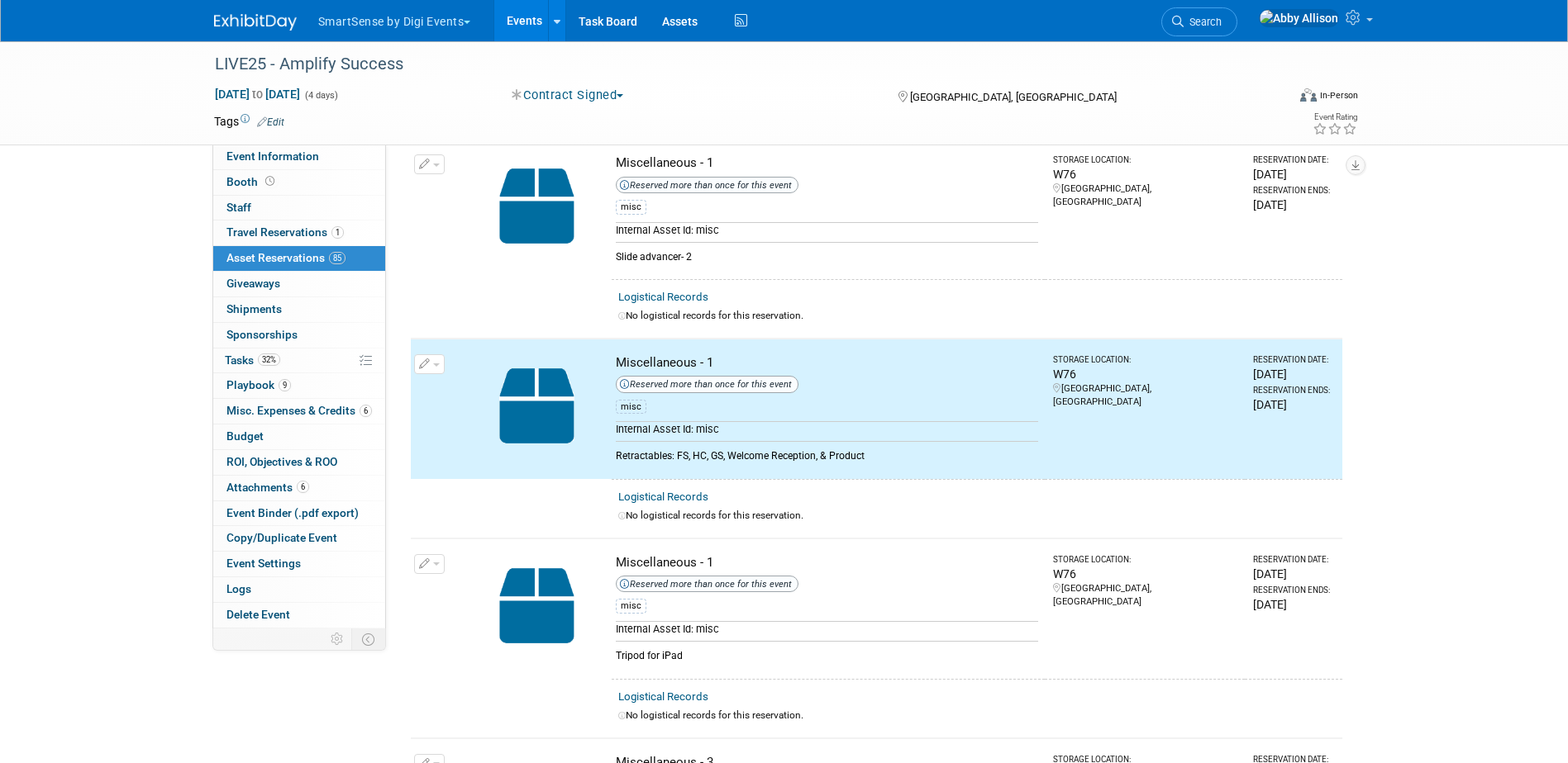
scroll to position [9003, 0]
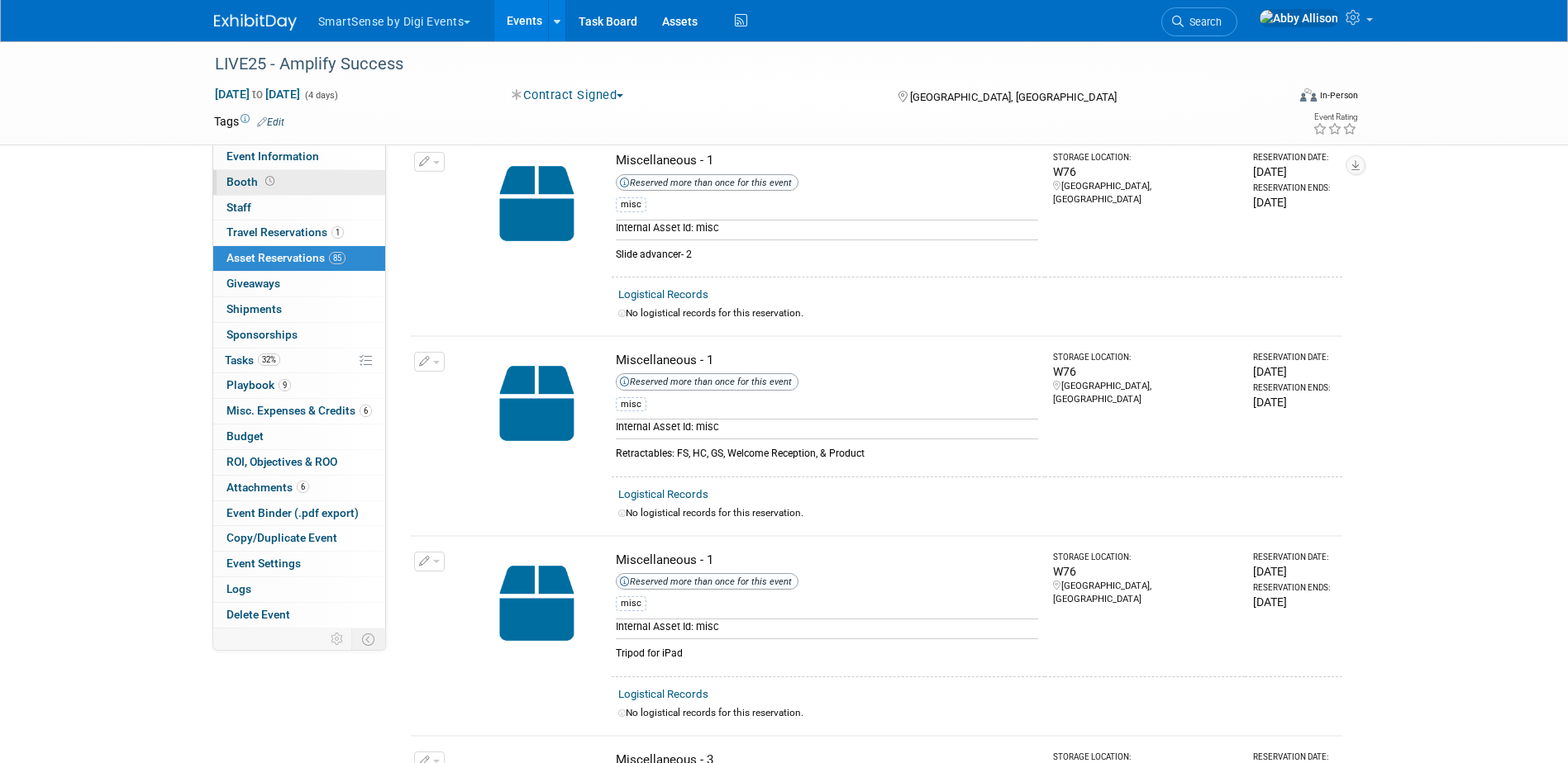
click at [248, 181] on span "Booth" at bounding box center [252, 182] width 52 height 13
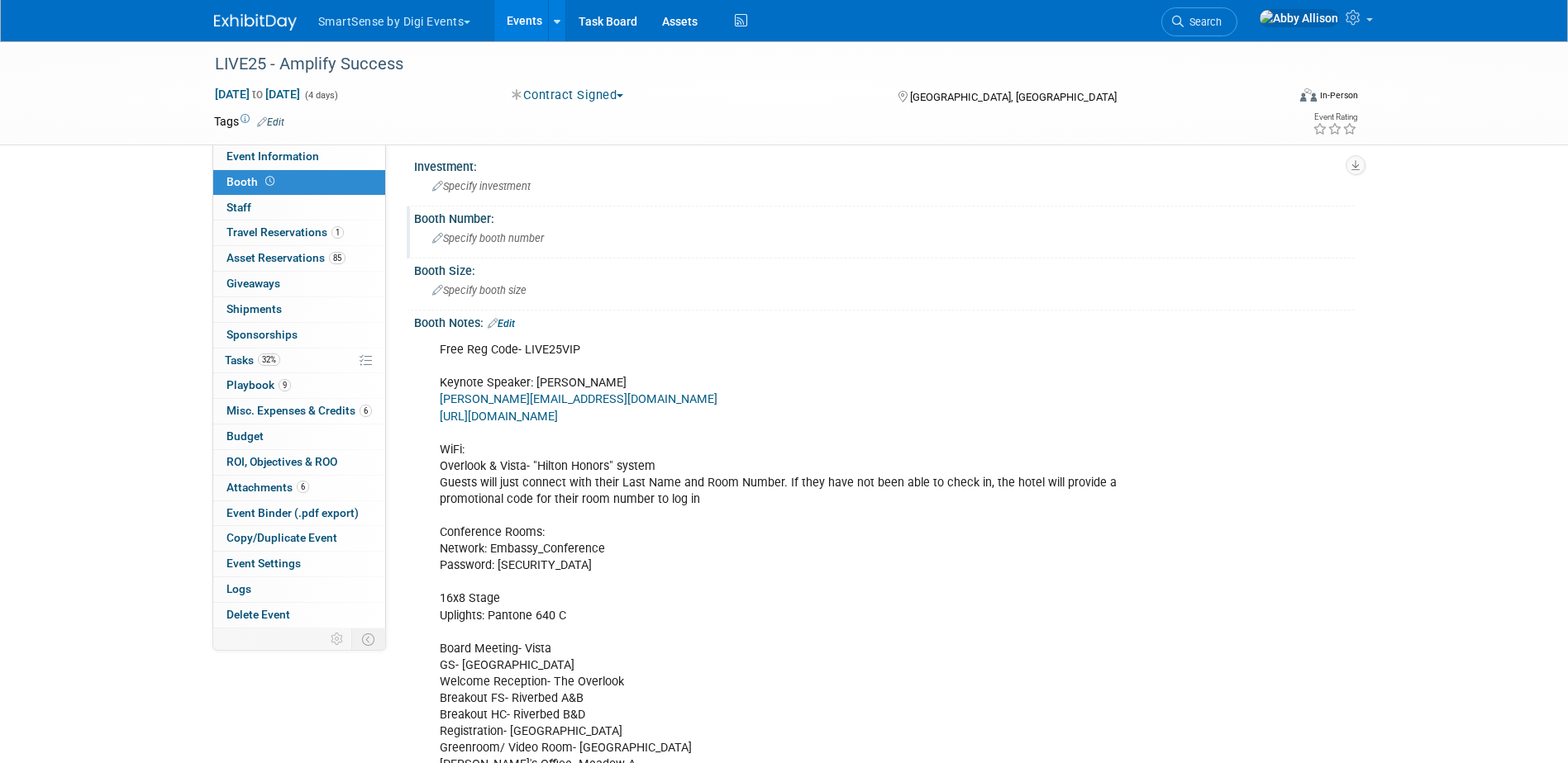
scroll to position [0, 0]
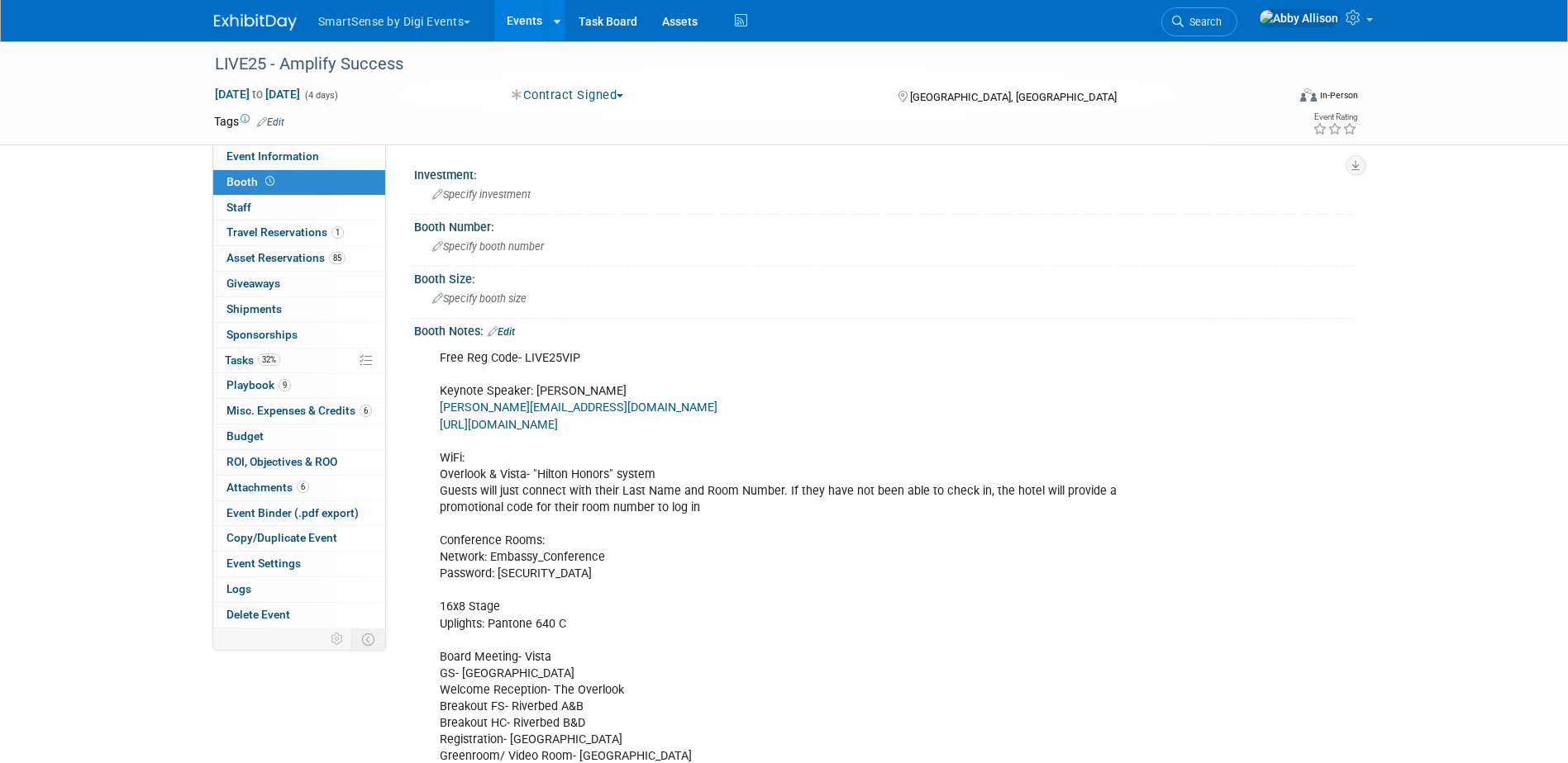
click at [515, 330] on link "Edit" at bounding box center [501, 332] width 28 height 11
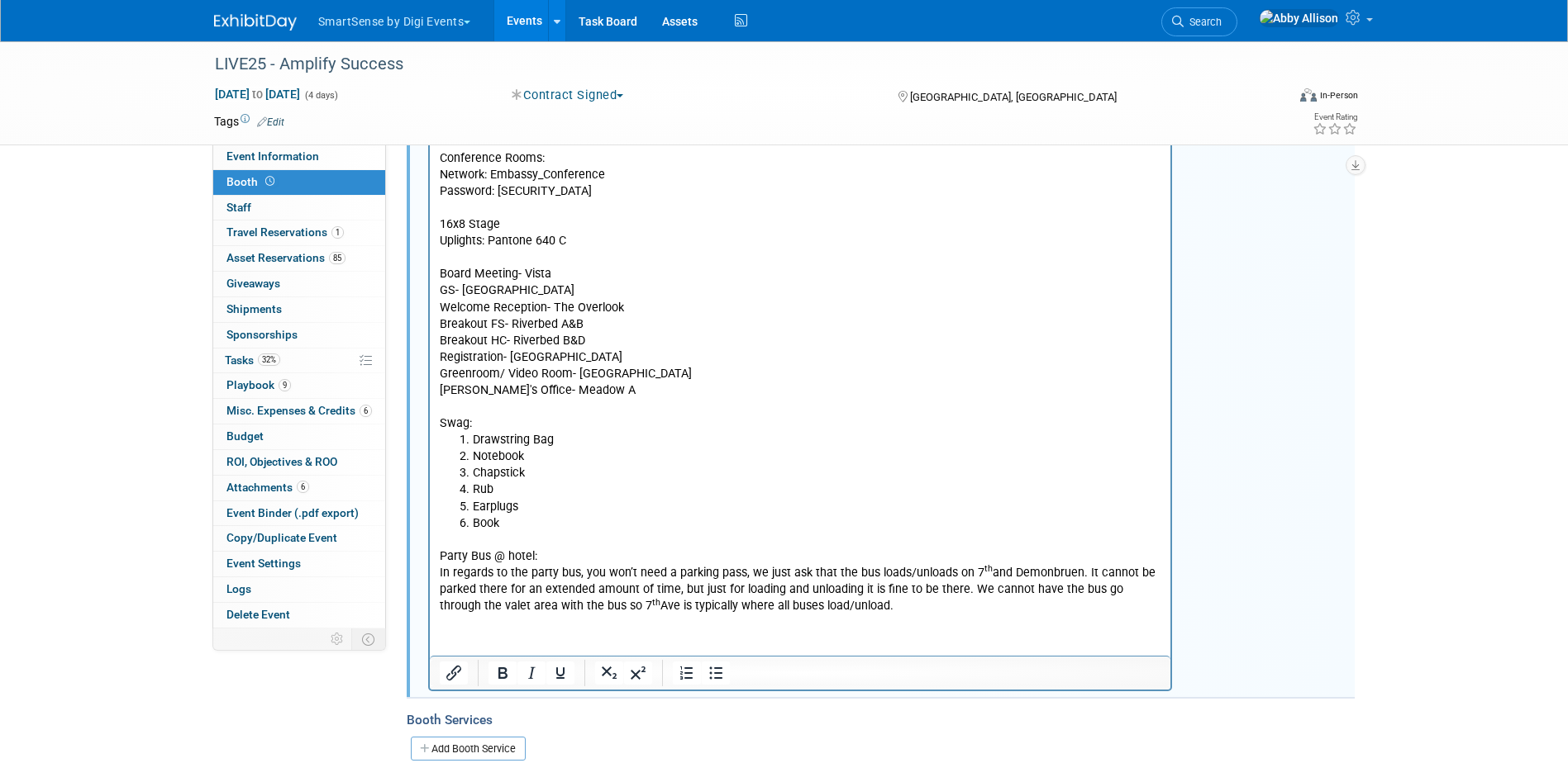
scroll to position [413, 0]
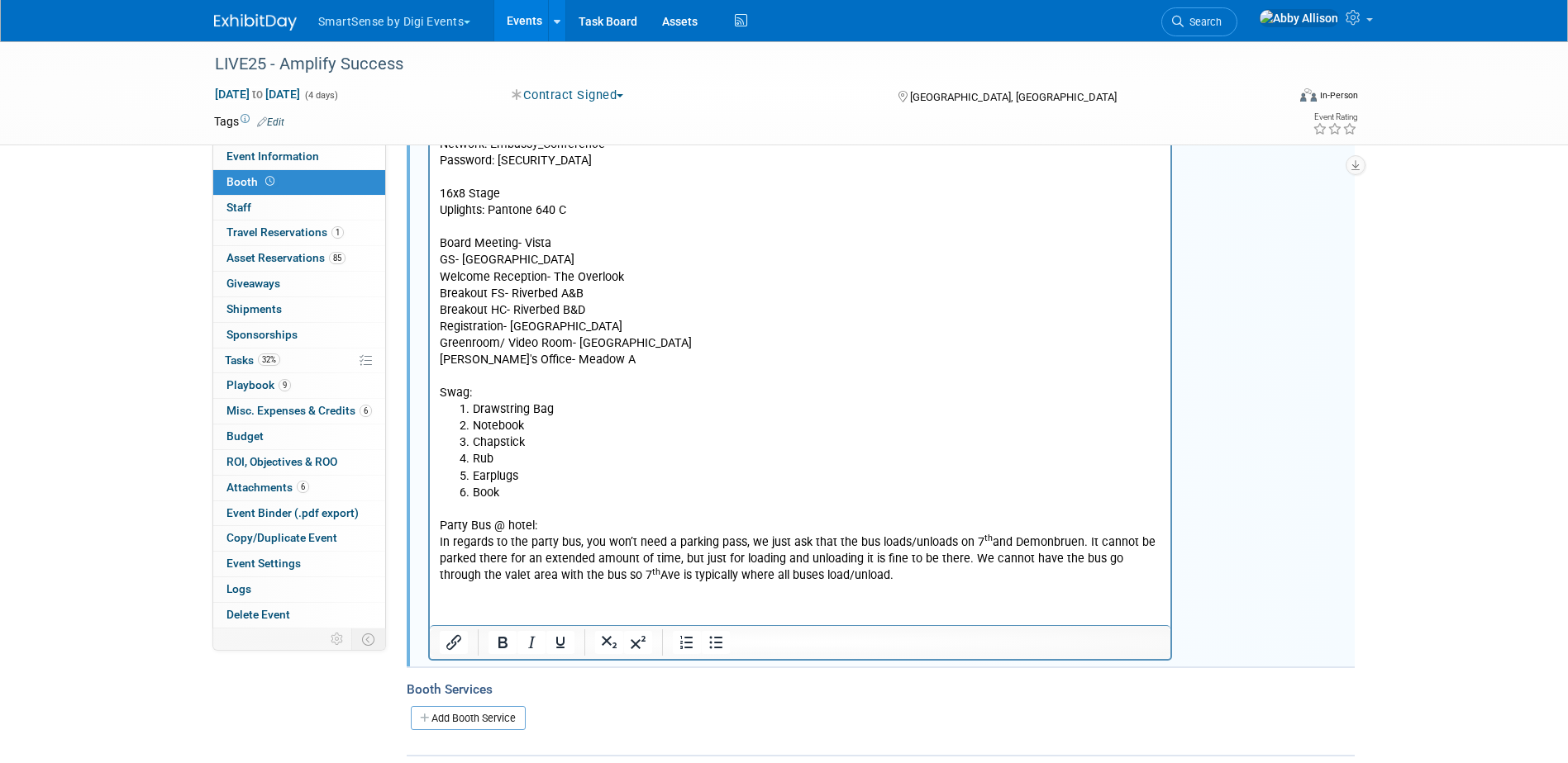
drag, startPoint x: 868, startPoint y: 579, endPoint x: 433, endPoint y: 529, distance: 437.9
click at [433, 529] on html "Free Reg Code- LIVE25VIP Keynote Speaker: Manley Feinberg Manley@VerticalLesson…" at bounding box center [799, 258] width 742 height 653
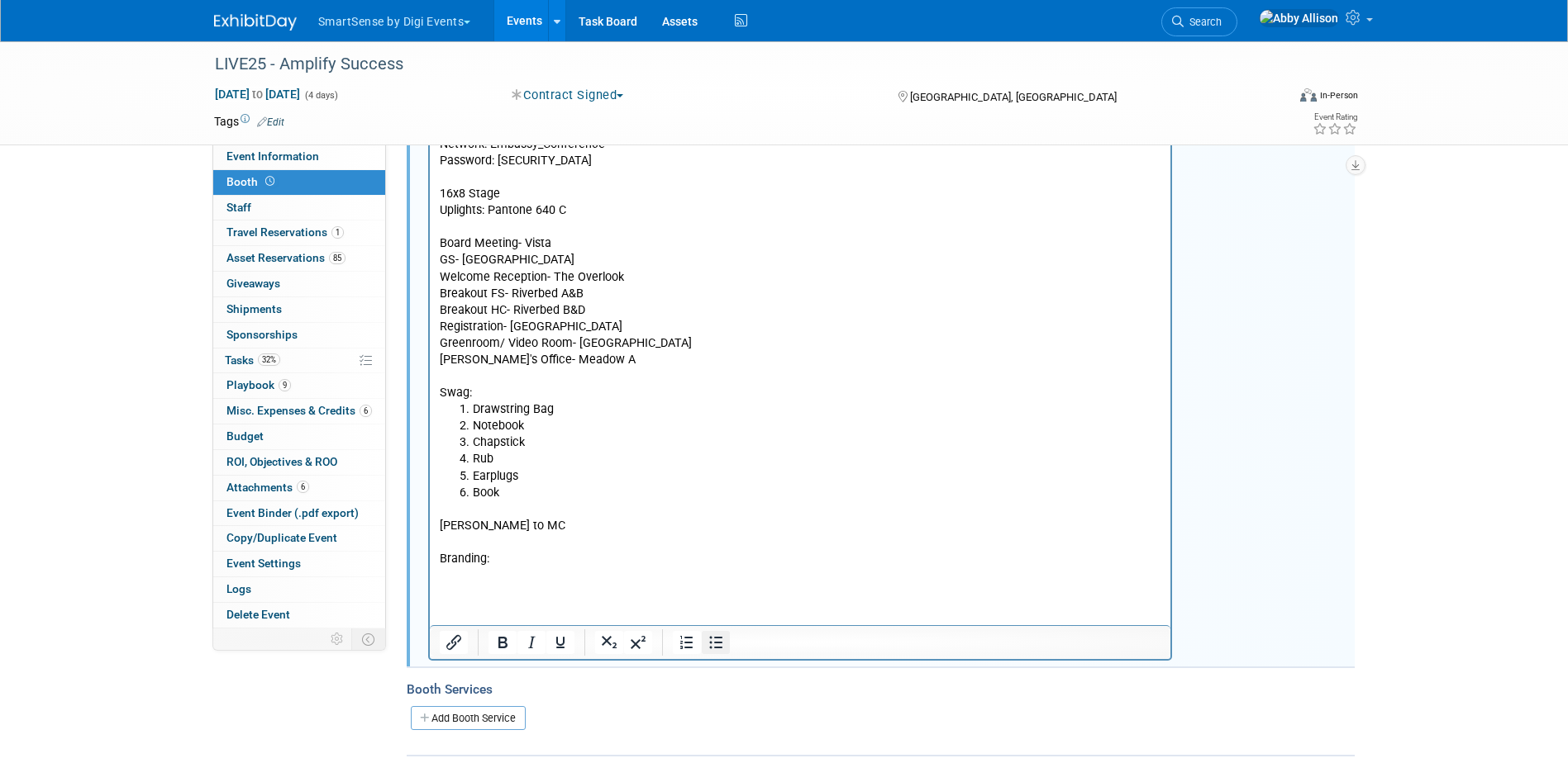
click at [713, 638] on icon "Bullet list" at bounding box center [716, 642] width 20 height 20
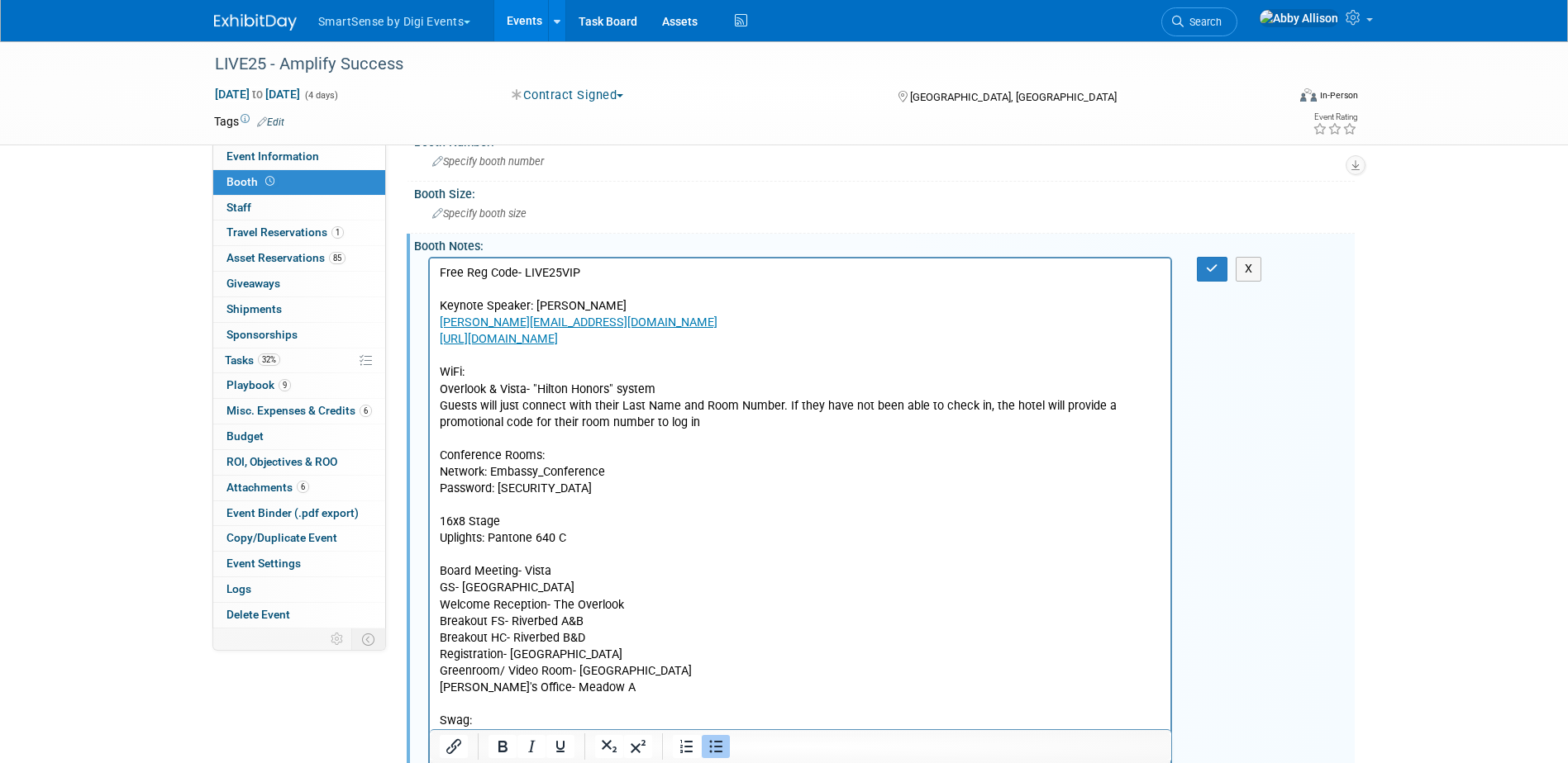
scroll to position [83, 0]
click at [1206, 272] on icon "button" at bounding box center [1212, 271] width 12 height 11
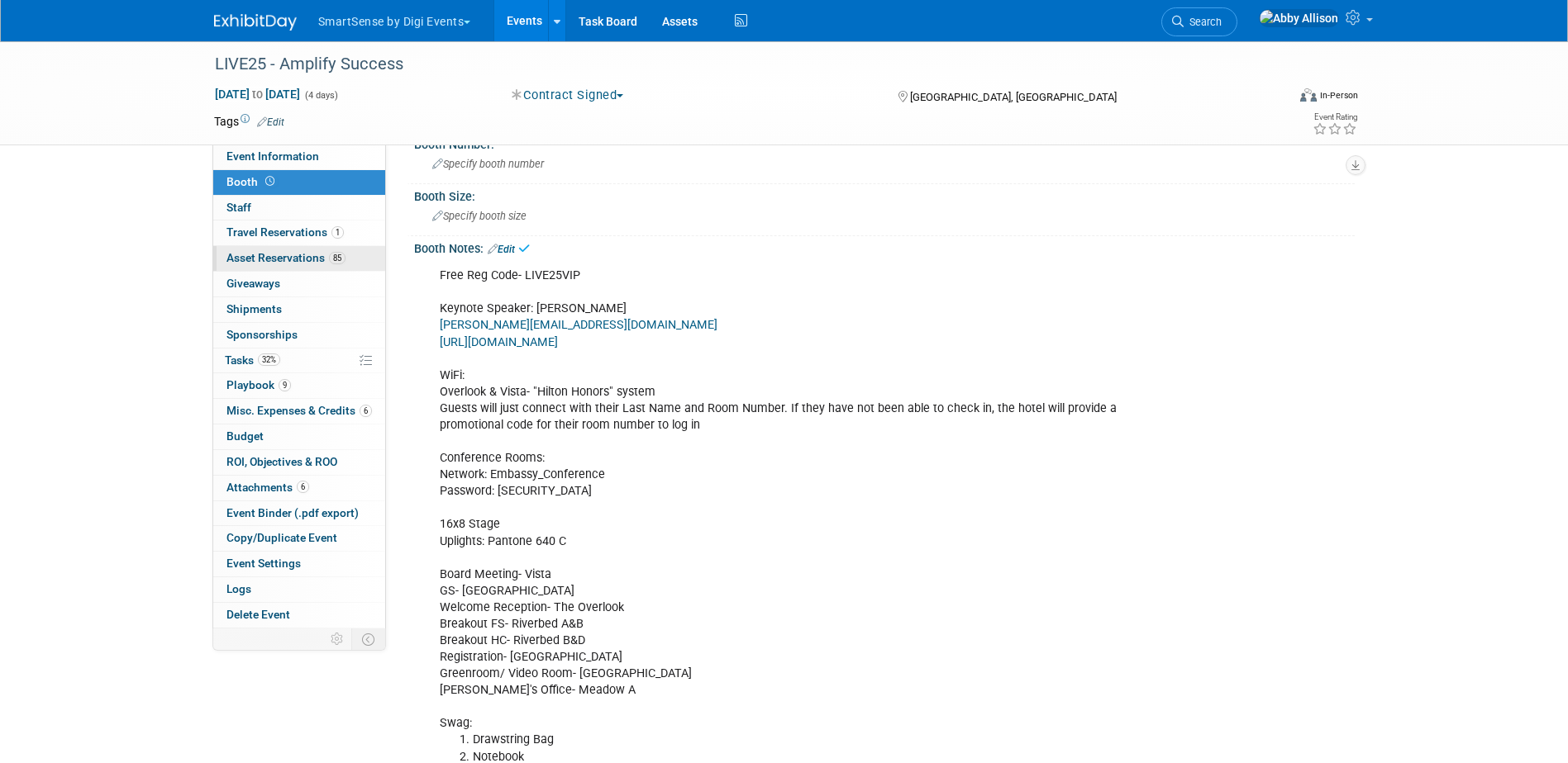
click at [257, 264] on link "85 Asset Reservations 85" at bounding box center [299, 258] width 172 height 25
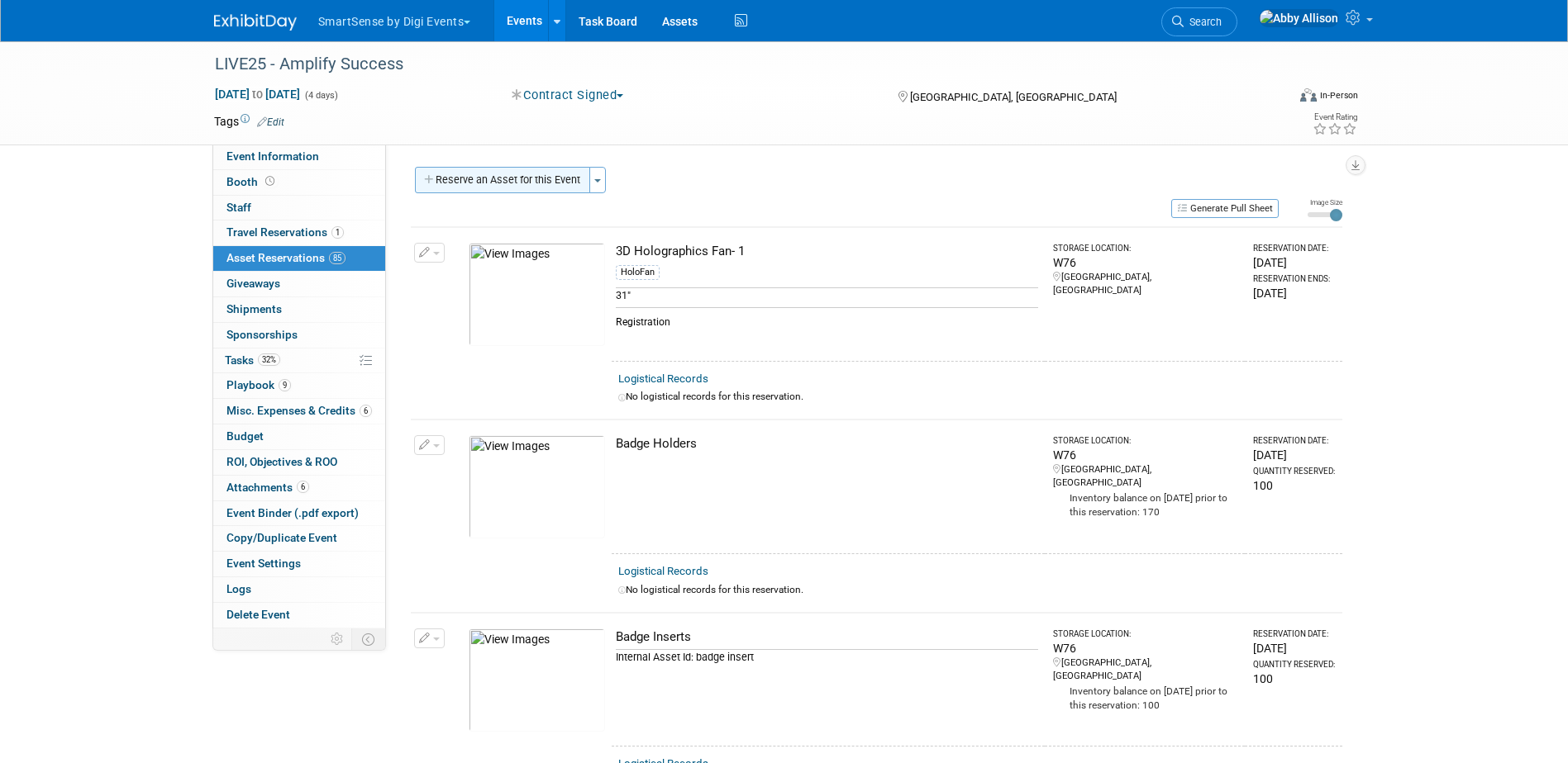
click at [516, 184] on button "Reserve an Asset for this Event" at bounding box center [503, 180] width 176 height 27
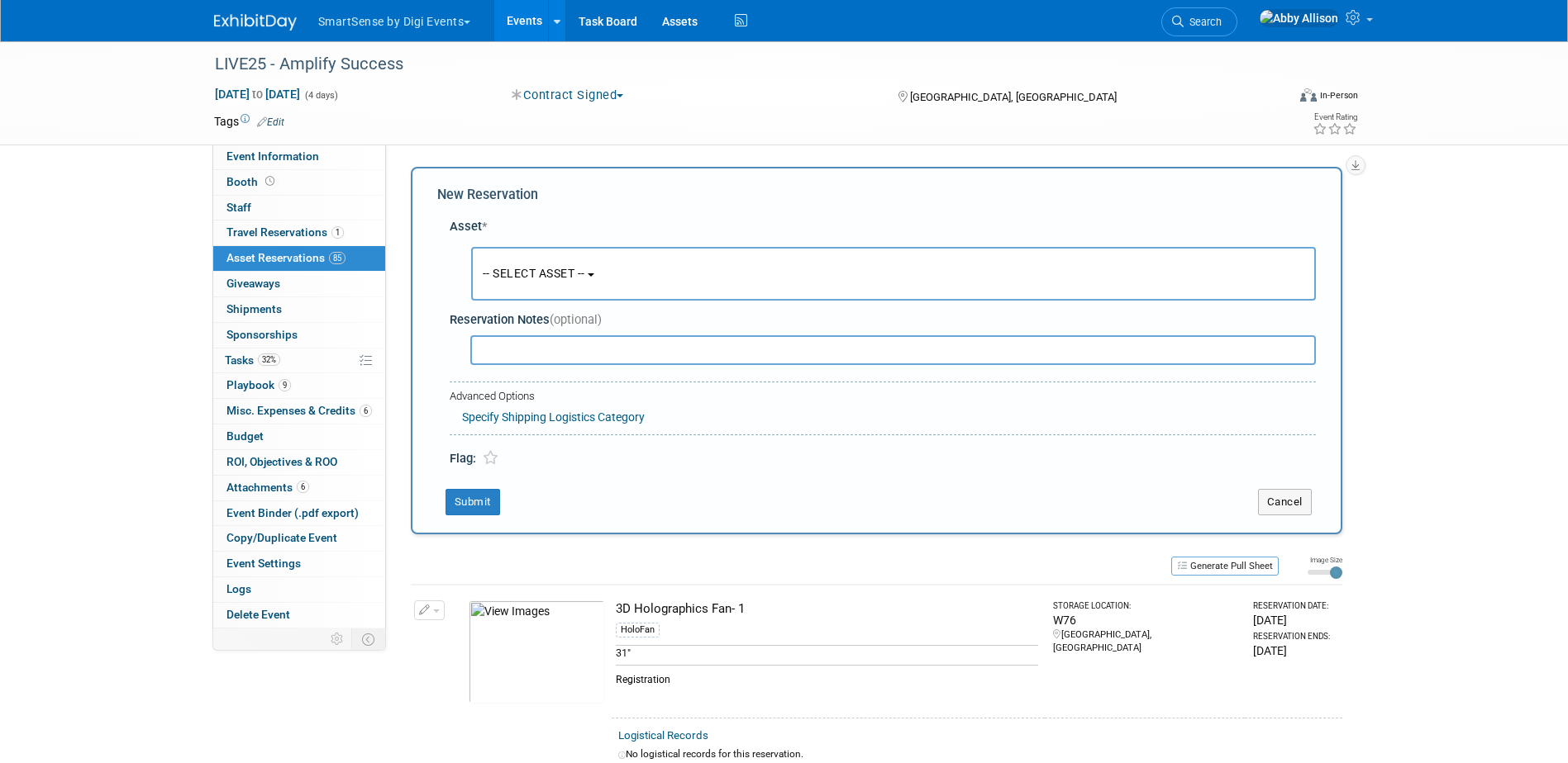
scroll to position [15, 0]
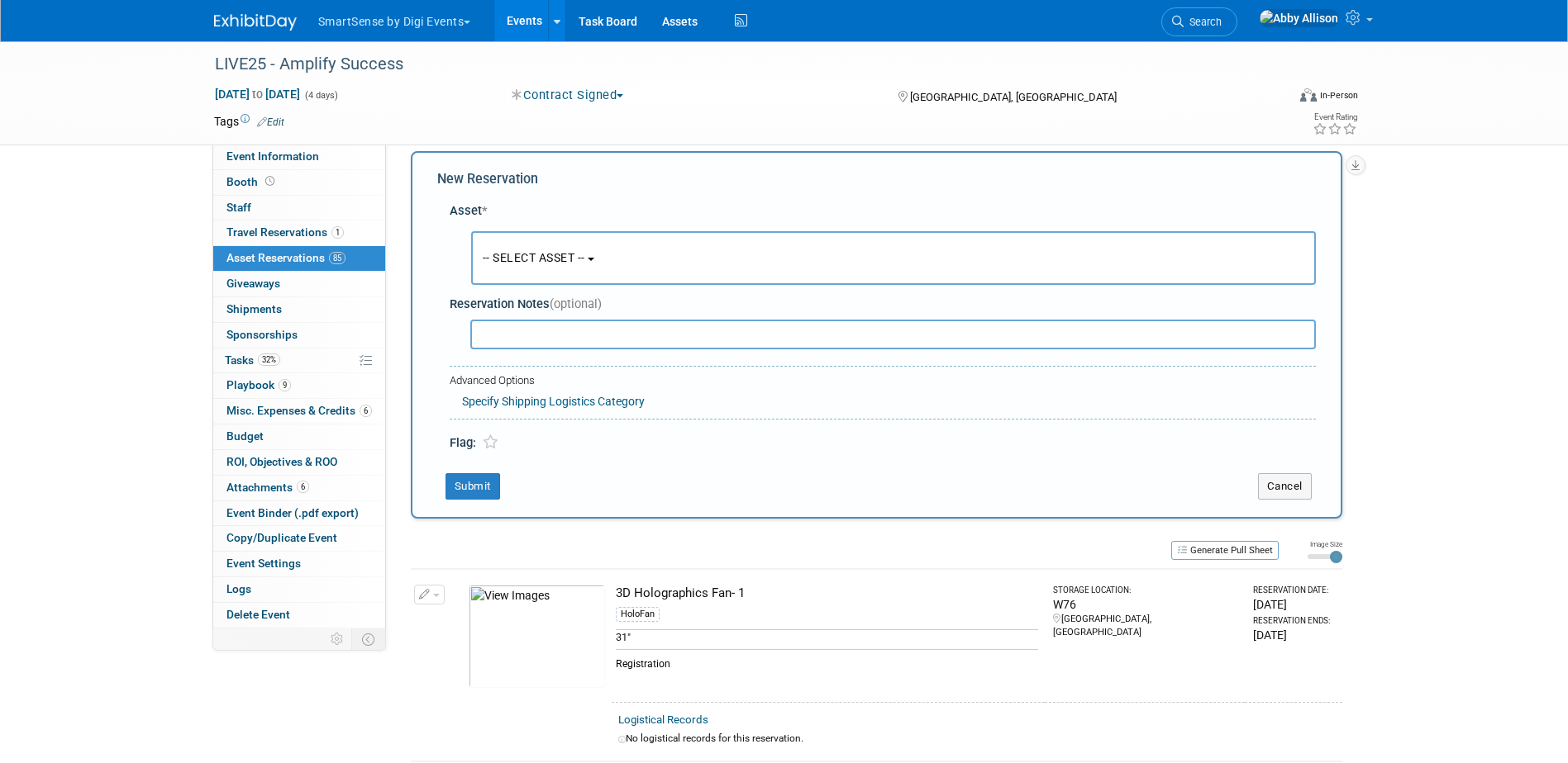
click at [515, 258] on span "-- SELECT ASSET --" at bounding box center [533, 258] width 102 height 13
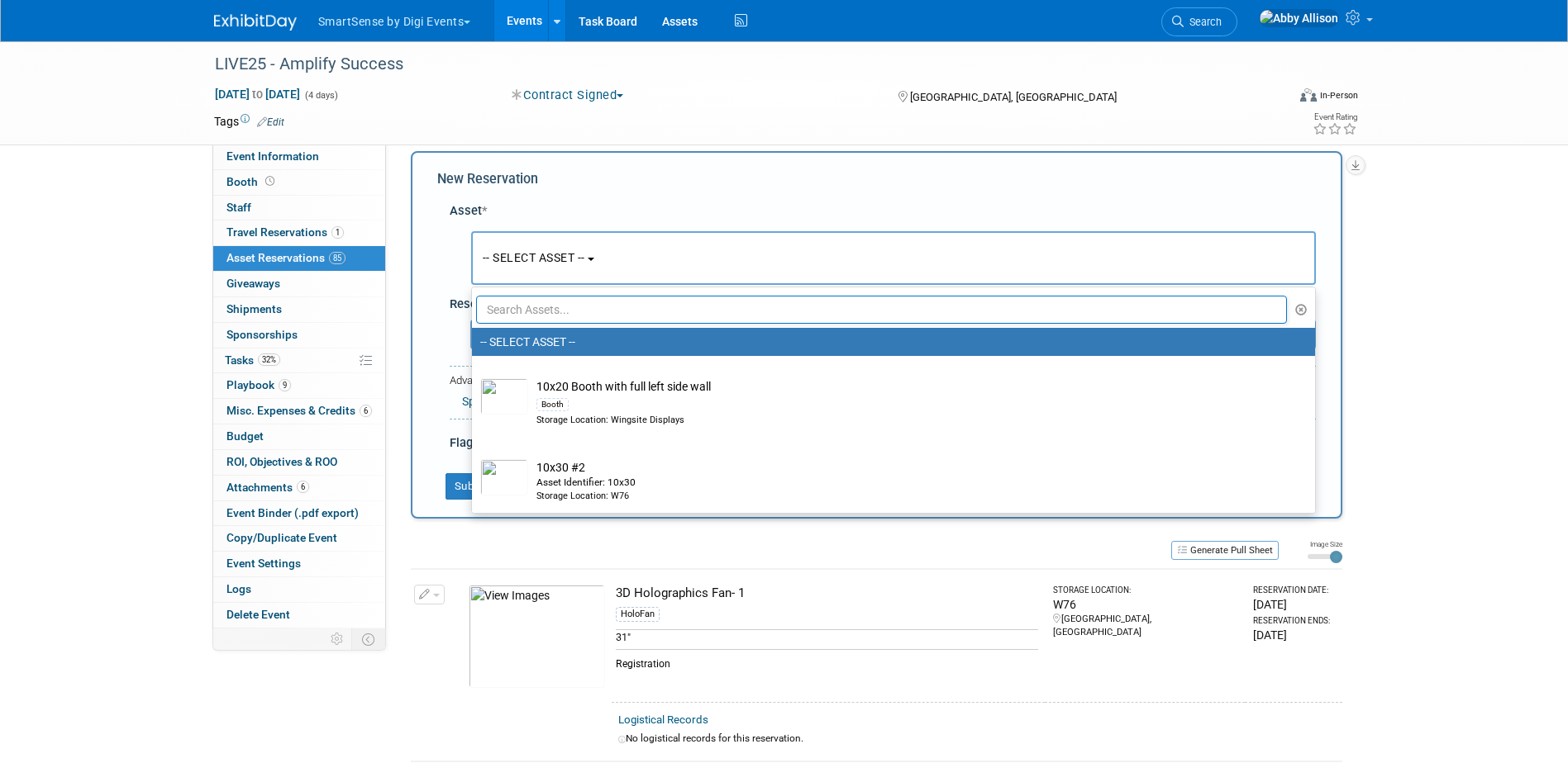
click at [537, 318] on input "text" at bounding box center [882, 309] width 811 height 28
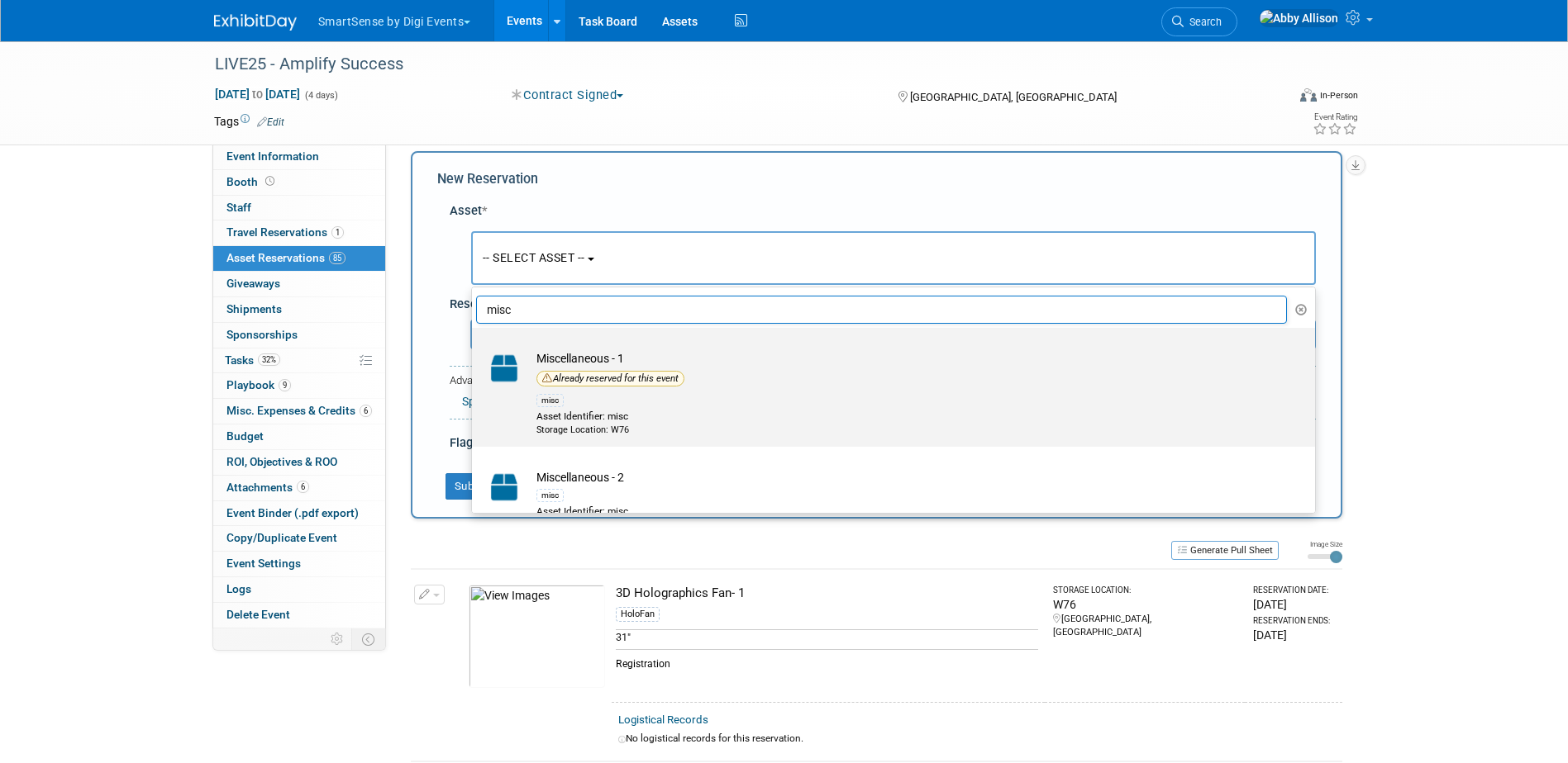
type input "misc"
click at [592, 380] on div "Already reserved for this event" at bounding box center [610, 379] width 148 height 15
click at [474, 348] on input "Miscellaneous - 1 Already reserved for this event misc Asset Identifier: misc S…" at bounding box center [469, 341] width 10 height 10
select select "10717650"
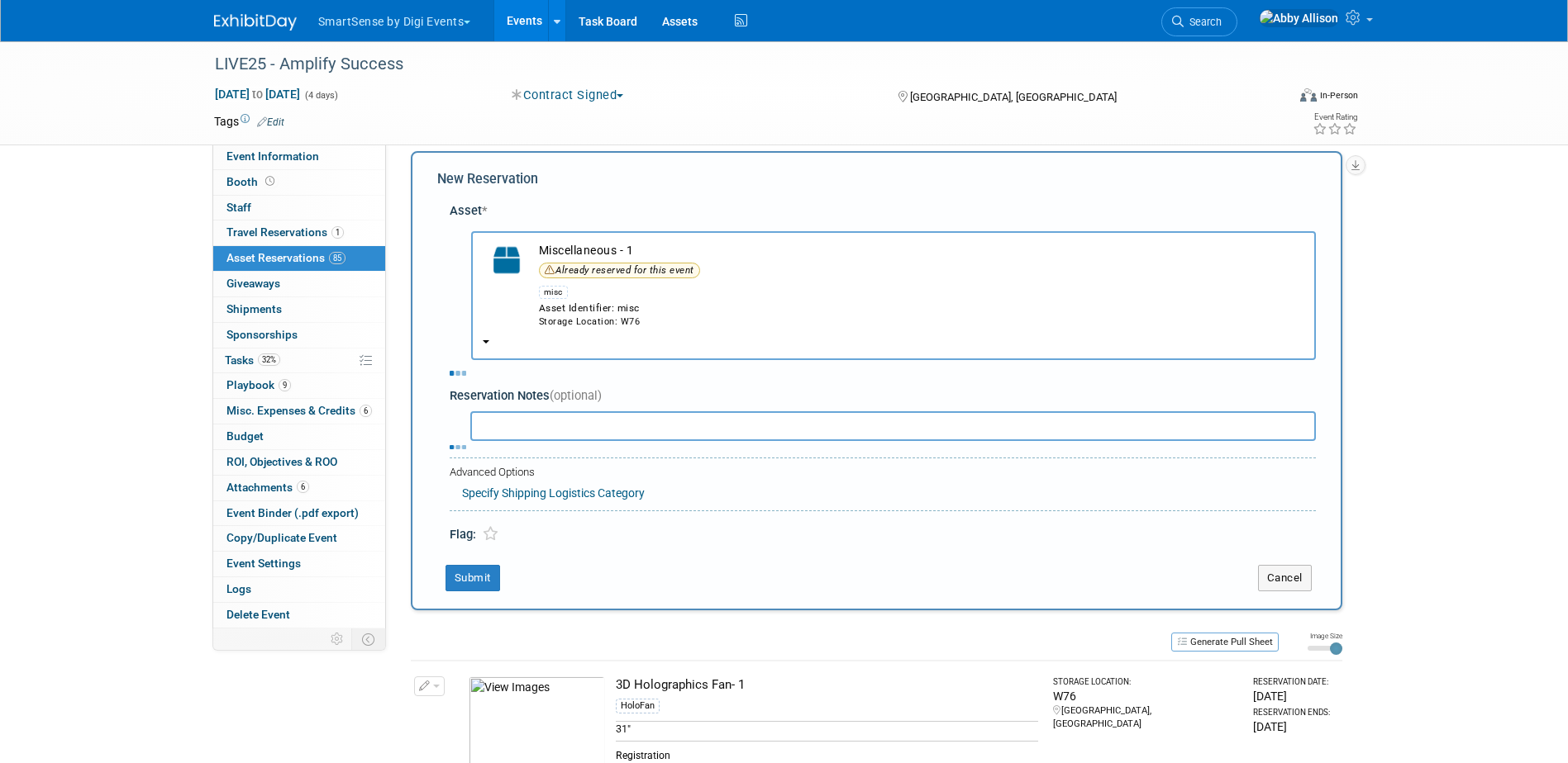
select select "9"
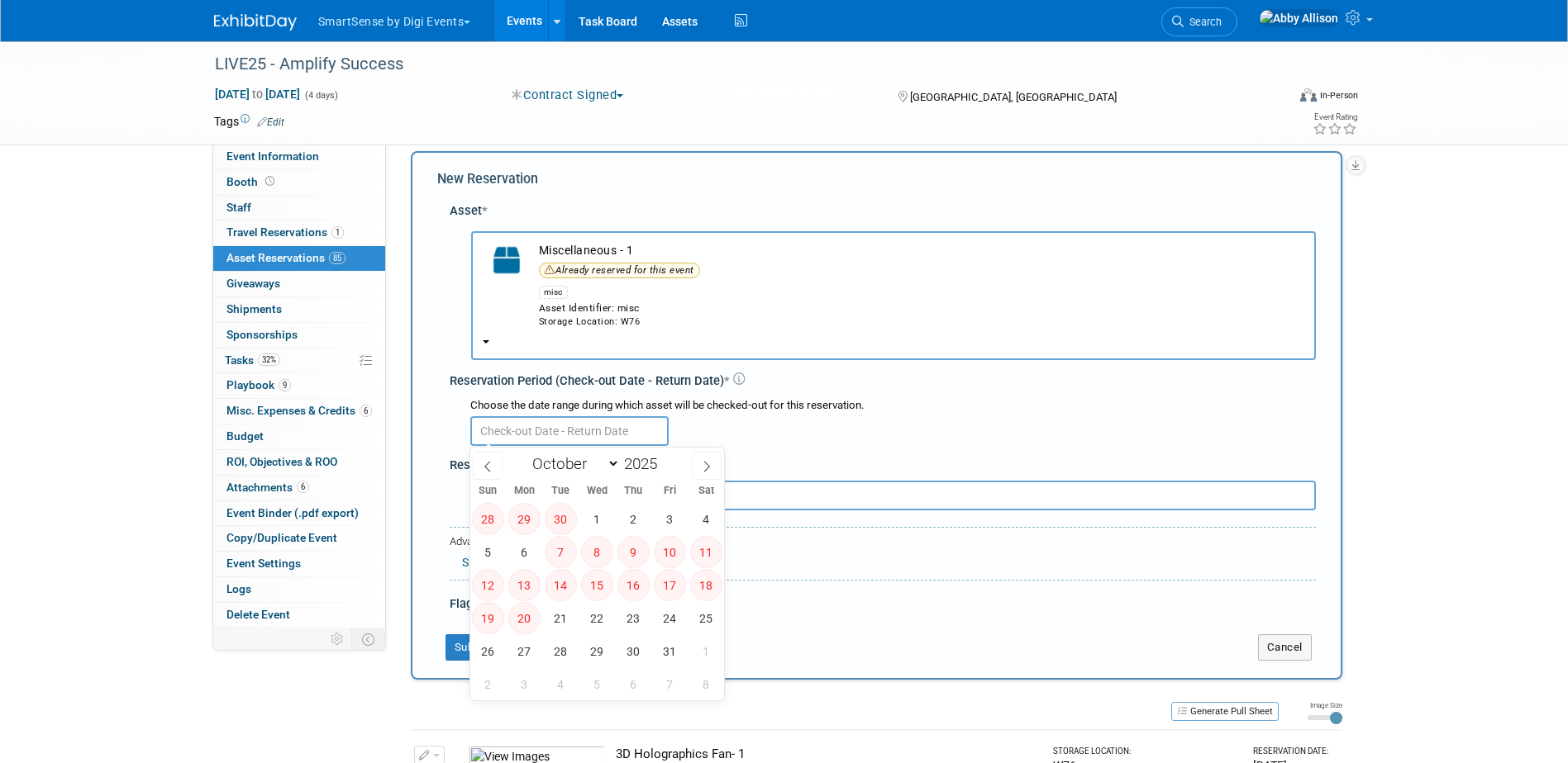
click at [547, 433] on input "text" at bounding box center [570, 431] width 199 height 30
click at [564, 623] on span "21" at bounding box center [561, 618] width 32 height 32
click at [589, 623] on span "22" at bounding box center [597, 618] width 32 height 32
type input "Oct 21, 2025 to Oct 22, 2025"
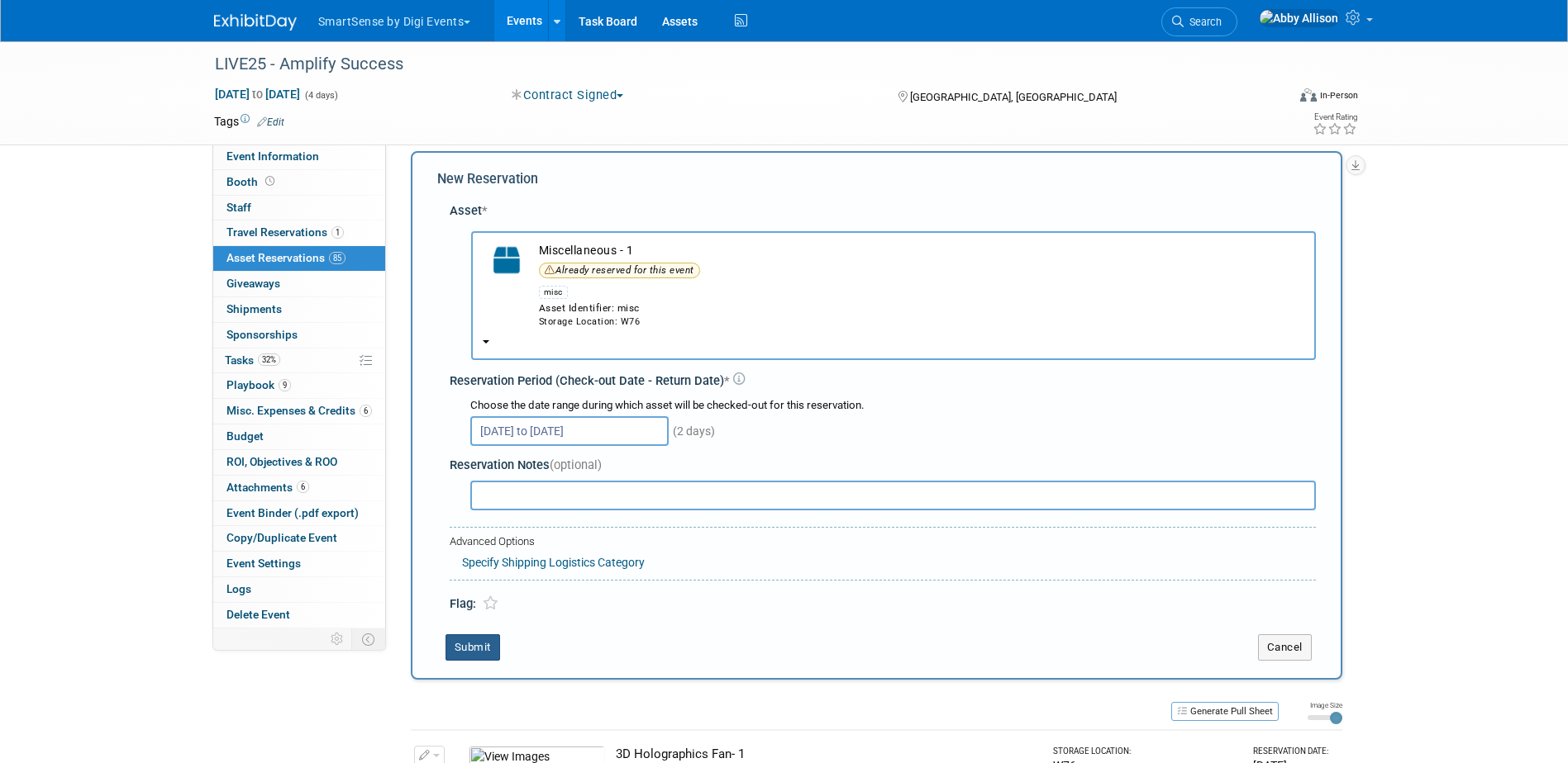
click at [482, 638] on button "Submit" at bounding box center [472, 648] width 54 height 27
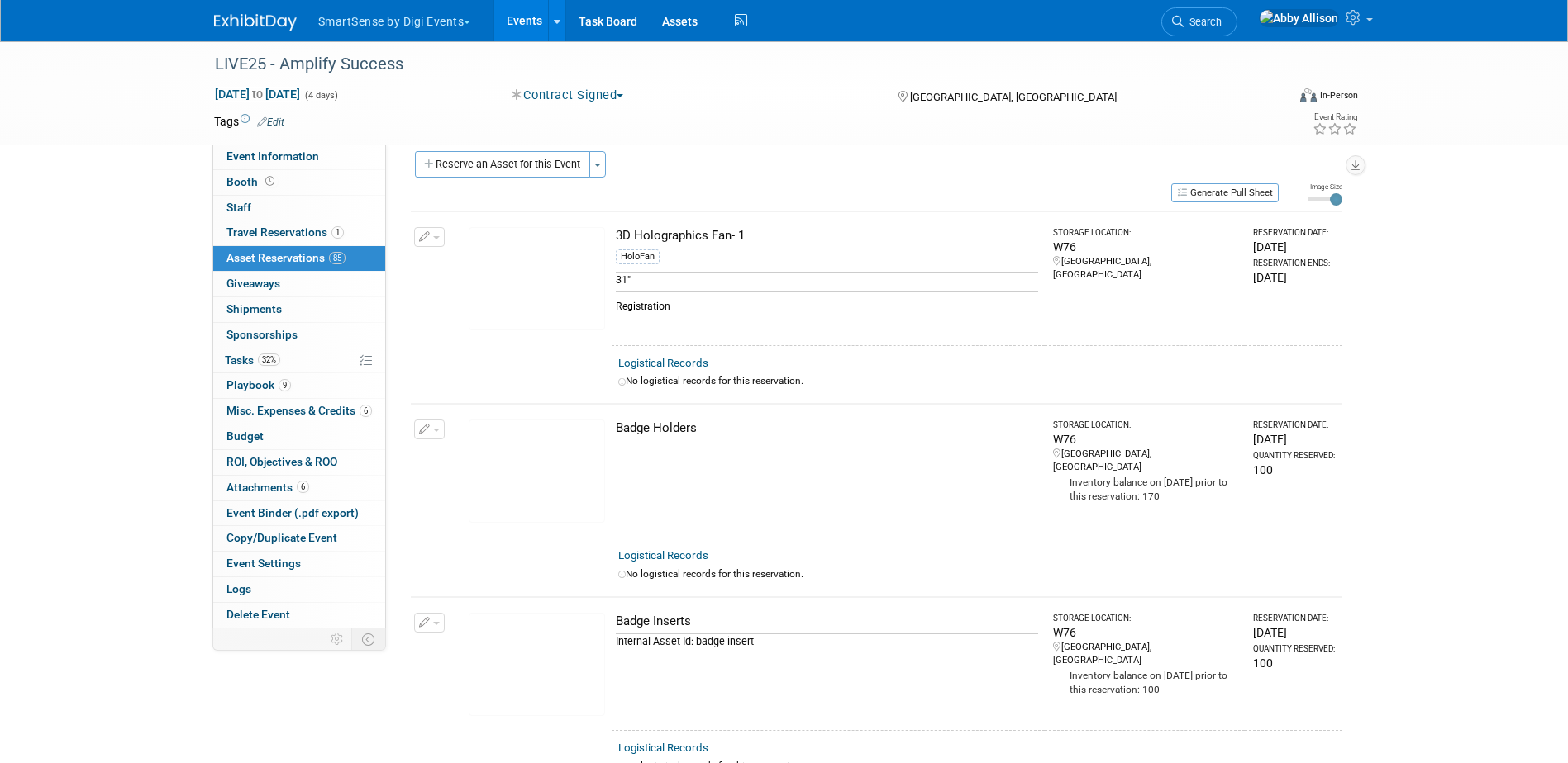
scroll to position [9493, 0]
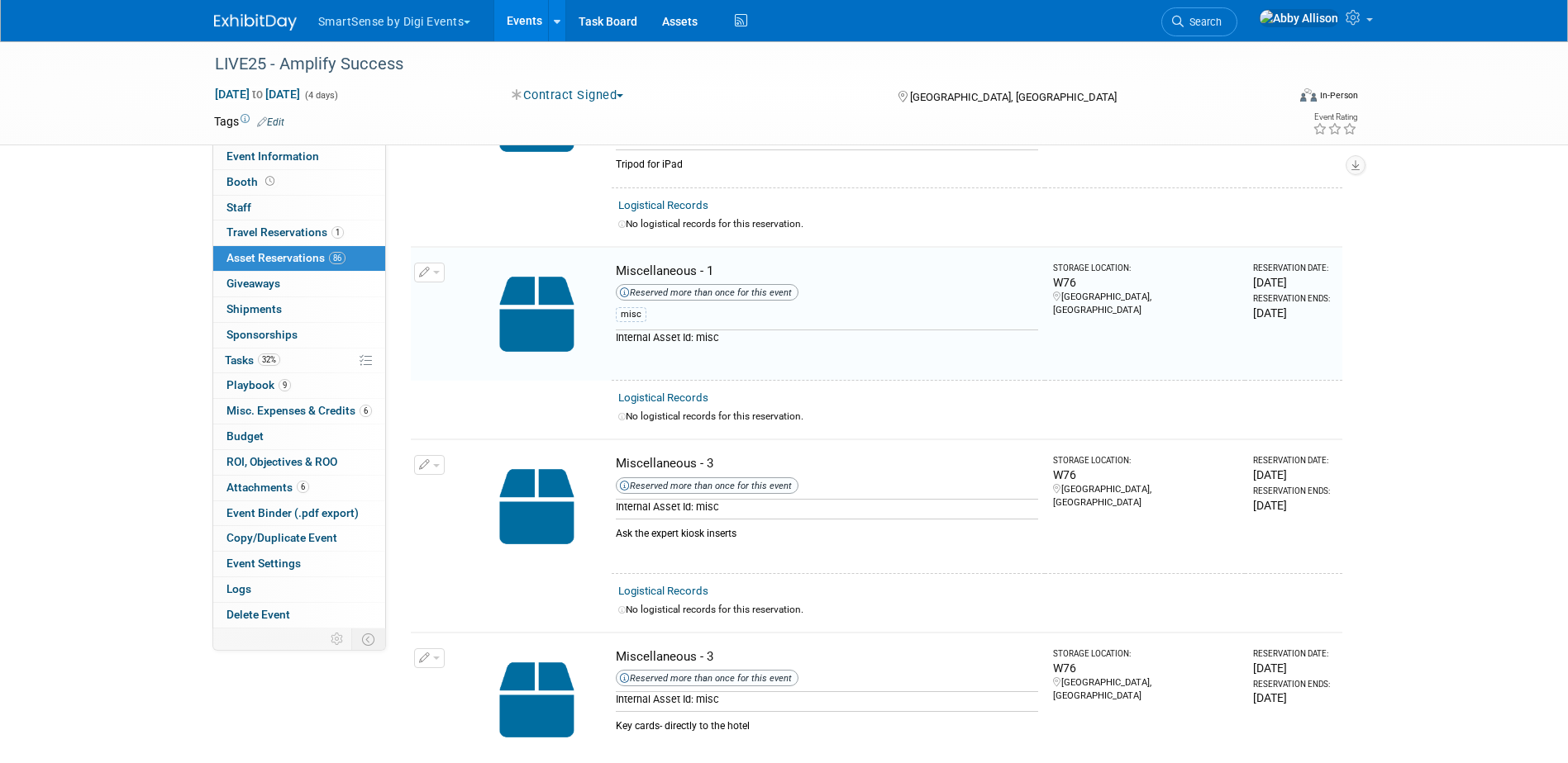
click at [442, 262] on button "button" at bounding box center [429, 272] width 31 height 20
click at [485, 288] on button "Change Reservation" at bounding box center [492, 299] width 139 height 22
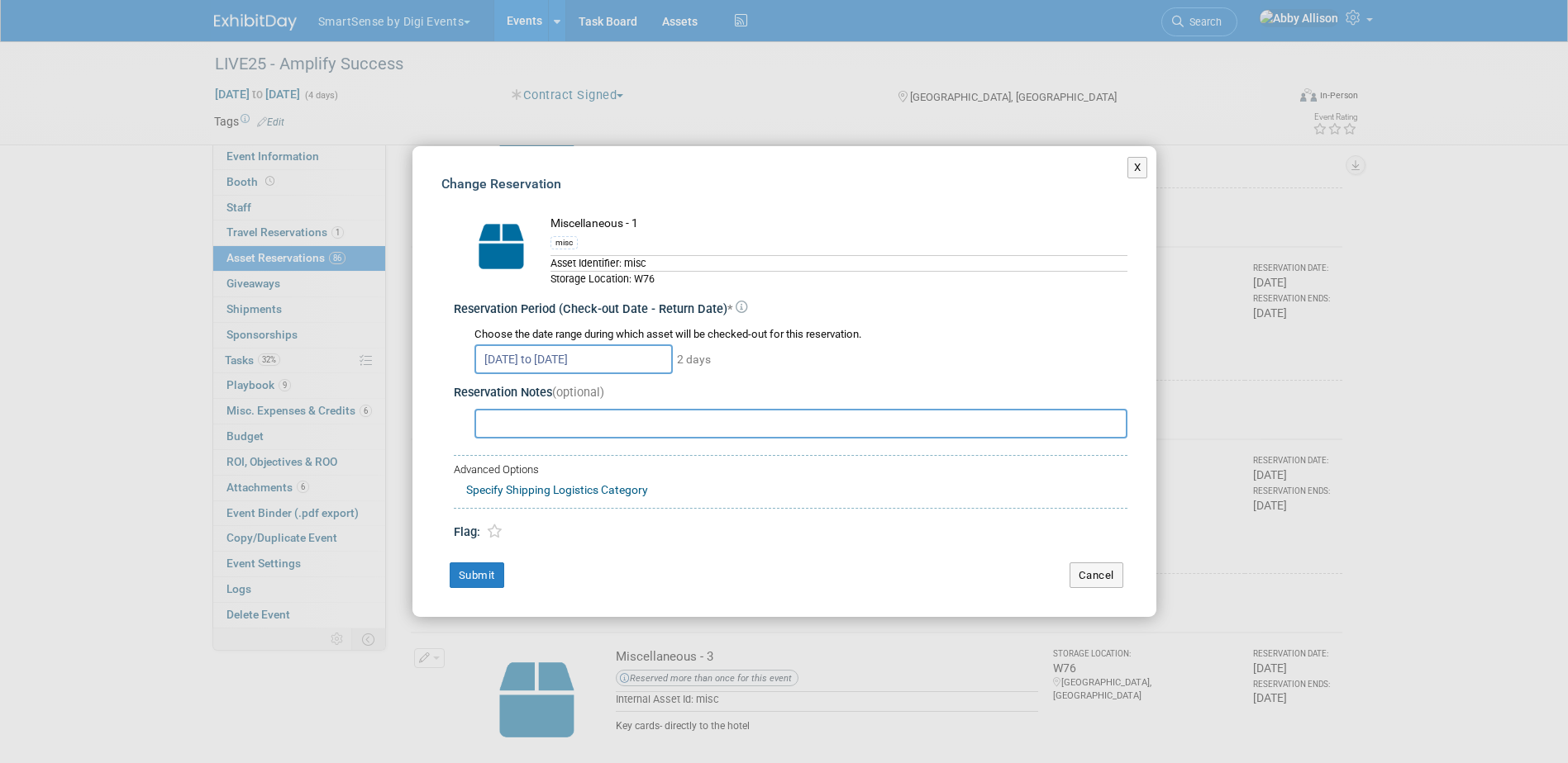
click at [567, 424] on input "text" at bounding box center [801, 423] width 653 height 30
type input "JEFF- charging block for iPad"
click at [483, 567] on button "Submit" at bounding box center [476, 576] width 54 height 27
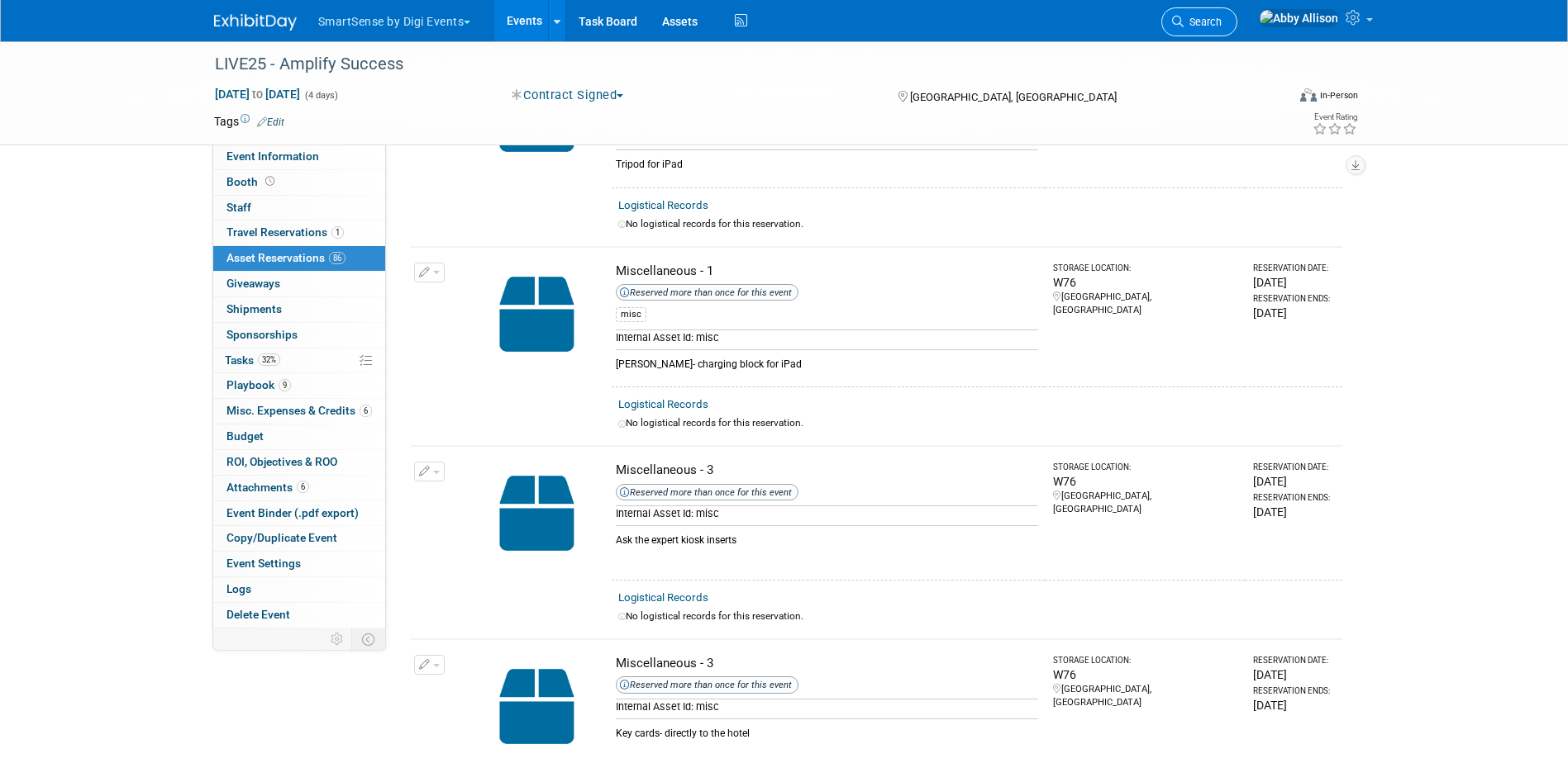
click at [1222, 25] on span "Search" at bounding box center [1202, 21] width 38 height 12
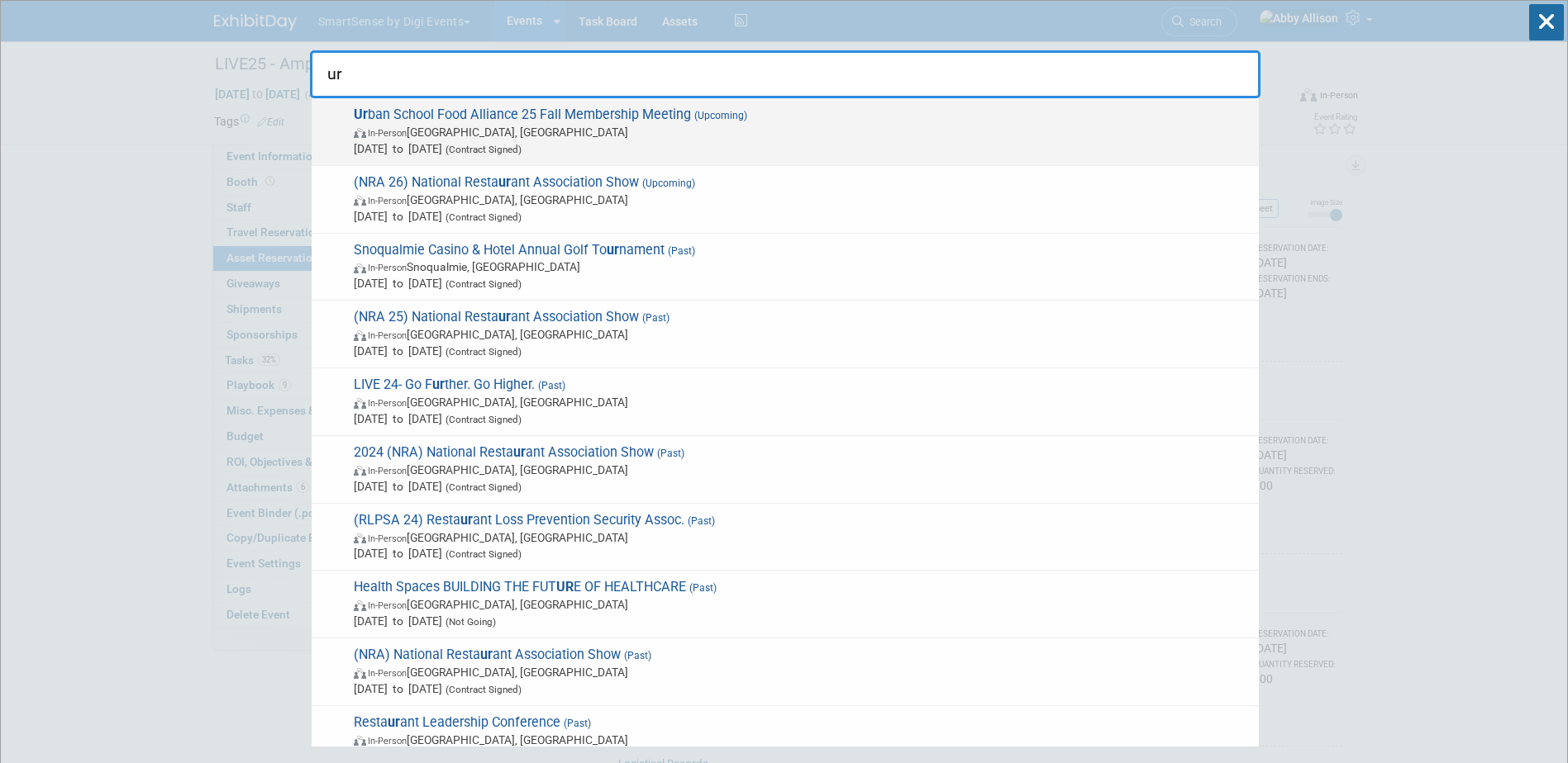
type input "ur"
click at [430, 114] on span "Ur ban School Food Alliance 25 Fall Membership Meeting (Upcoming) In-Person Bos…" at bounding box center [799, 132] width 902 height 51
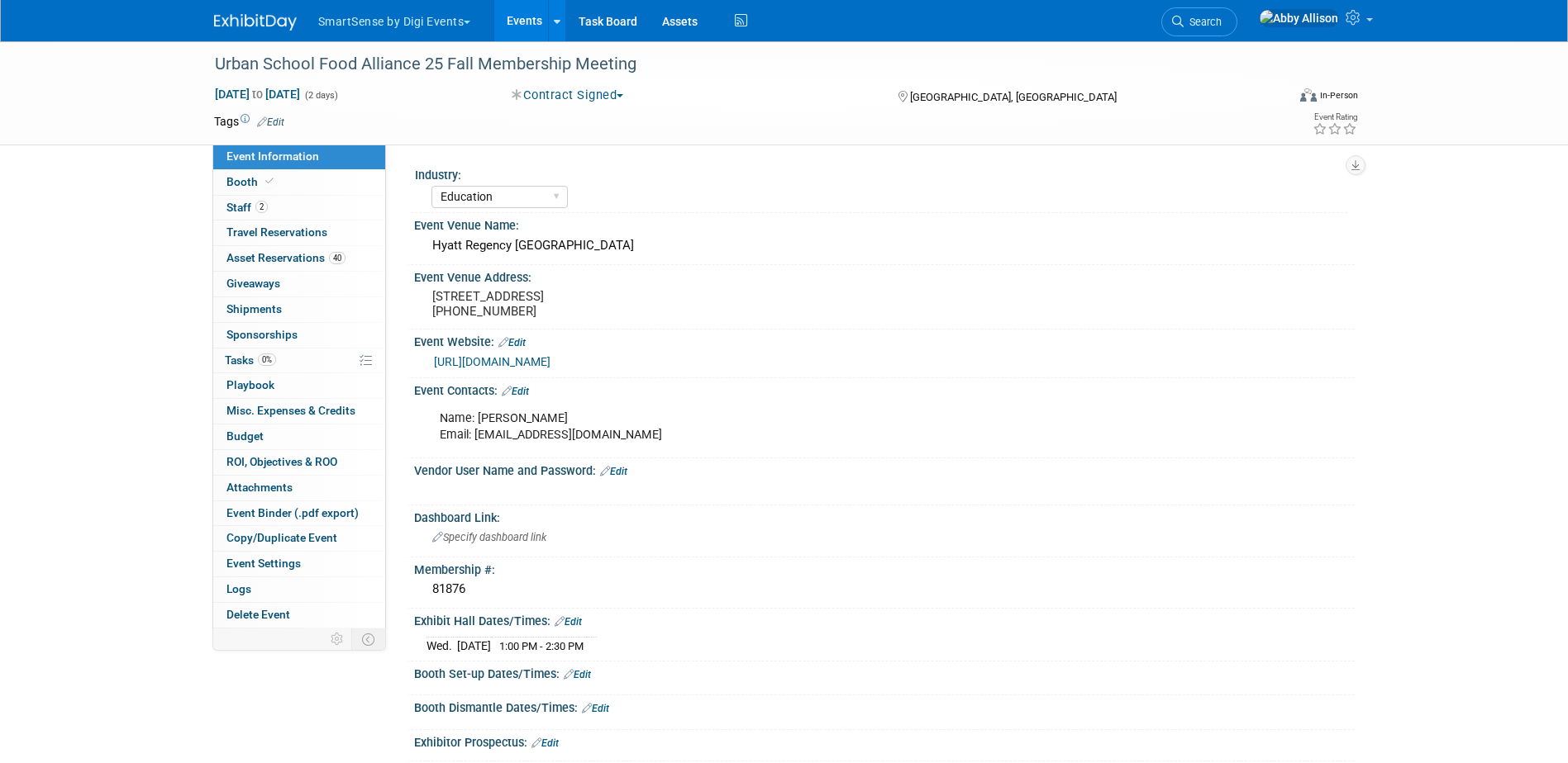
select select "Education"
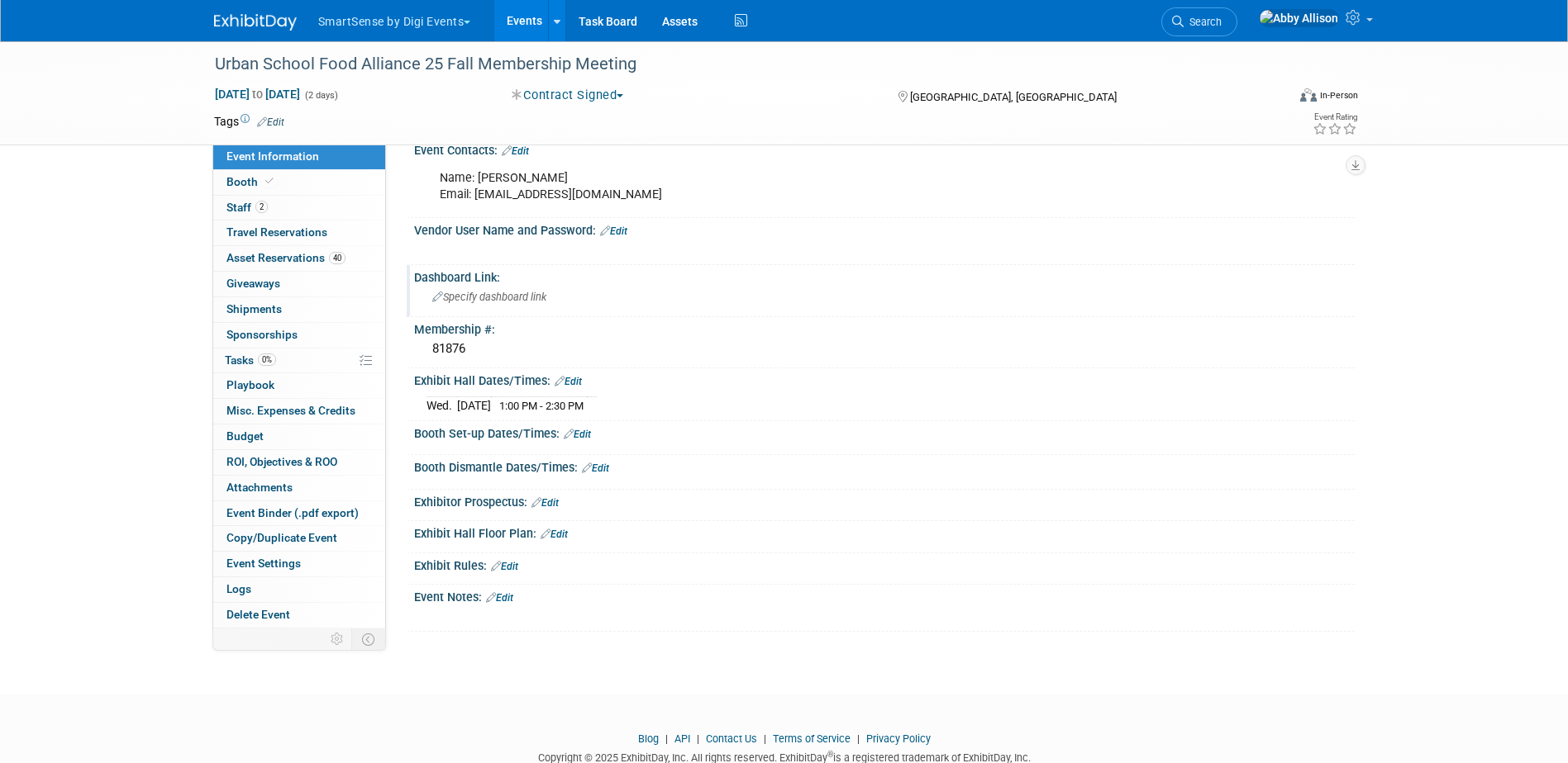
scroll to position [248, 0]
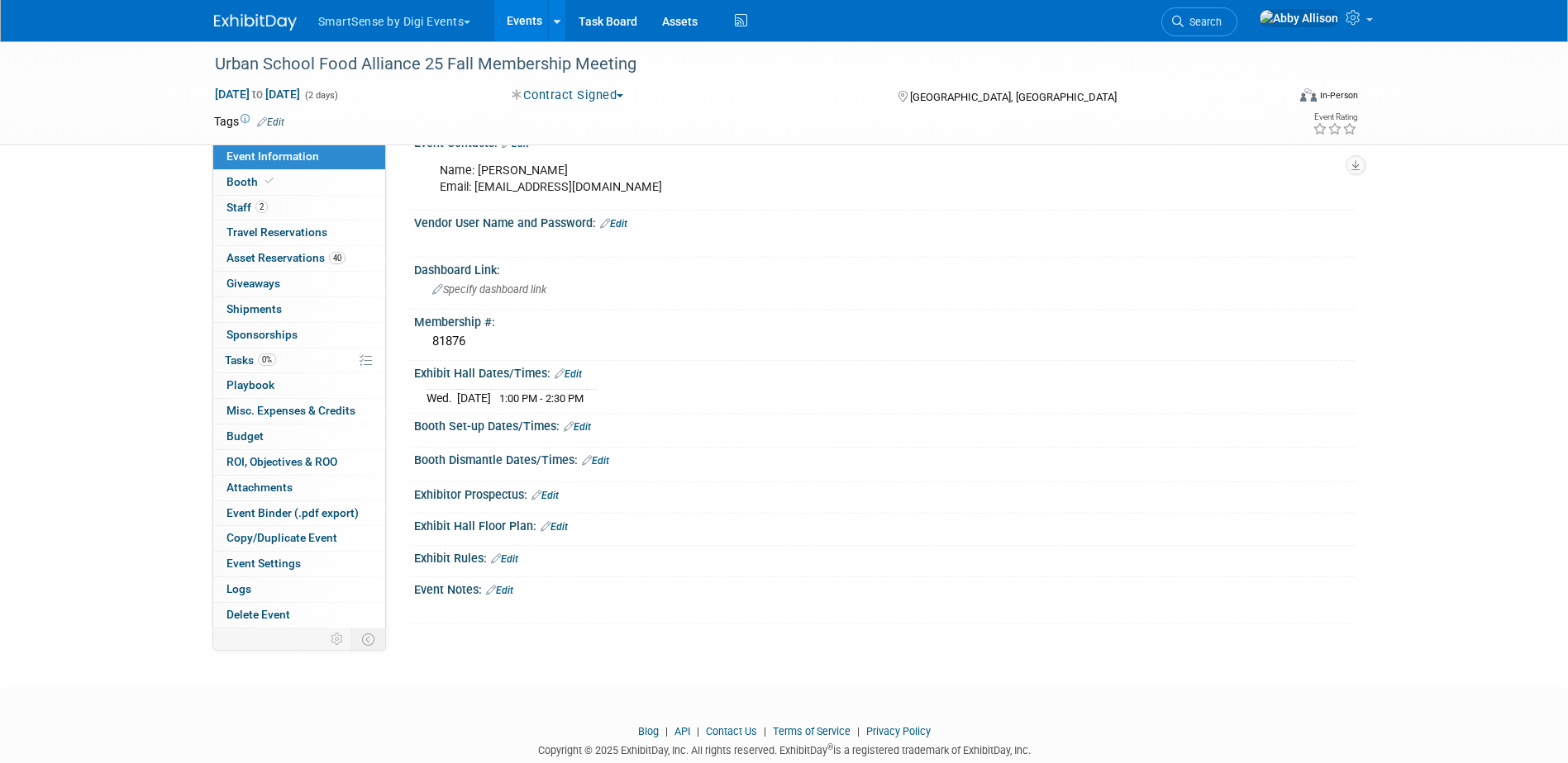
click at [580, 433] on link "Edit" at bounding box center [577, 427] width 28 height 11
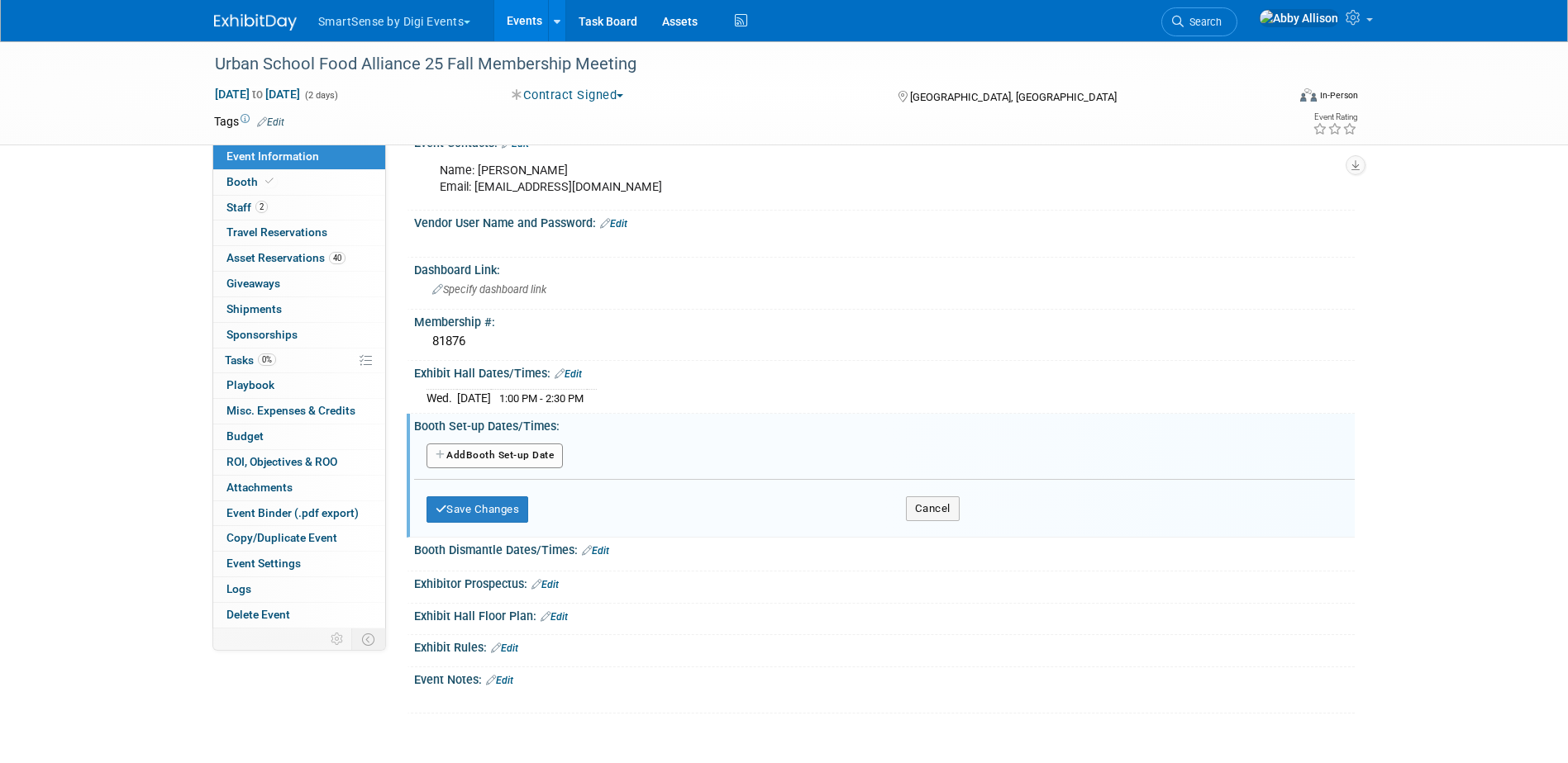
click at [490, 468] on button "Add Another Booth Set-up Date" at bounding box center [495, 456] width 137 height 25
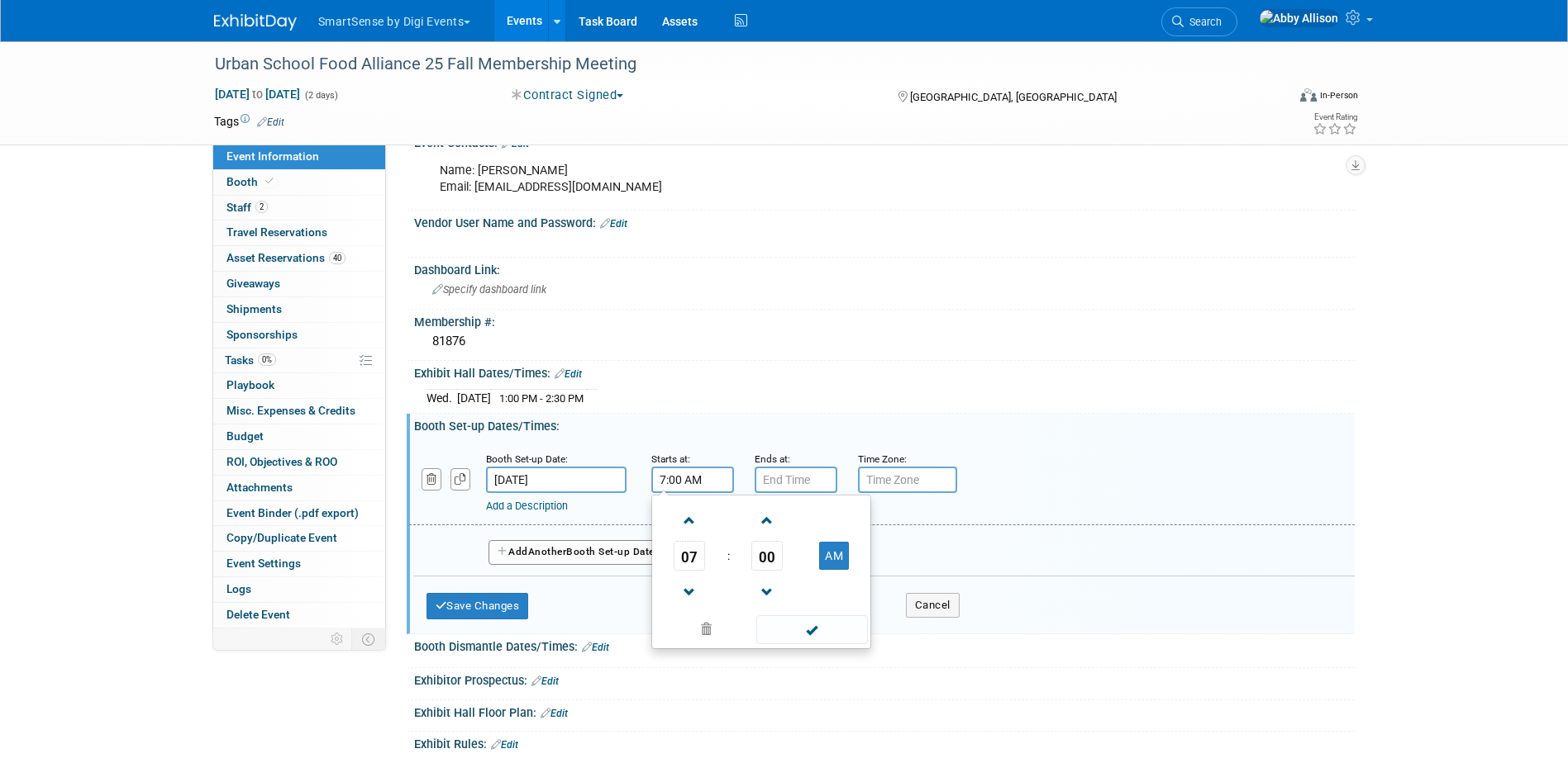
click at [679, 493] on input "7:00 AM" at bounding box center [692, 480] width 83 height 27
click at [691, 558] on span "07" at bounding box center [689, 555] width 31 height 30
click at [787, 615] on td "10" at bounding box center [787, 610] width 52 height 45
type input "10:00 AM"
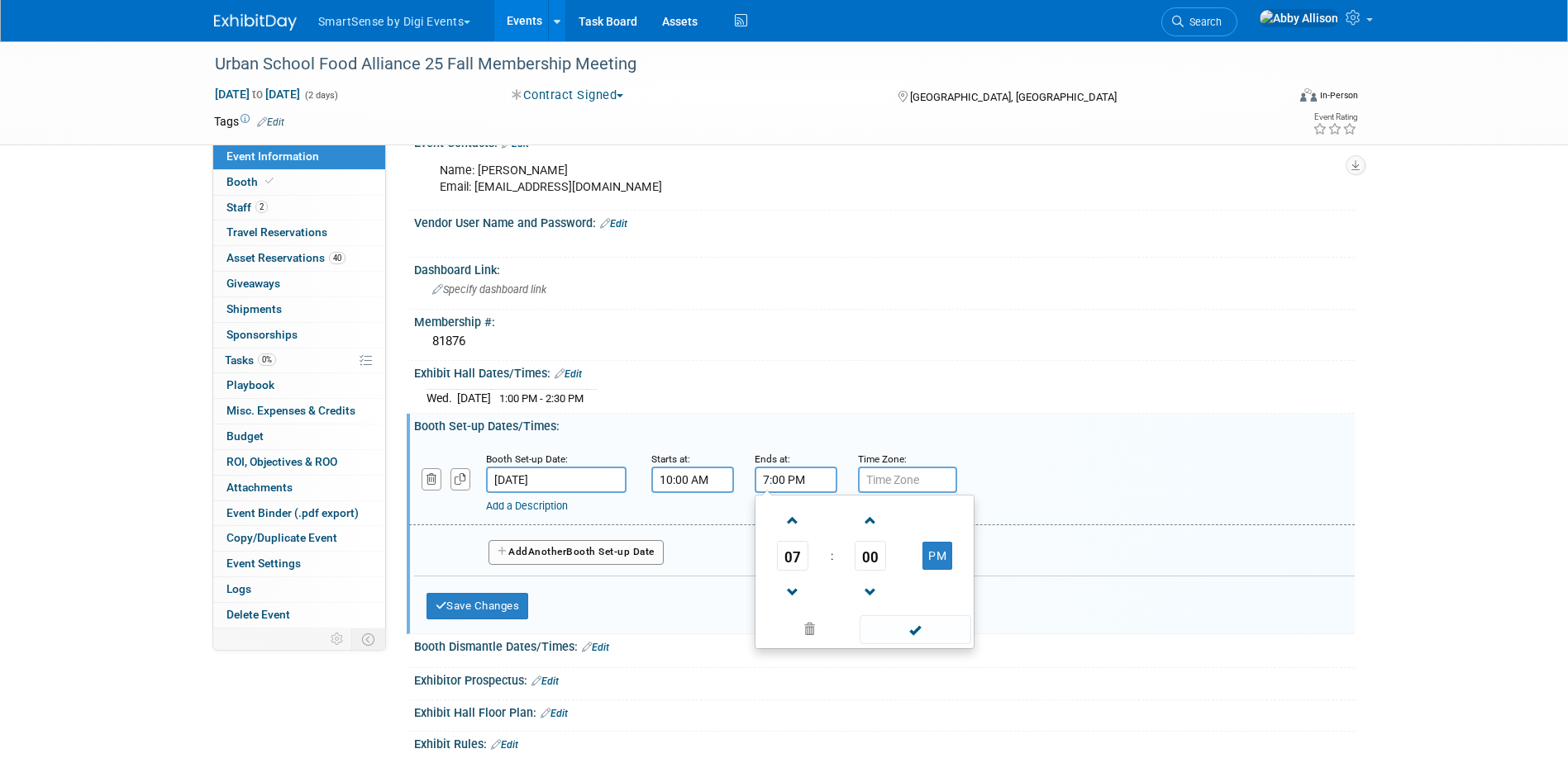
click at [805, 493] on input "7:00 PM" at bounding box center [796, 480] width 83 height 27
click at [789, 570] on span "07" at bounding box center [792, 555] width 31 height 30
click at [783, 540] on td "12" at bounding box center [784, 521] width 52 height 45
type input "12:00 PM"
click at [898, 645] on span at bounding box center [915, 629] width 112 height 29
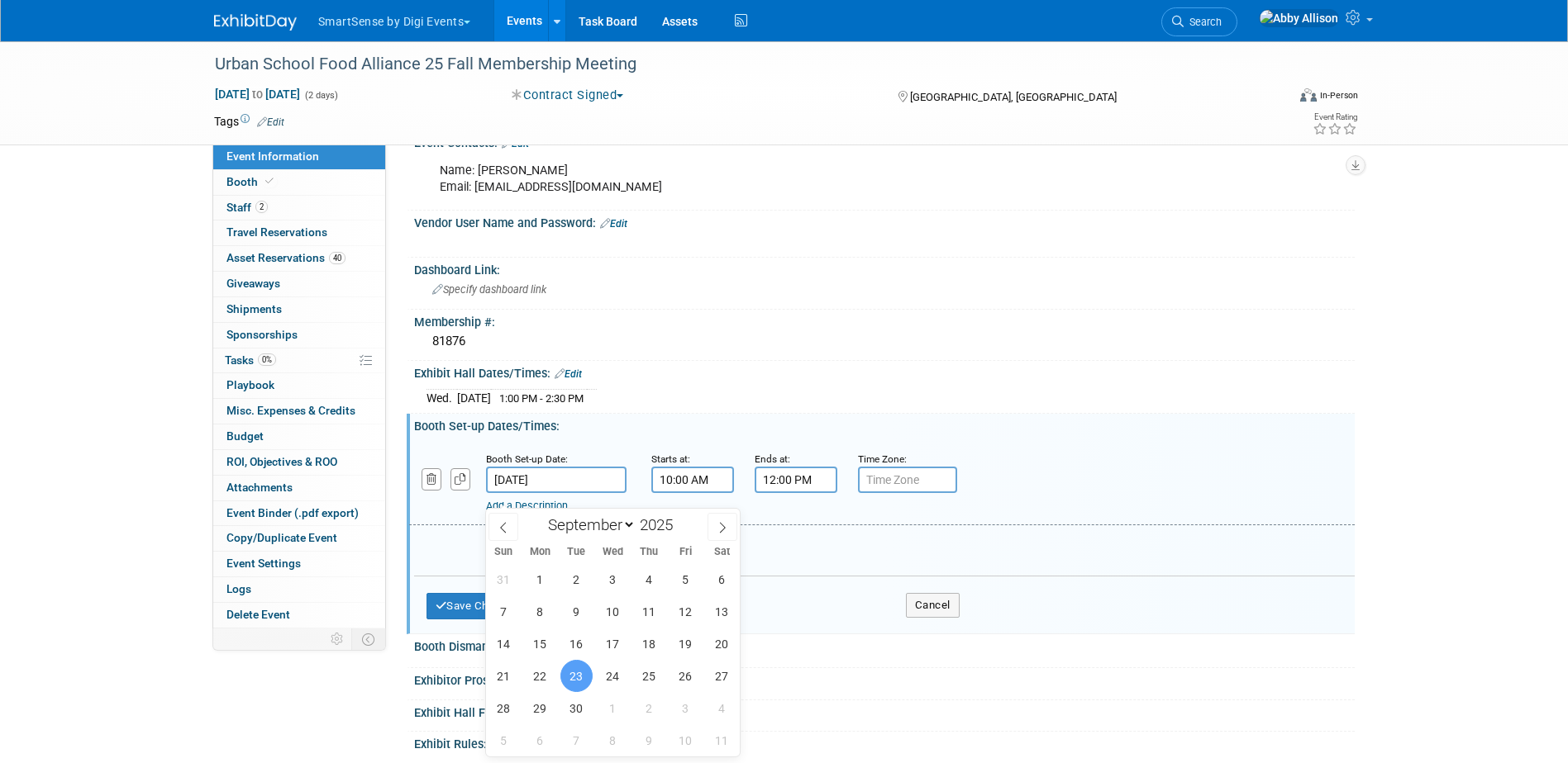
click at [578, 493] on input "Sep 23, 2025" at bounding box center [555, 480] width 140 height 27
click at [611, 668] on span "24" at bounding box center [613, 676] width 32 height 32
type input "Sep 24, 2025"
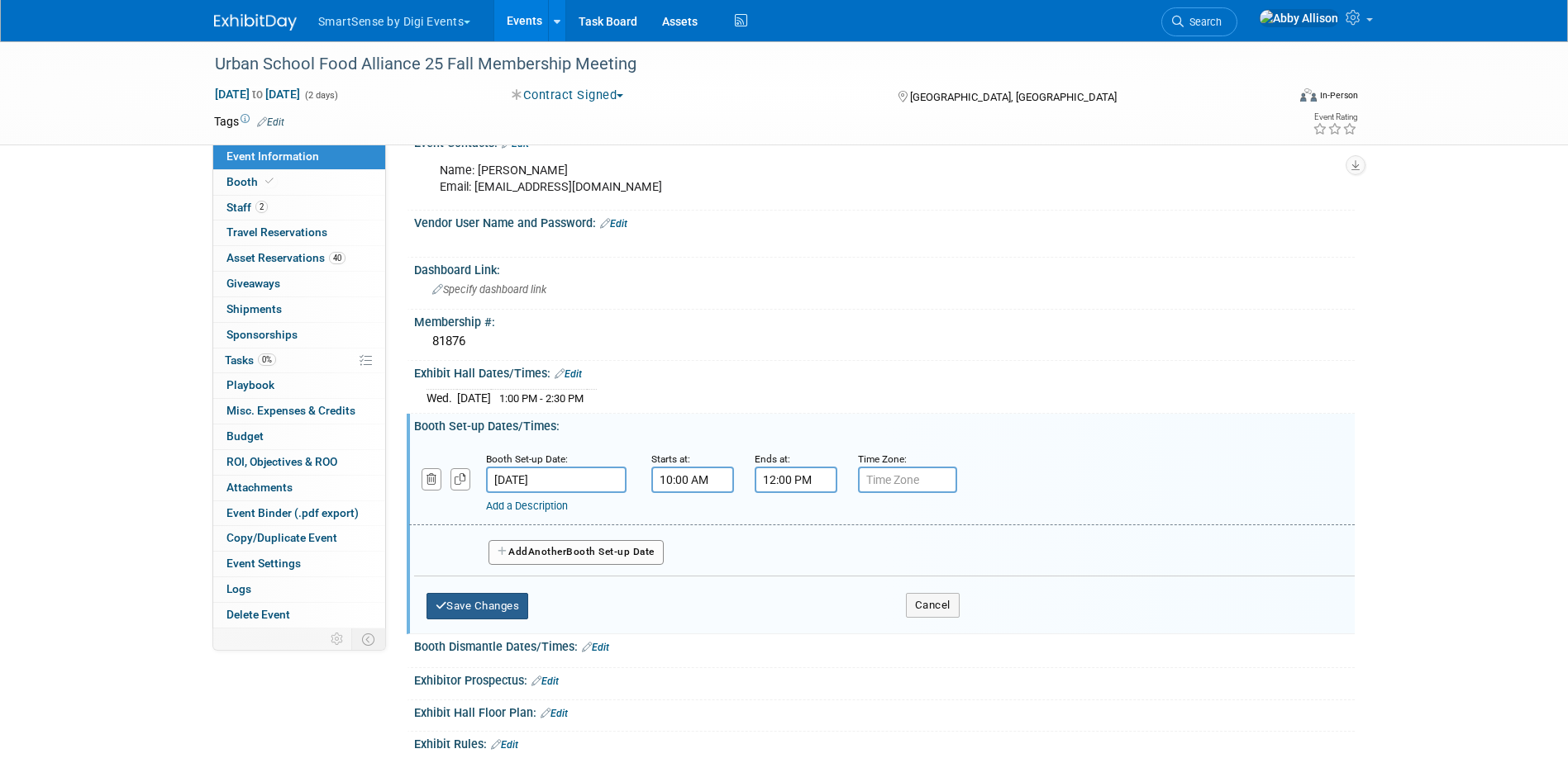
click at [521, 614] on button "Save Changes" at bounding box center [477, 607] width 102 height 27
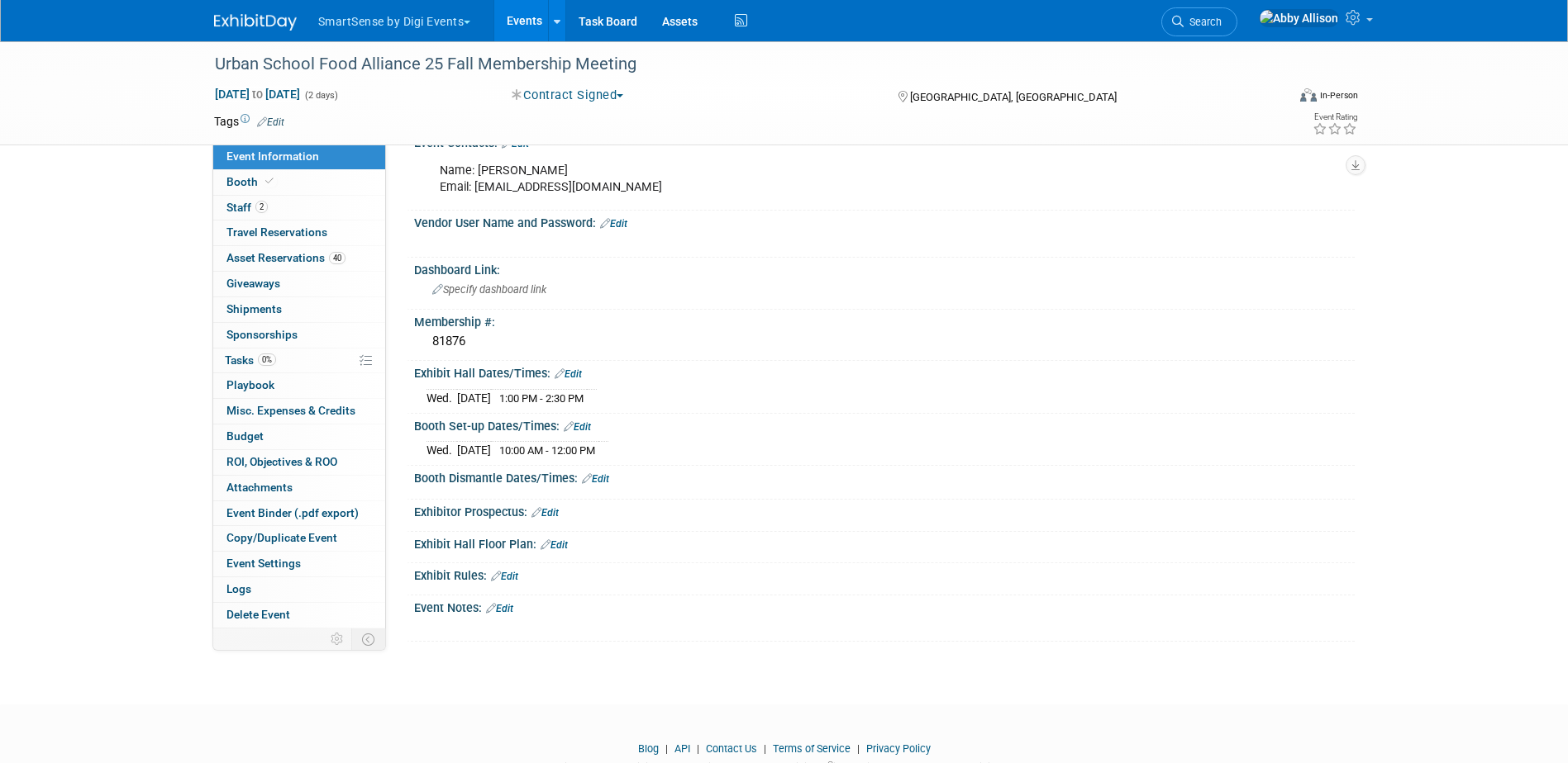
click at [580, 380] on link "Edit" at bounding box center [568, 374] width 28 height 11
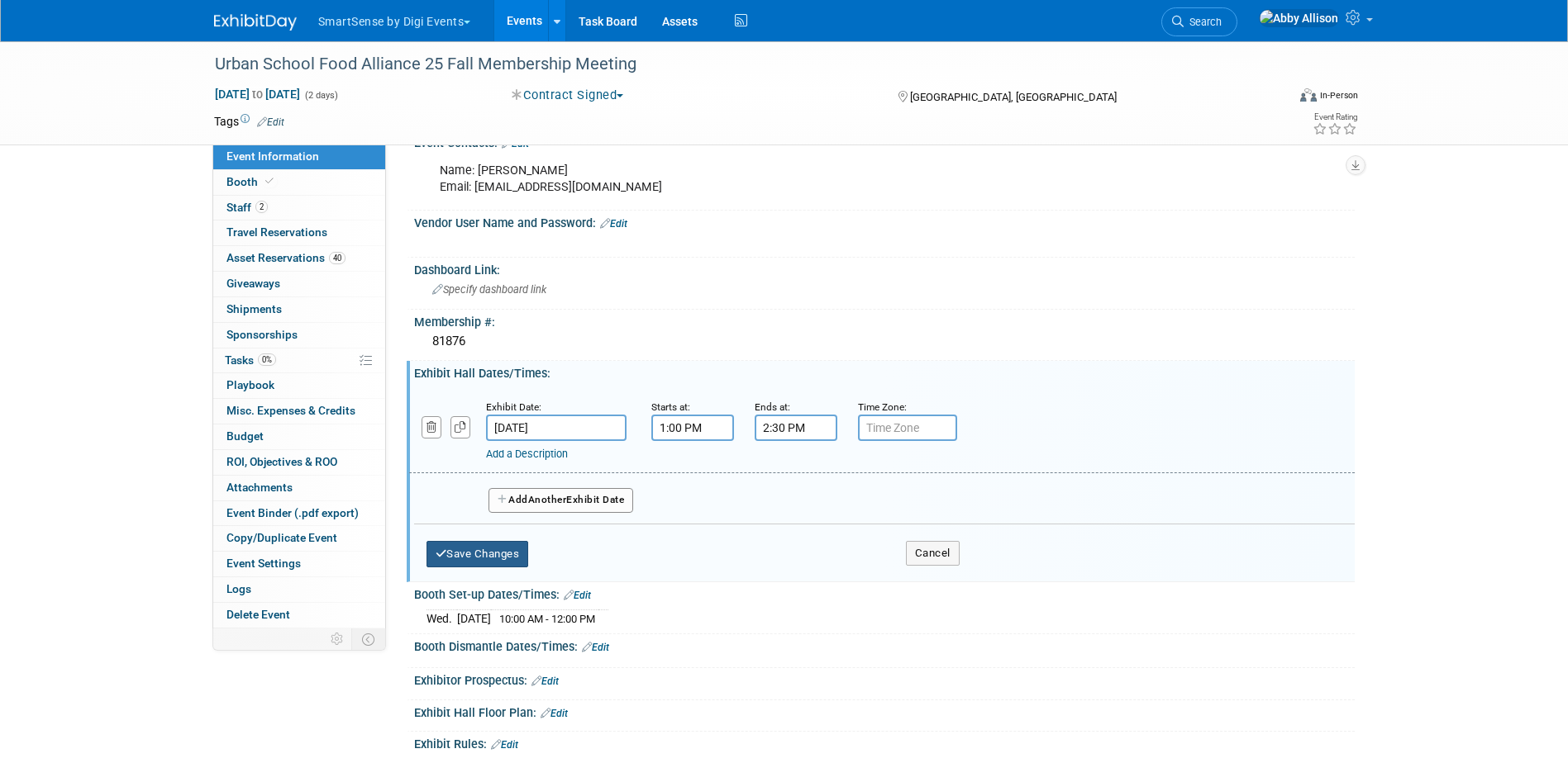
click at [475, 567] on button "Save Changes" at bounding box center [477, 554] width 102 height 27
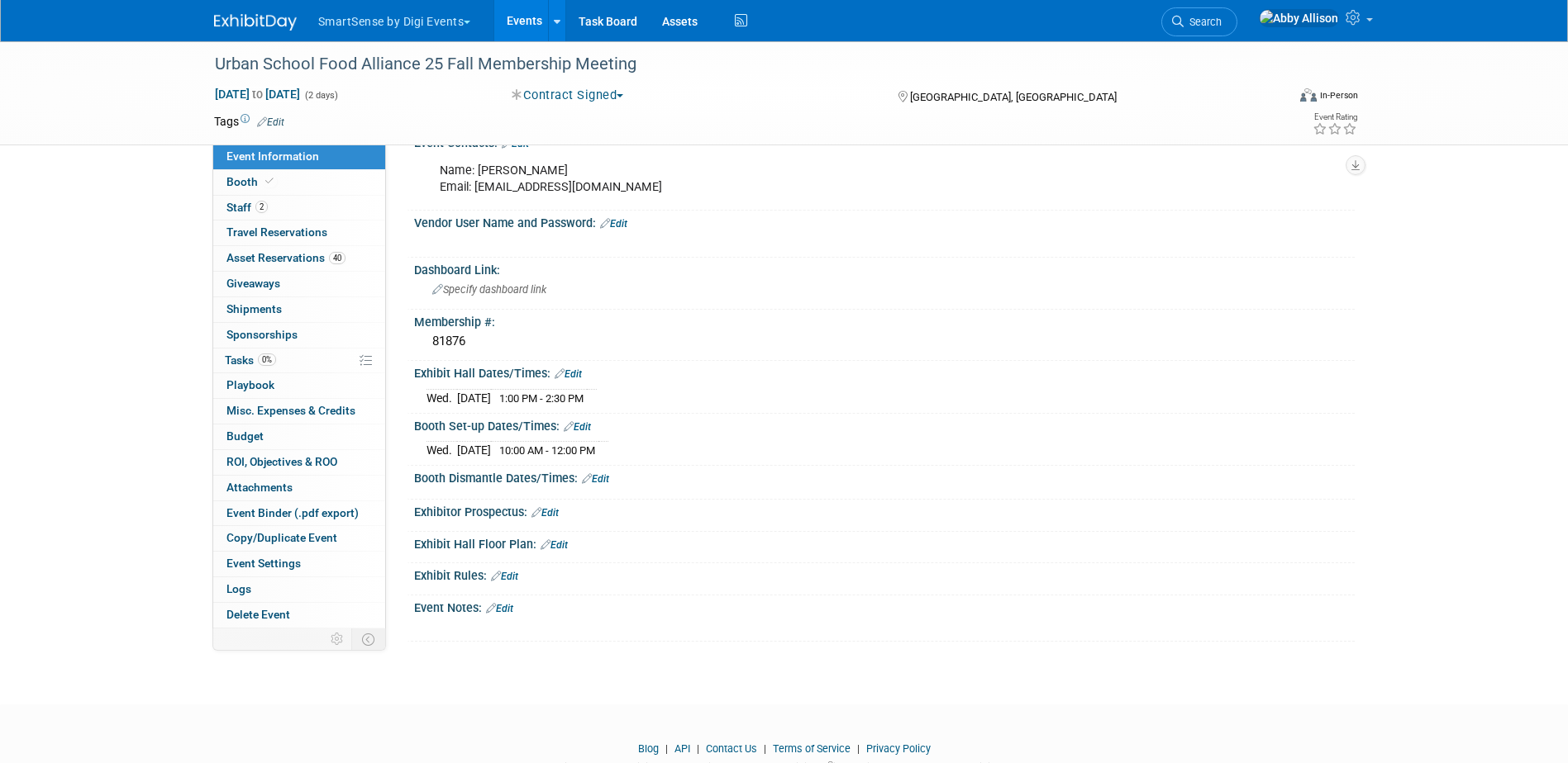
click at [596, 485] on link "Edit" at bounding box center [596, 479] width 28 height 11
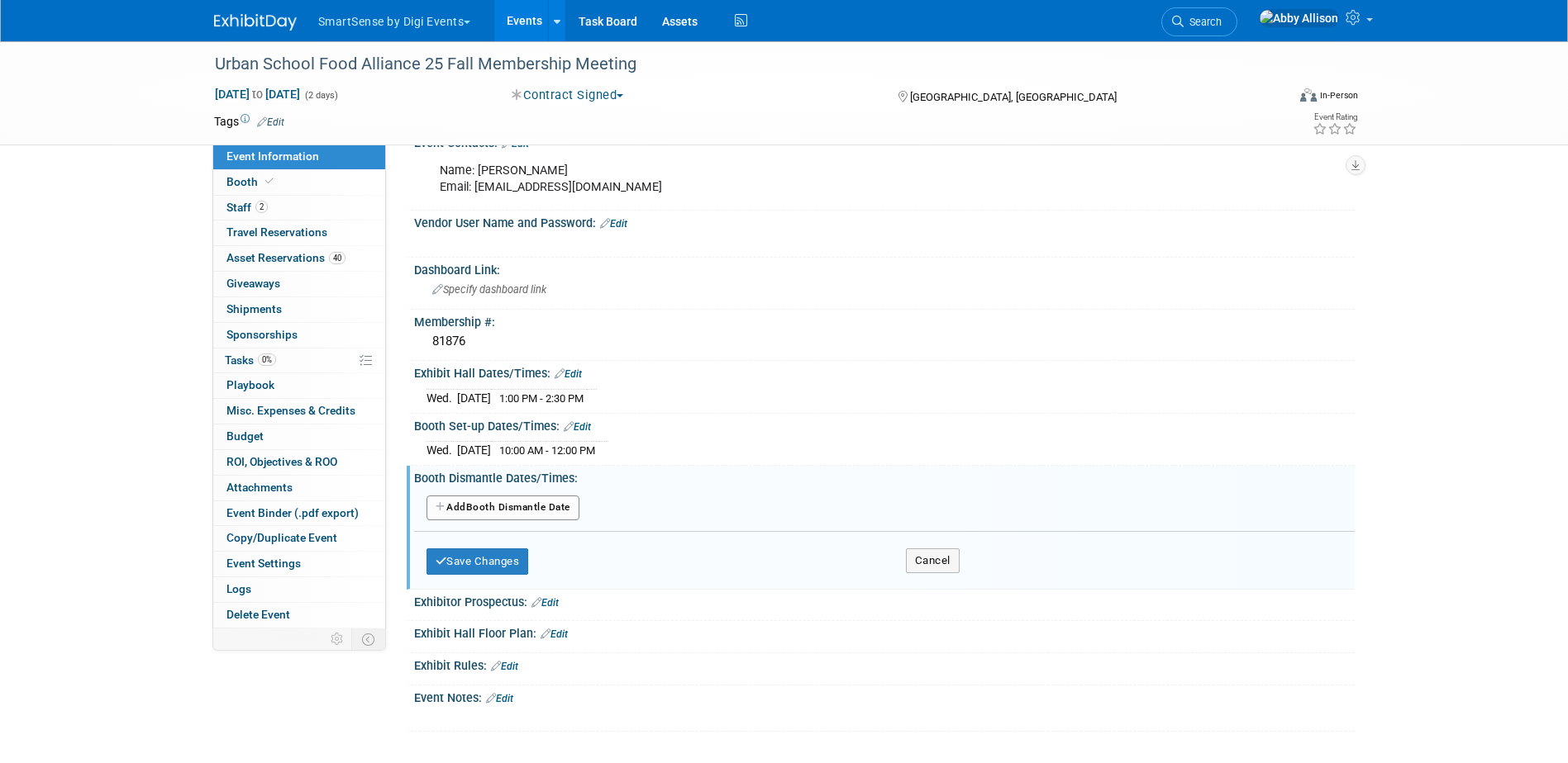
click at [533, 521] on button "Add Another Booth Dismantle Date" at bounding box center [503, 508] width 153 height 25
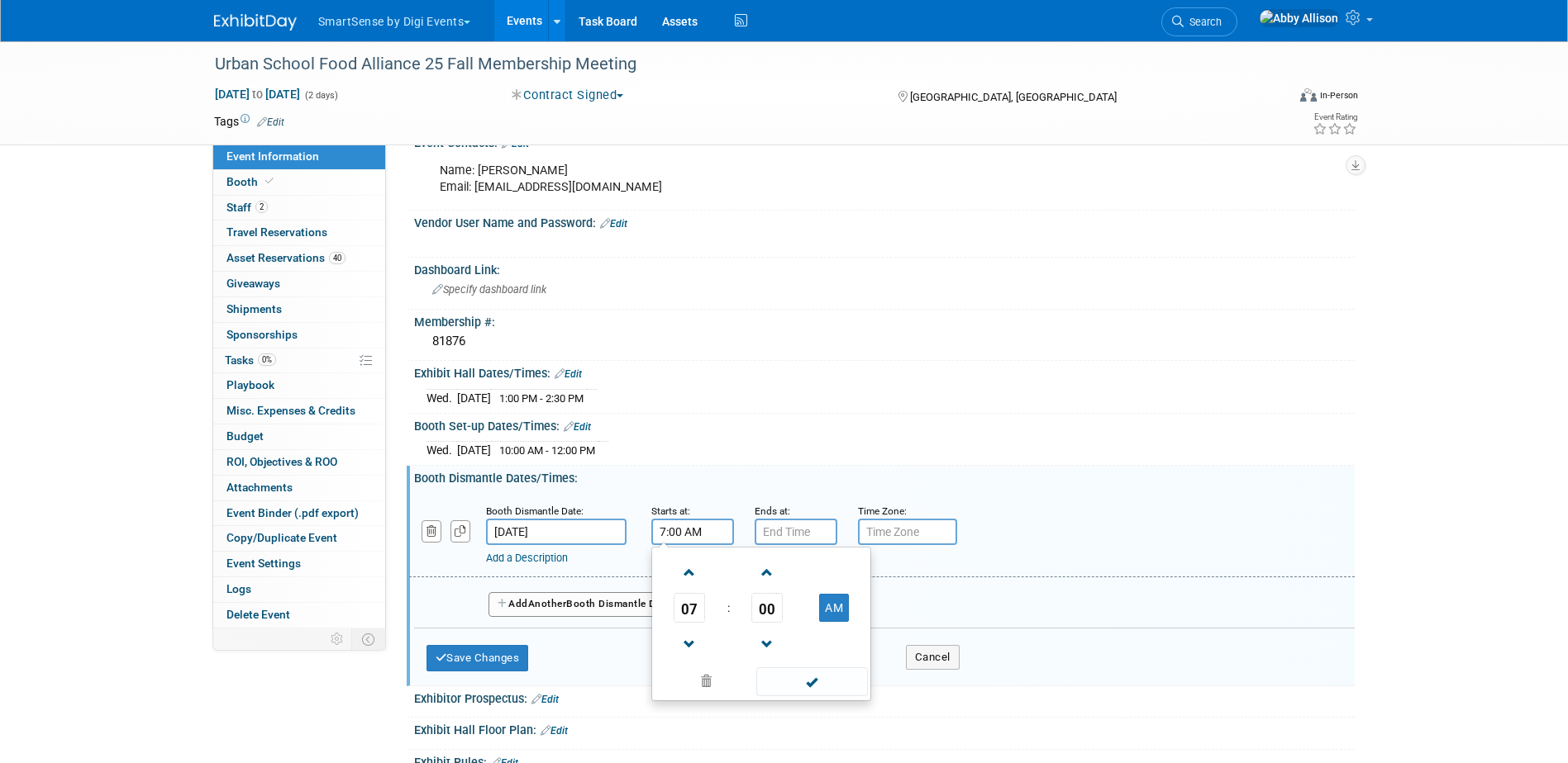
click at [679, 545] on input "7:00 AM" at bounding box center [692, 532] width 83 height 27
click at [682, 620] on span "07" at bounding box center [689, 608] width 31 height 30
click at [771, 589] on td "02" at bounding box center [787, 573] width 52 height 45
click at [763, 623] on span "00" at bounding box center [766, 608] width 31 height 30
click at [793, 635] on td "30" at bounding box center [787, 617] width 52 height 45
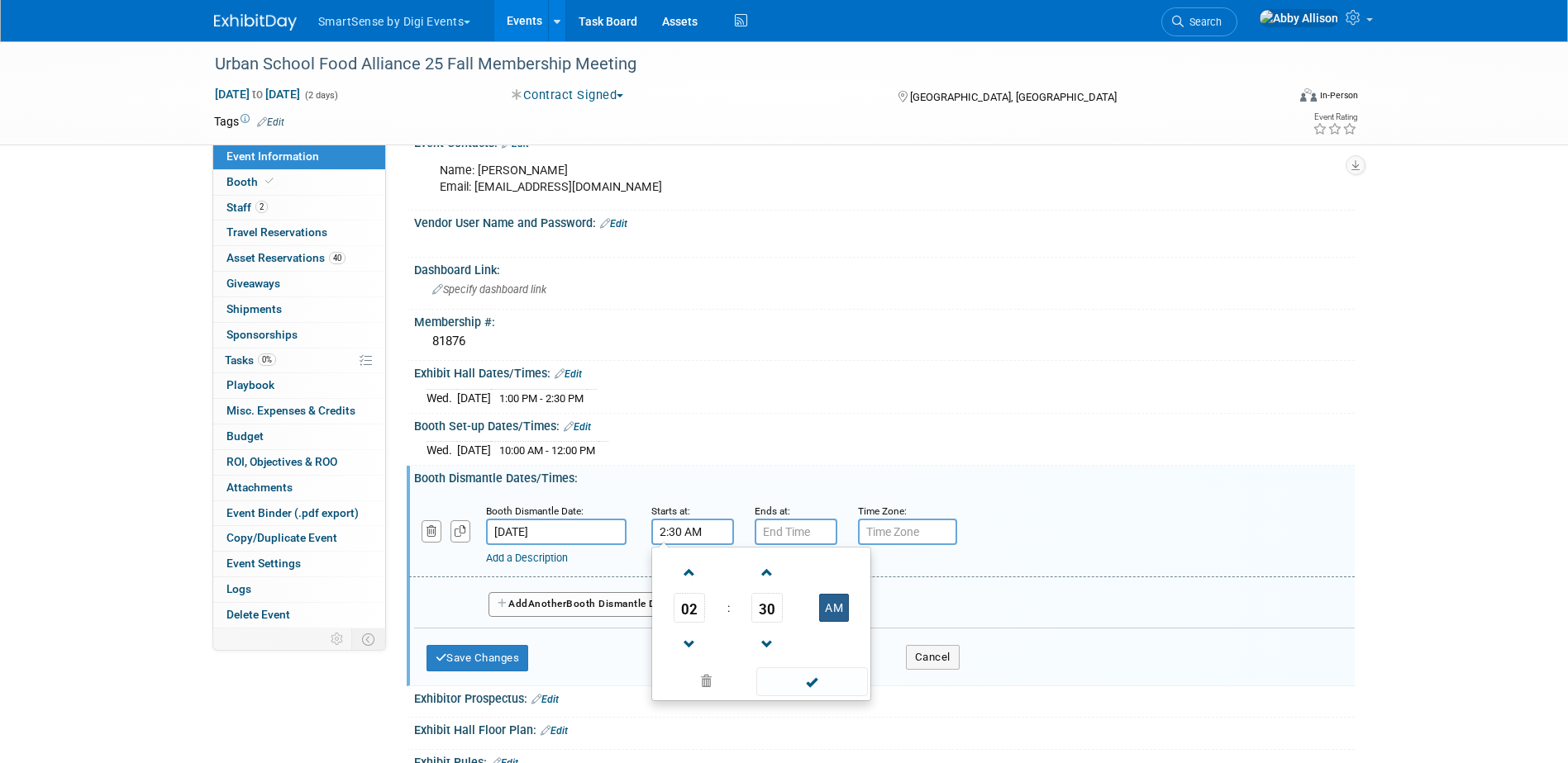
click at [836, 622] on button "AM" at bounding box center [833, 608] width 30 height 28
type input "2:30 PM"
click at [811, 696] on span at bounding box center [811, 682] width 112 height 29
click at [783, 546] on input "7:00 PM" at bounding box center [796, 532] width 83 height 27
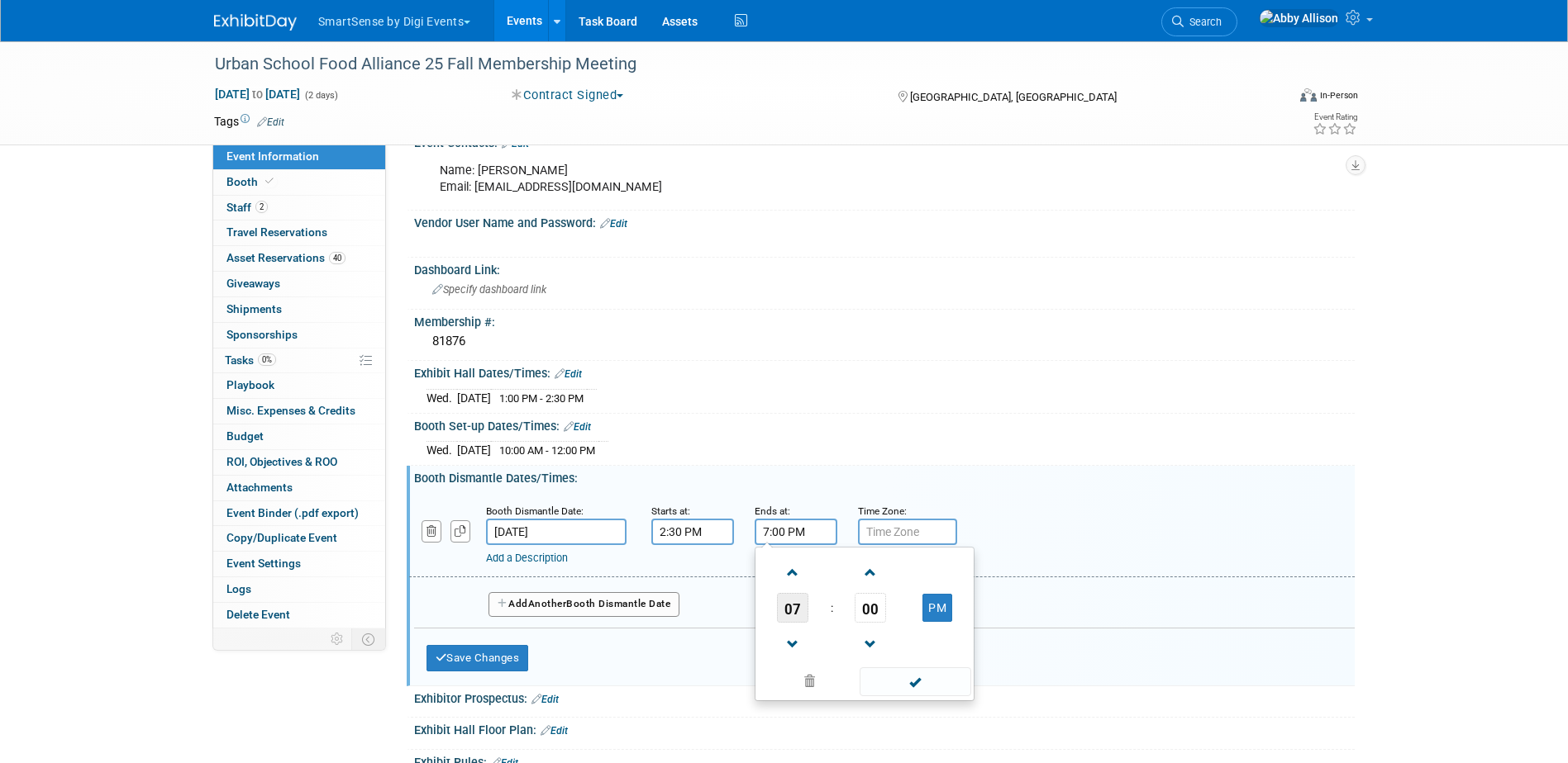
click at [788, 623] on span "07" at bounding box center [792, 608] width 31 height 30
click at [788, 629] on td "04" at bounding box center [784, 617] width 52 height 45
type input "4:00 PM"
click at [899, 683] on span at bounding box center [915, 682] width 112 height 29
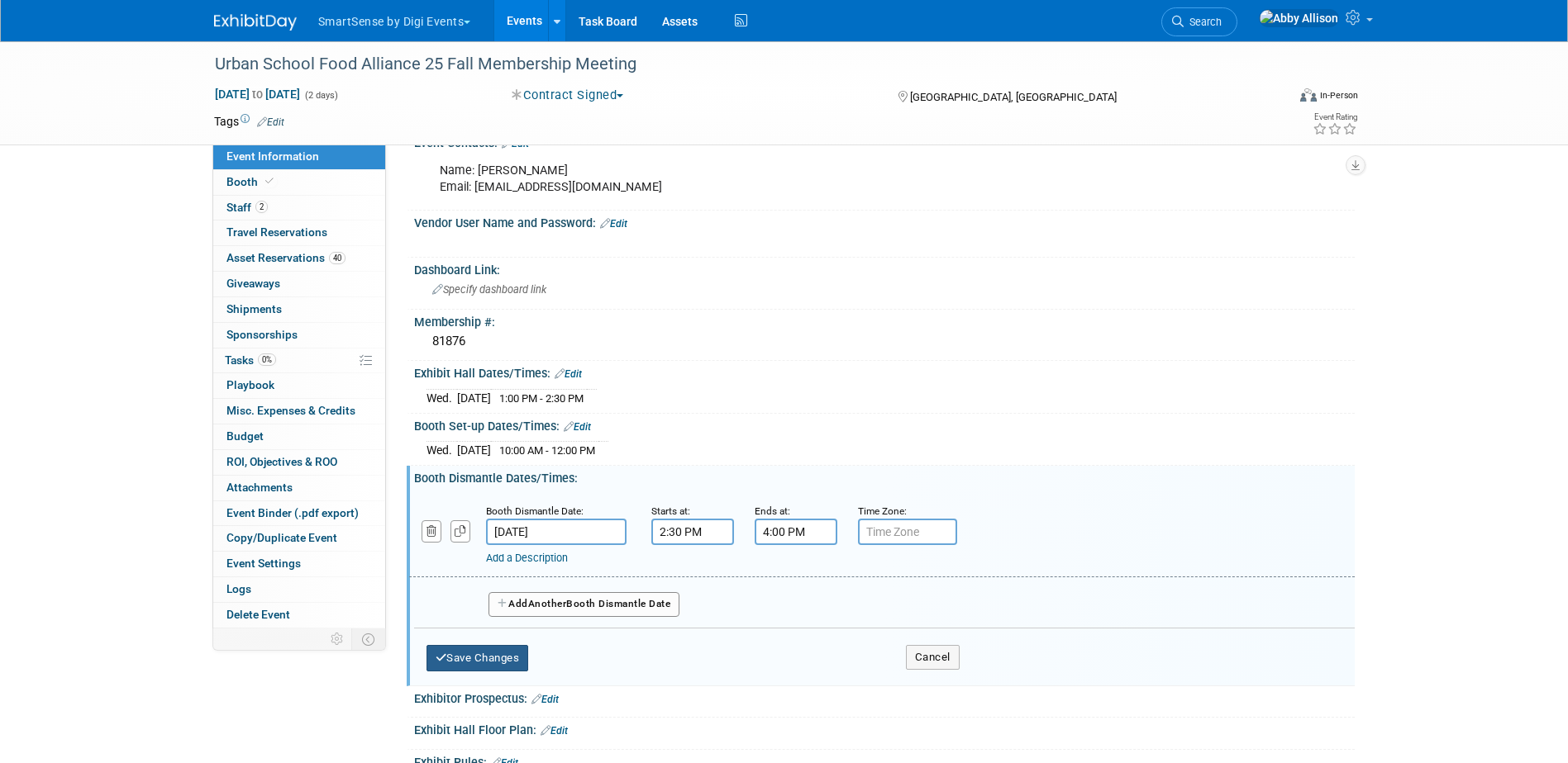
click at [498, 671] on button "Save Changes" at bounding box center [477, 658] width 102 height 27
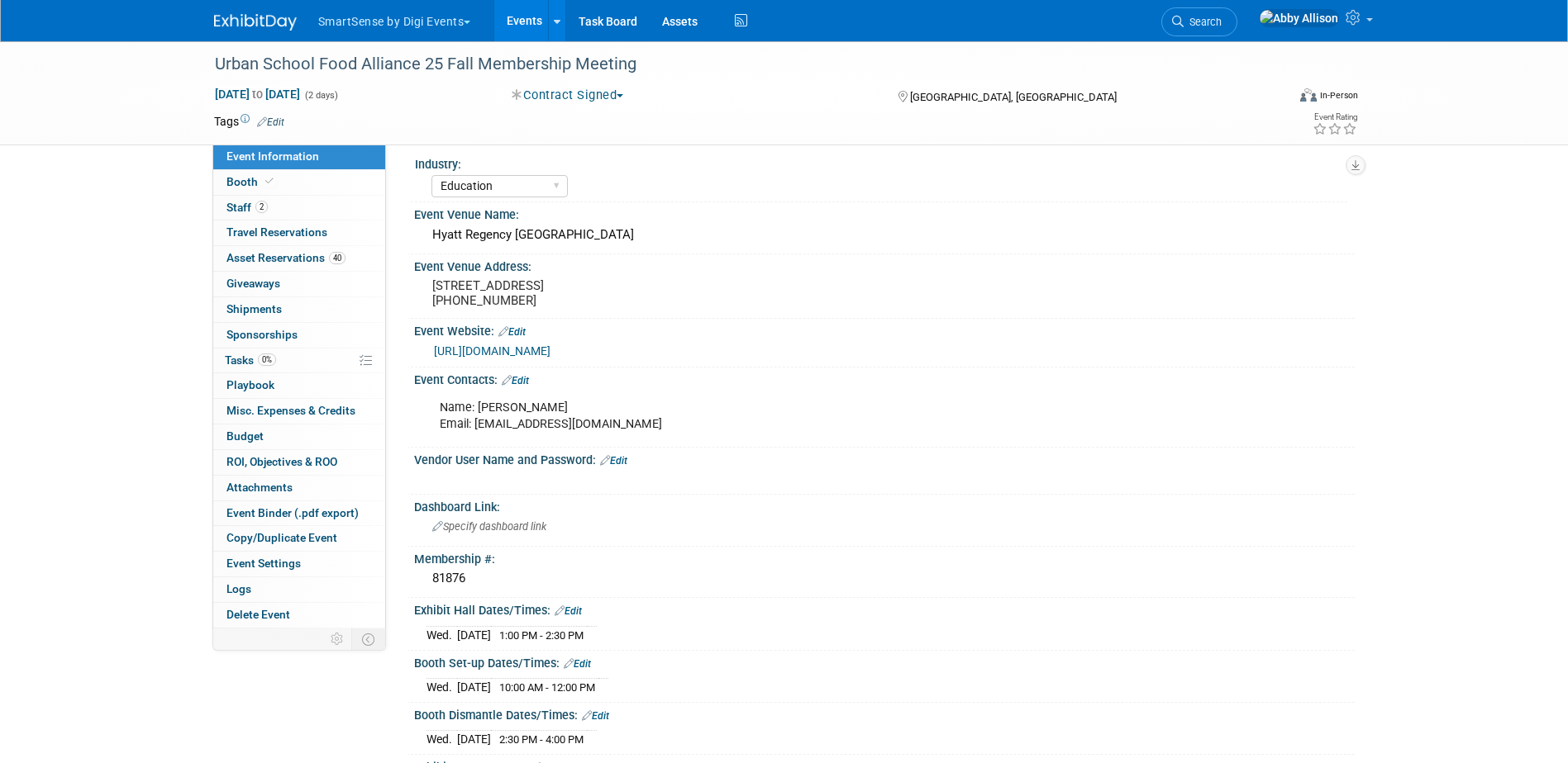
scroll to position [0, 0]
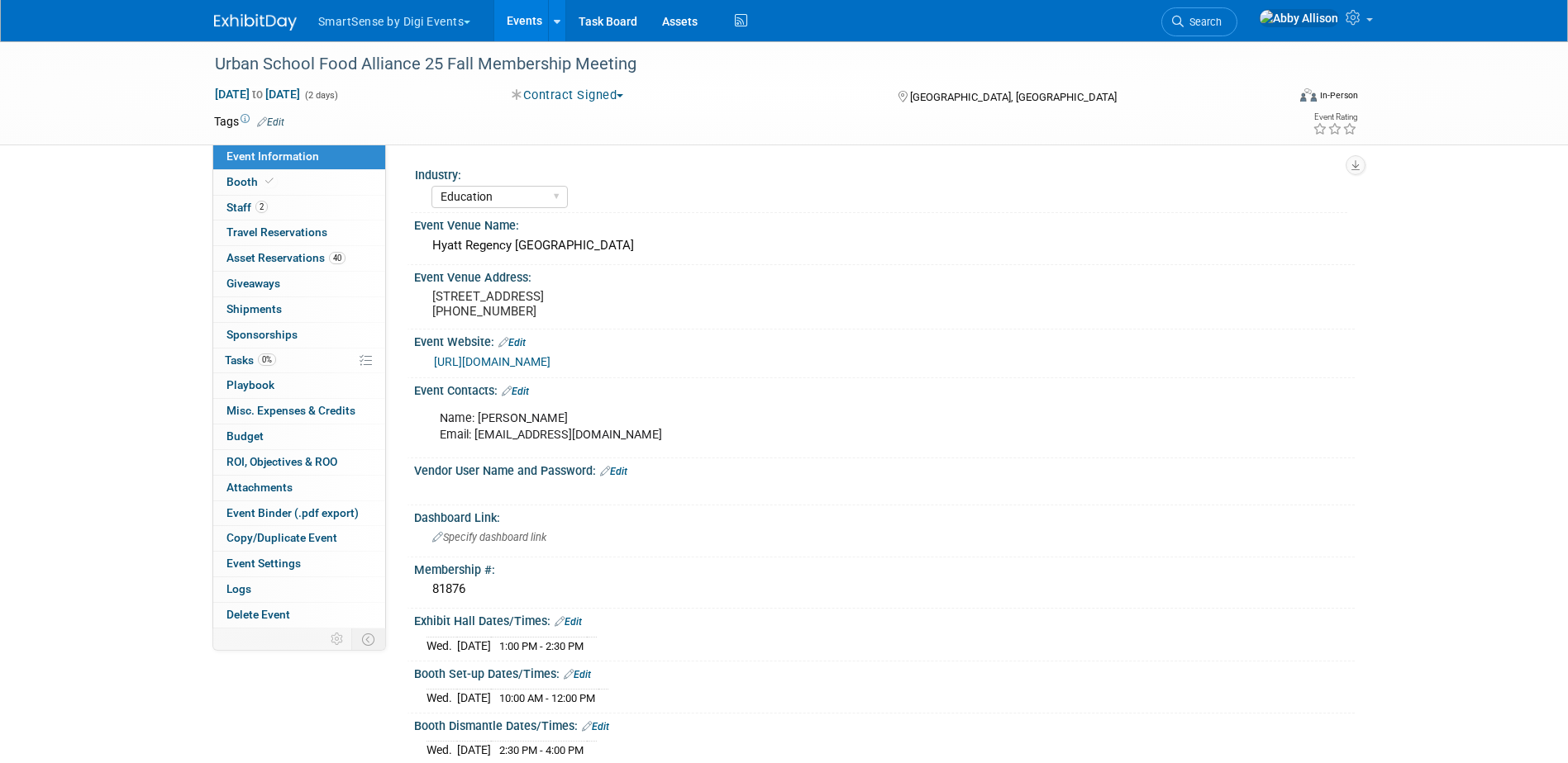
click at [624, 486] on div "X" at bounding box center [883, 482] width 920 height 9
click at [531, 397] on div "Event Contacts: Edit" at bounding box center [885, 389] width 941 height 22
click at [525, 398] on link "Edit" at bounding box center [515, 391] width 28 height 11
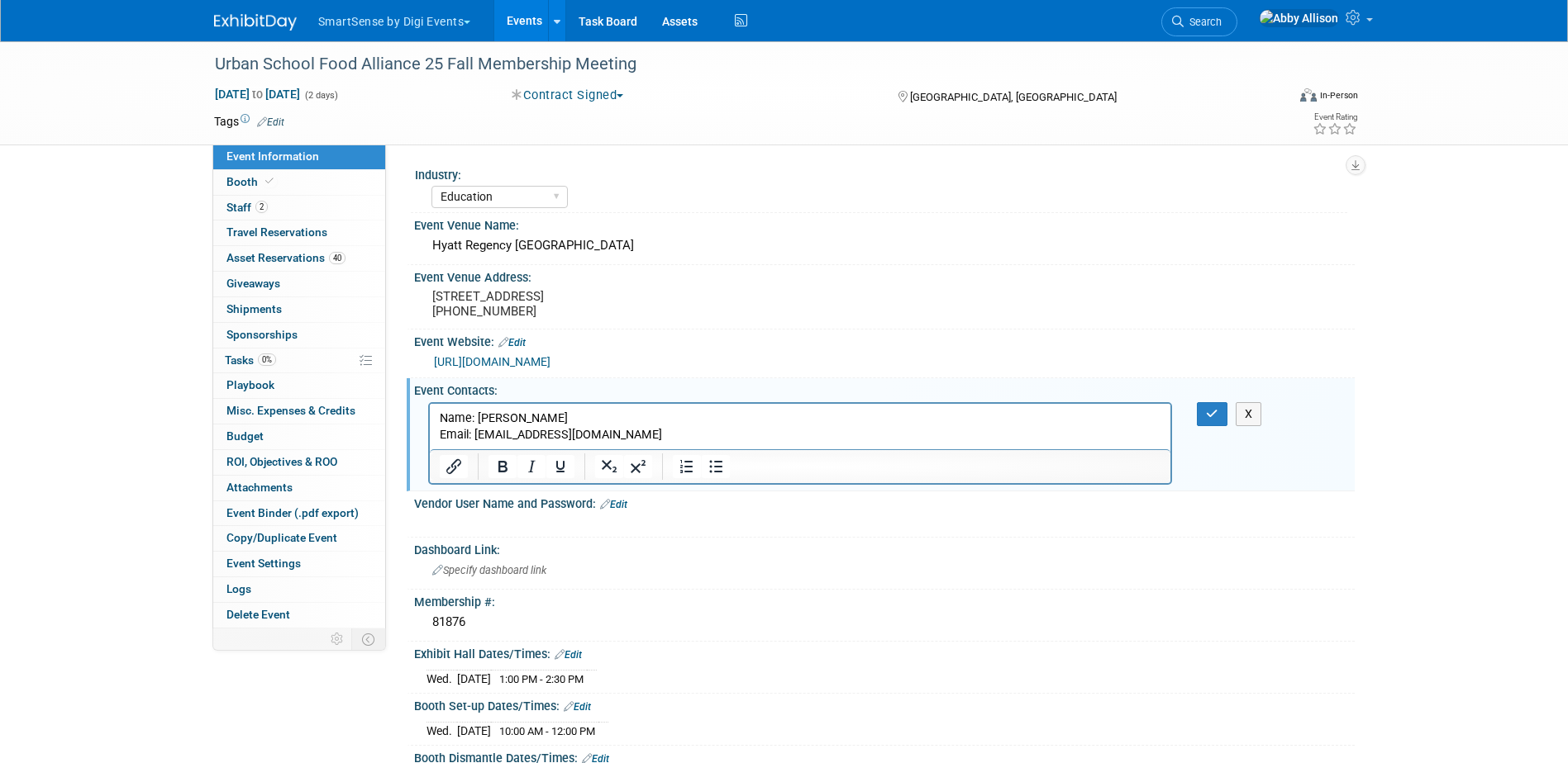
click at [713, 437] on p "Name: Lev Tmanov Email: ltmanov@urbanschoolfoodalliance.org" at bounding box center [800, 426] width 722 height 33
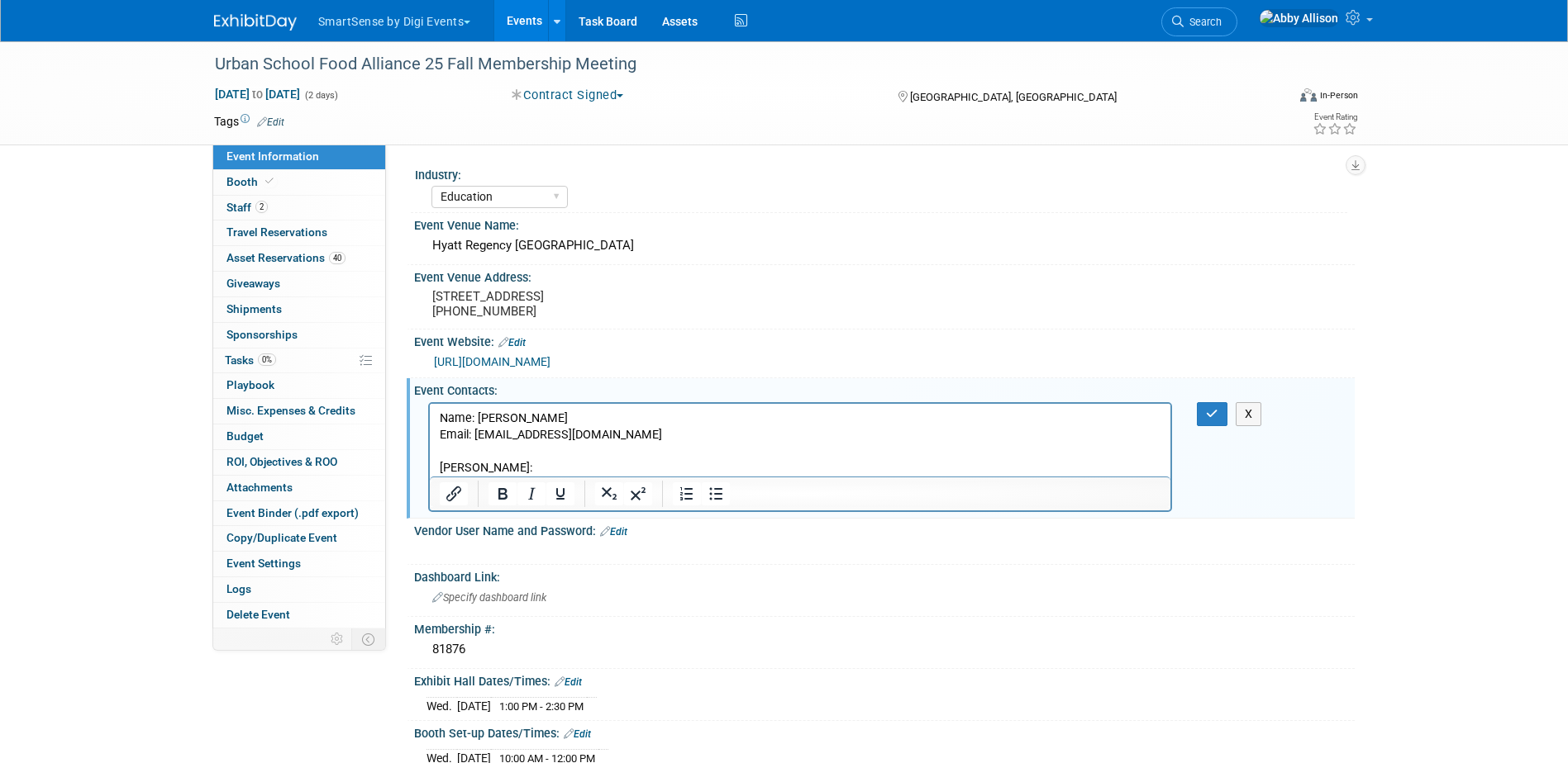
click at [485, 468] on p "Jill Kidd:" at bounding box center [800, 467] width 722 height 16
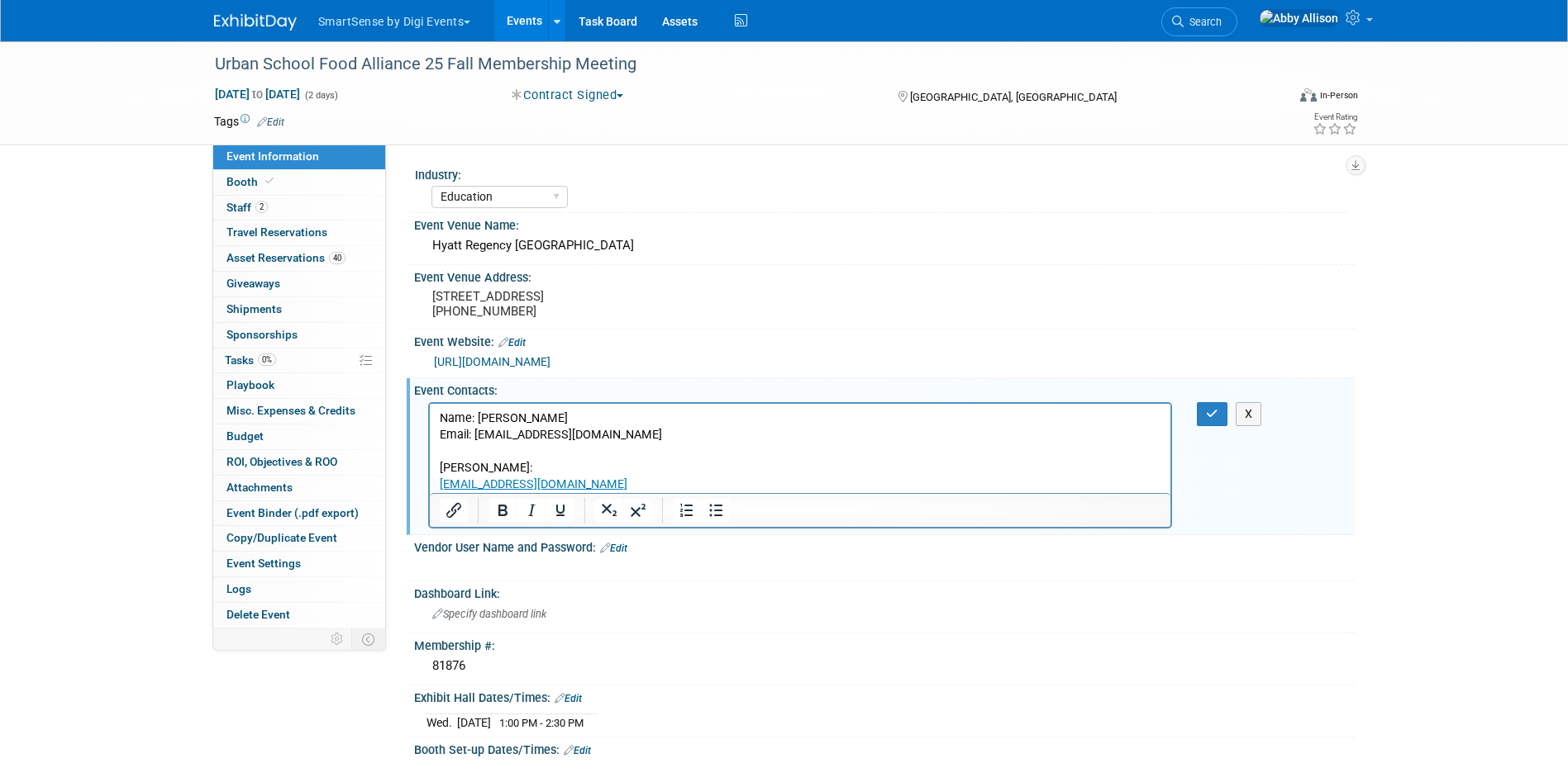
drag, startPoint x: 858, startPoint y: 898, endPoint x: 435, endPoint y: 480, distance: 594.7
click at [439, 480] on link "jkidd@urbanschoolfoodalliance.org" at bounding box center [533, 484] width 188 height 14
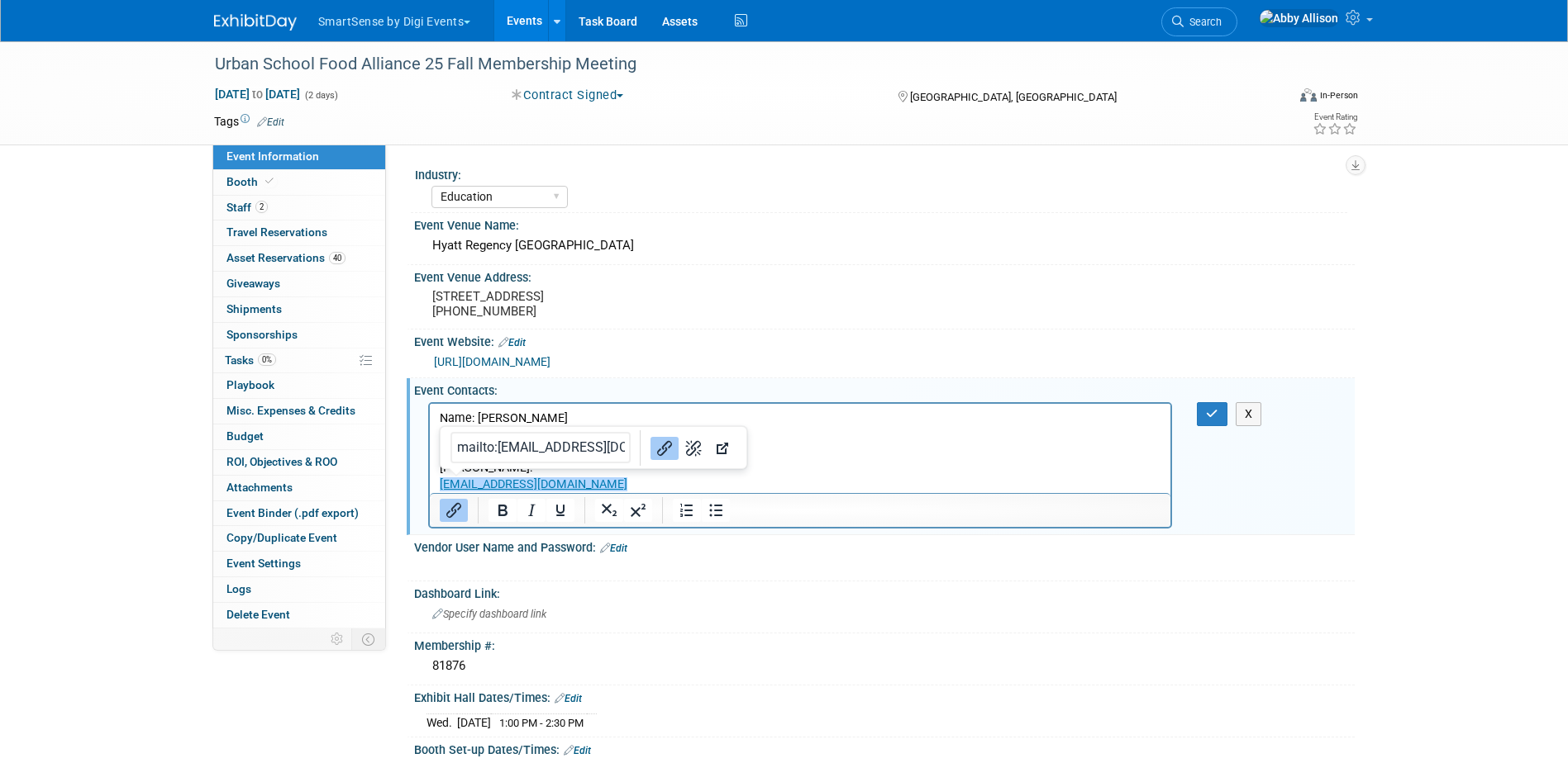
click at [655, 459] on icon "Link" at bounding box center [664, 448] width 20 height 20
click at [431, 478] on html "Name: Lev Tmanov Email: ltmanov@urbanschoolfoodalliance.org Jill Kidd: ﻿jkidd@u…" at bounding box center [799, 448] width 742 height 90
click at [436, 476] on html "Name: Lev Tmanov Email: ltmanov@urbanschoolfoodalliance.org Jill Kidd: ﻿jkidd@u…" at bounding box center [799, 448] width 742 height 90
click at [435, 482] on html "Name: Lev Tmanov Email: ltmanov@urbanschoolfoodalliance.org Jill Kidd: ﻿jkidd@u…" at bounding box center [799, 448] width 742 height 90
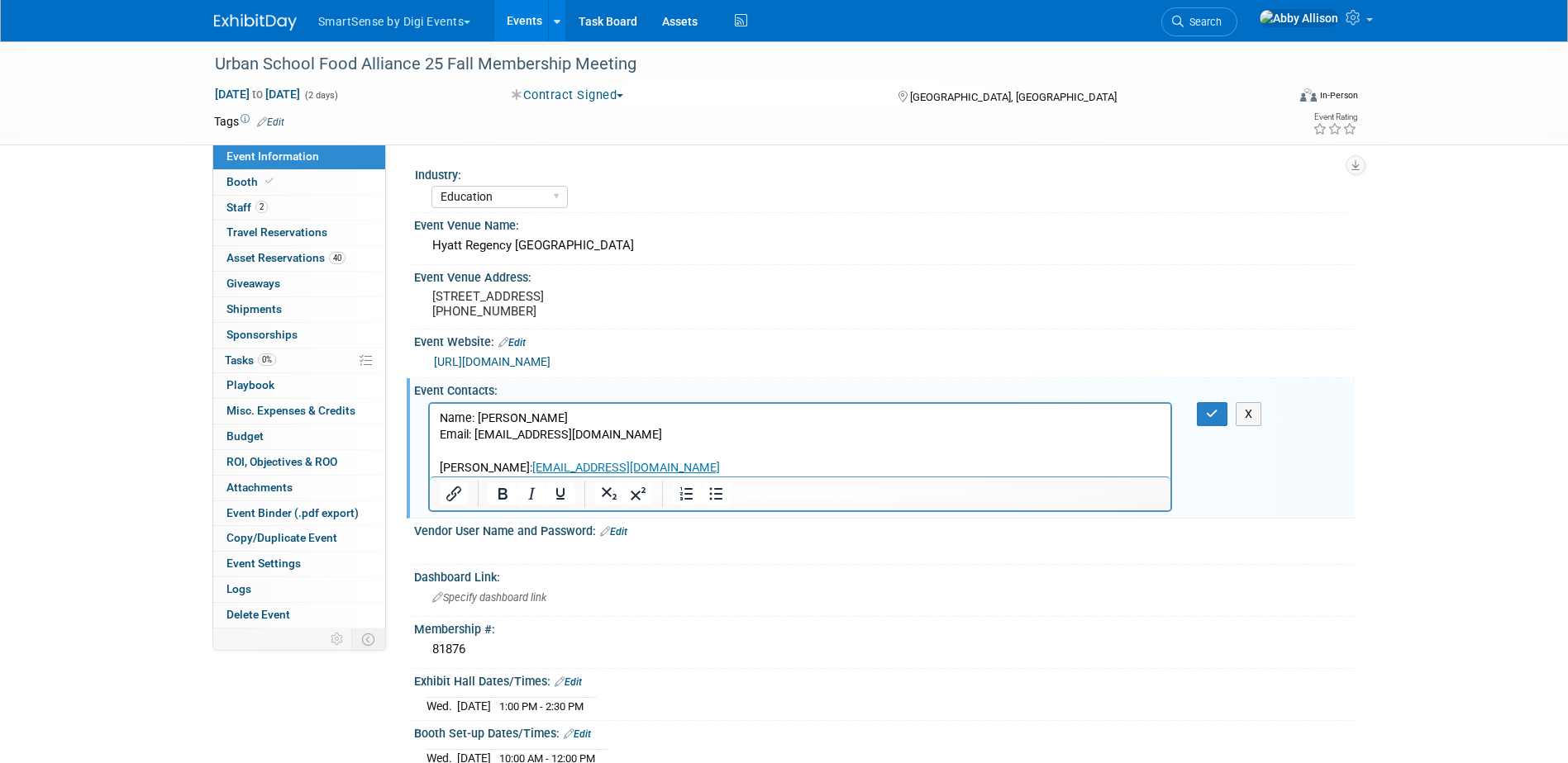
click at [800, 469] on p "Jill Kidd: ﻿ jkidd@urbanschoolfoodalliance.org" at bounding box center [800, 467] width 722 height 16
drag, startPoint x: 738, startPoint y: 446, endPoint x: 308, endPoint y: 25, distance: 601.8
click at [746, 440] on icon "Link" at bounding box center [754, 432] width 15 height 15
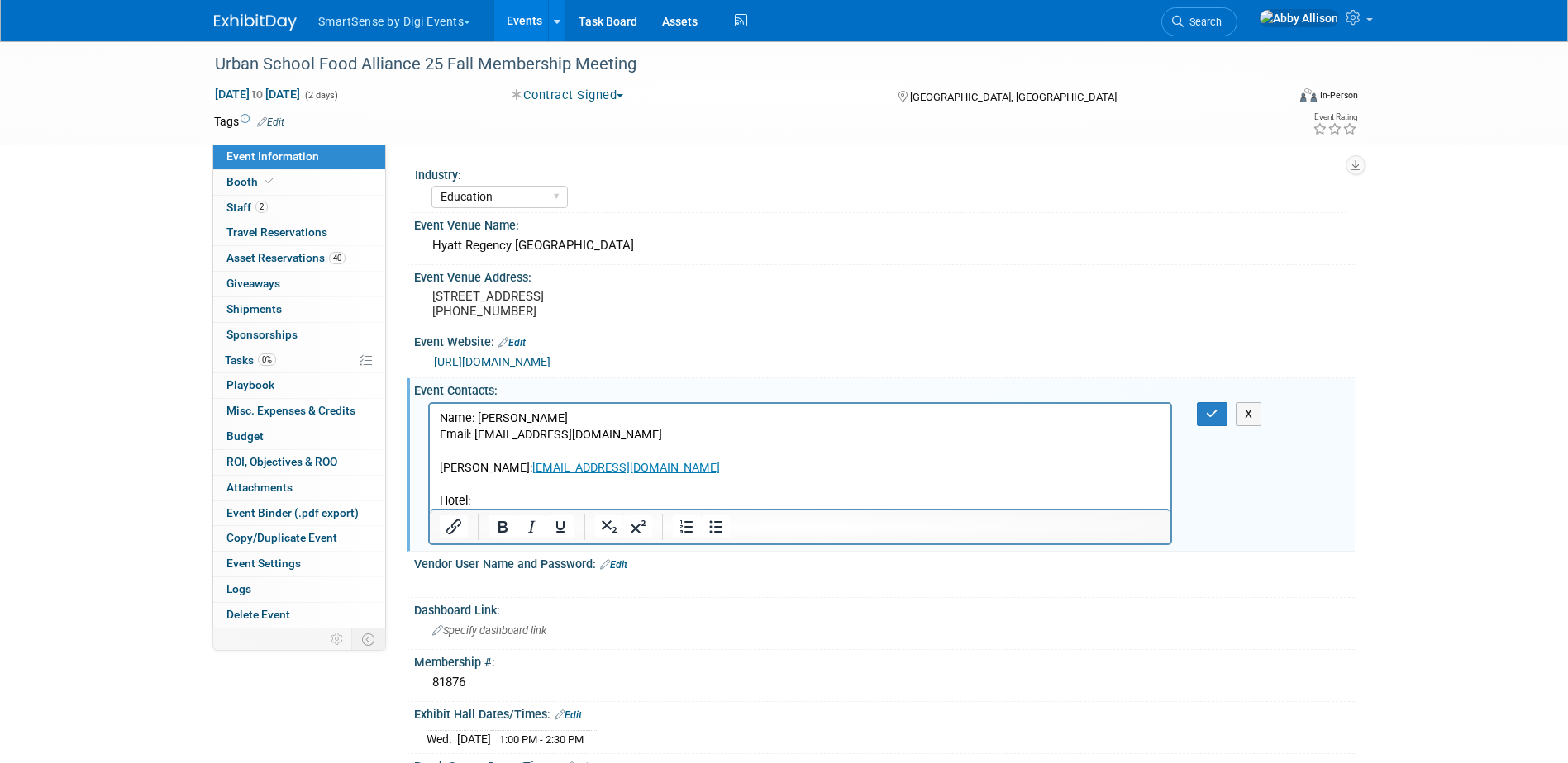
click at [485, 497] on p "Hotel:" at bounding box center [800, 500] width 722 height 16
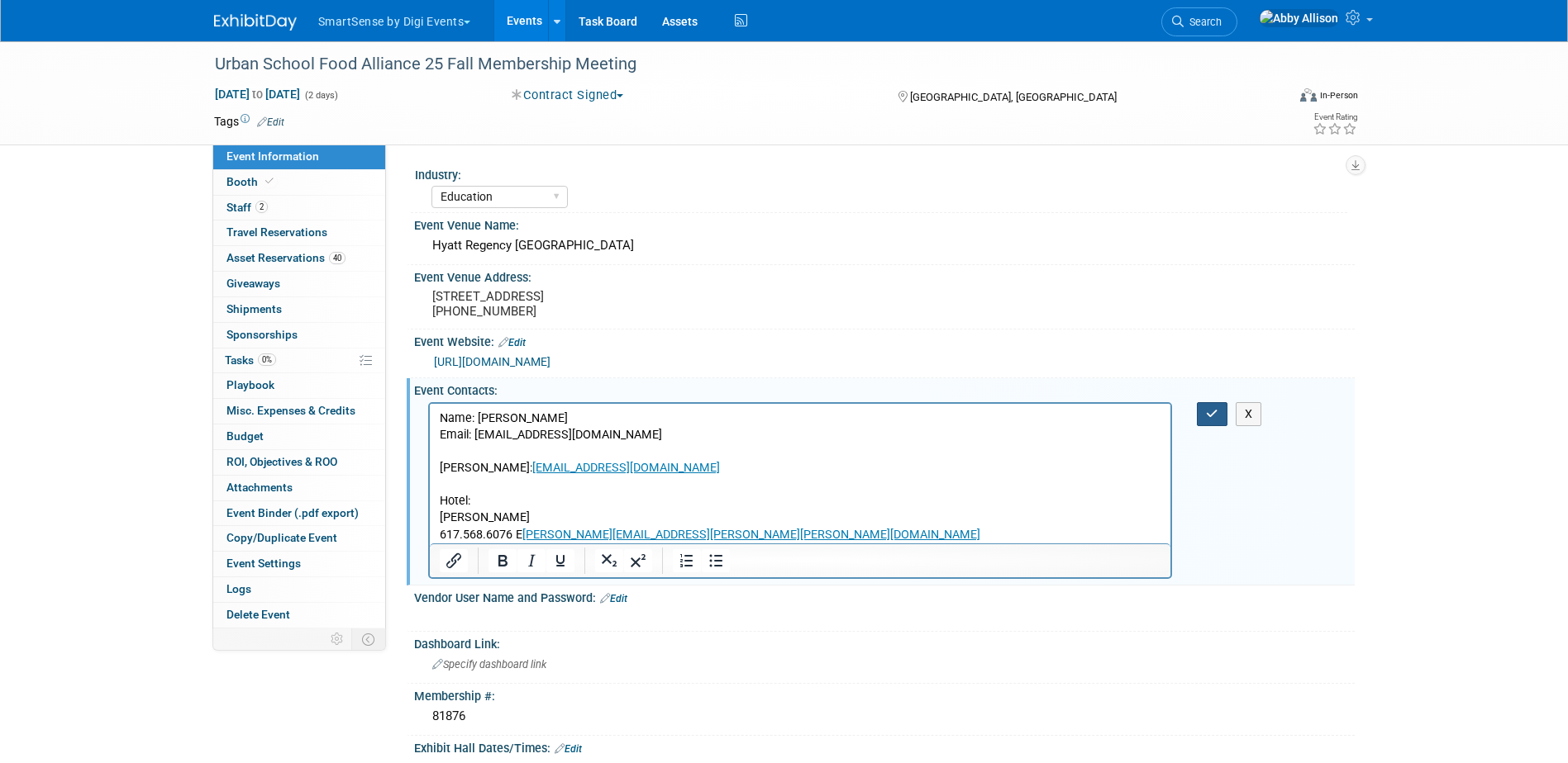
click at [1210, 420] on icon "button" at bounding box center [1212, 414] width 12 height 11
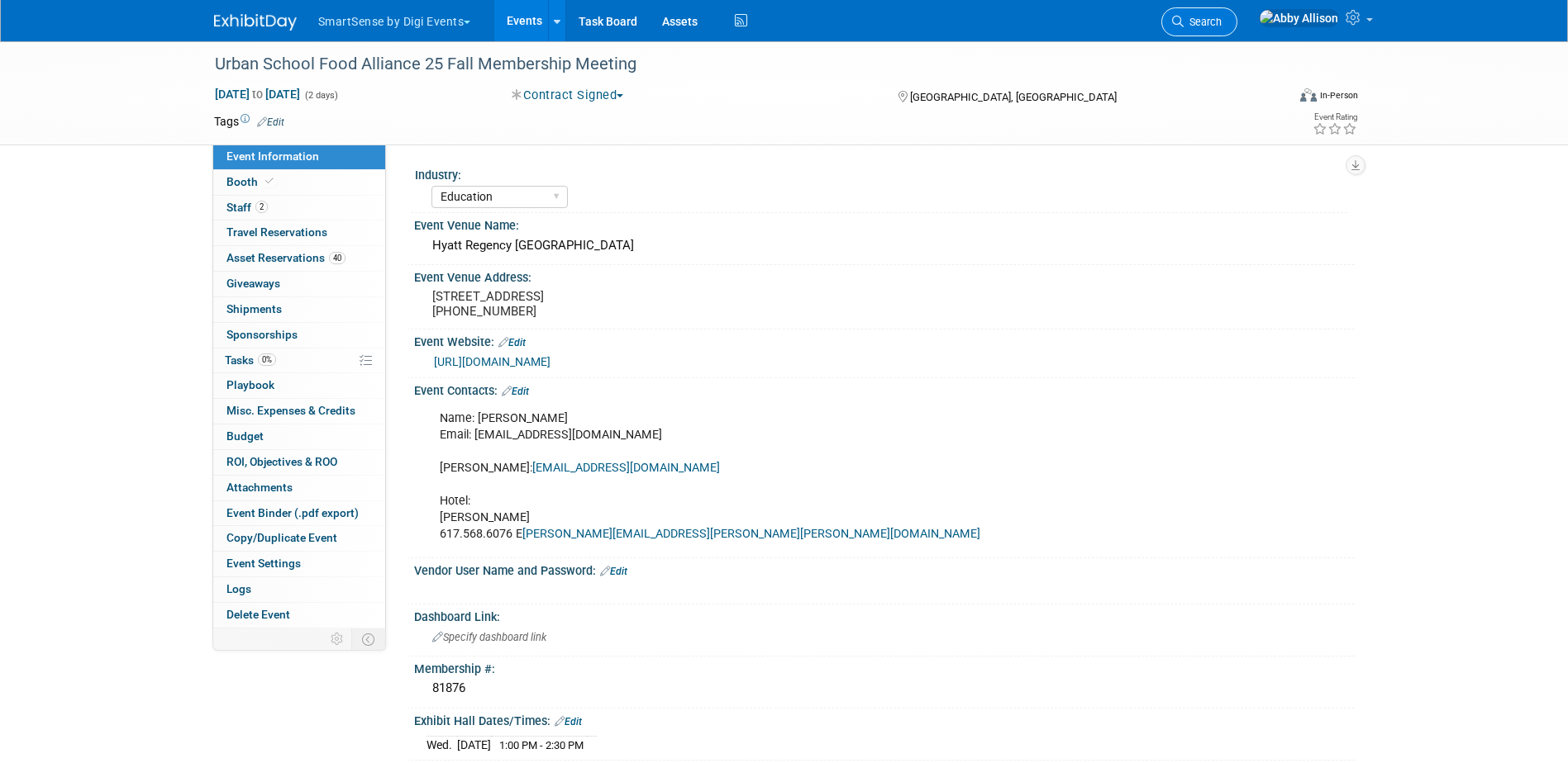
click at [1230, 10] on link "Search" at bounding box center [1200, 22] width 76 height 29
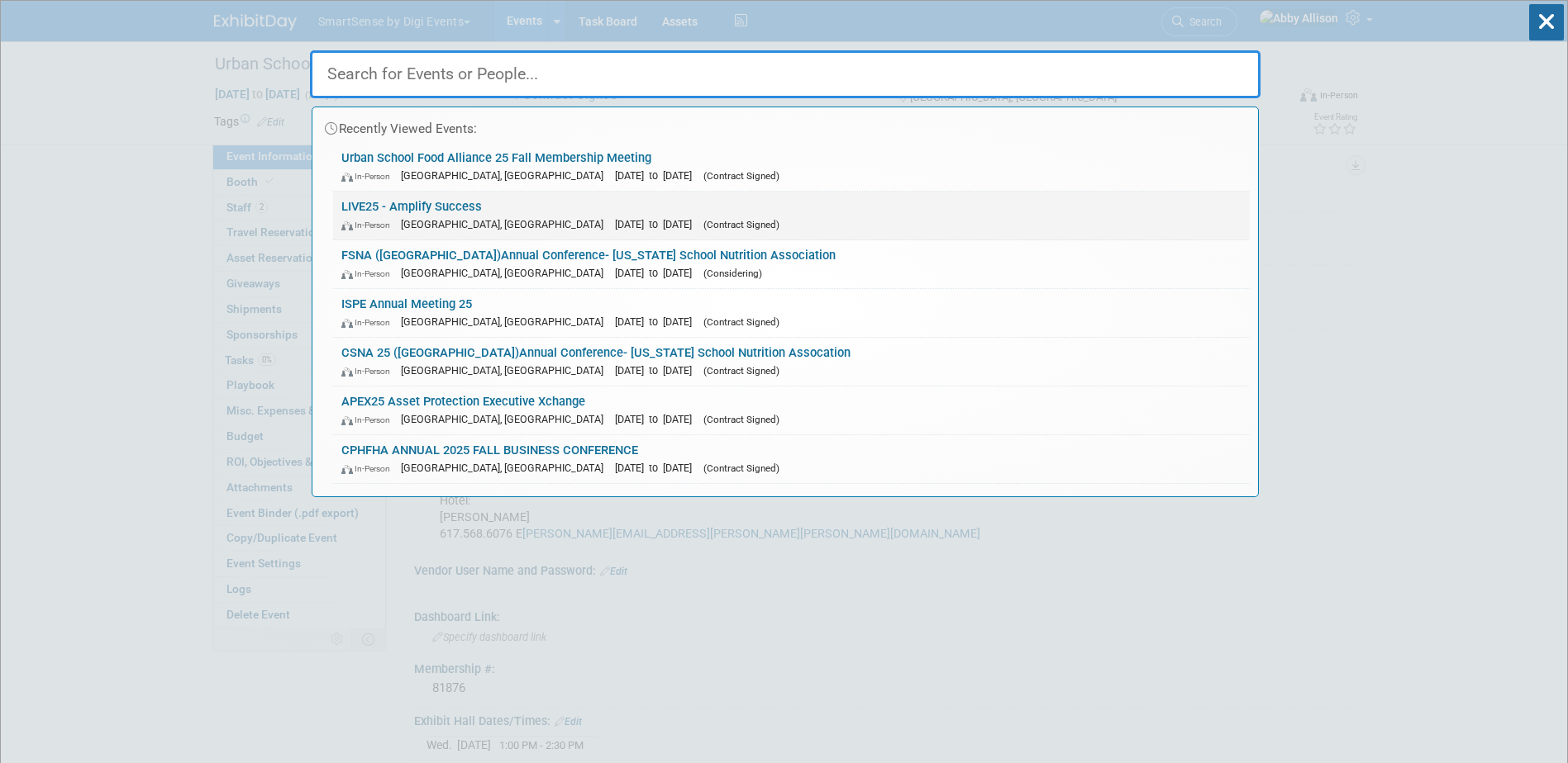
click at [426, 202] on link "LIVE25 - Amplify Success In-Person Nashville, TN Oct 21, 2025 to Oct 24, 2025 (…" at bounding box center [791, 216] width 916 height 48
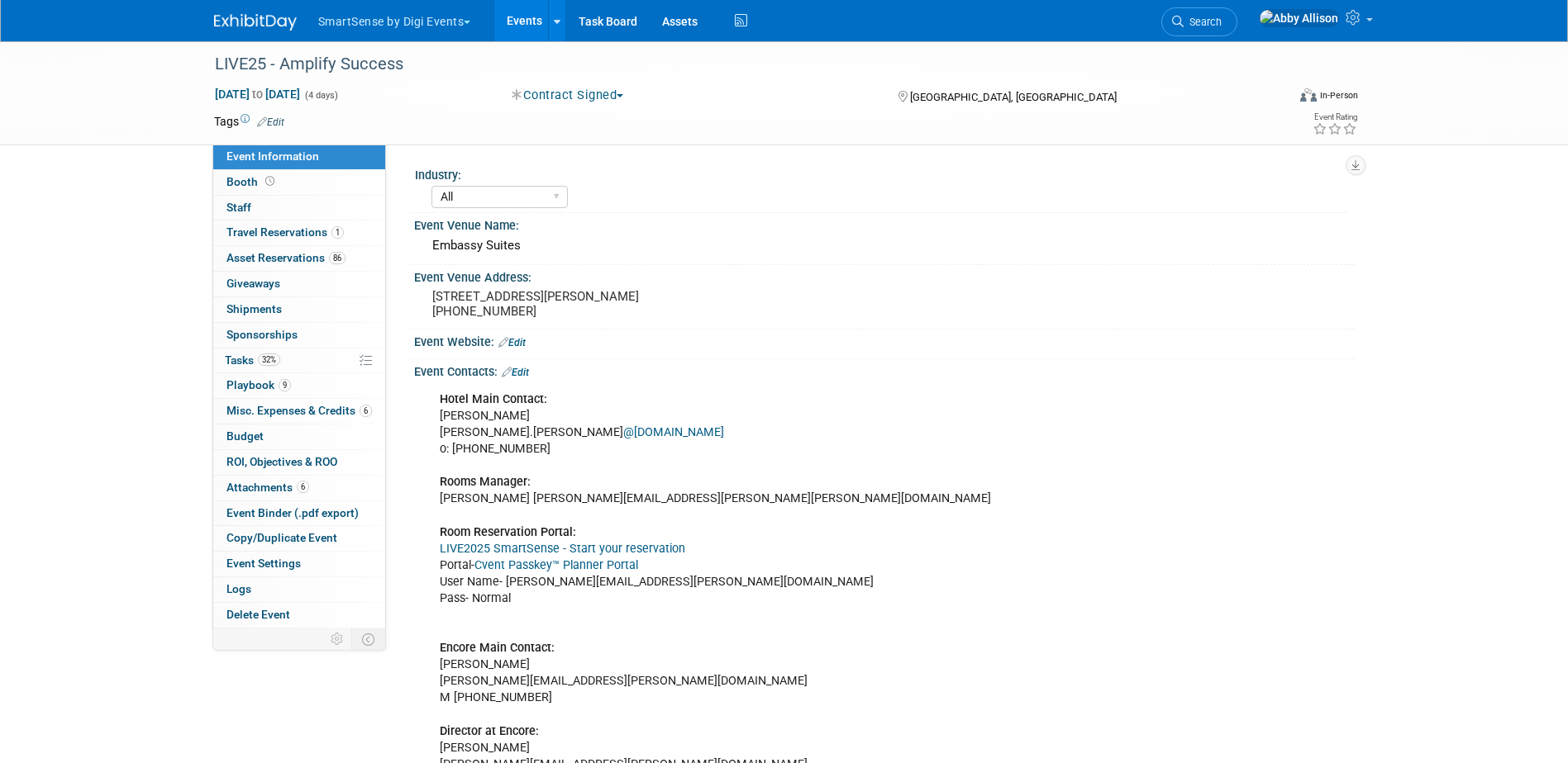
select select "All"
click at [248, 361] on span "Tasks 32%" at bounding box center [253, 361] width 55 height 13
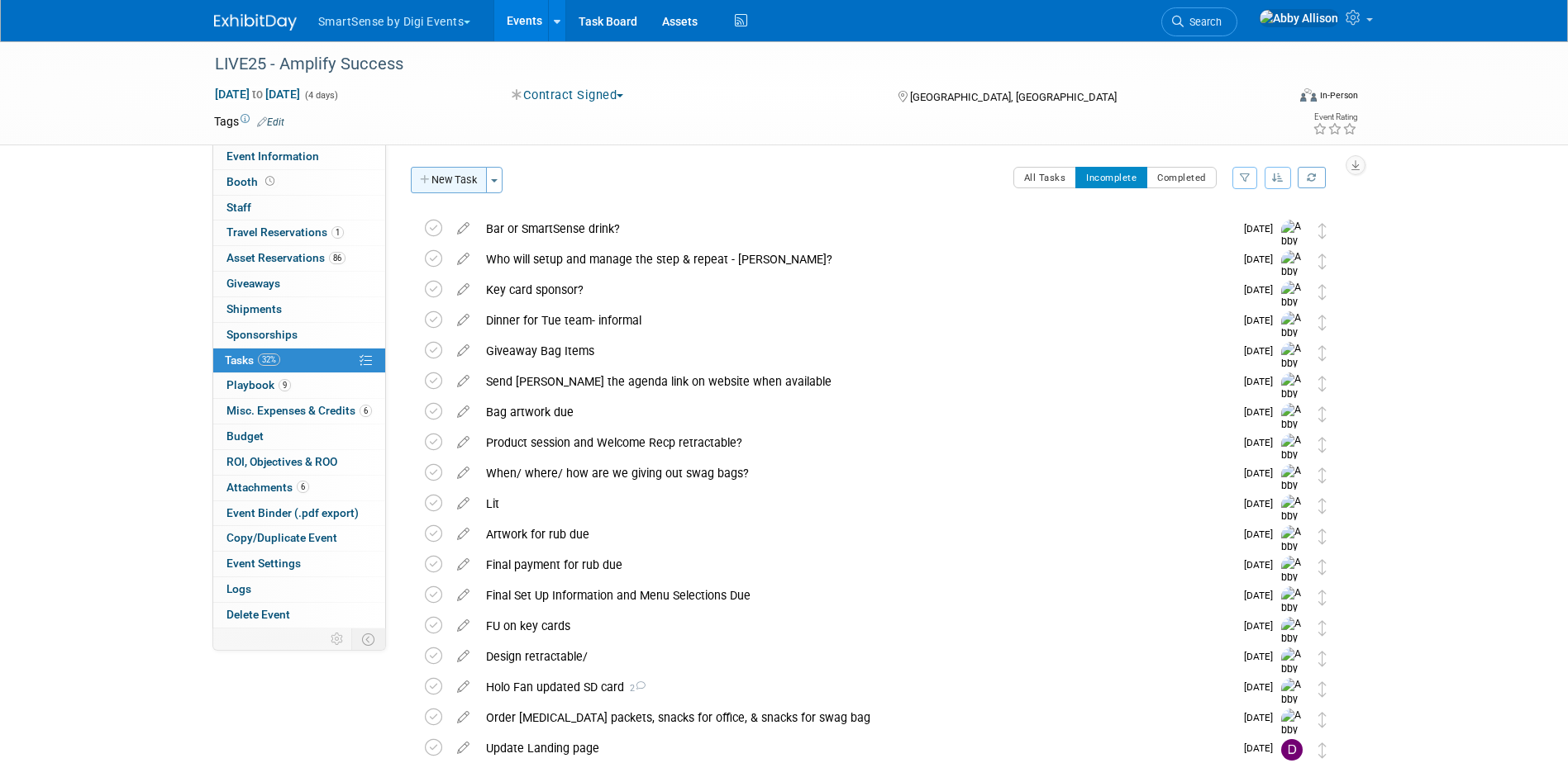
click at [443, 187] on button "New Task" at bounding box center [449, 180] width 76 height 27
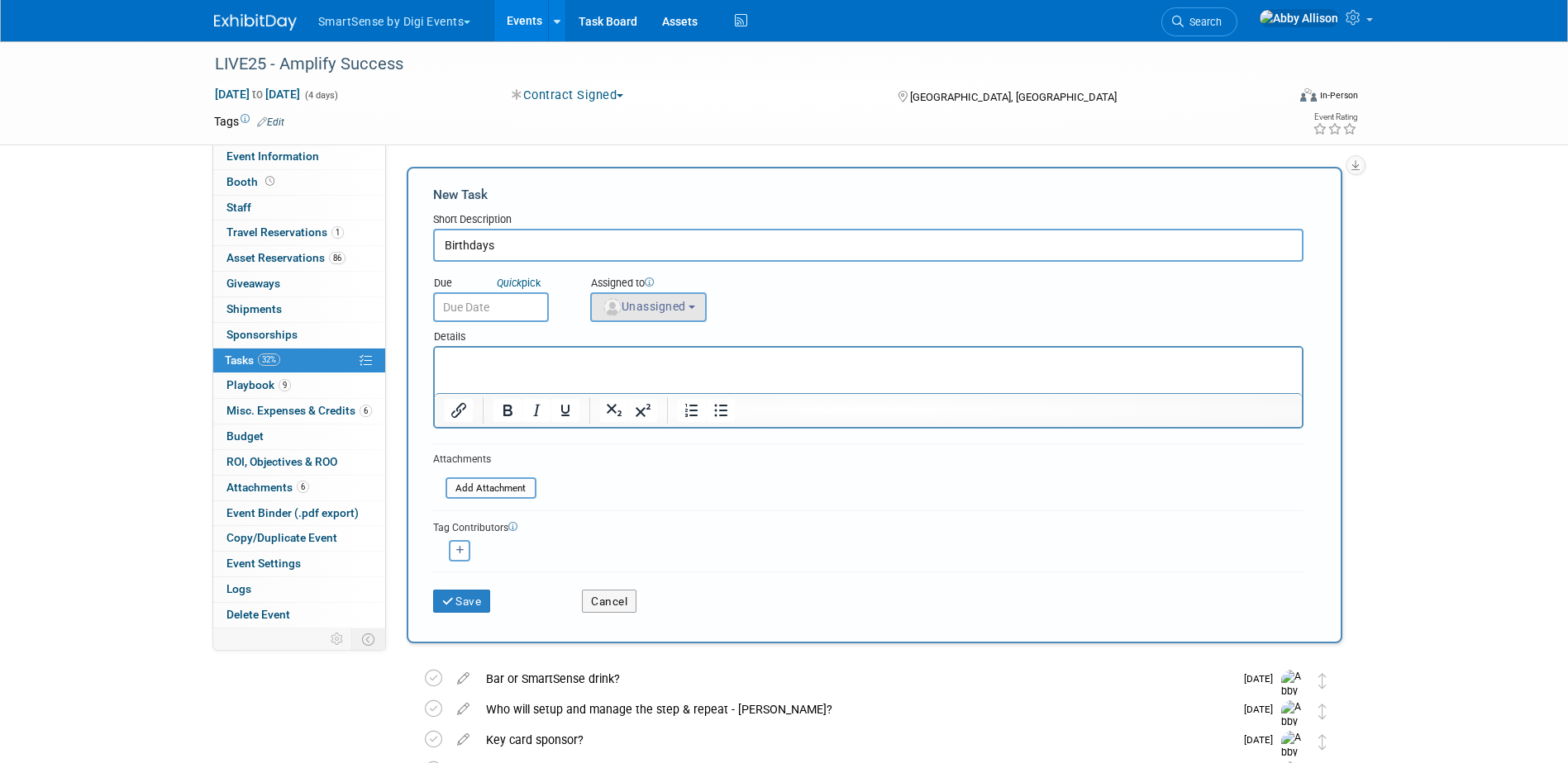
type input "Birthdays"
click at [636, 293] on button "Unassigned" at bounding box center [648, 307] width 117 height 30
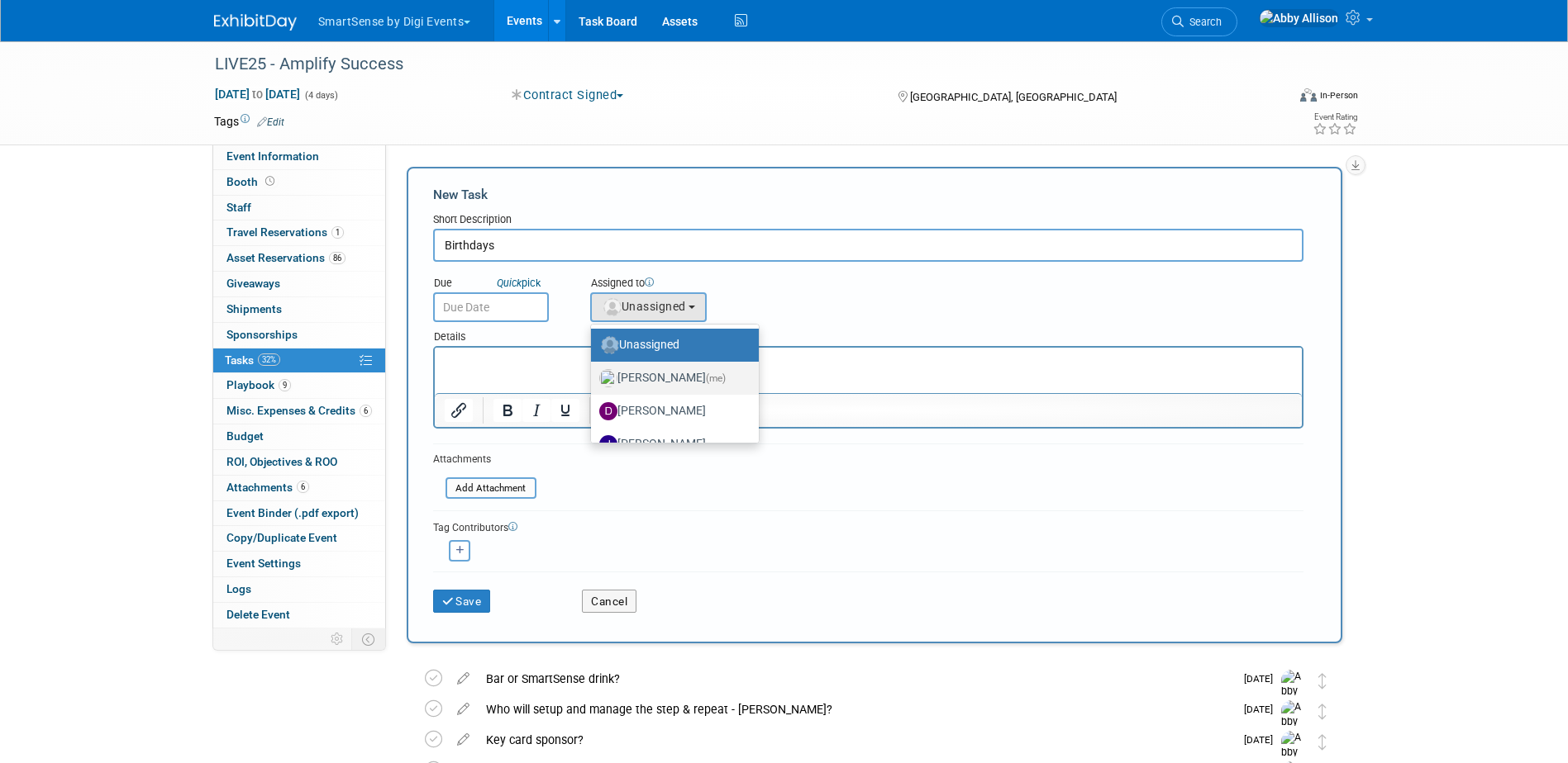
click at [659, 378] on label "Abby Allison (me)" at bounding box center [671, 379] width 143 height 27
click at [594, 378] on input "Abby Allison (me)" at bounding box center [588, 376] width 10 height 10
select select "1af21d80-b227-4fda-b725-1543146411fb"
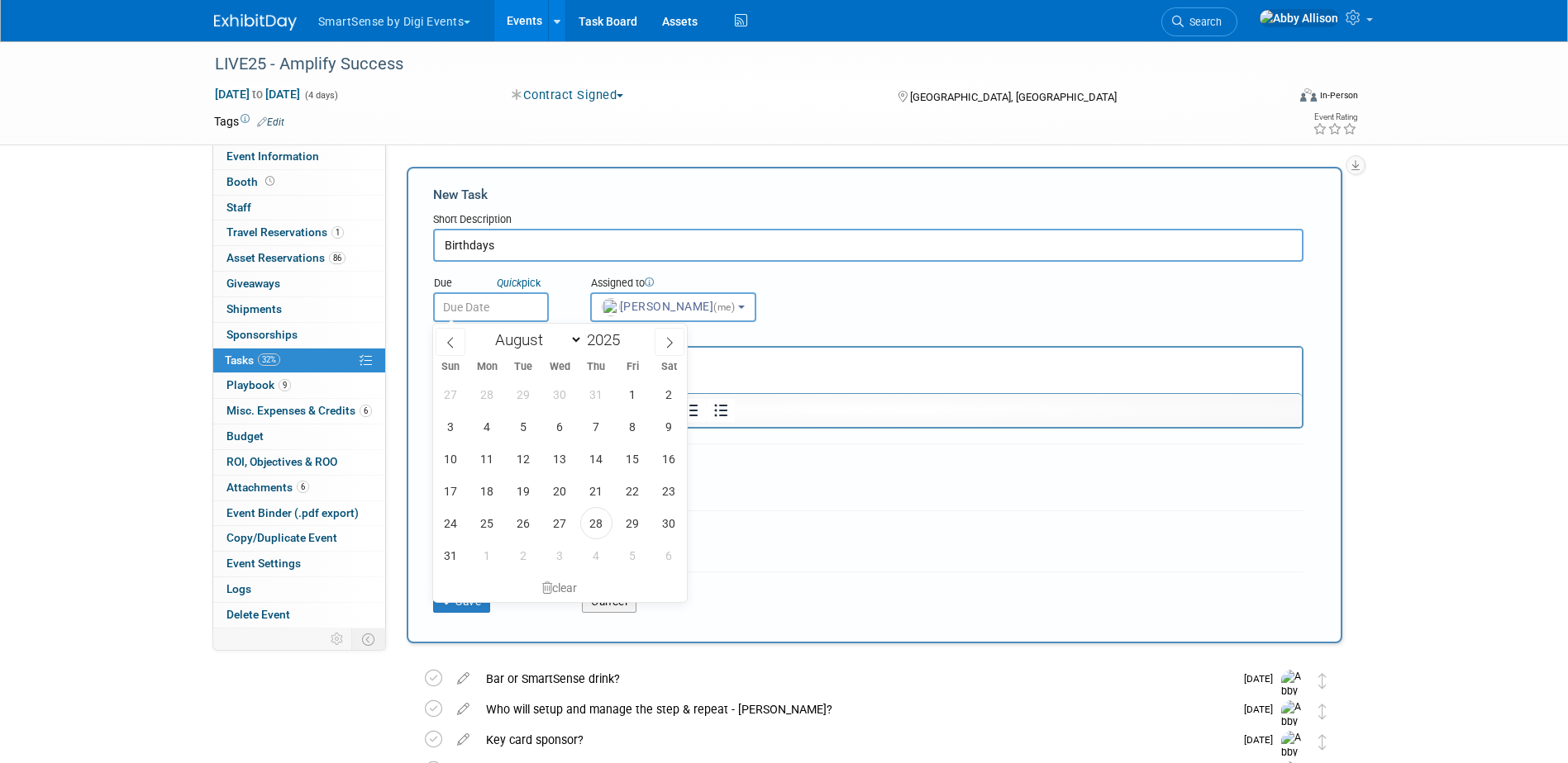
click at [510, 310] on input "text" at bounding box center [491, 307] width 115 height 30
click at [528, 559] on span "2" at bounding box center [524, 556] width 32 height 32
type input "Sep 2, 2025"
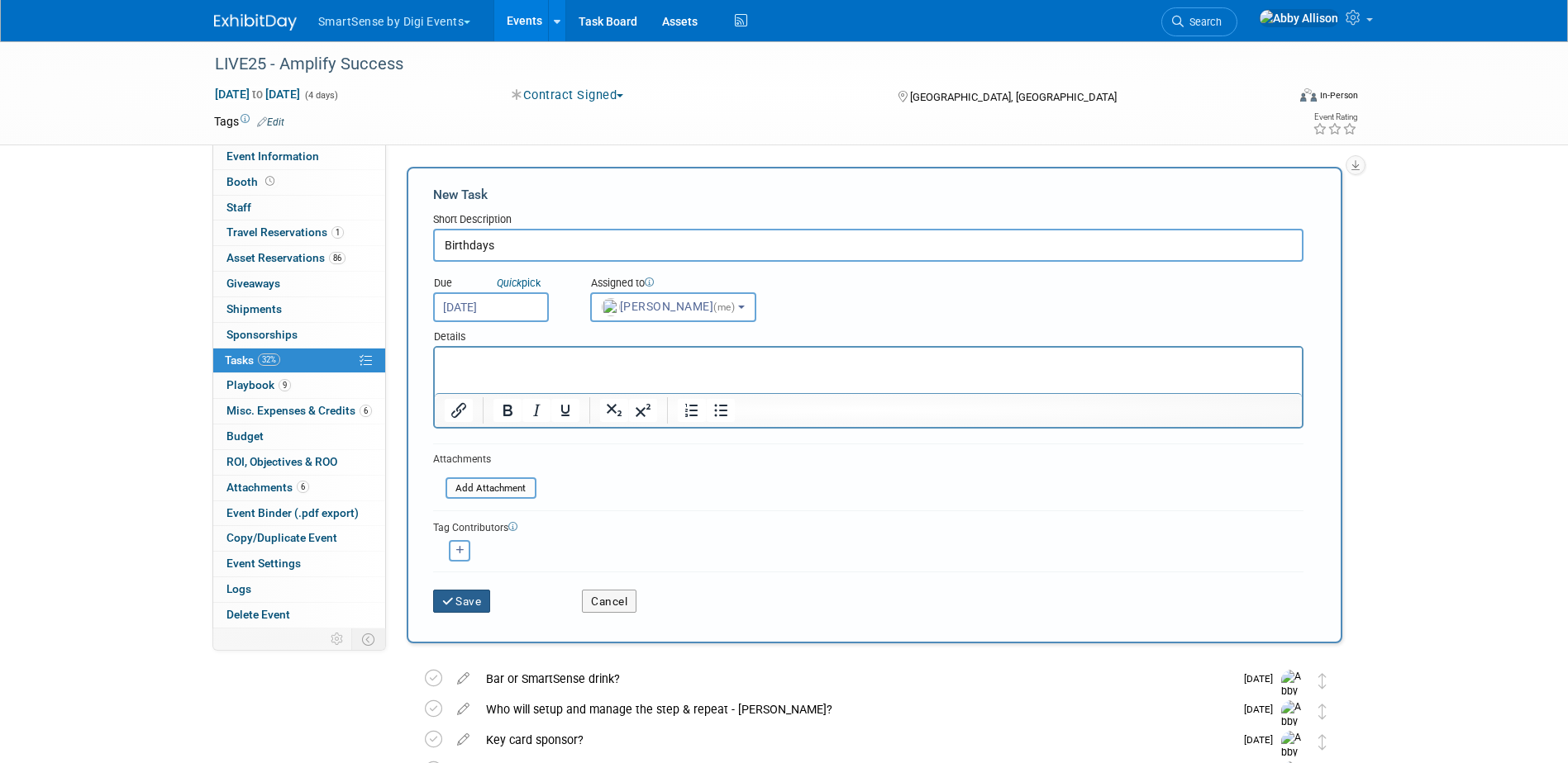
click at [483, 602] on button "Save" at bounding box center [462, 601] width 58 height 23
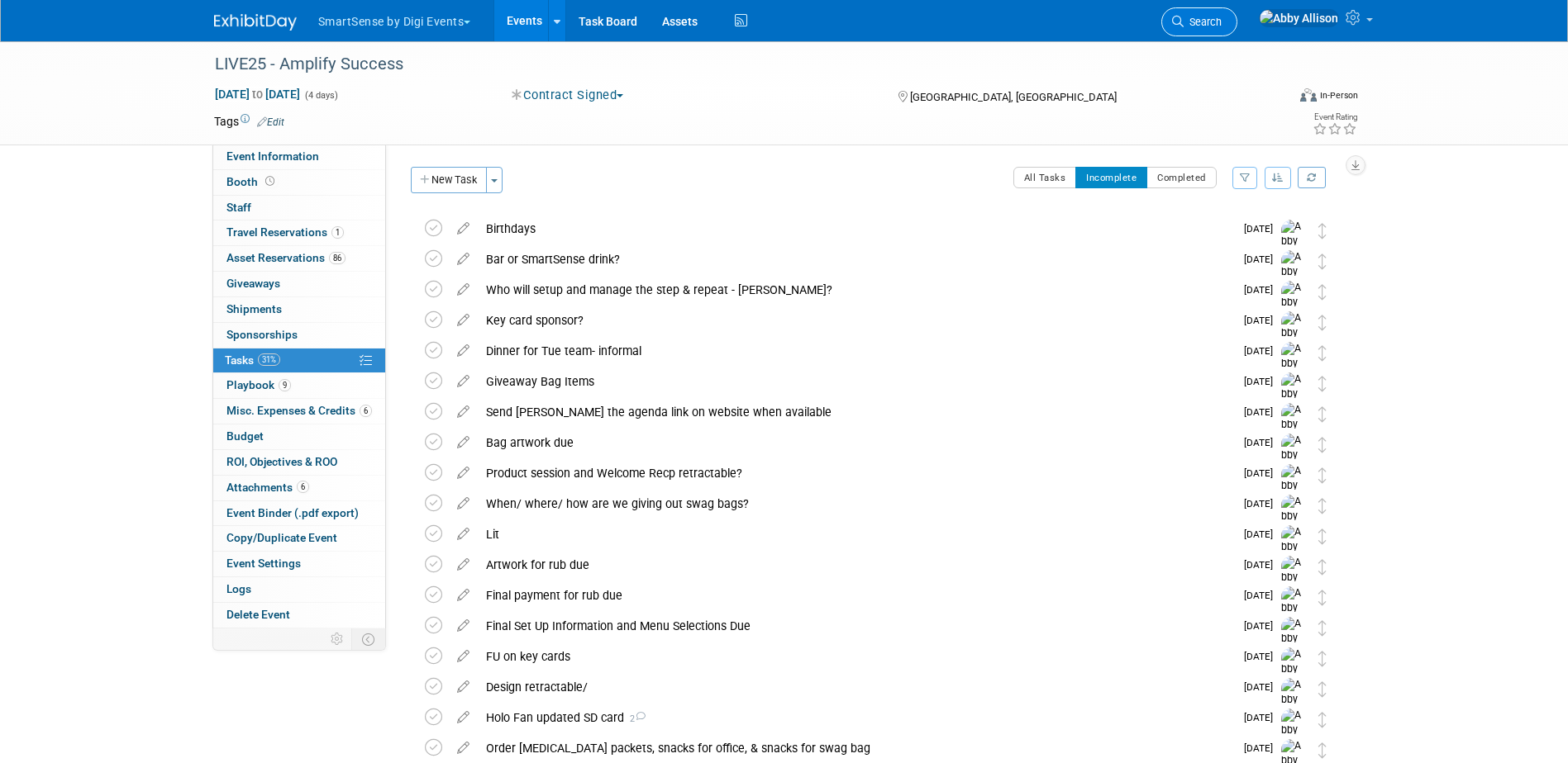
click at [1238, 17] on link "Search" at bounding box center [1200, 22] width 76 height 29
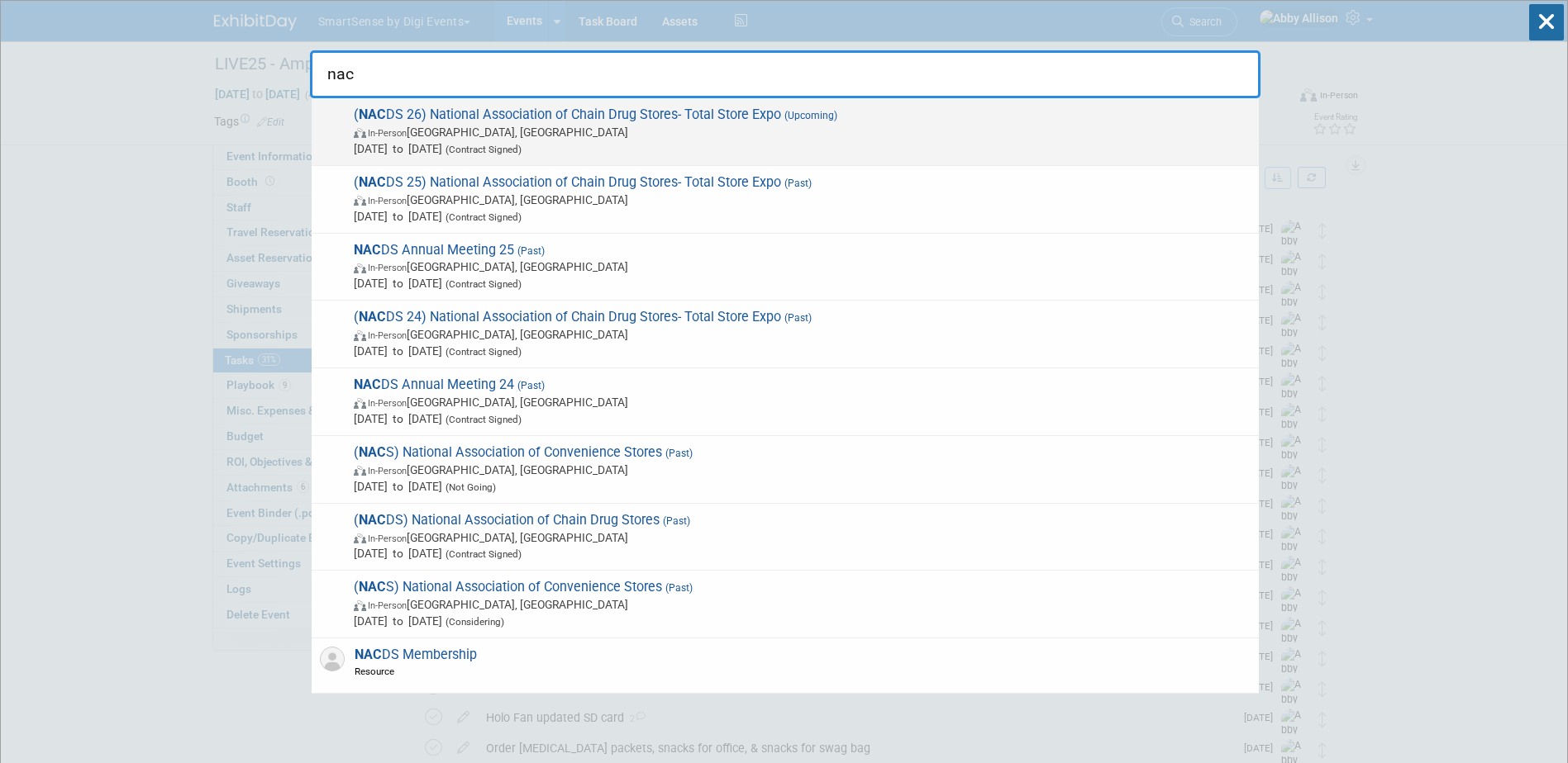
type input "nac"
click at [525, 125] on span "In-Person Boston, MA" at bounding box center [803, 132] width 897 height 16
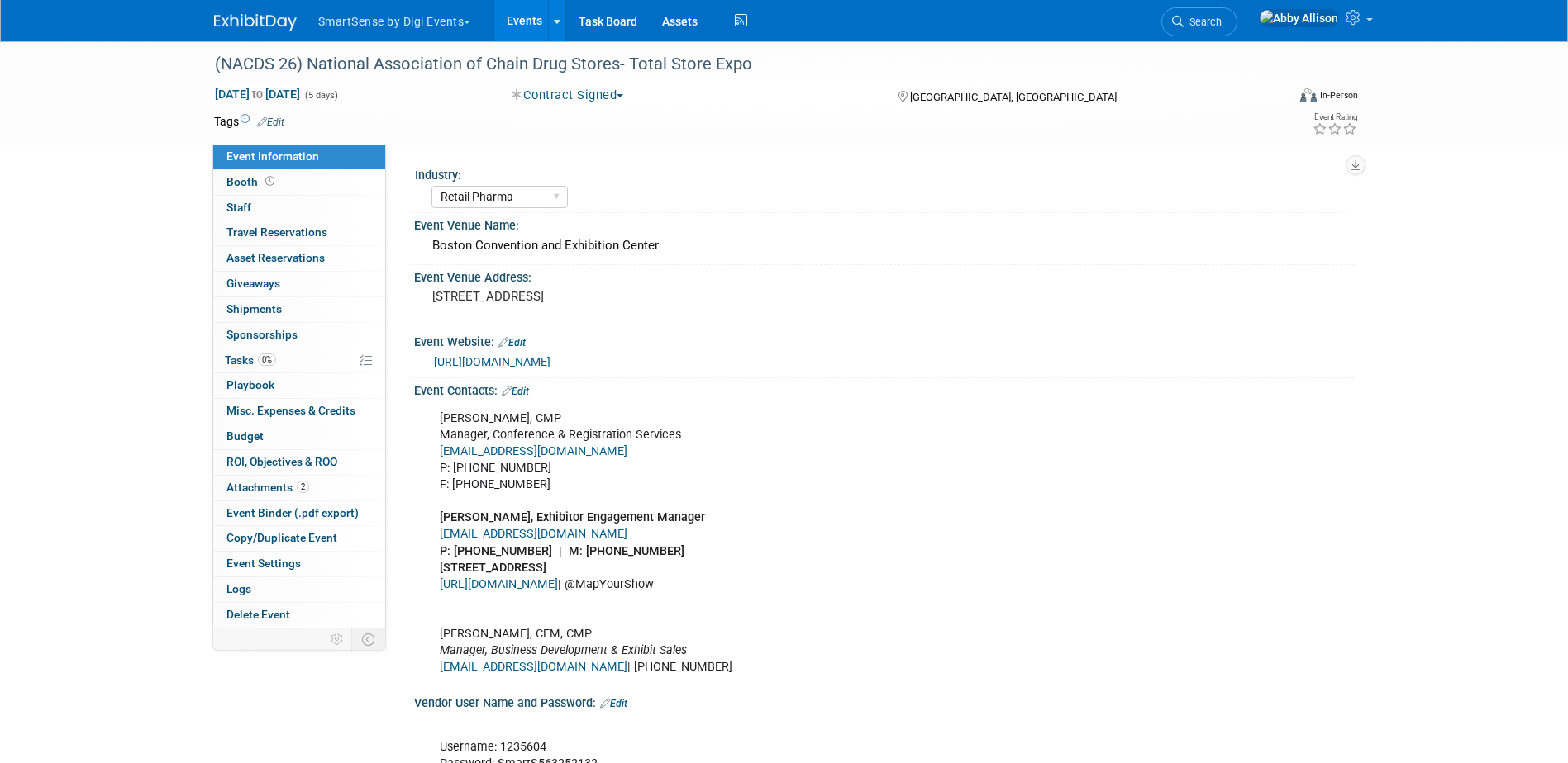
select select "Retail Pharma"
click at [1222, 22] on span "Search" at bounding box center [1202, 21] width 38 height 12
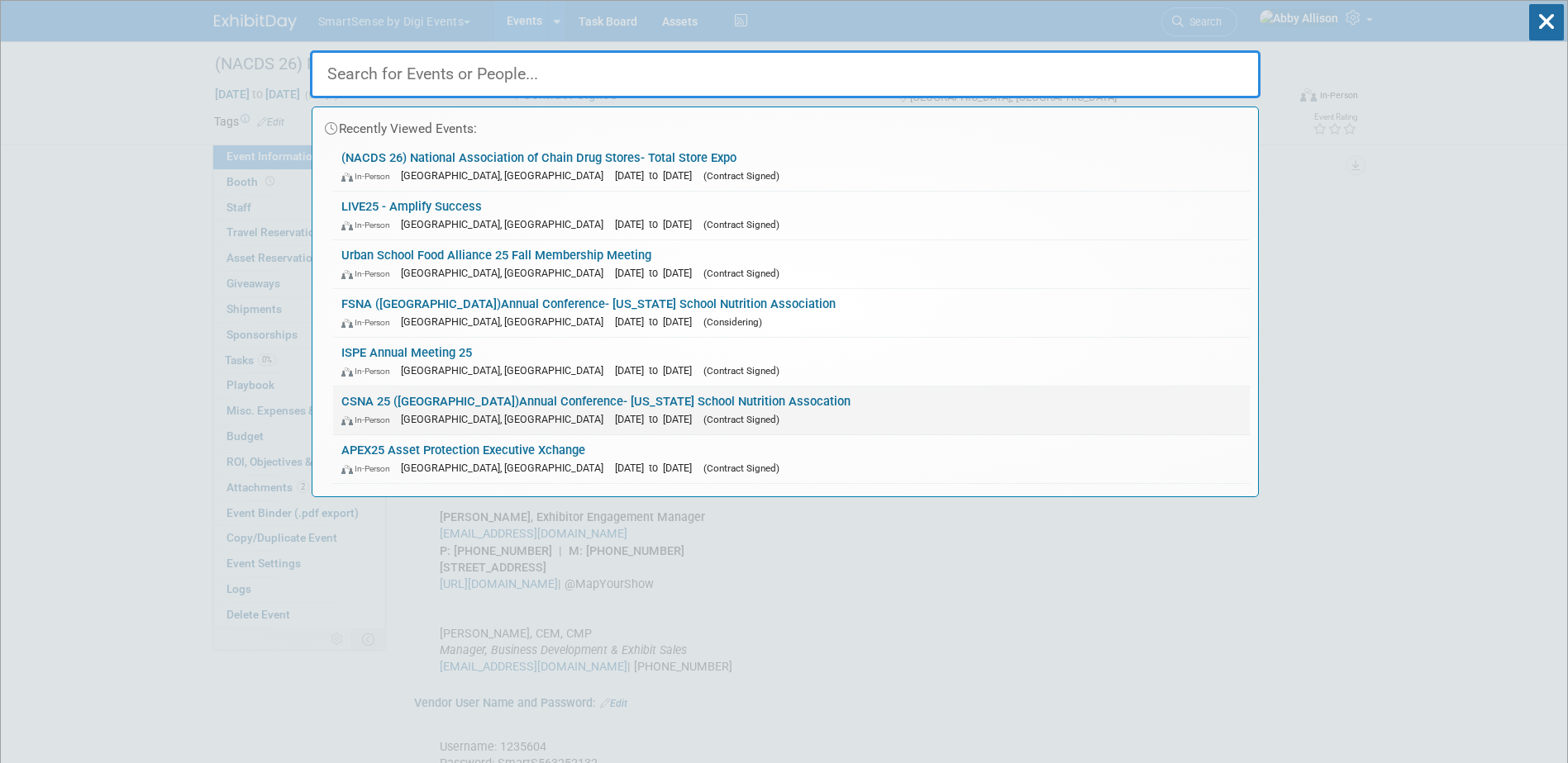
click at [457, 406] on link "CSNA 25 ([GEOGRAPHIC_DATA])Annual Conference- [US_STATE] School Nutrition Assoc…" at bounding box center [791, 410] width 916 height 48
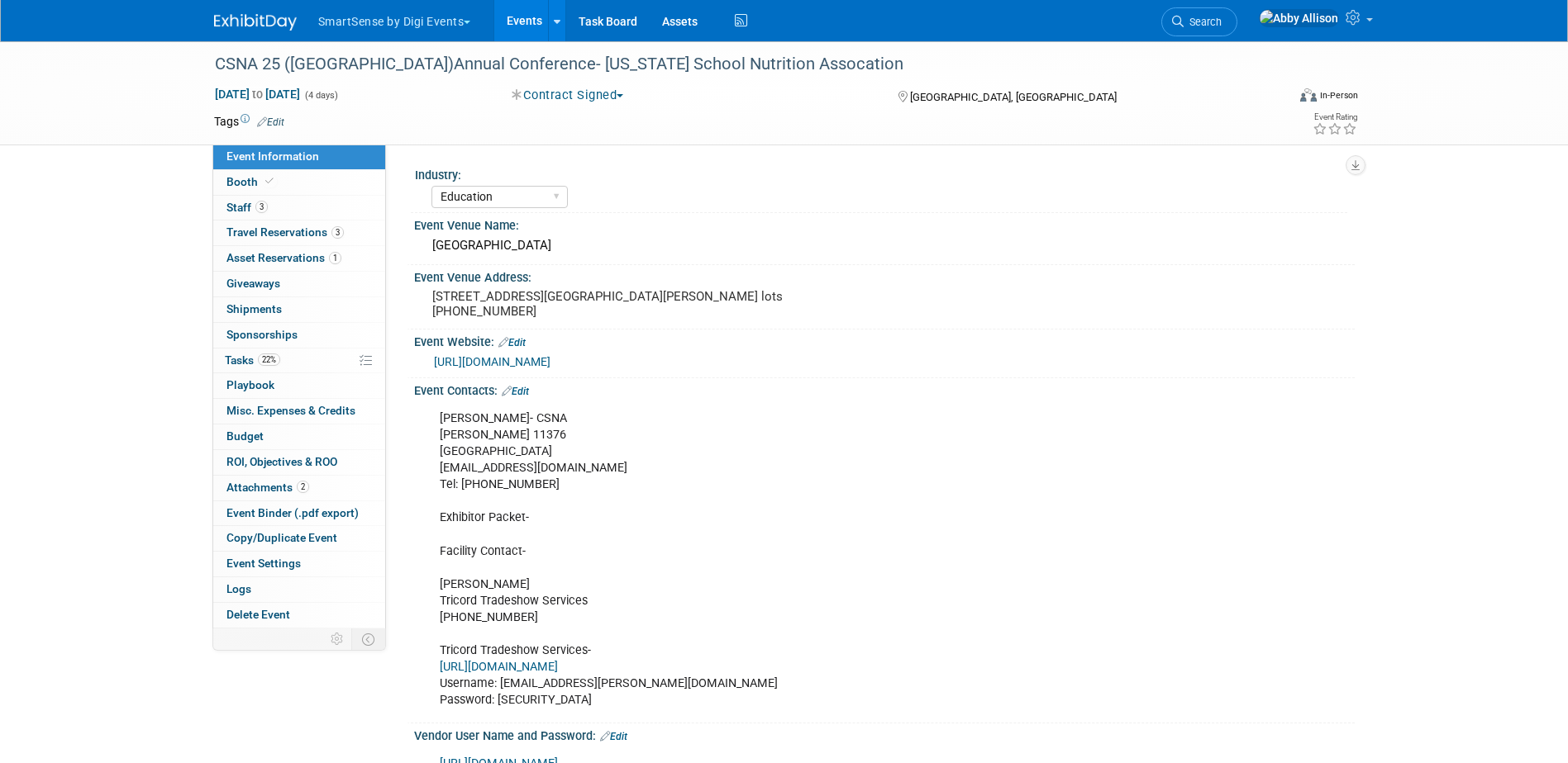
select select "Education"
click at [262, 256] on span "Asset Reservations 1" at bounding box center [283, 258] width 115 height 13
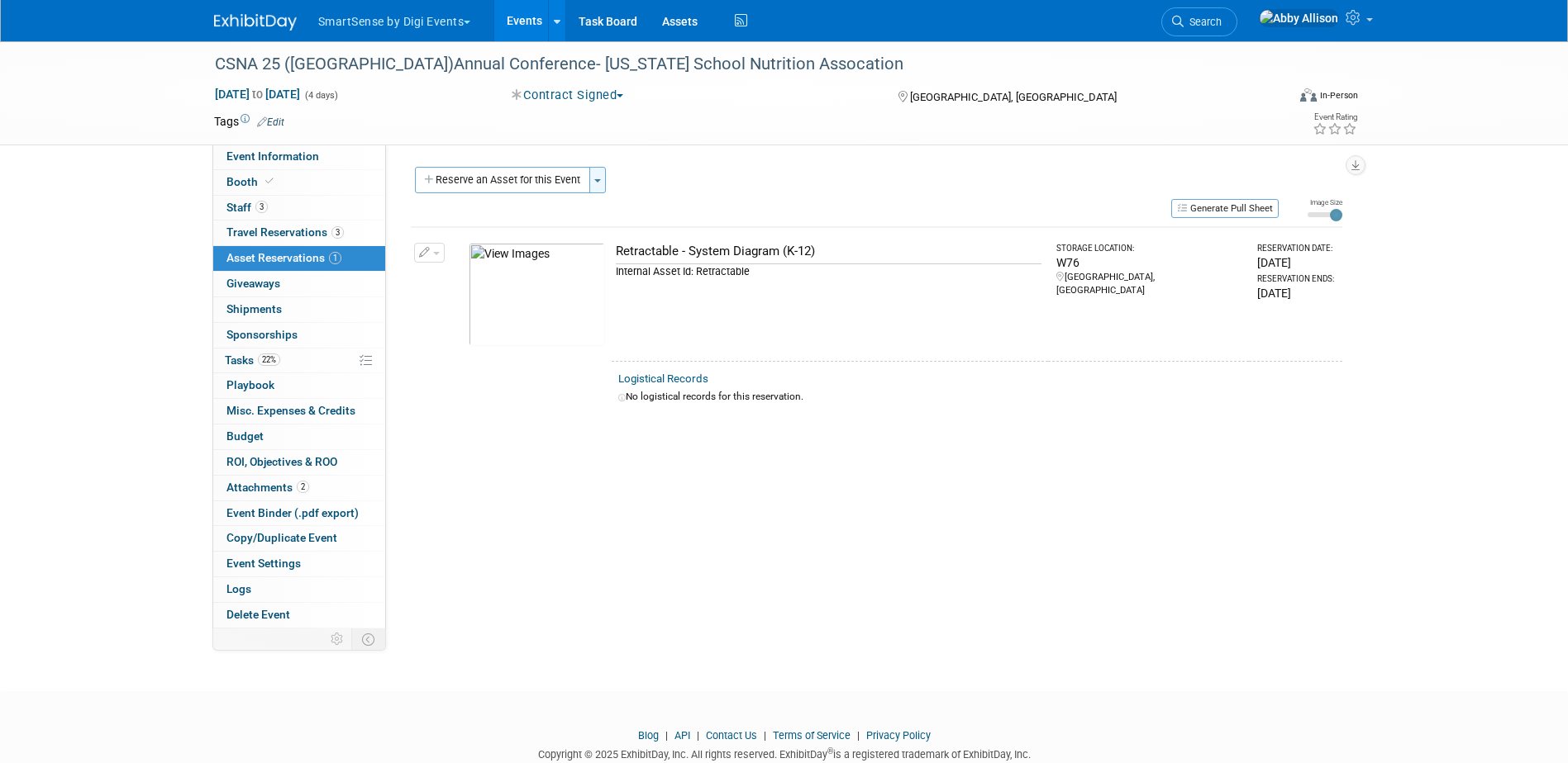
click at [598, 188] on button "Toggle Dropdown" at bounding box center [597, 180] width 16 height 27
click at [647, 236] on link "Copy asset reservations from another event" at bounding box center [726, 239] width 273 height 28
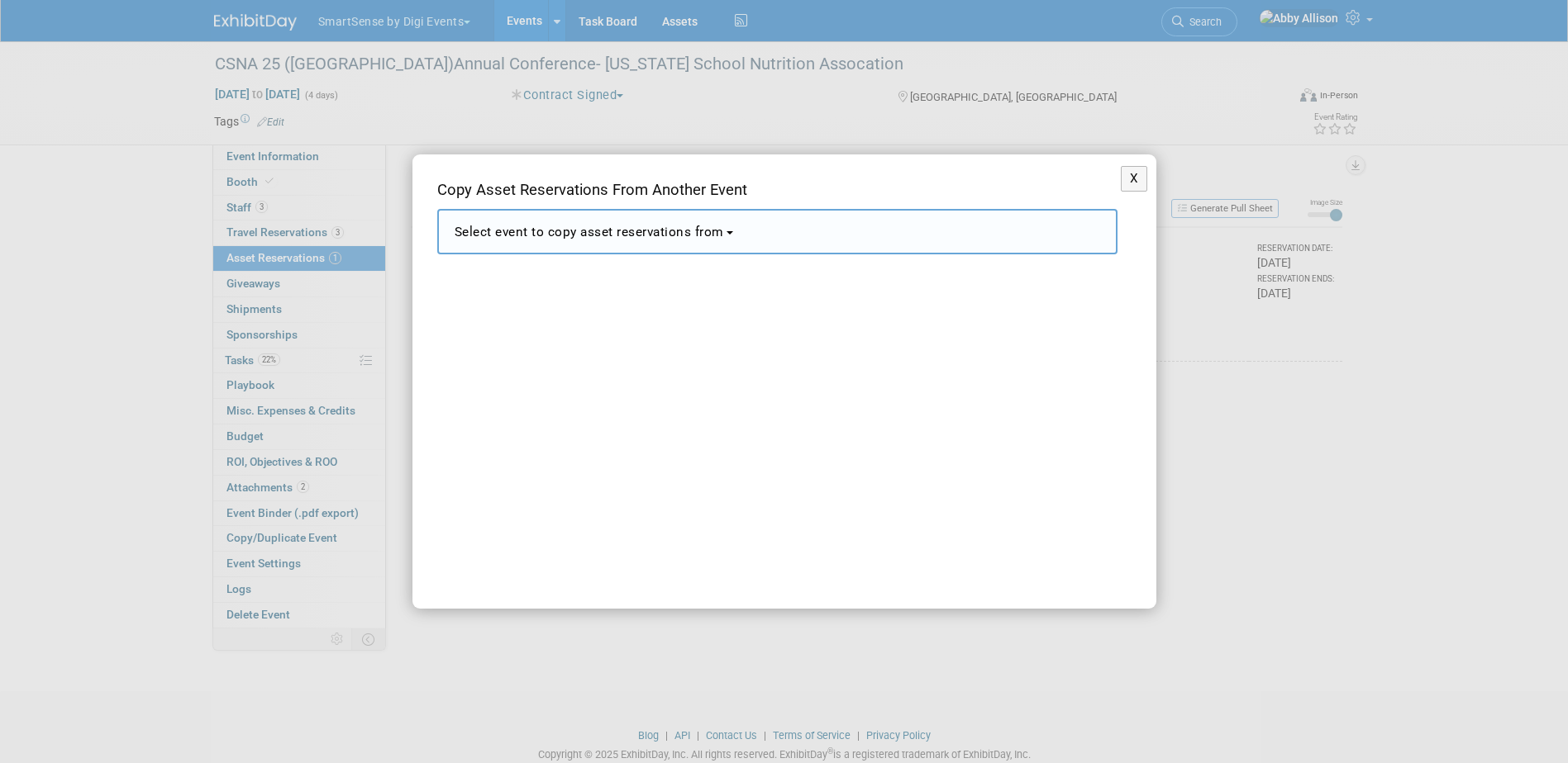
click at [647, 236] on span "Select event to copy asset reservations from" at bounding box center [589, 233] width 269 height 15
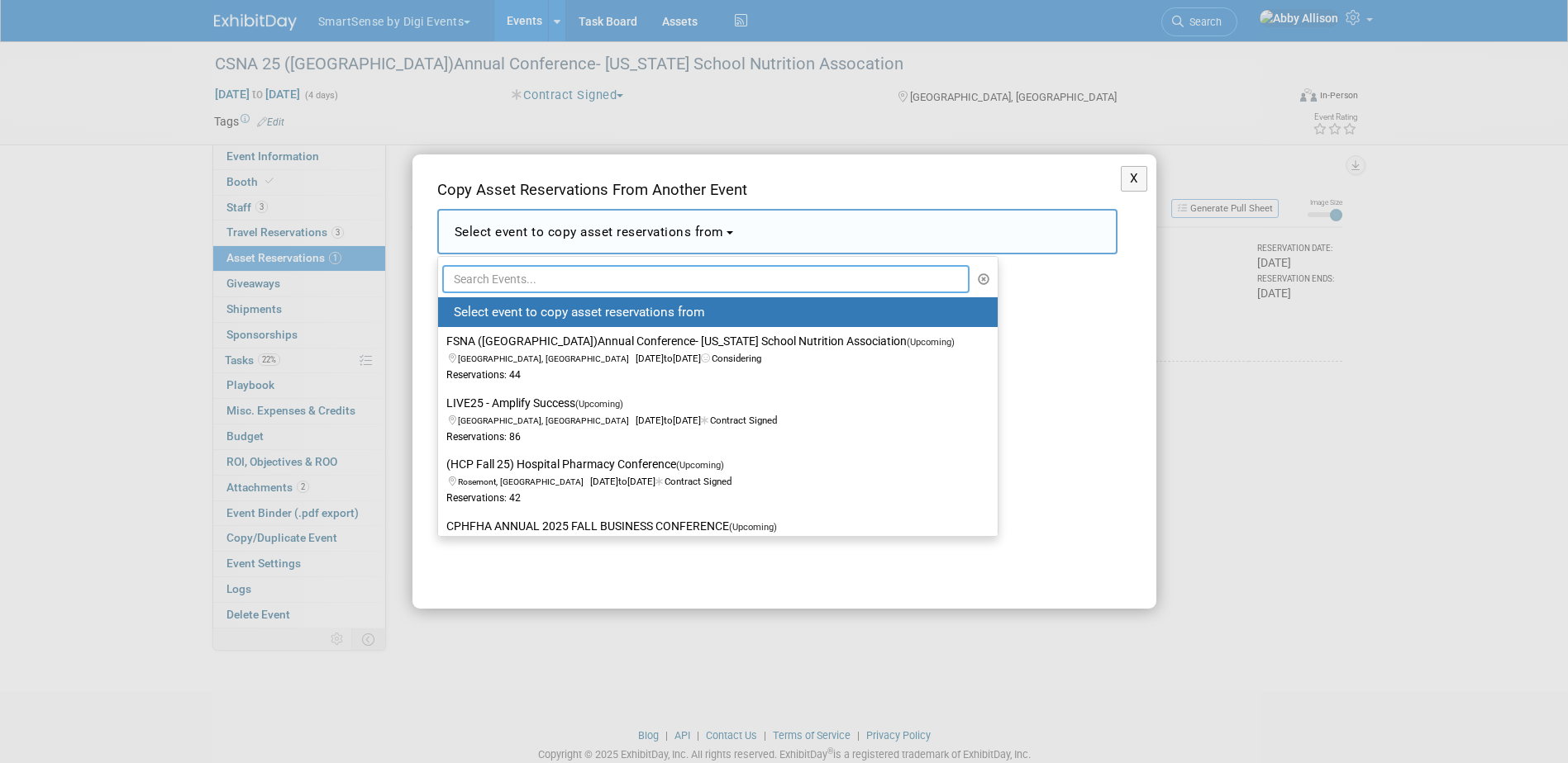
click at [561, 281] on input "text" at bounding box center [705, 278] width 528 height 28
type input "c"
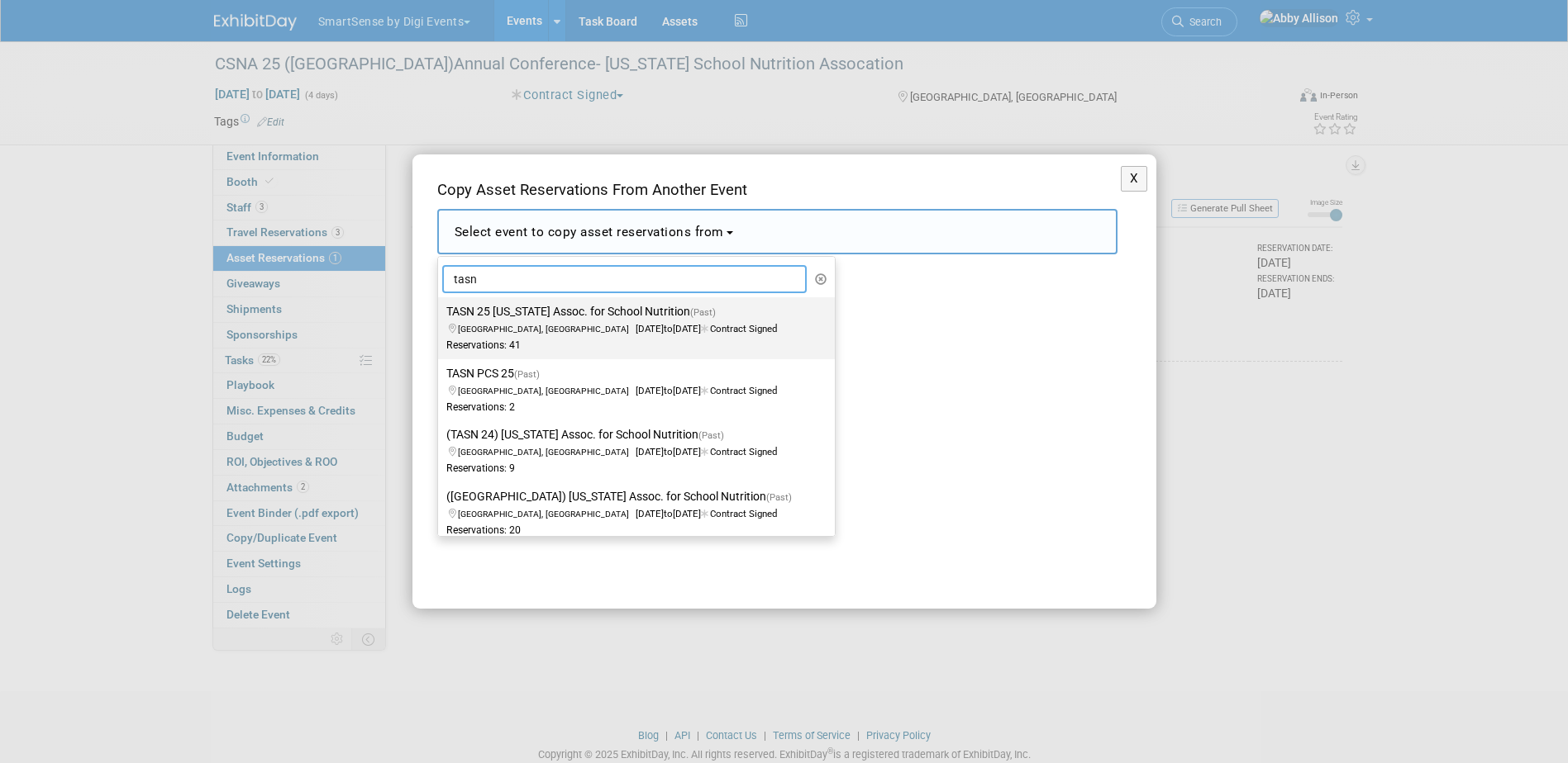
type input "tasn"
click at [637, 321] on label "TASN 25 Texas Assoc. for School Nutrition (Past) Corpus Christi, TX Jun 23, 202…" at bounding box center [633, 327] width 372 height 54
click at [441, 318] on input "TASN 25 Texas Assoc. for School Nutrition (Past) Corpus Christi, TX Jun 23, 202…" at bounding box center [434, 311] width 10 height 10
select select "11120417"
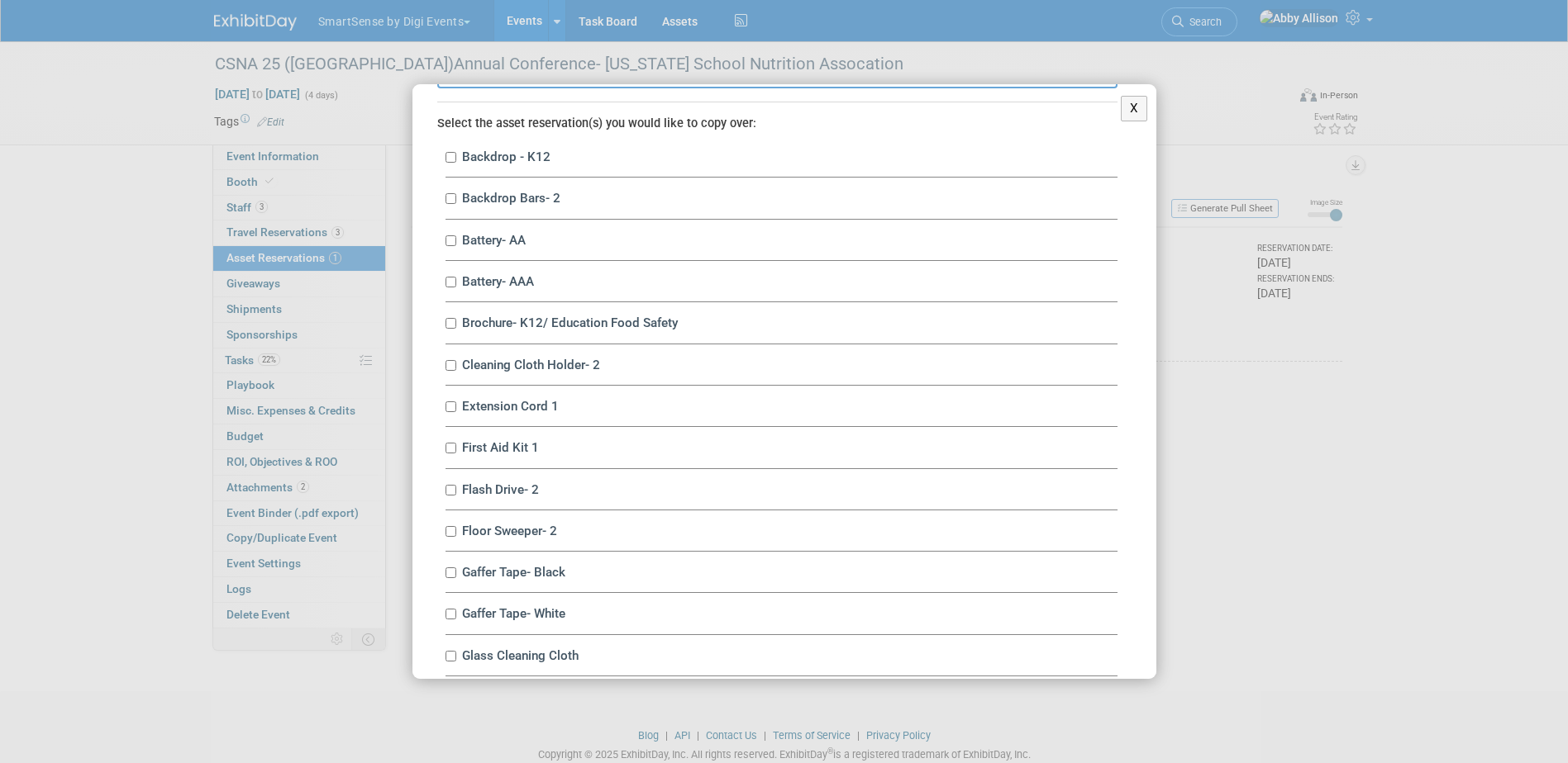
scroll to position [165, 0]
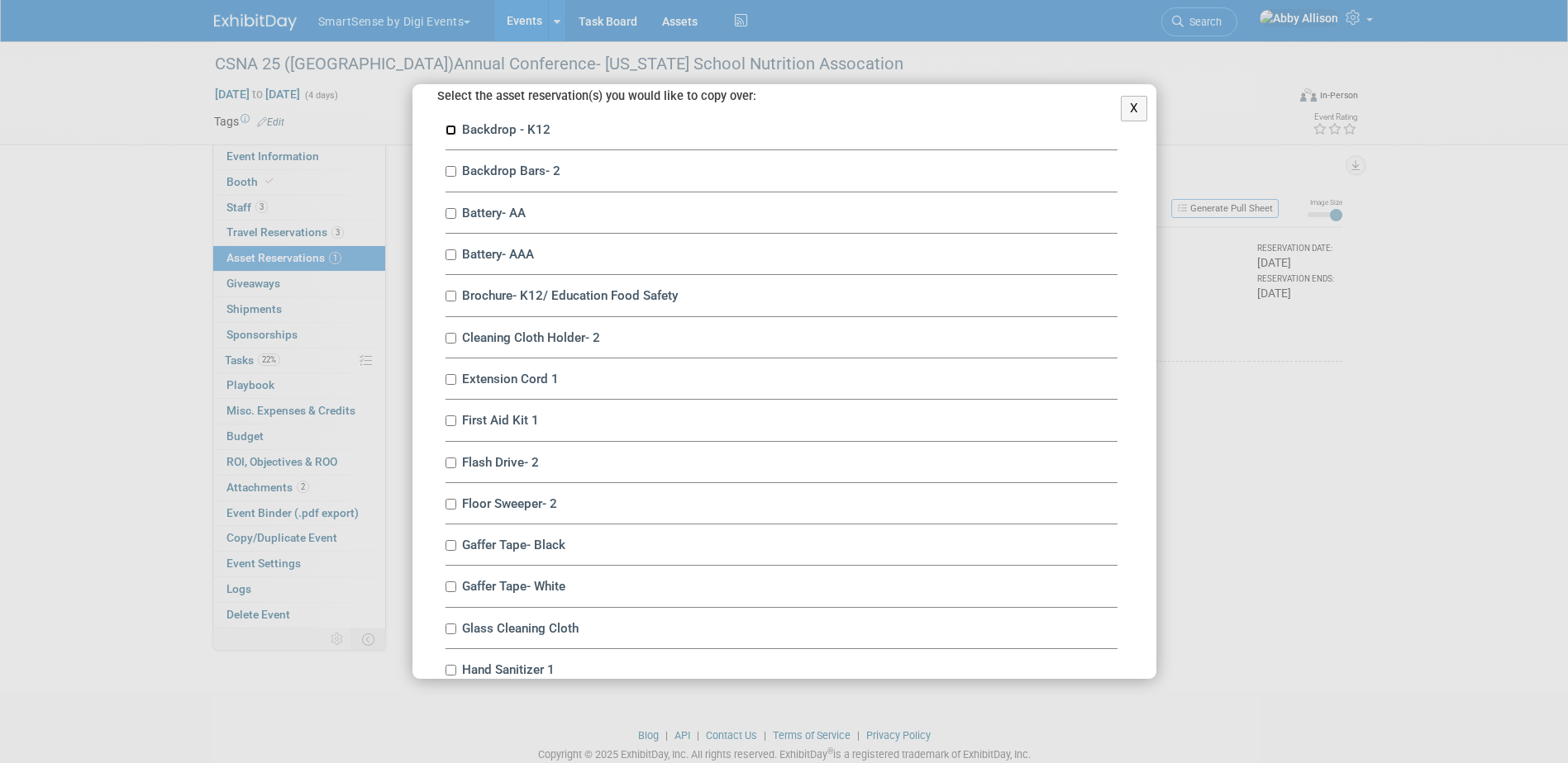
click at [454, 132] on input "Backdrop - K12" at bounding box center [450, 130] width 10 height 10
checkbox input "true"
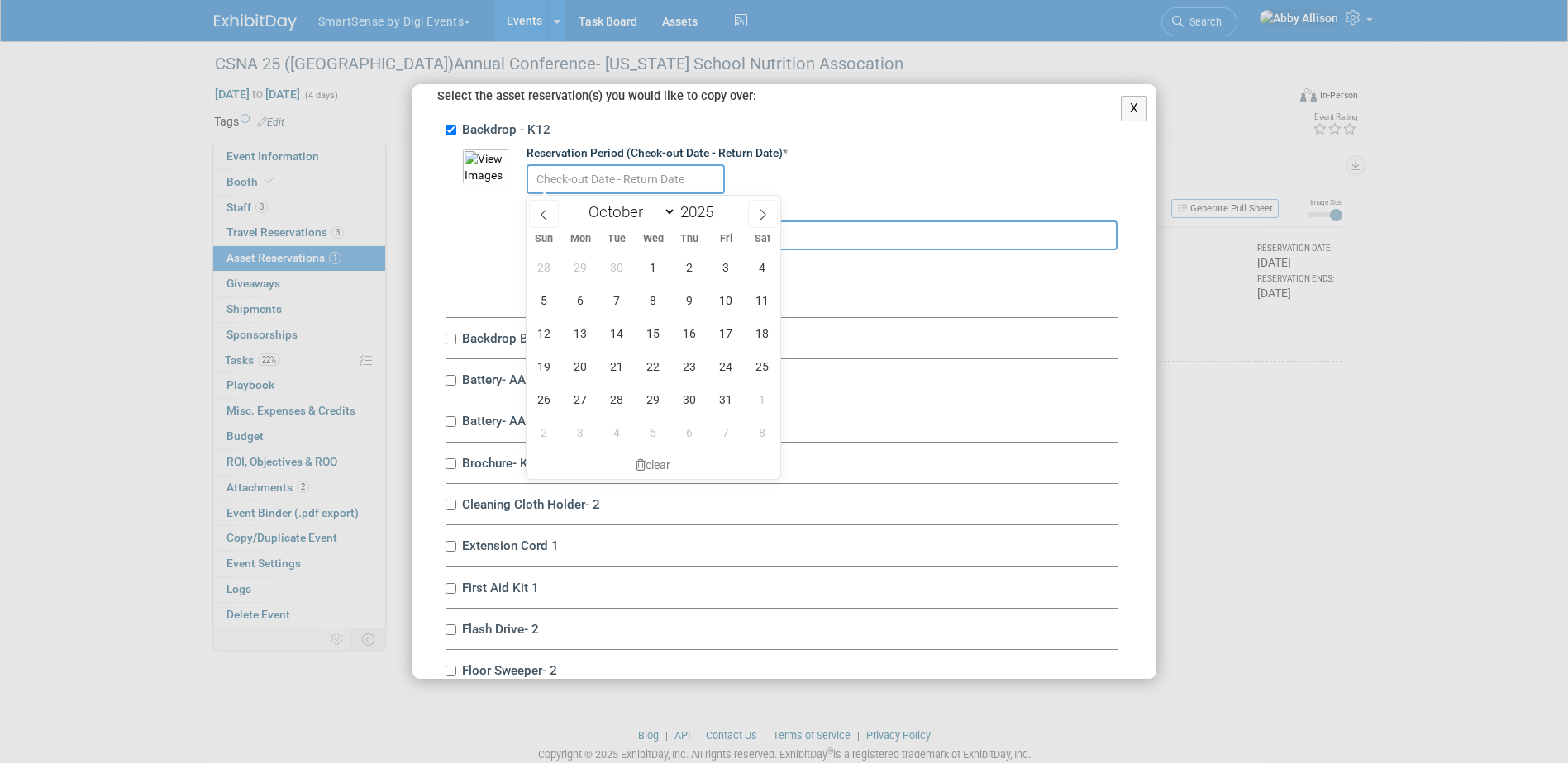
click at [557, 169] on input "text" at bounding box center [626, 178] width 199 height 30
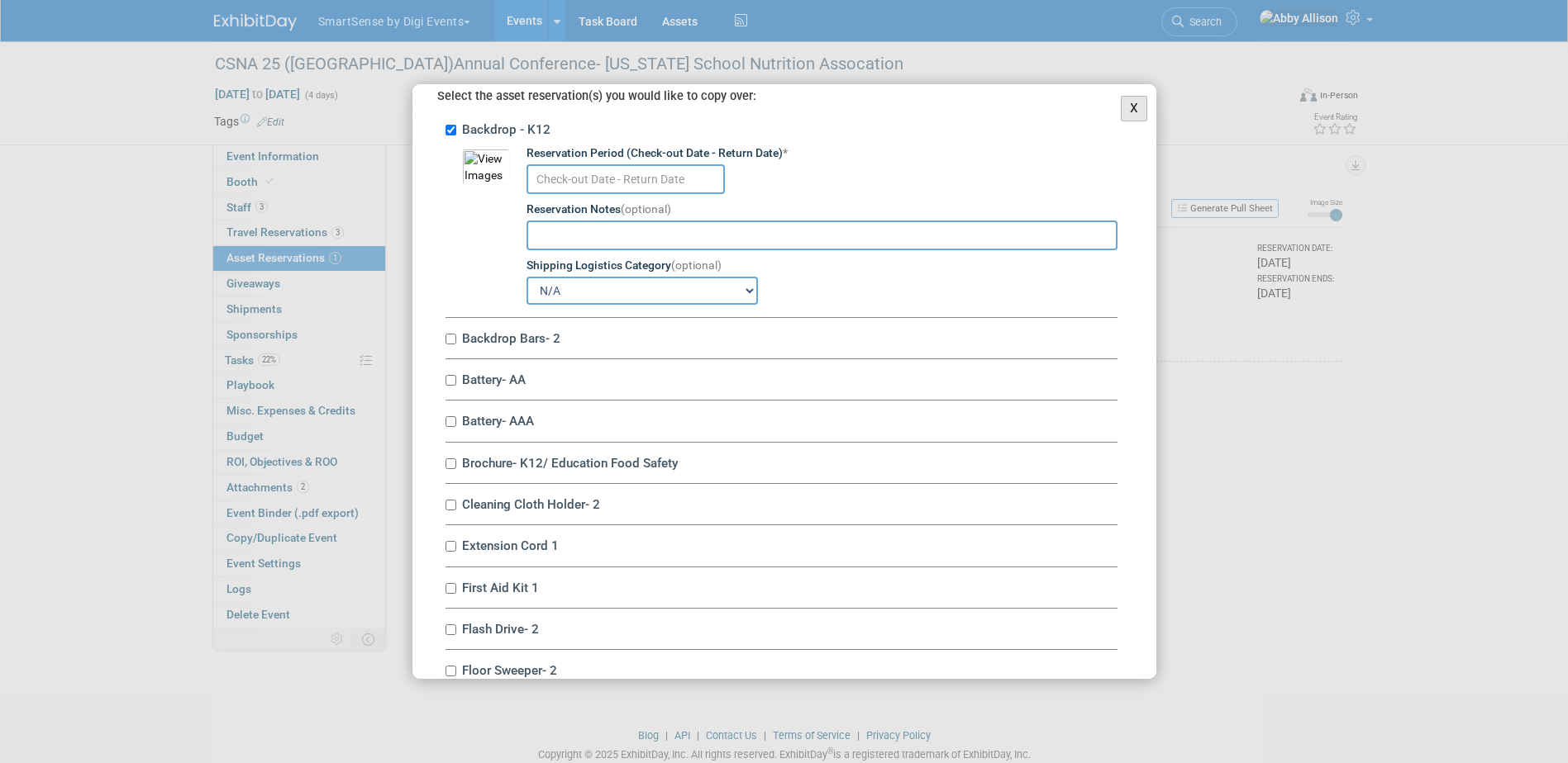
click at [1120, 110] on button "X" at bounding box center [1134, 108] width 28 height 26
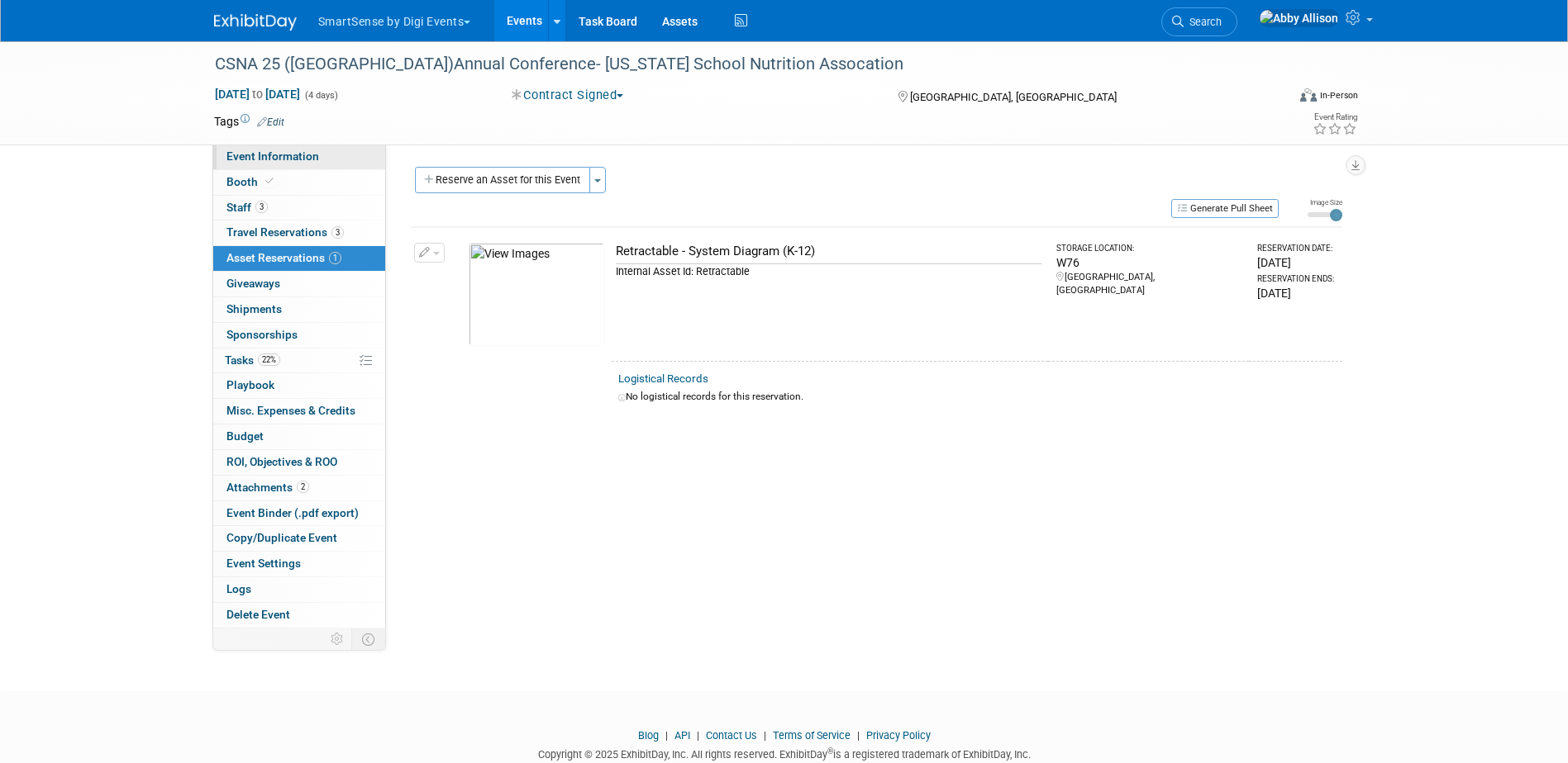
click at [305, 156] on span "Event Information" at bounding box center [272, 156] width 93 height 13
select select "Education"
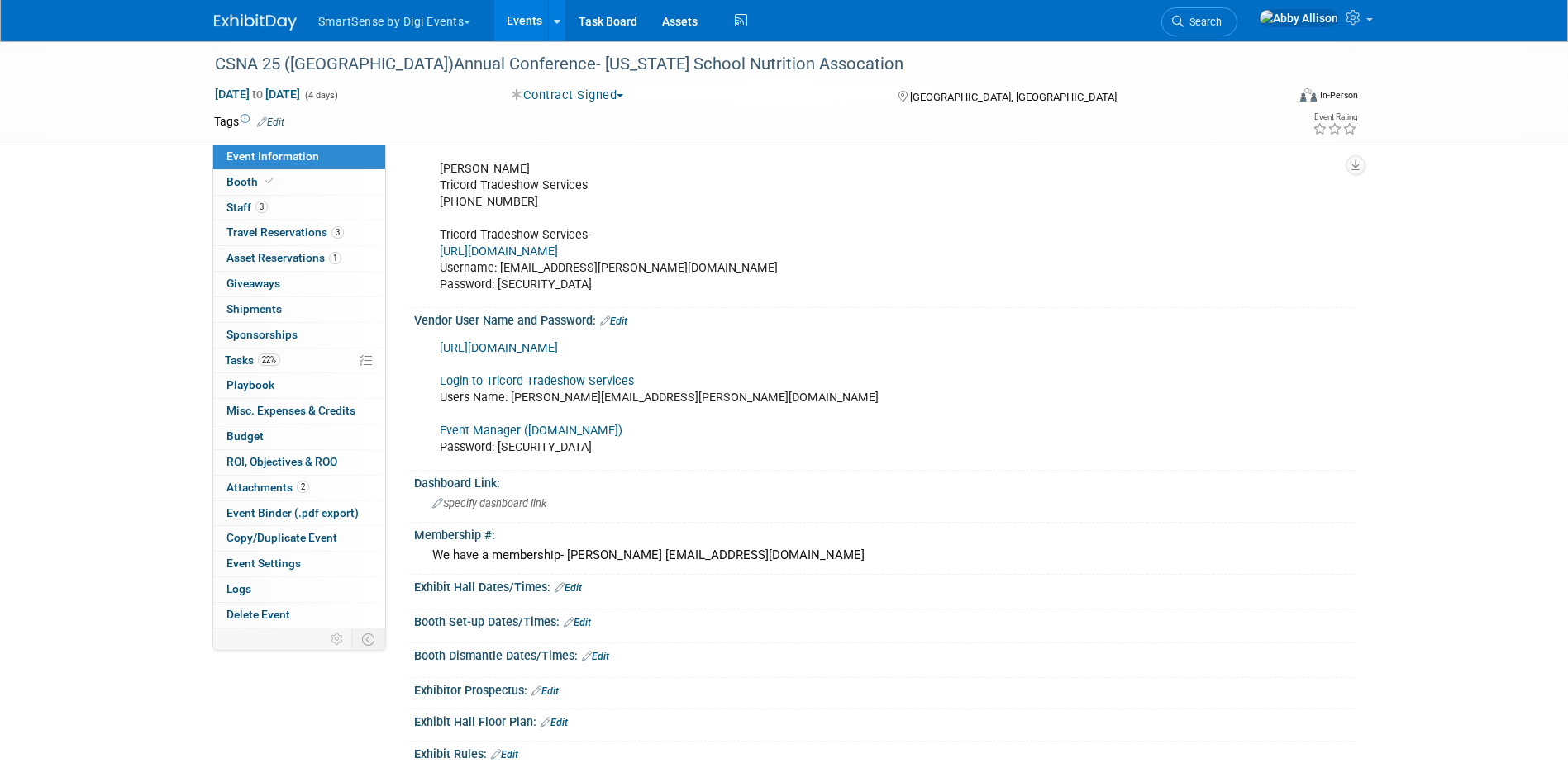
scroll to position [413, 0]
click at [253, 183] on span "Booth" at bounding box center [251, 182] width 51 height 13
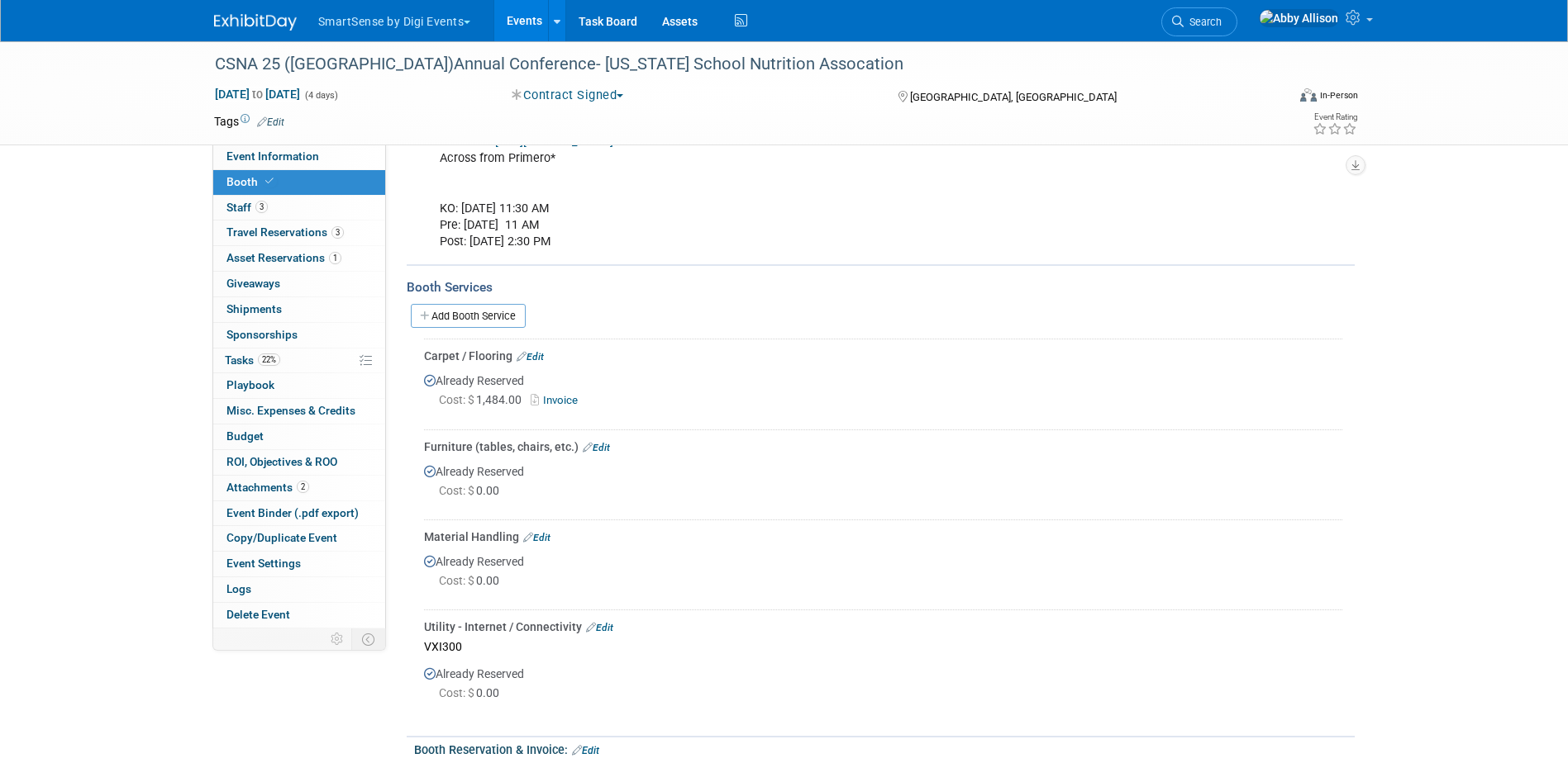
scroll to position [83, 0]
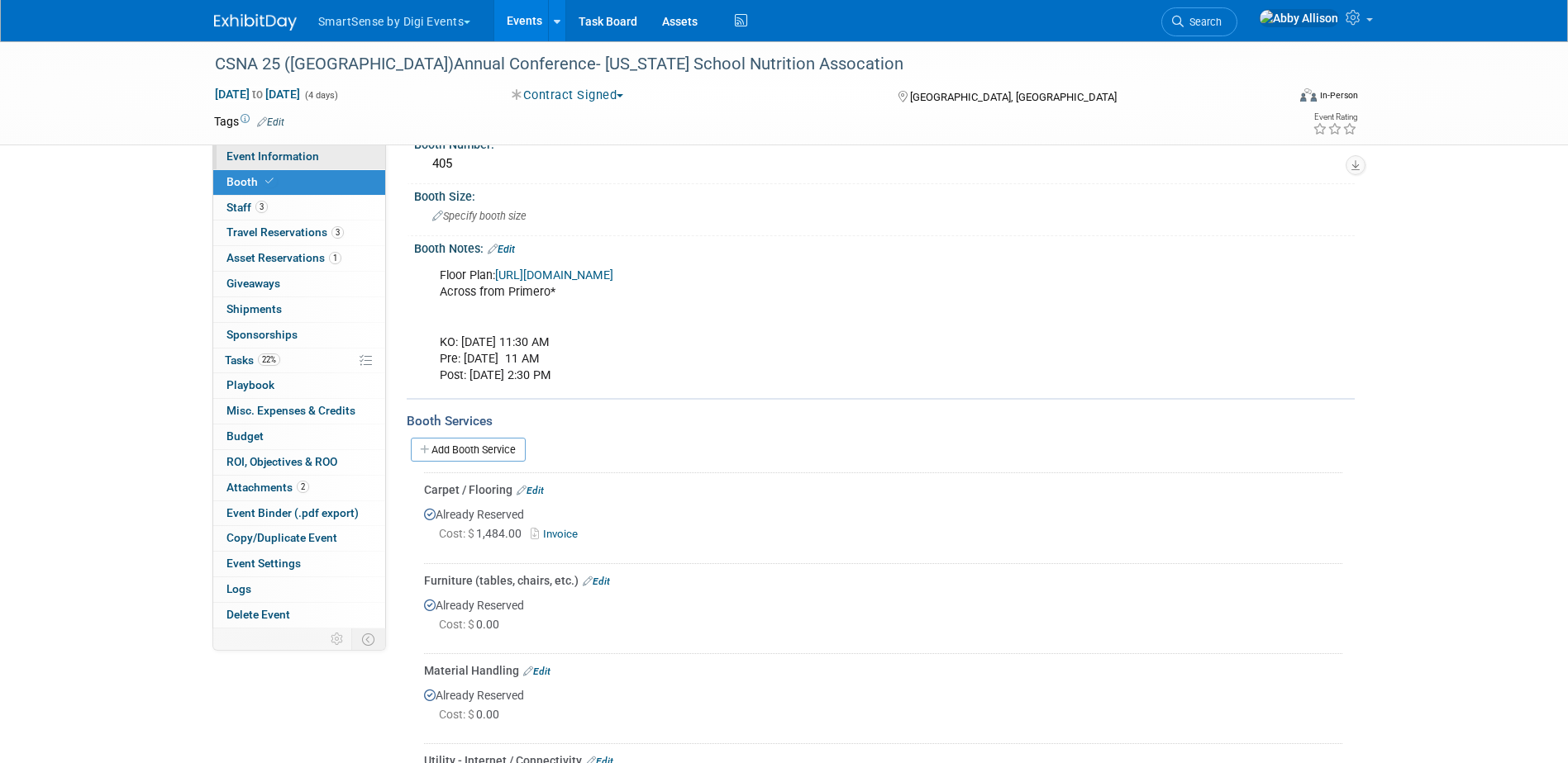
click at [282, 156] on span "Event Information" at bounding box center [272, 156] width 93 height 13
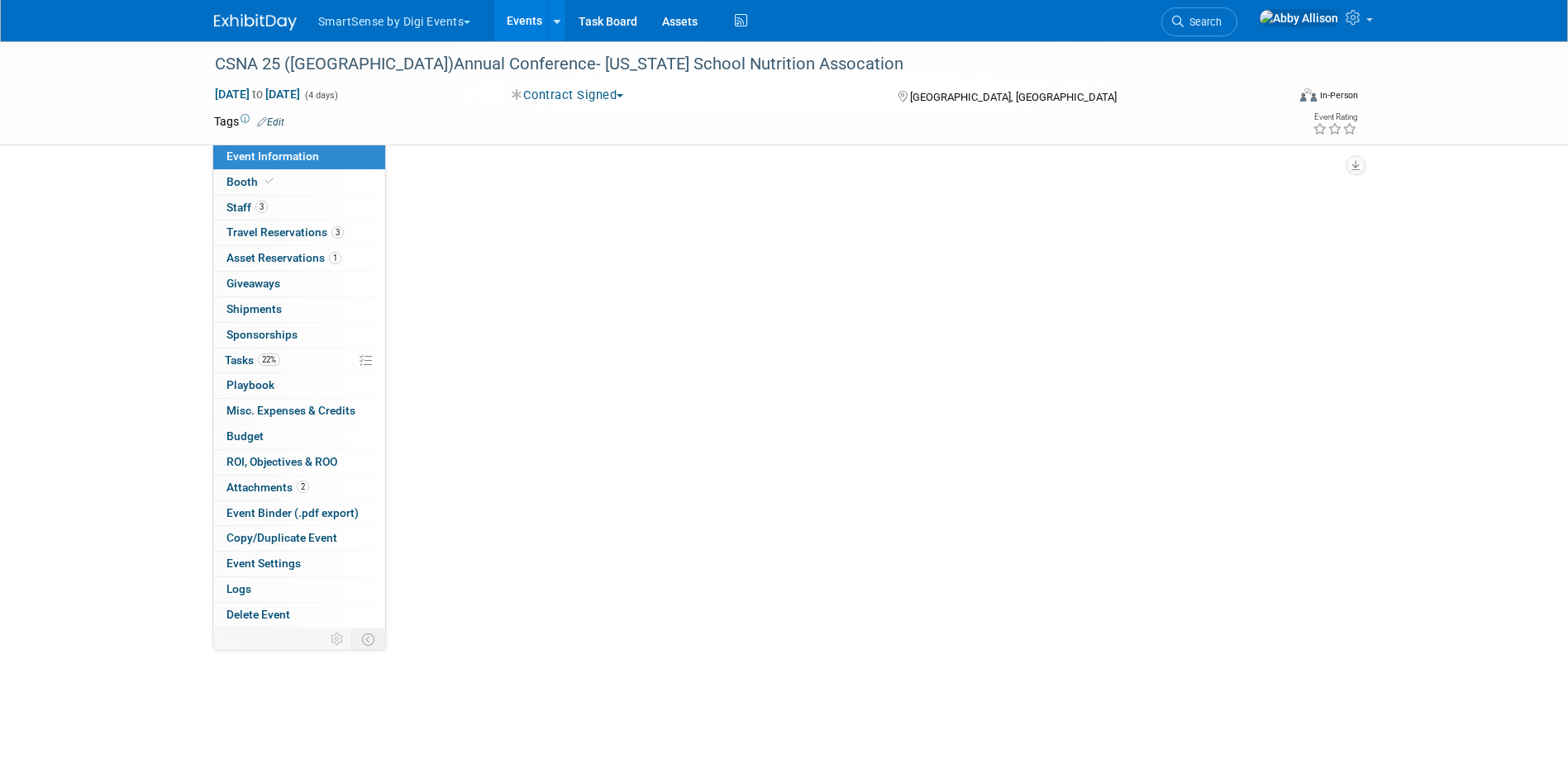
scroll to position [0, 0]
select select "Education"
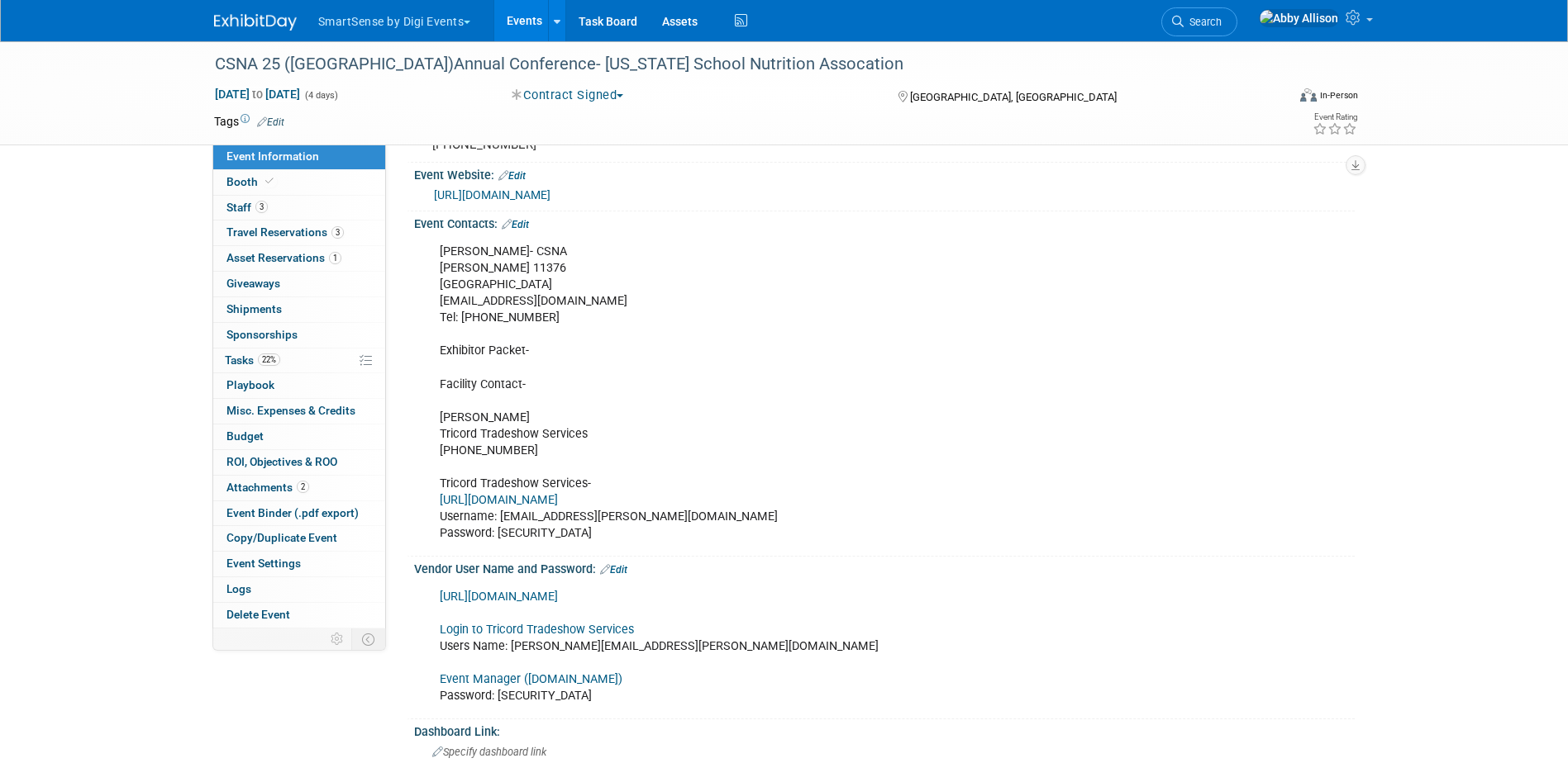
scroll to position [165, 0]
click at [558, 606] on link "http://www.calsna.org/documents/events/2025Conference/2025ExhibitorProspectus.p…" at bounding box center [499, 598] width 118 height 14
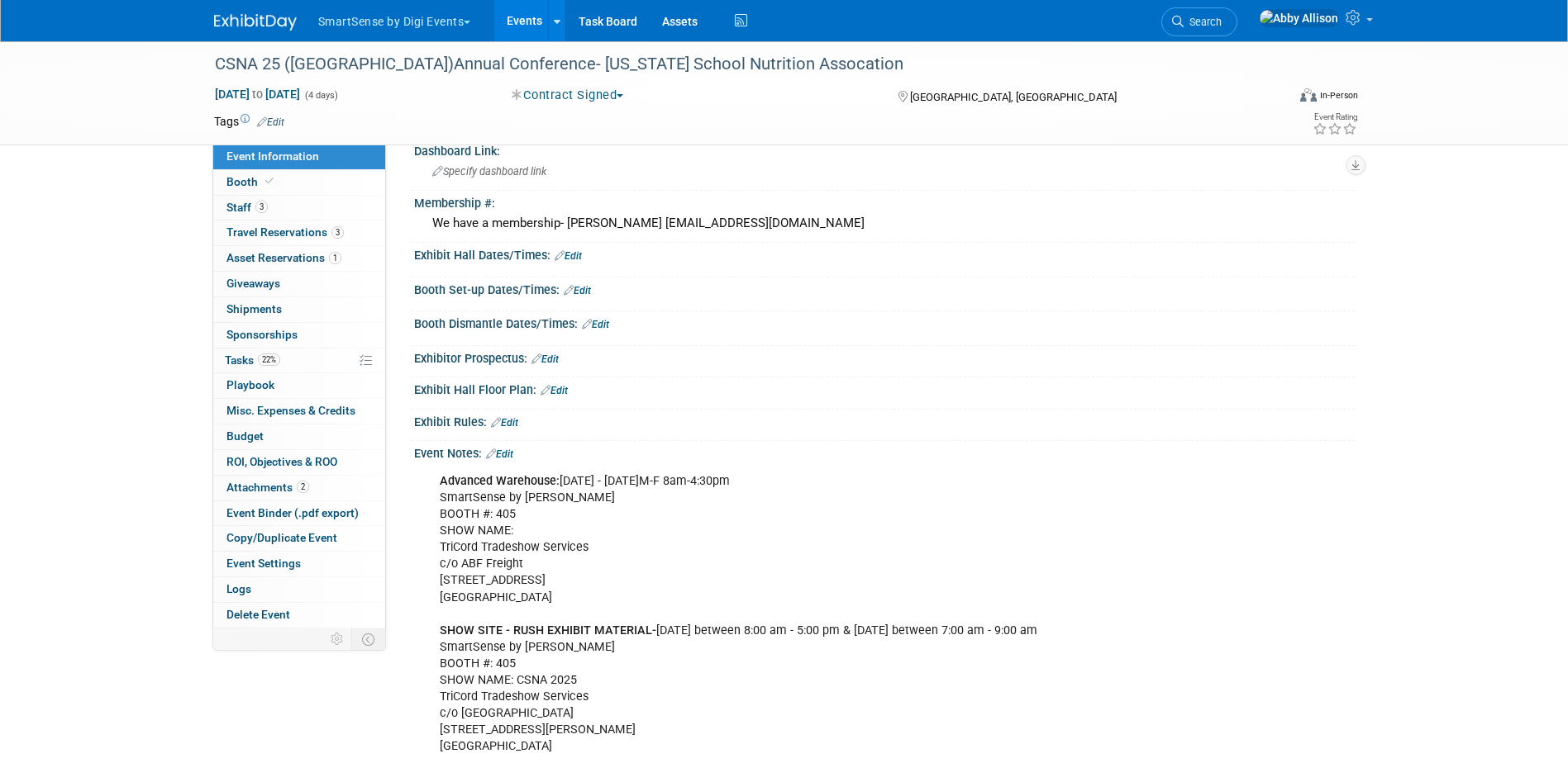
scroll to position [743, 0]
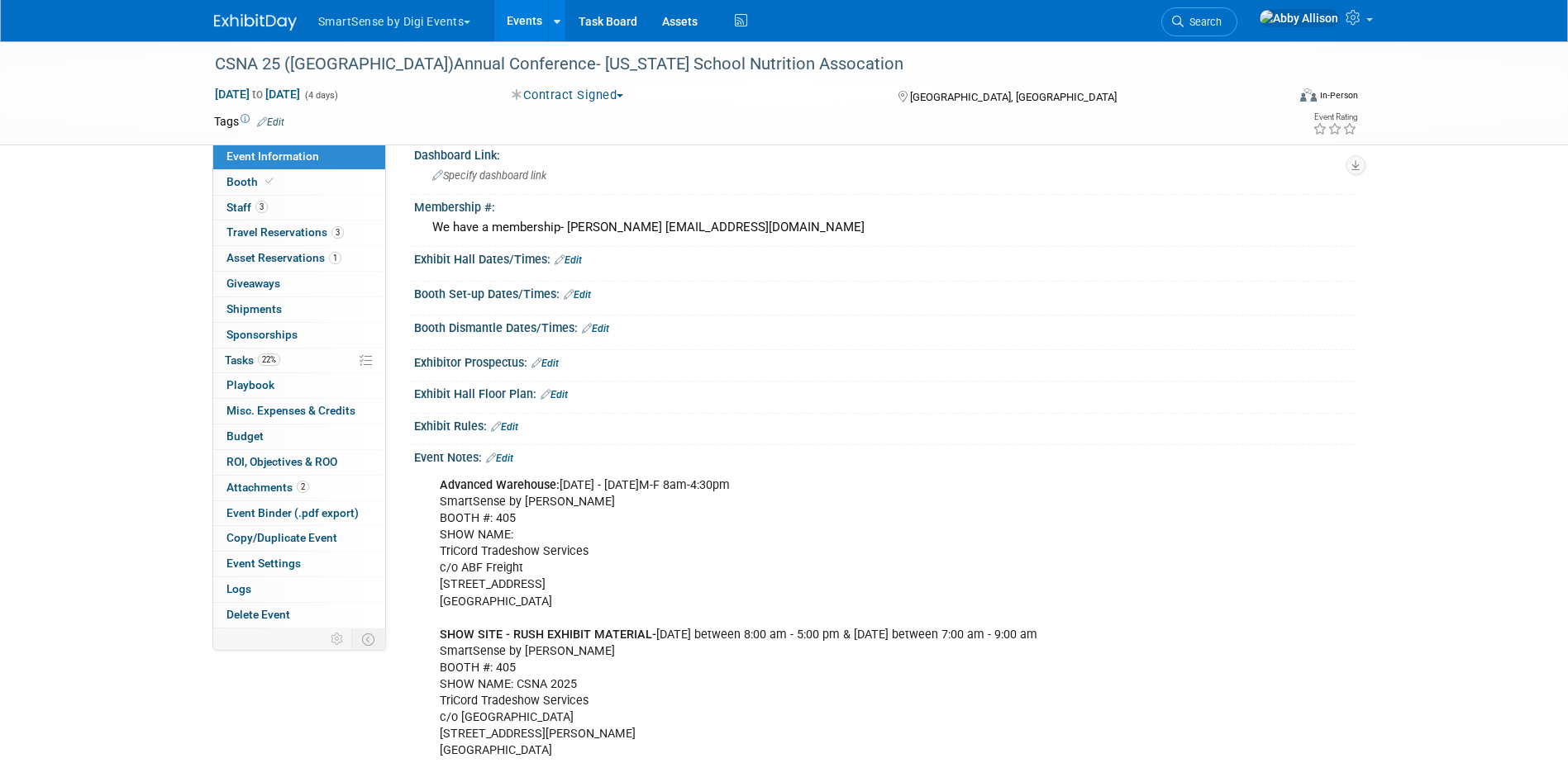
click at [574, 266] on link "Edit" at bounding box center [568, 260] width 28 height 11
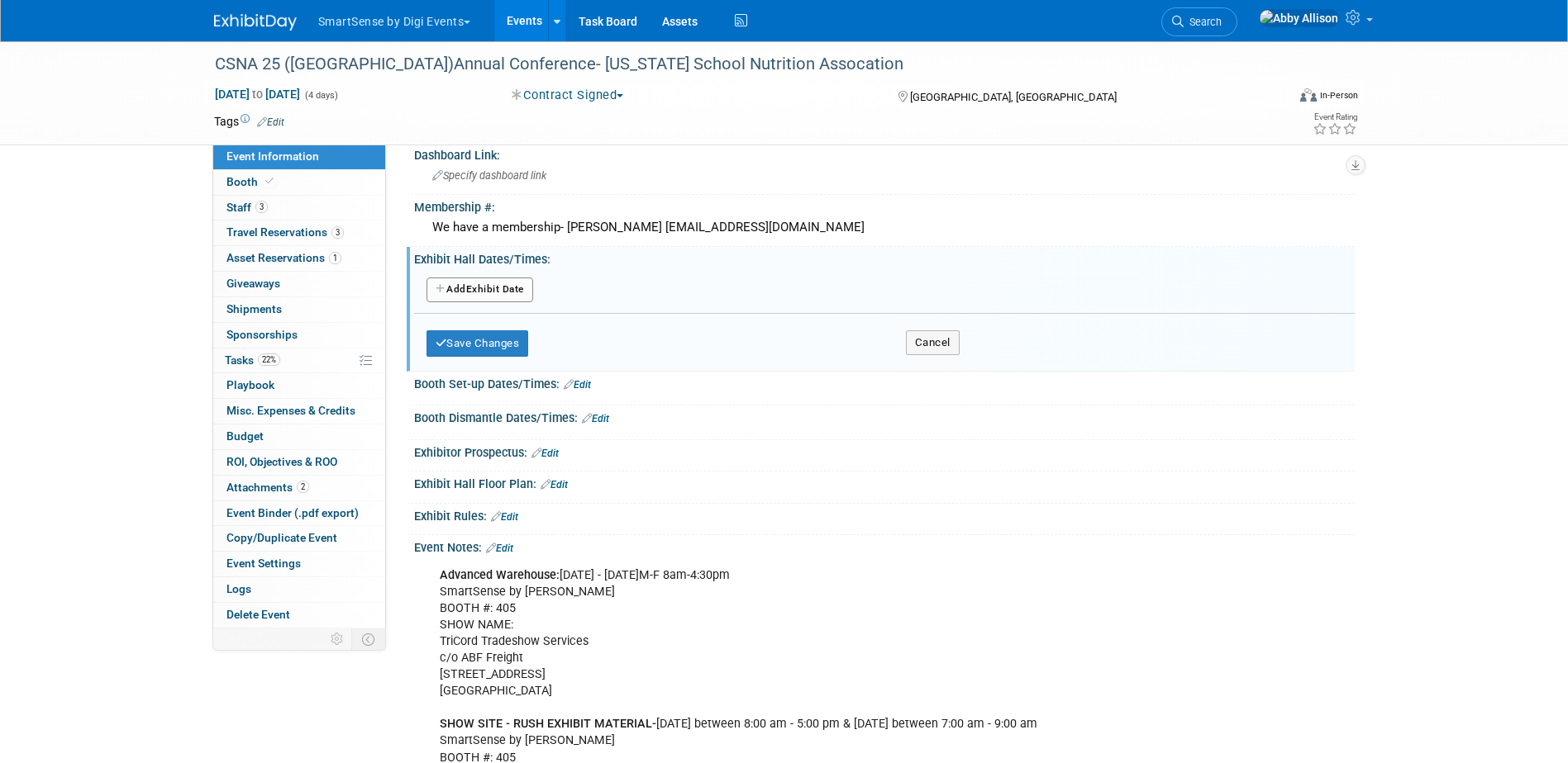
click at [505, 302] on button "Add Another Exhibit Date" at bounding box center [480, 290] width 107 height 25
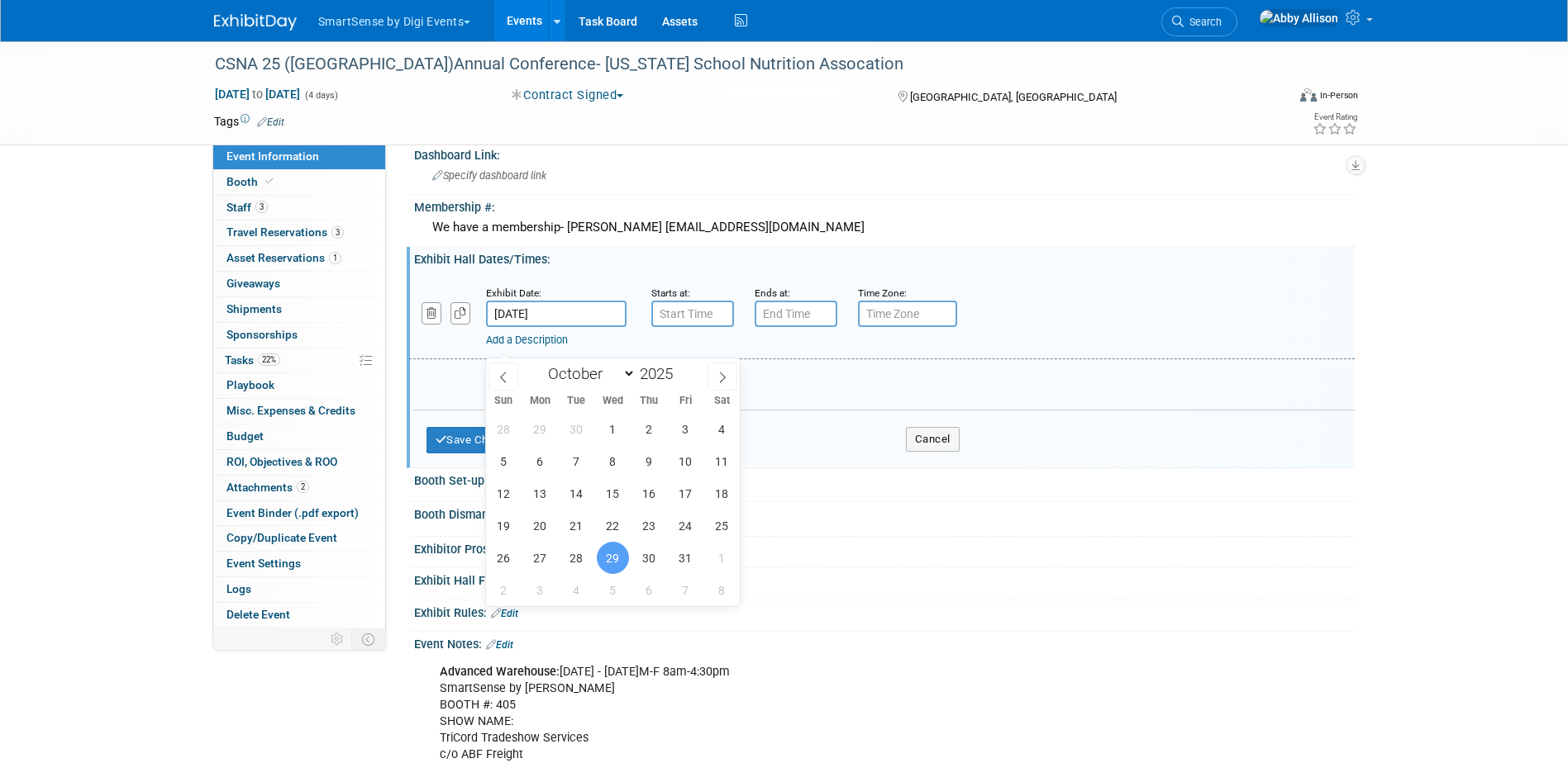
click at [561, 327] on input "Oct 29, 2025" at bounding box center [555, 314] width 140 height 27
click at [644, 554] on span "30" at bounding box center [649, 558] width 32 height 32
type input "Oct 30, 2025"
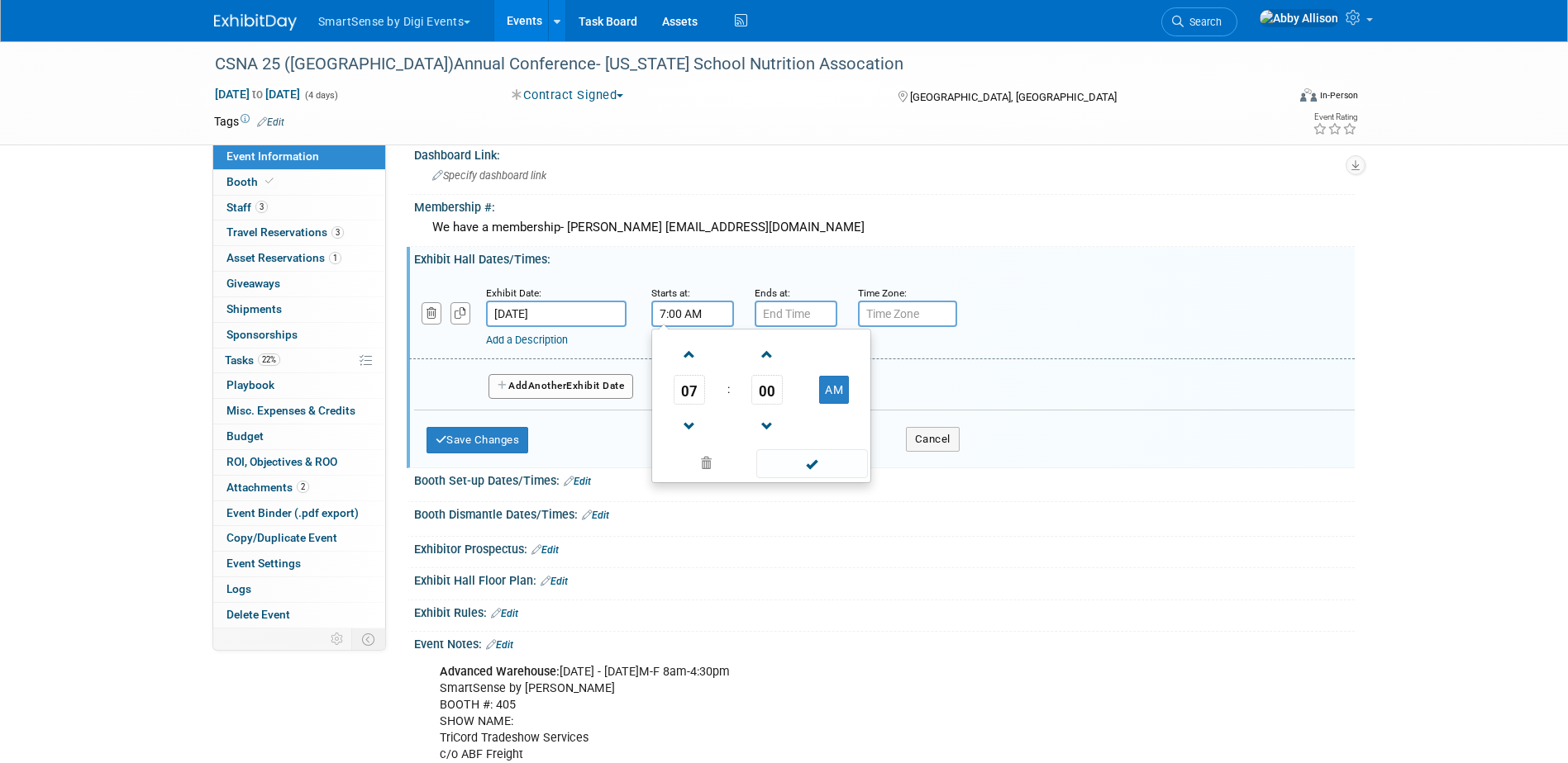
click at [707, 327] on input "7:00 AM" at bounding box center [692, 314] width 83 height 27
click at [691, 404] on span "07" at bounding box center [689, 389] width 31 height 30
click at [822, 378] on td "03" at bounding box center [840, 355] width 52 height 45
click at [829, 404] on button "AM" at bounding box center [833, 389] width 30 height 28
type input "3:00 PM"
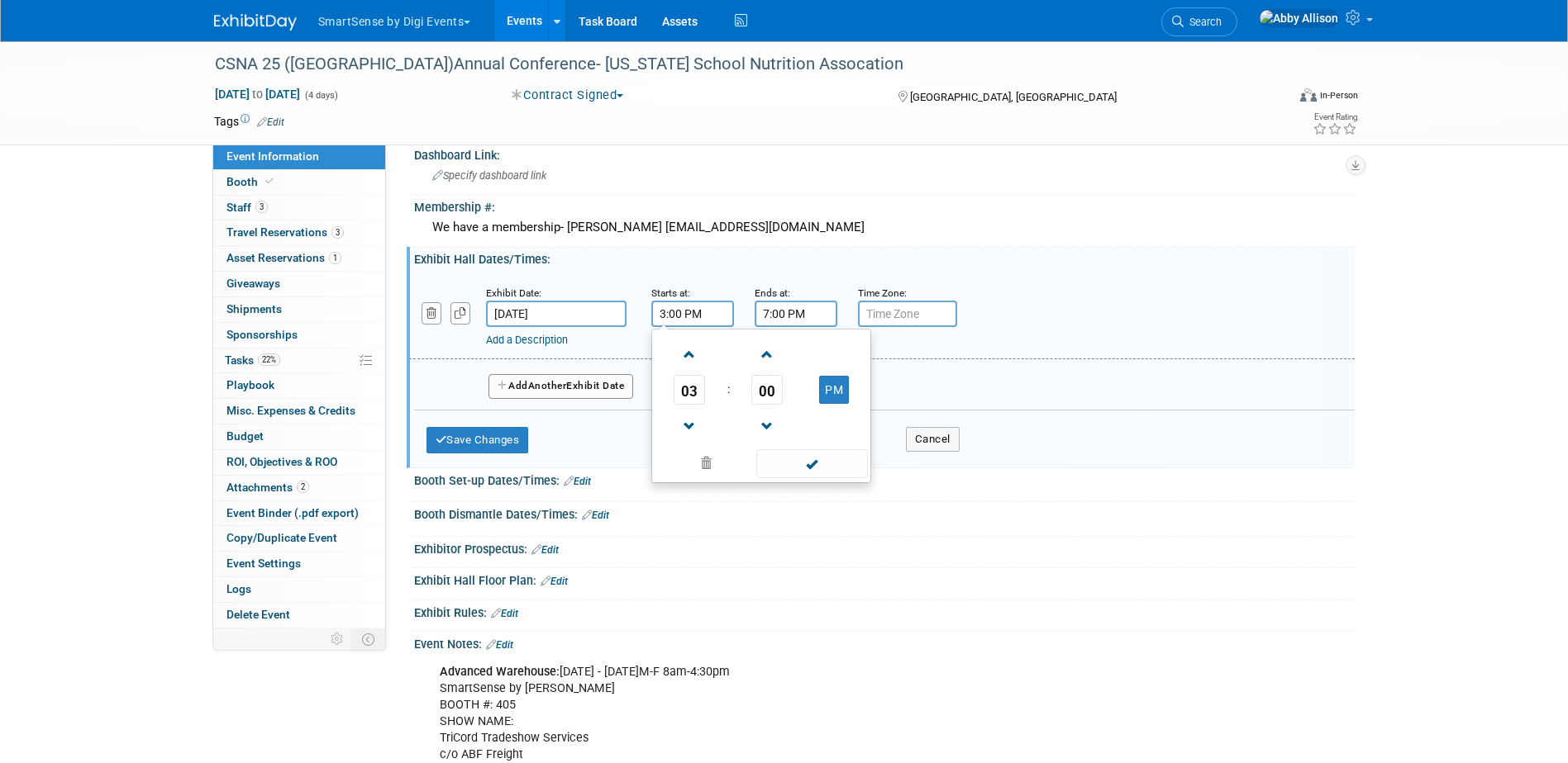
click at [784, 327] on input "7:00 PM" at bounding box center [796, 314] width 83 height 27
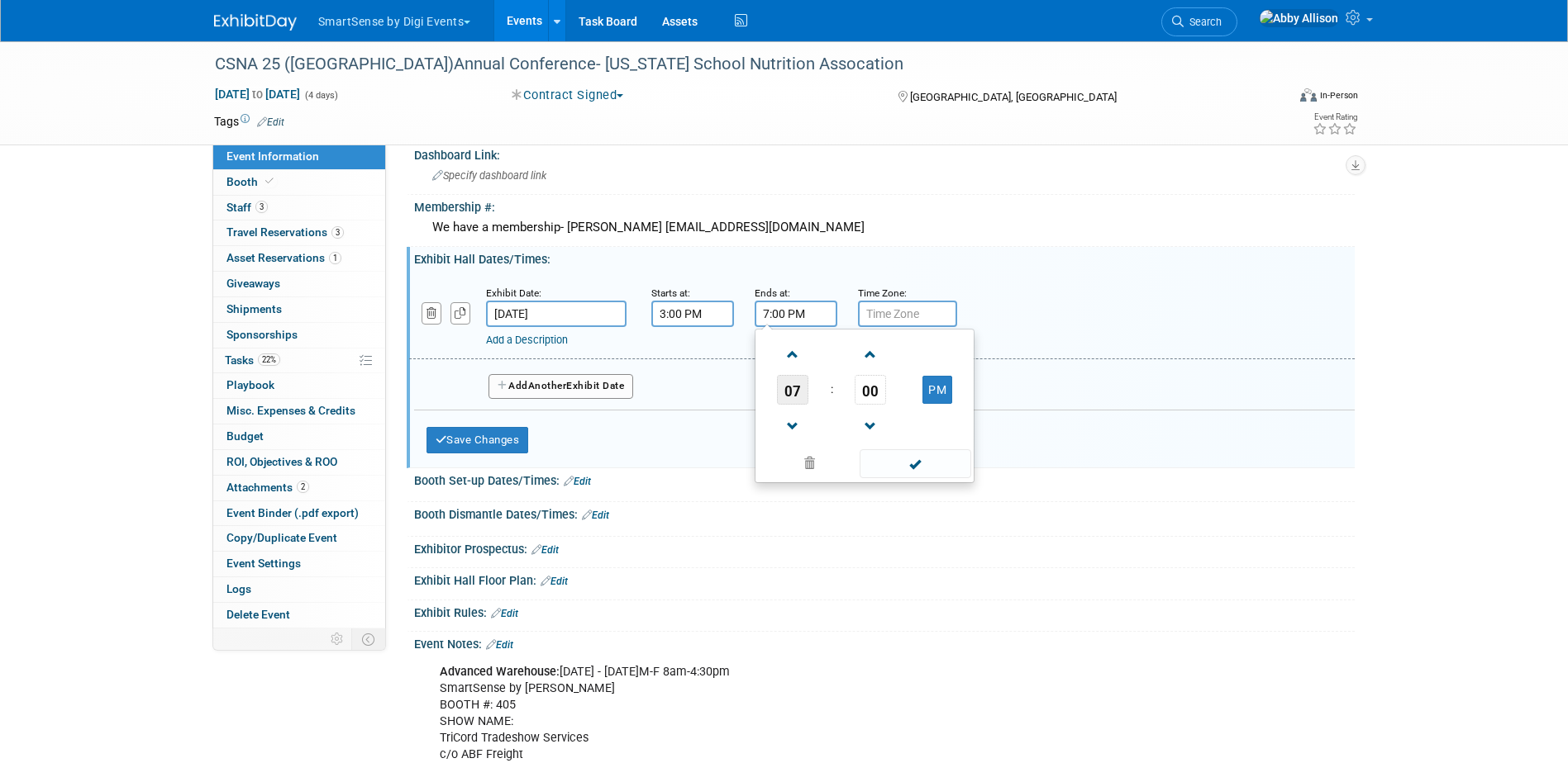
click at [785, 404] on span "07" at bounding box center [792, 389] width 31 height 30
click at [795, 423] on td "04" at bounding box center [784, 400] width 52 height 45
type input "4:00 PM"
drag, startPoint x: 920, startPoint y: 490, endPoint x: 886, endPoint y: 475, distance: 37.2
click at [920, 478] on span at bounding box center [915, 464] width 112 height 29
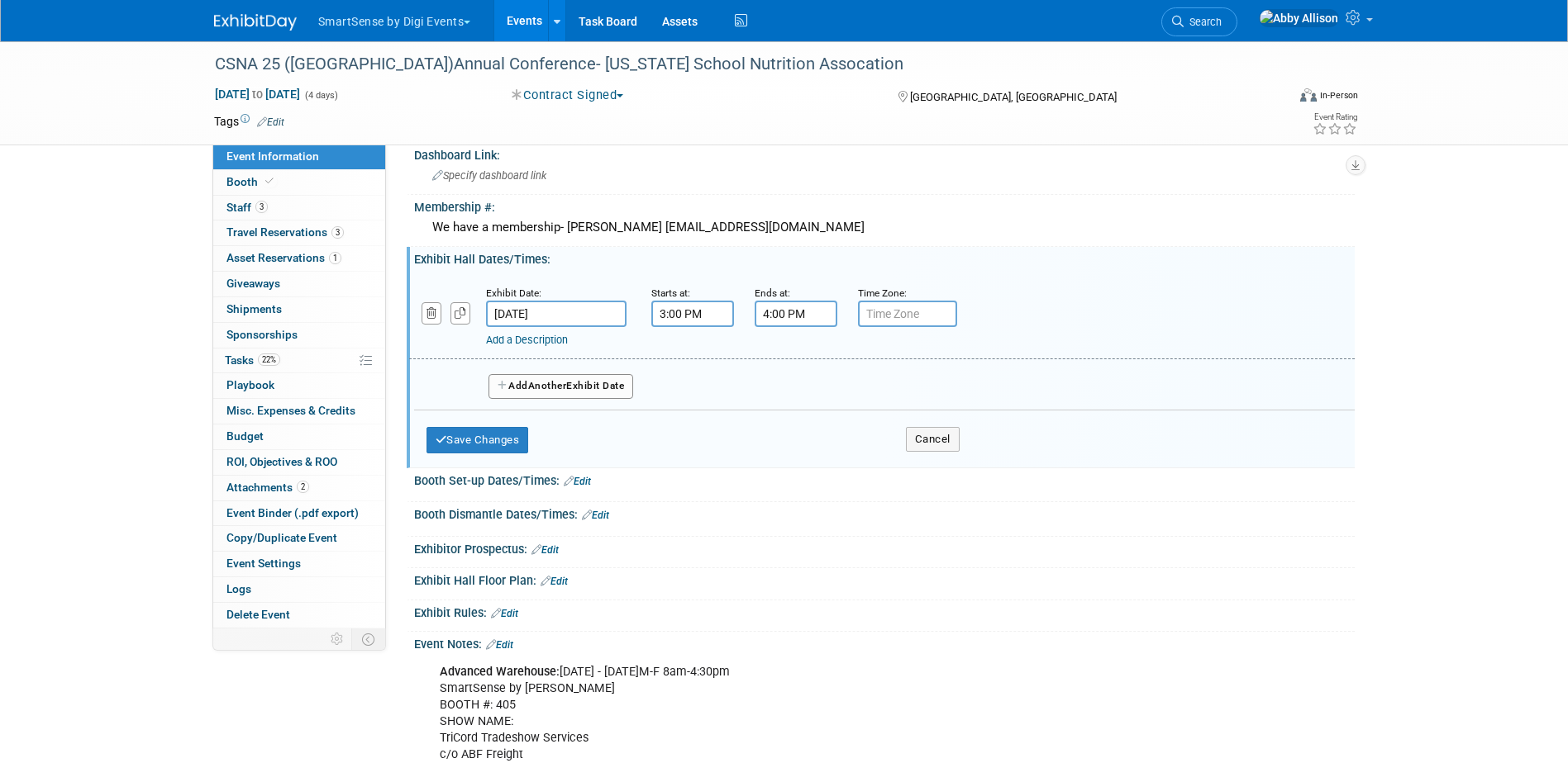
click at [534, 392] on span "Another" at bounding box center [547, 385] width 39 height 11
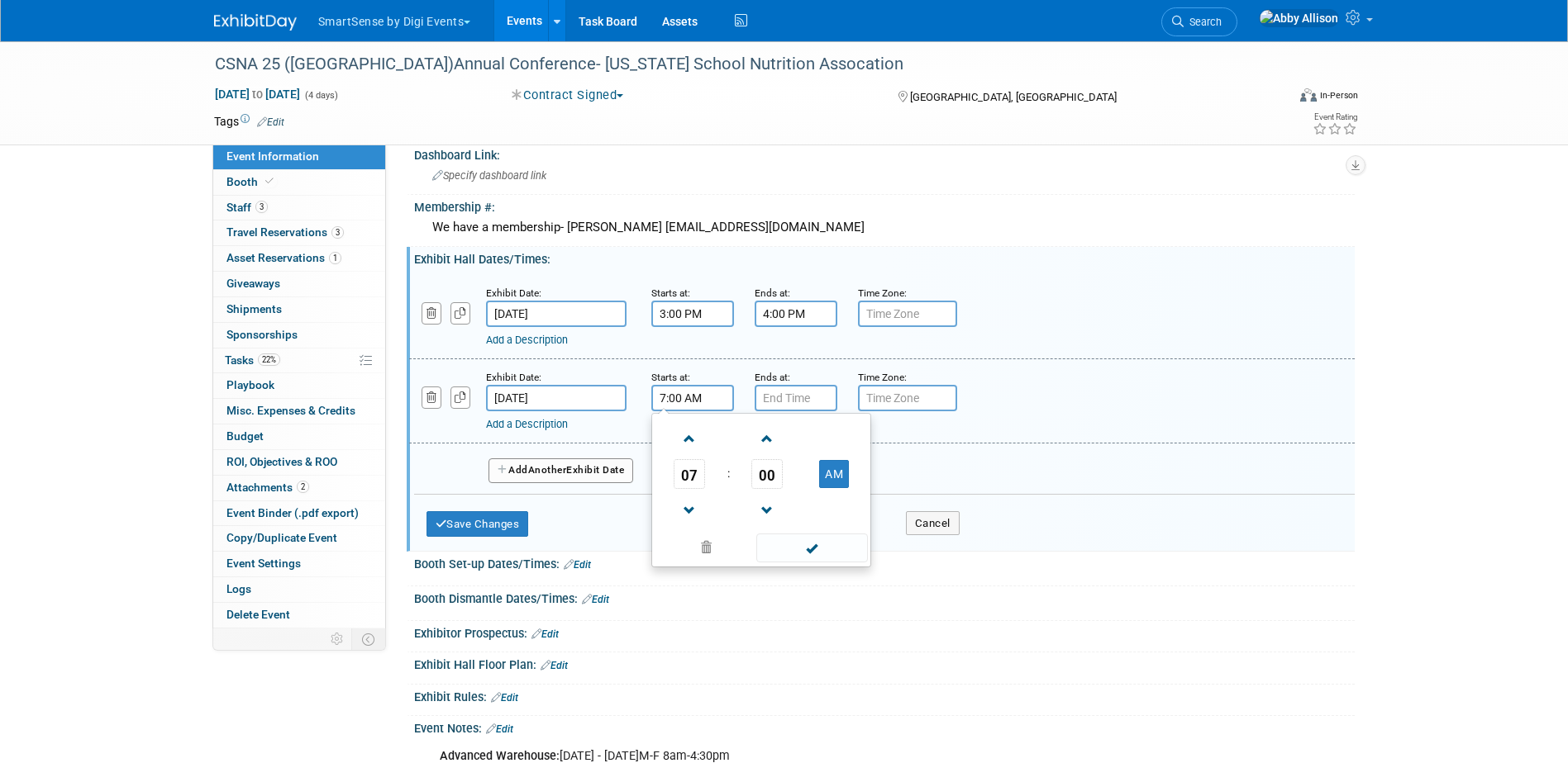
click at [698, 411] on input "7:00 AM" at bounding box center [692, 399] width 83 height 27
click at [695, 489] on span "07" at bounding box center [689, 474] width 31 height 30
click at [800, 551] on td "10" at bounding box center [787, 528] width 52 height 45
click at [775, 489] on span "00" at bounding box center [766, 474] width 31 height 30
click at [784, 506] on td "30" at bounding box center [787, 484] width 52 height 45
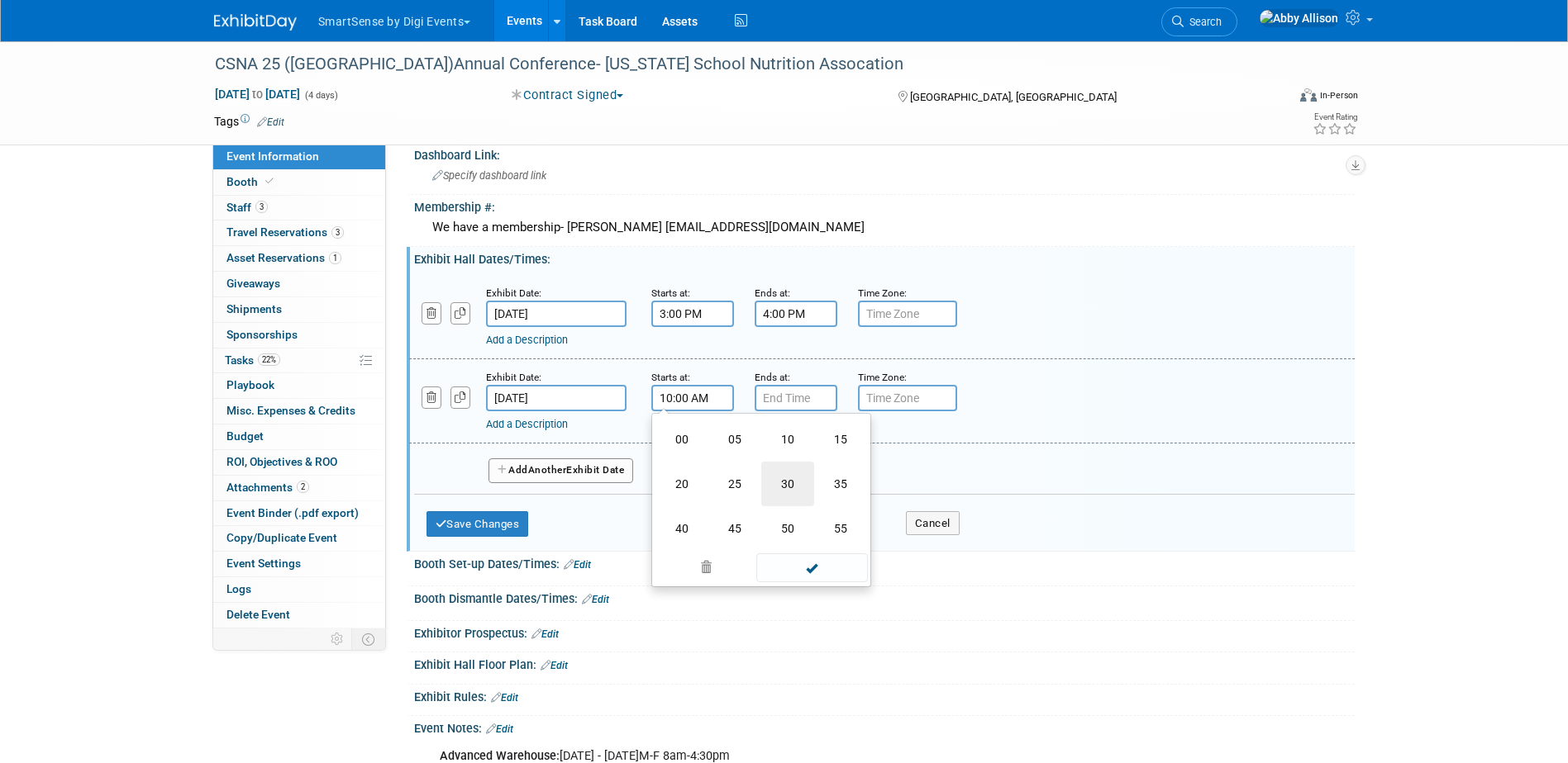
type input "10:30 AM"
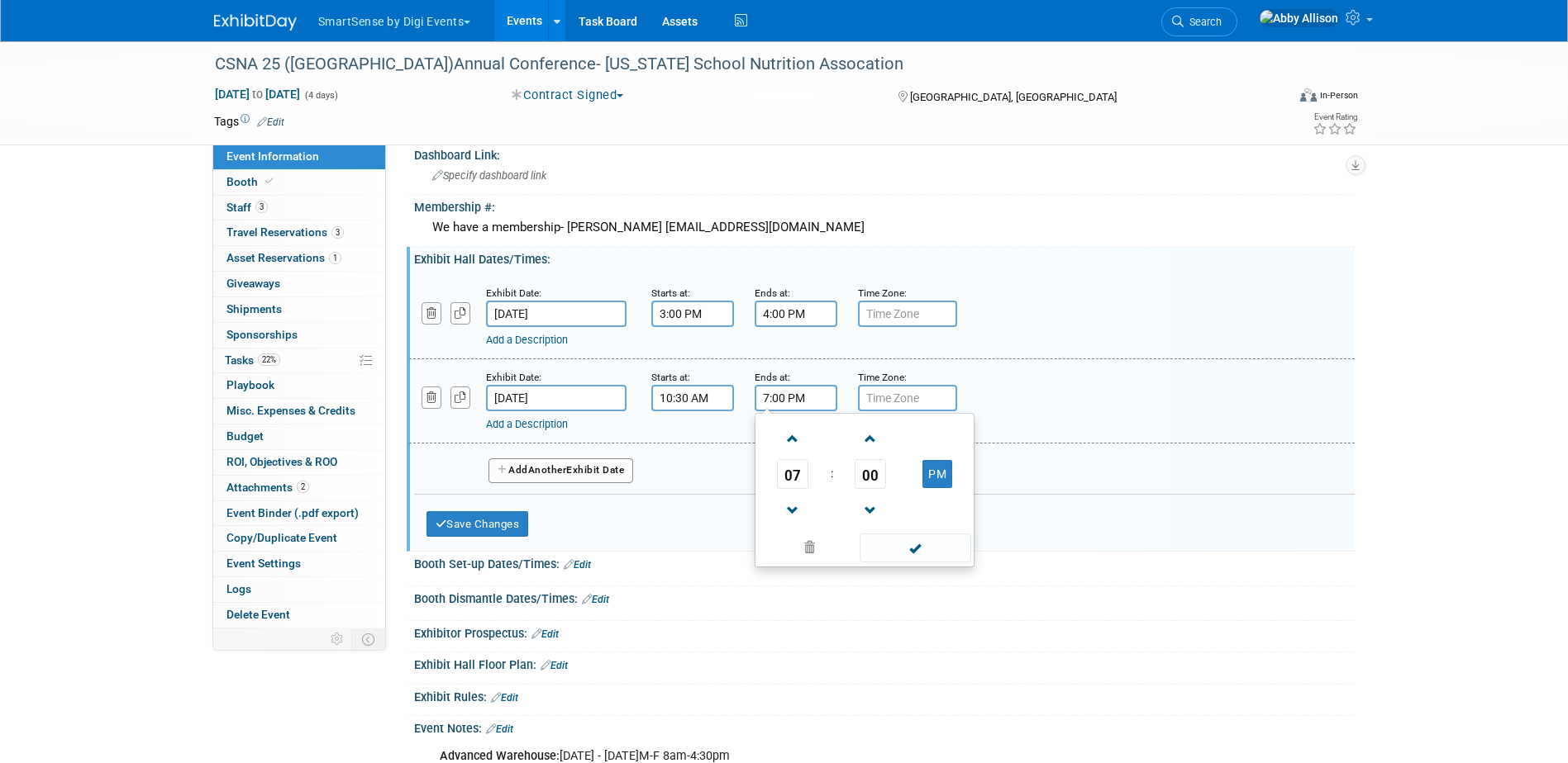
click at [767, 411] on input "7:00 PM" at bounding box center [796, 399] width 83 height 27
click at [800, 489] on span "07" at bounding box center [792, 474] width 31 height 30
click at [932, 462] on td "03" at bounding box center [943, 439] width 52 height 45
type input "3:00 PM"
click at [911, 563] on span at bounding box center [915, 547] width 112 height 29
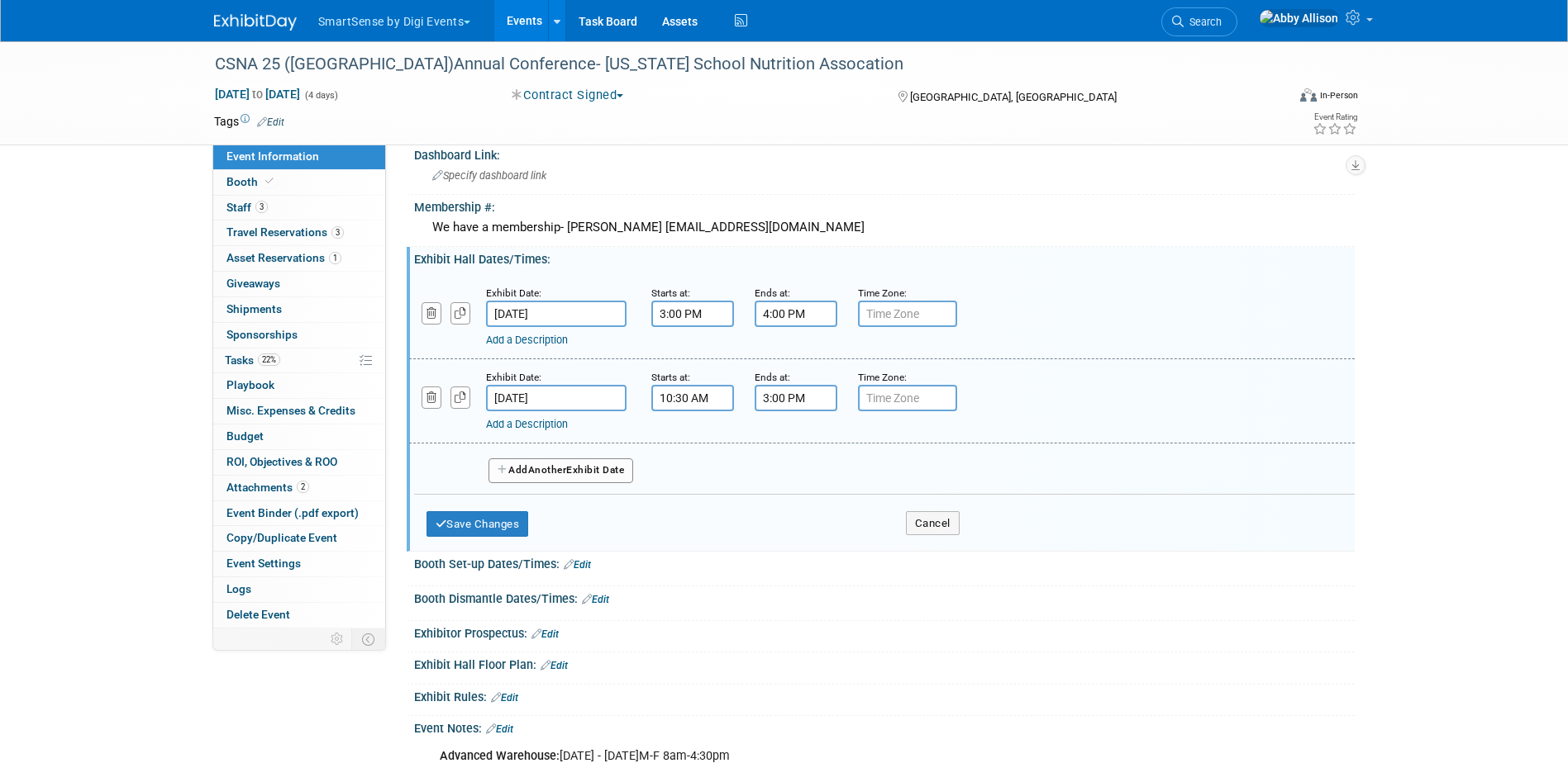
click at [626, 484] on button "Add Another Exhibit Date" at bounding box center [561, 471] width 145 height 25
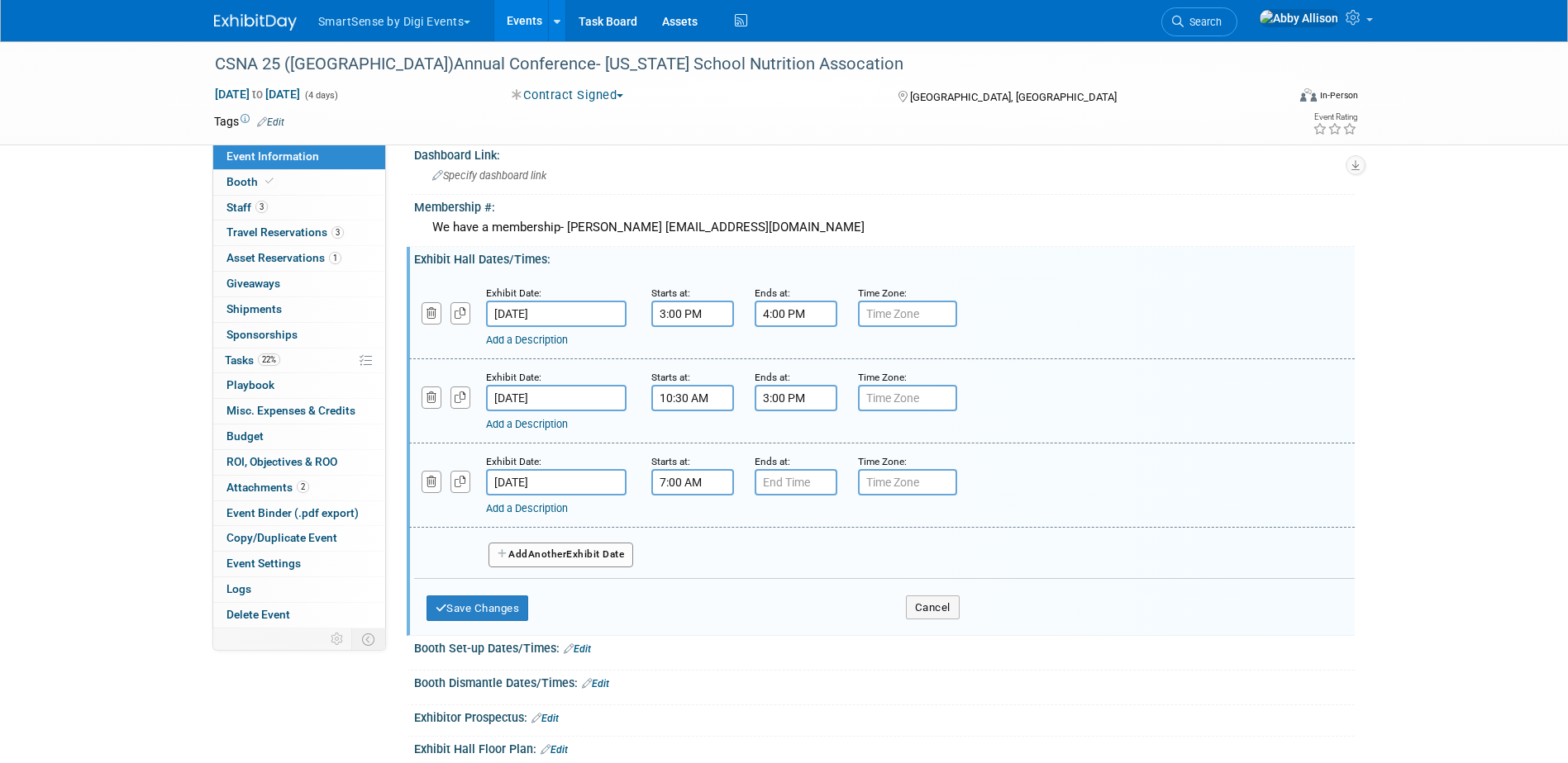
click at [669, 496] on input "7:00 AM" at bounding box center [692, 483] width 83 height 27
click at [688, 573] on span "07" at bounding box center [689, 558] width 31 height 30
click at [800, 635] on td "10" at bounding box center [787, 612] width 52 height 45
type input "10:00 AM"
click at [802, 496] on input "7:00 PM" at bounding box center [796, 483] width 83 height 27
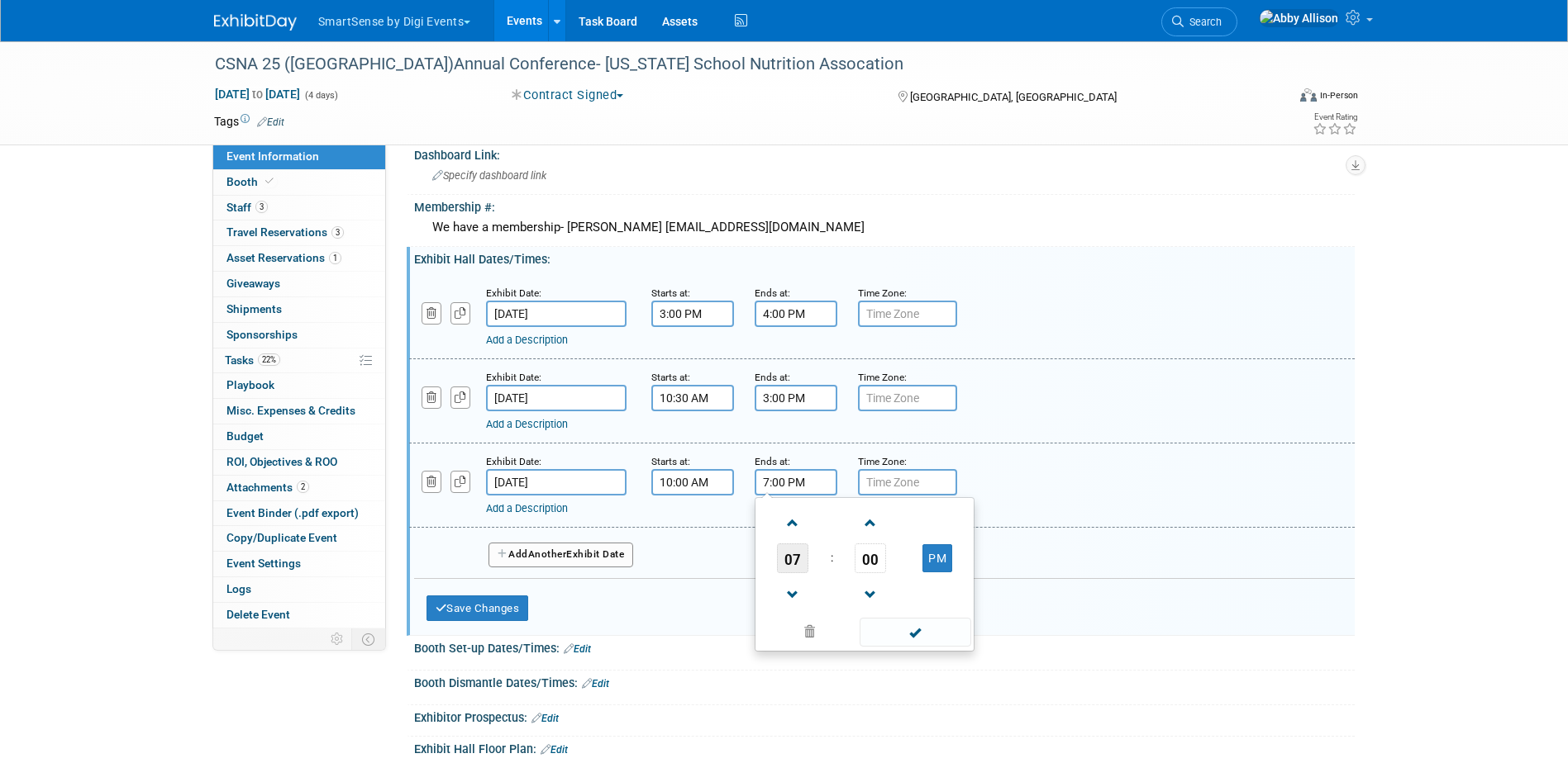
click at [792, 573] on span "07" at bounding box center [792, 558] width 31 height 30
click at [826, 546] on td "01" at bounding box center [837, 524] width 52 height 45
click at [868, 573] on span "00" at bounding box center [870, 558] width 31 height 30
click at [887, 590] on td "30" at bounding box center [890, 567] width 52 height 45
type input "1:30 PM"
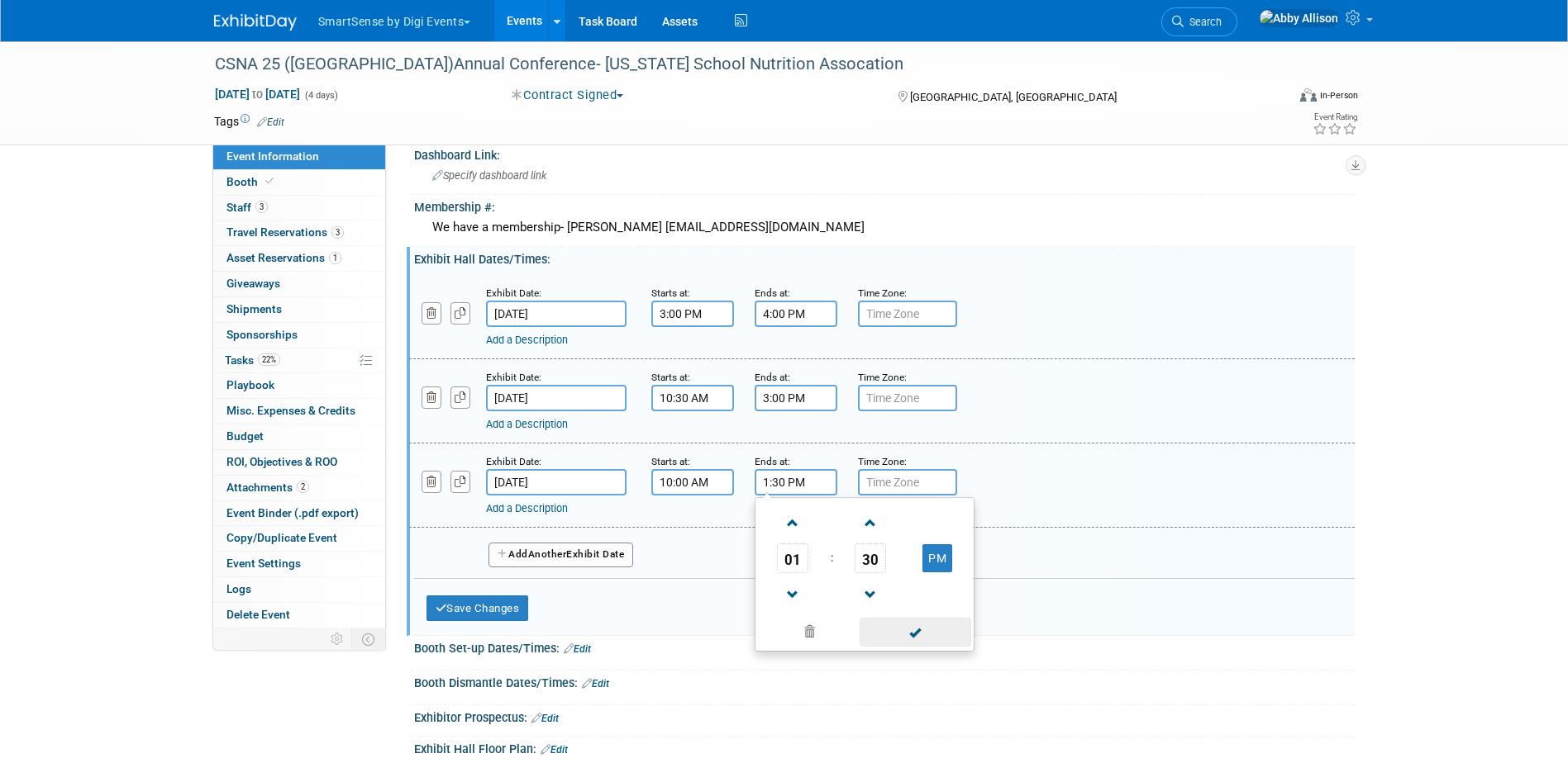
click at [914, 647] on span at bounding box center [915, 632] width 112 height 29
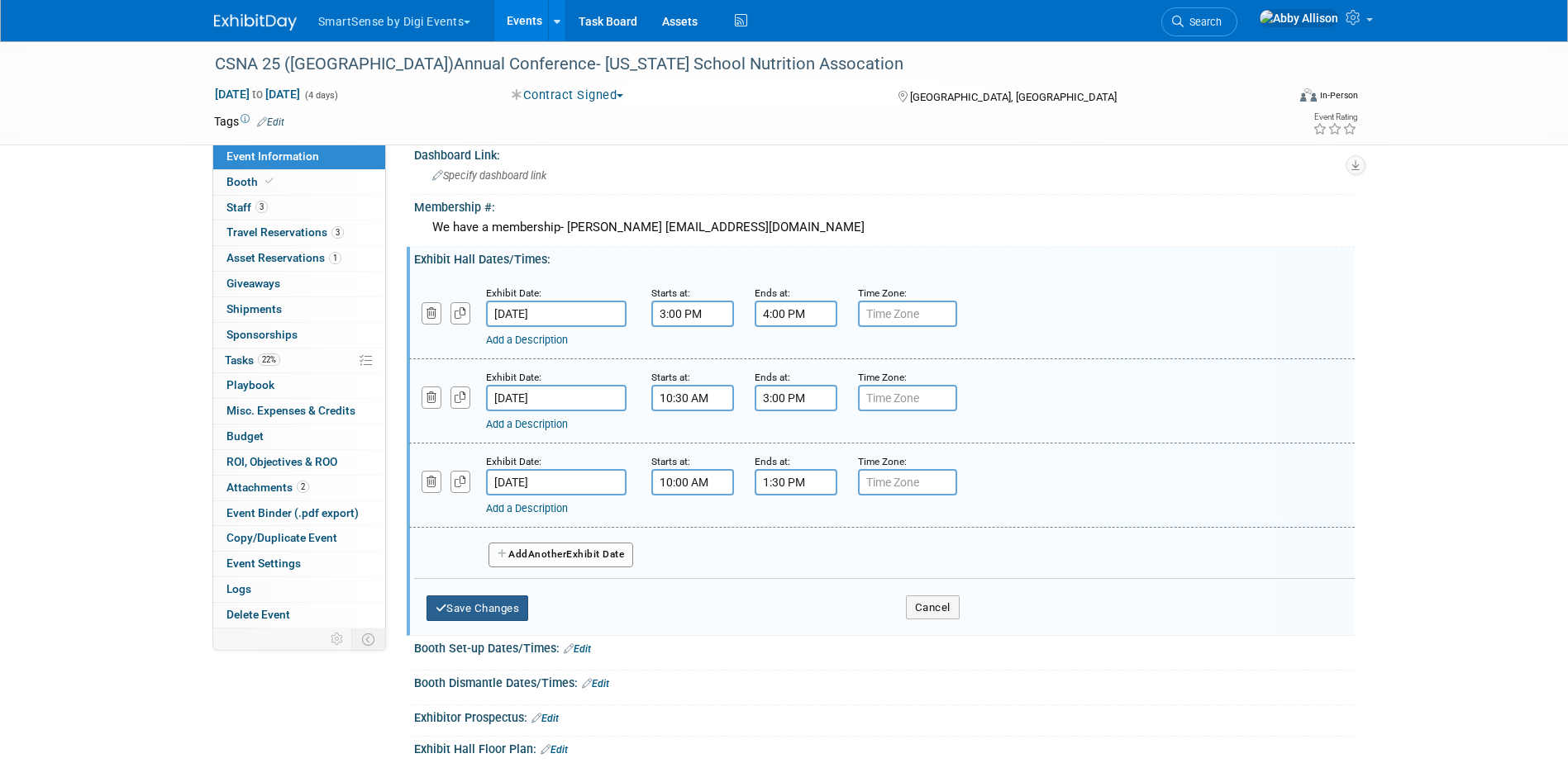
click at [495, 622] on button "Save Changes" at bounding box center [477, 608] width 102 height 27
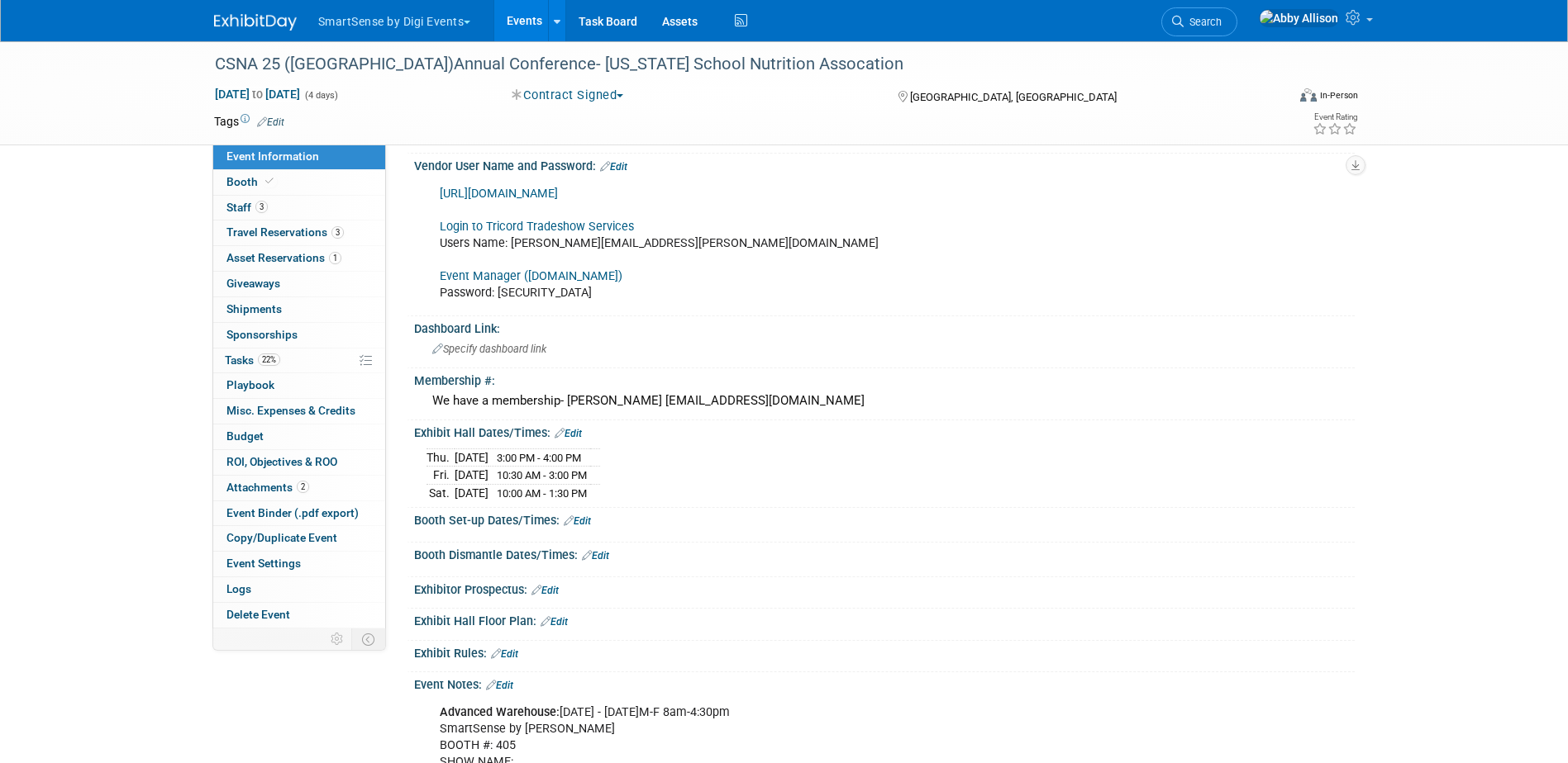
scroll to position [578, 0]
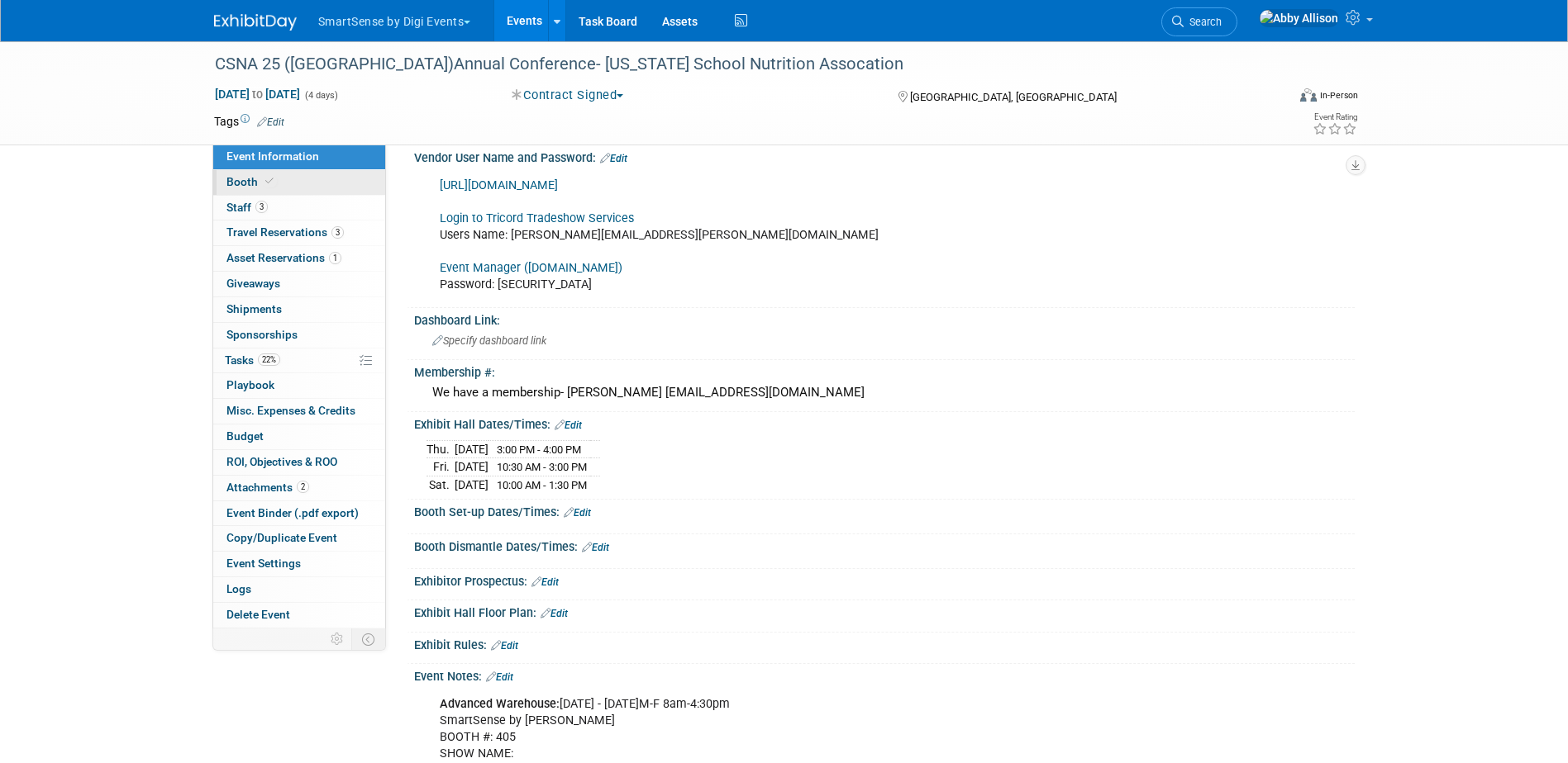
click at [243, 179] on span "Booth" at bounding box center [251, 182] width 51 height 13
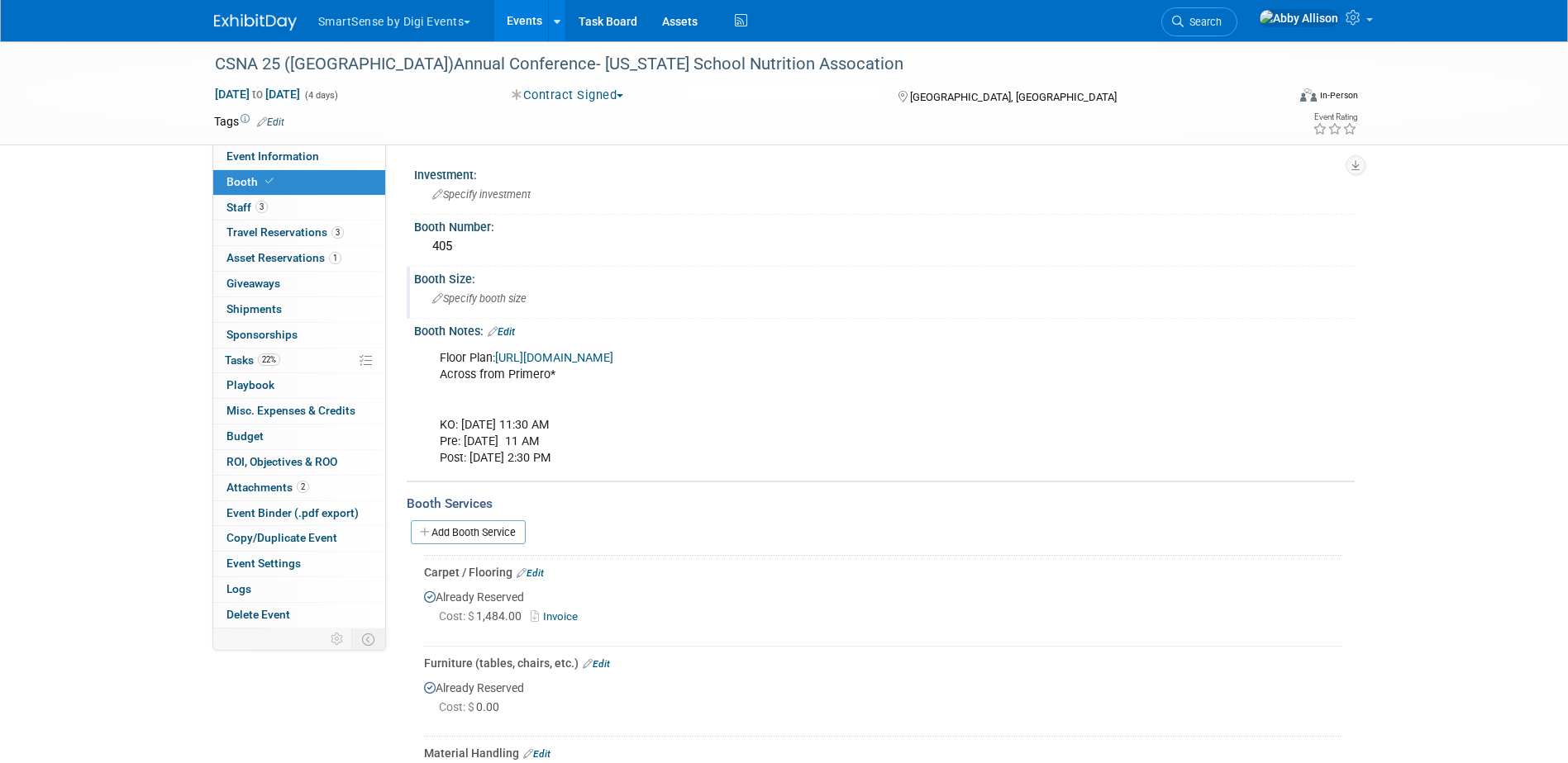
click at [551, 308] on div "Specify booth size" at bounding box center [885, 299] width 916 height 26
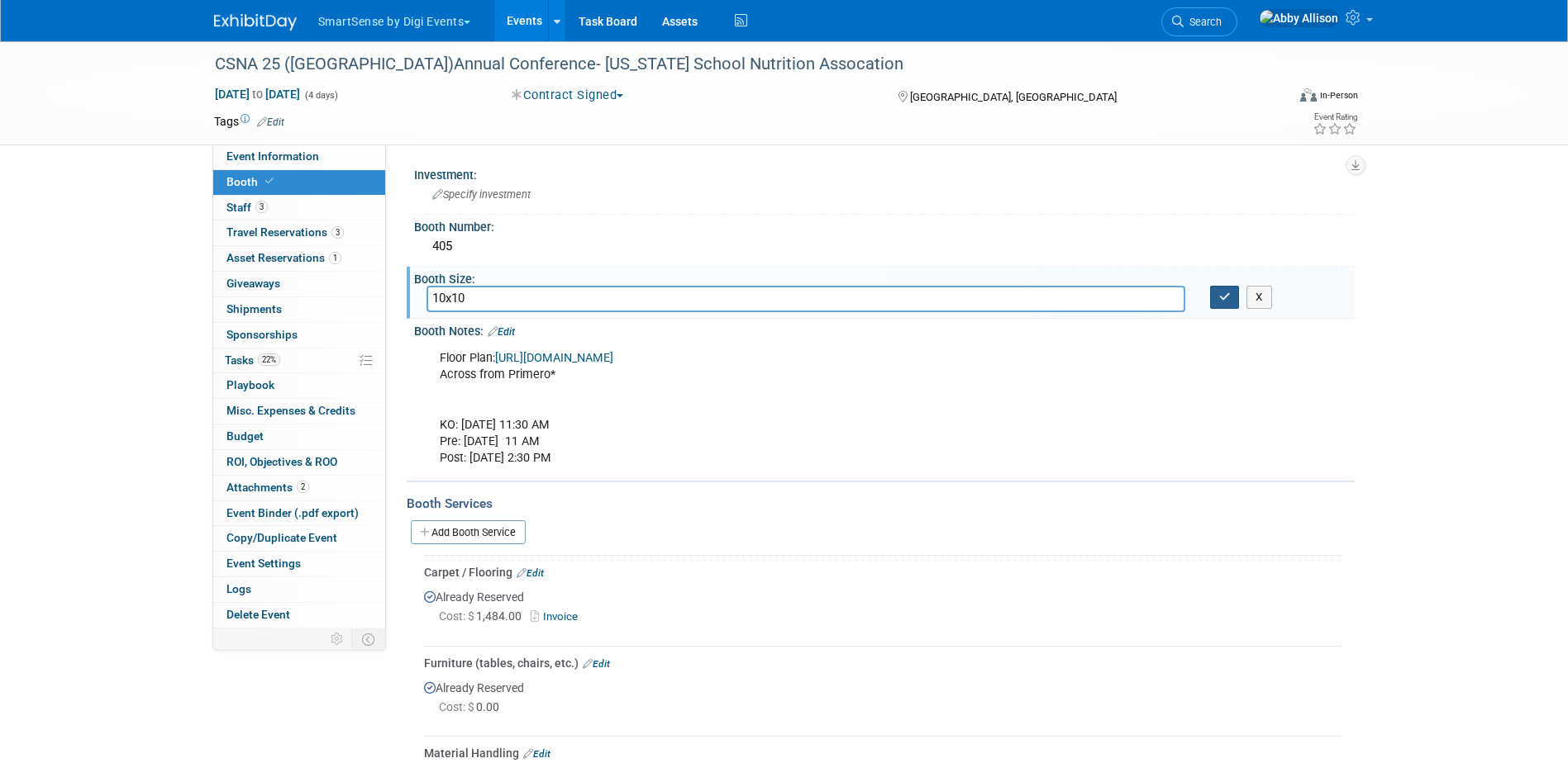
type input "10x10"
click at [1221, 305] on button "button" at bounding box center [1224, 298] width 30 height 23
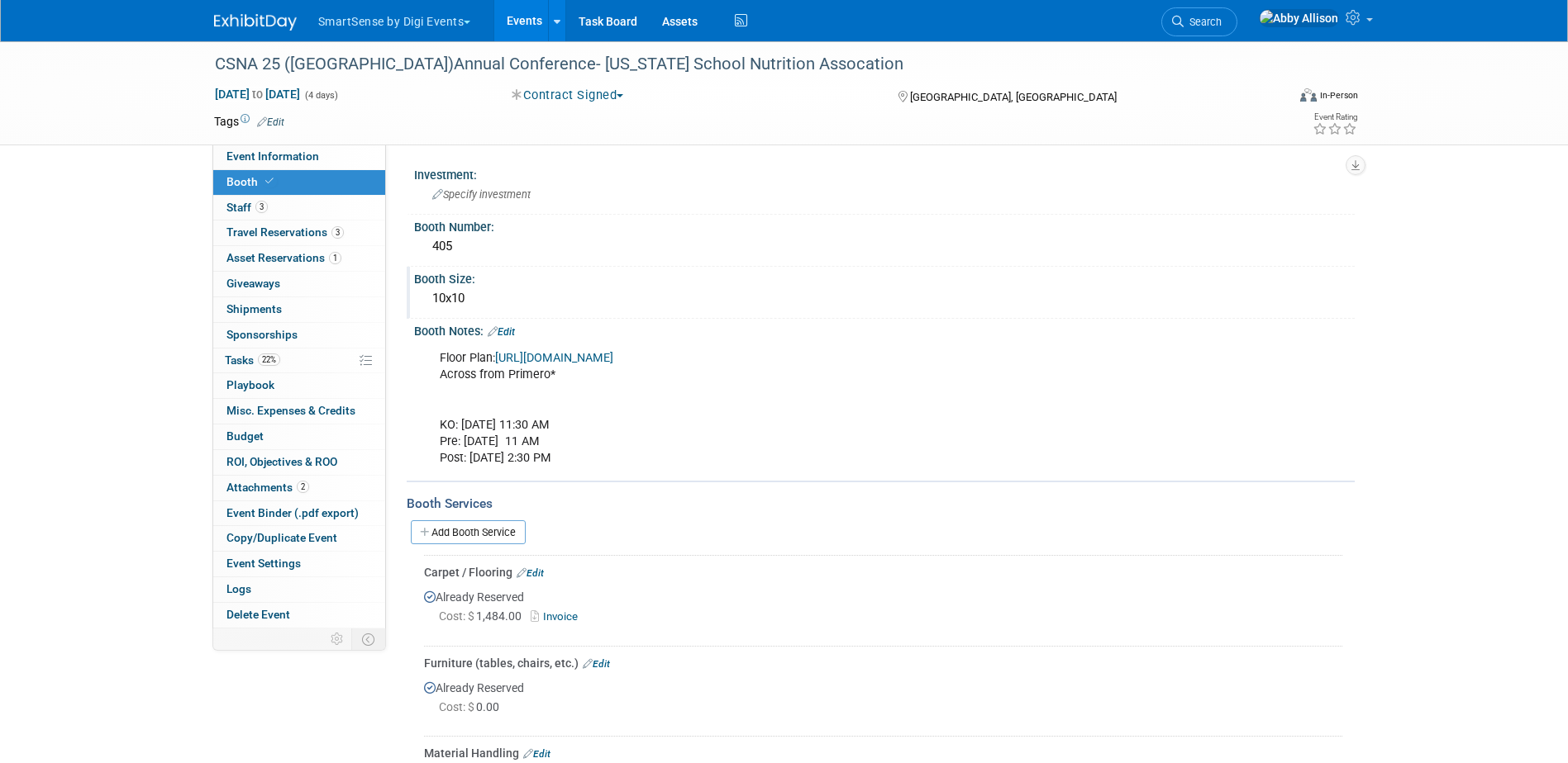
click at [521, 333] on div "Booth Notes: Edit" at bounding box center [885, 329] width 941 height 22
click at [497, 326] on icon at bounding box center [492, 331] width 10 height 10
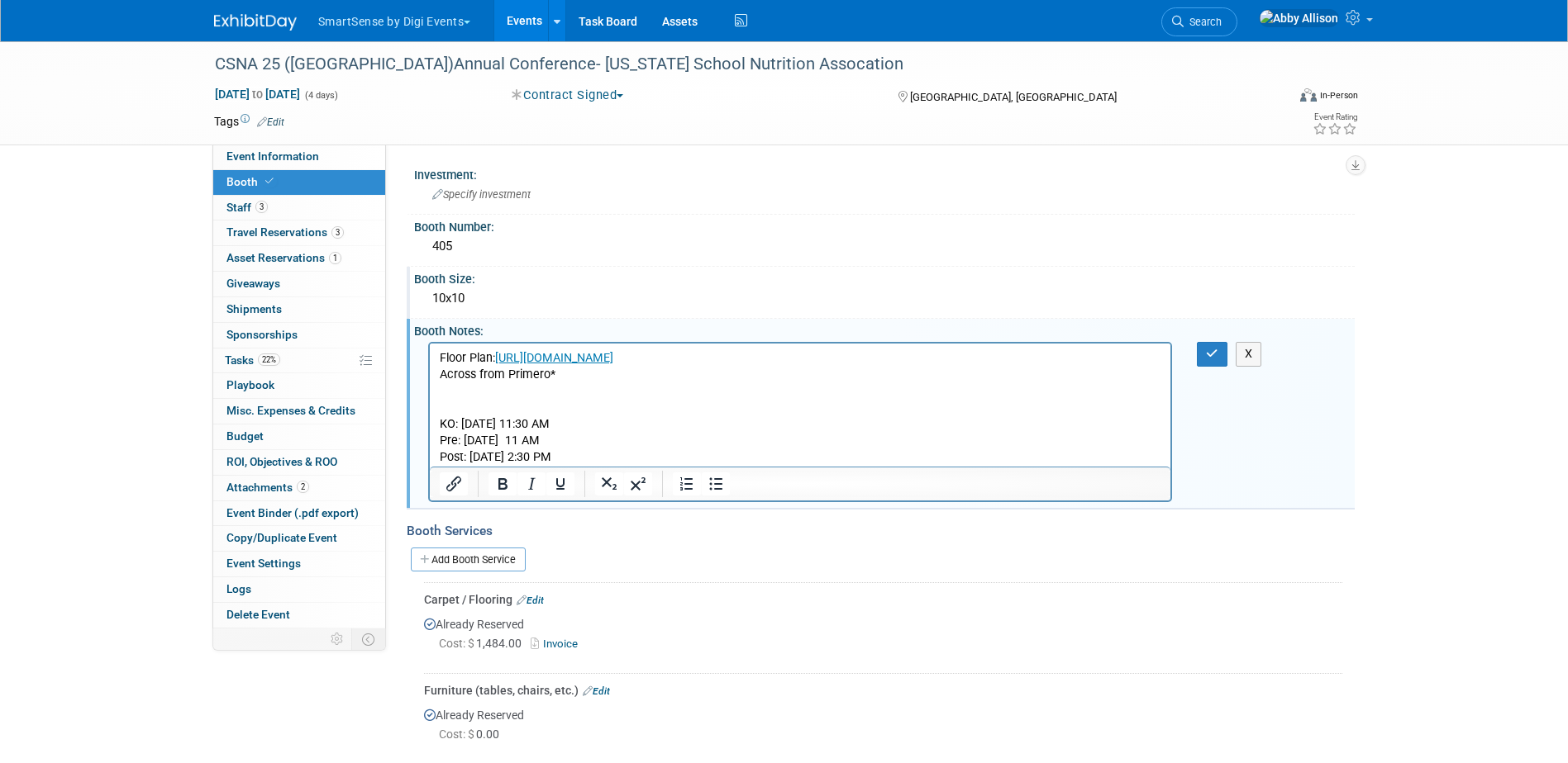
click at [435, 380] on html "Floor Plan: https://homebase.map-dynamics.com/csna2025/floorp Across from Prime…" at bounding box center [799, 404] width 742 height 123
click at [435, 400] on html "Floor Plan: https://homebase.map-dynamics.com/csna2025/floorp Across from Prime…" at bounding box center [799, 404] width 742 height 123
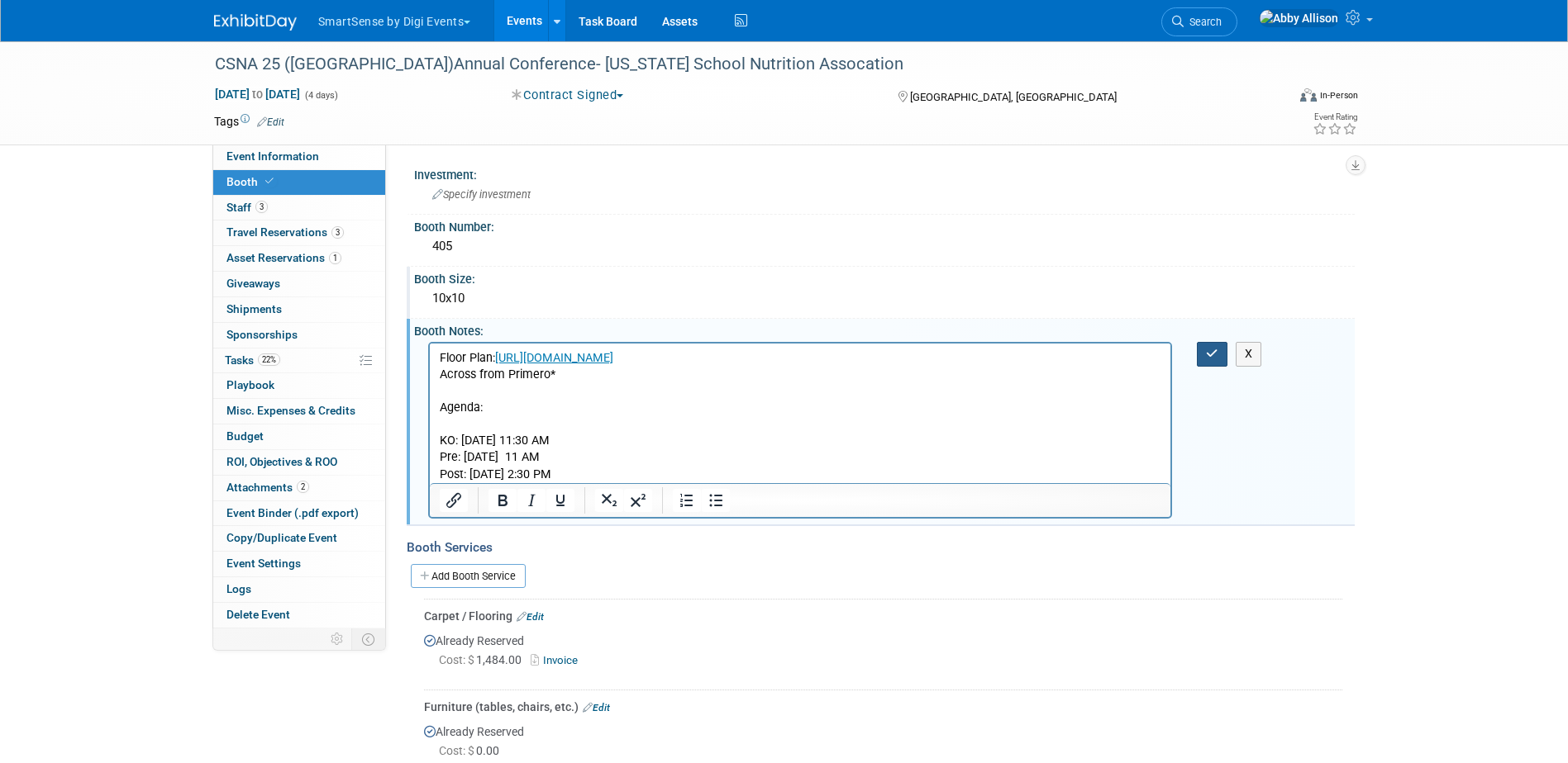
click at [1200, 346] on button "button" at bounding box center [1212, 354] width 31 height 24
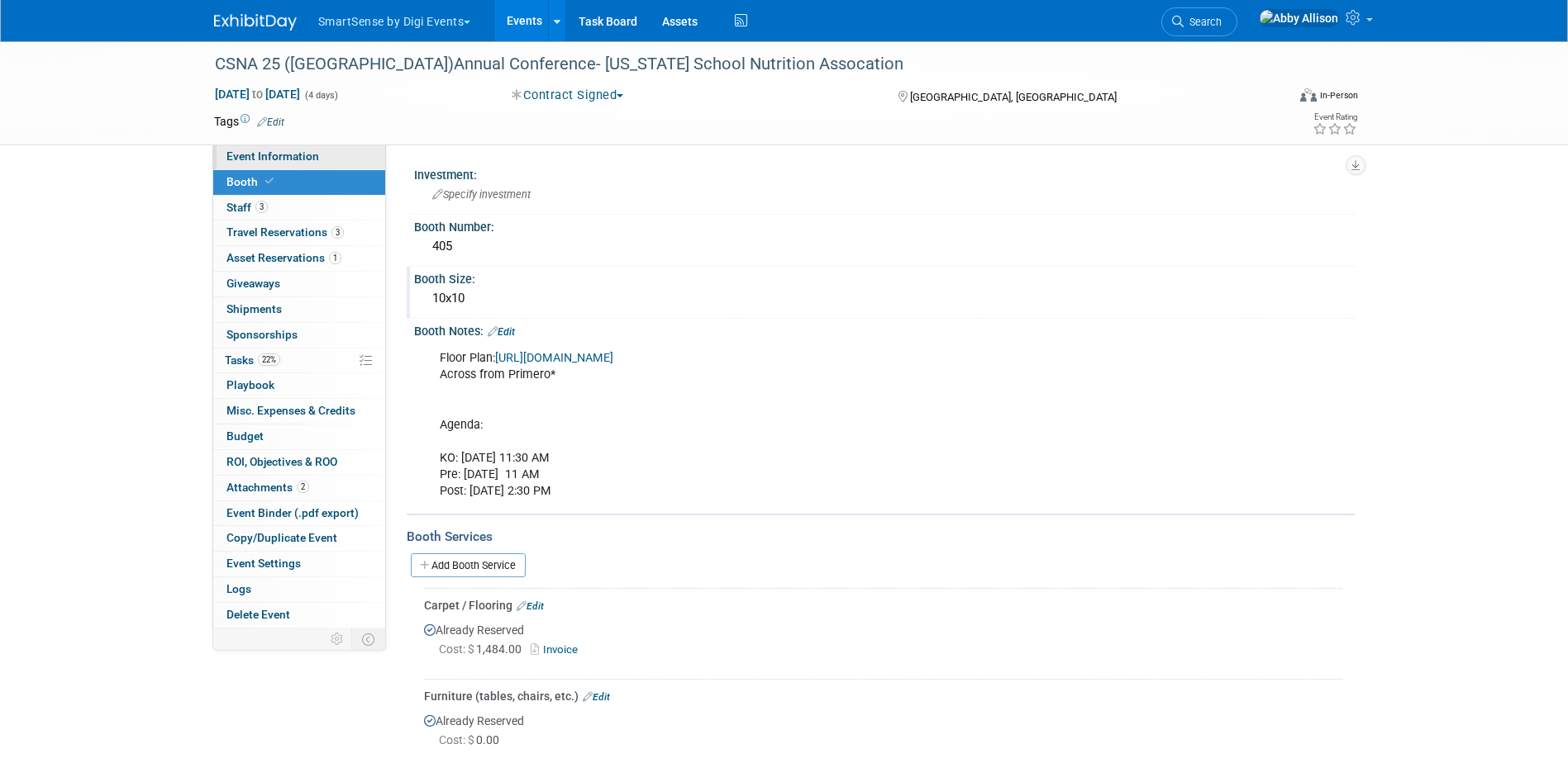
click at [279, 157] on span "Event Information" at bounding box center [272, 156] width 93 height 13
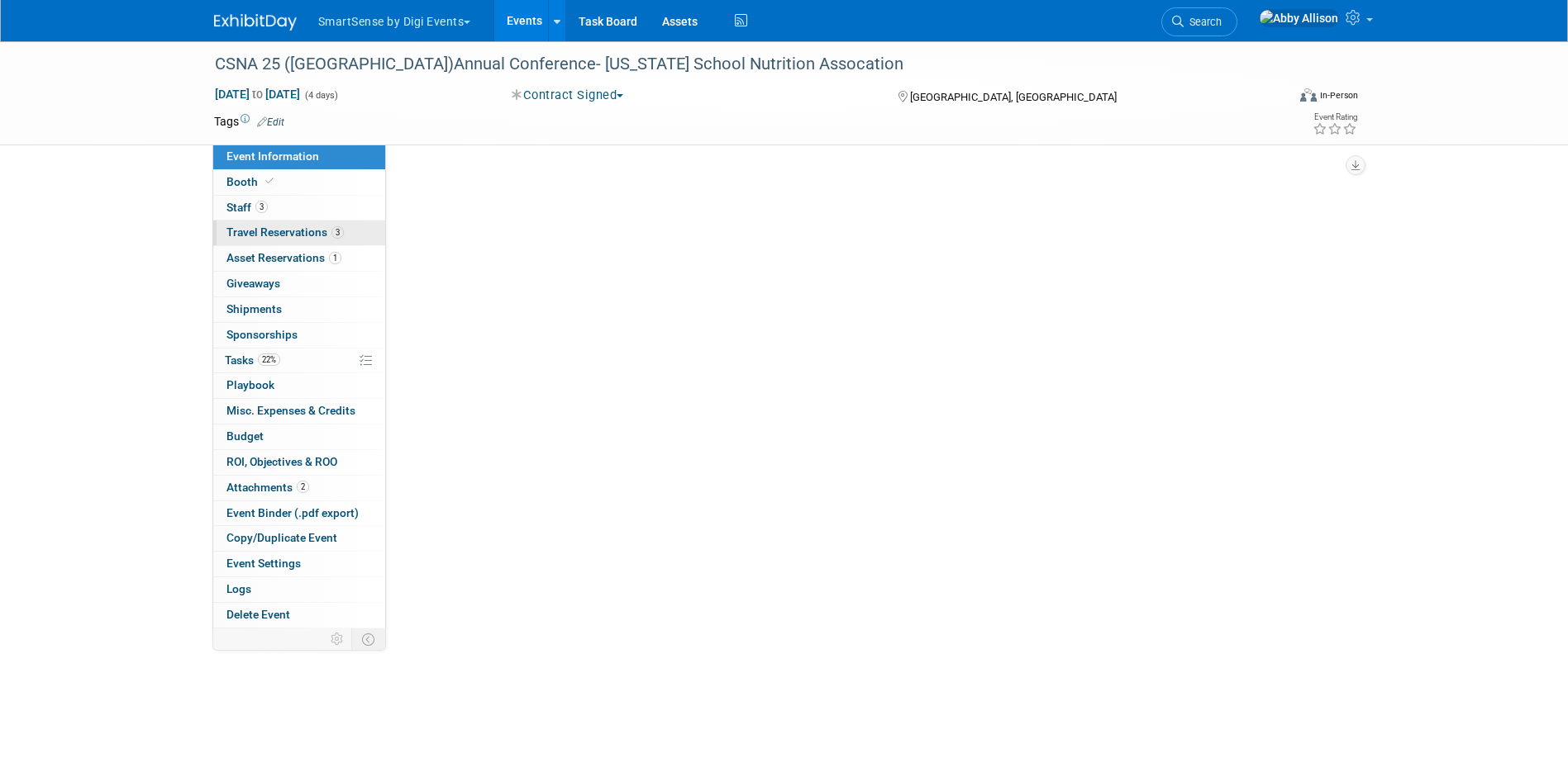
select select "Education"
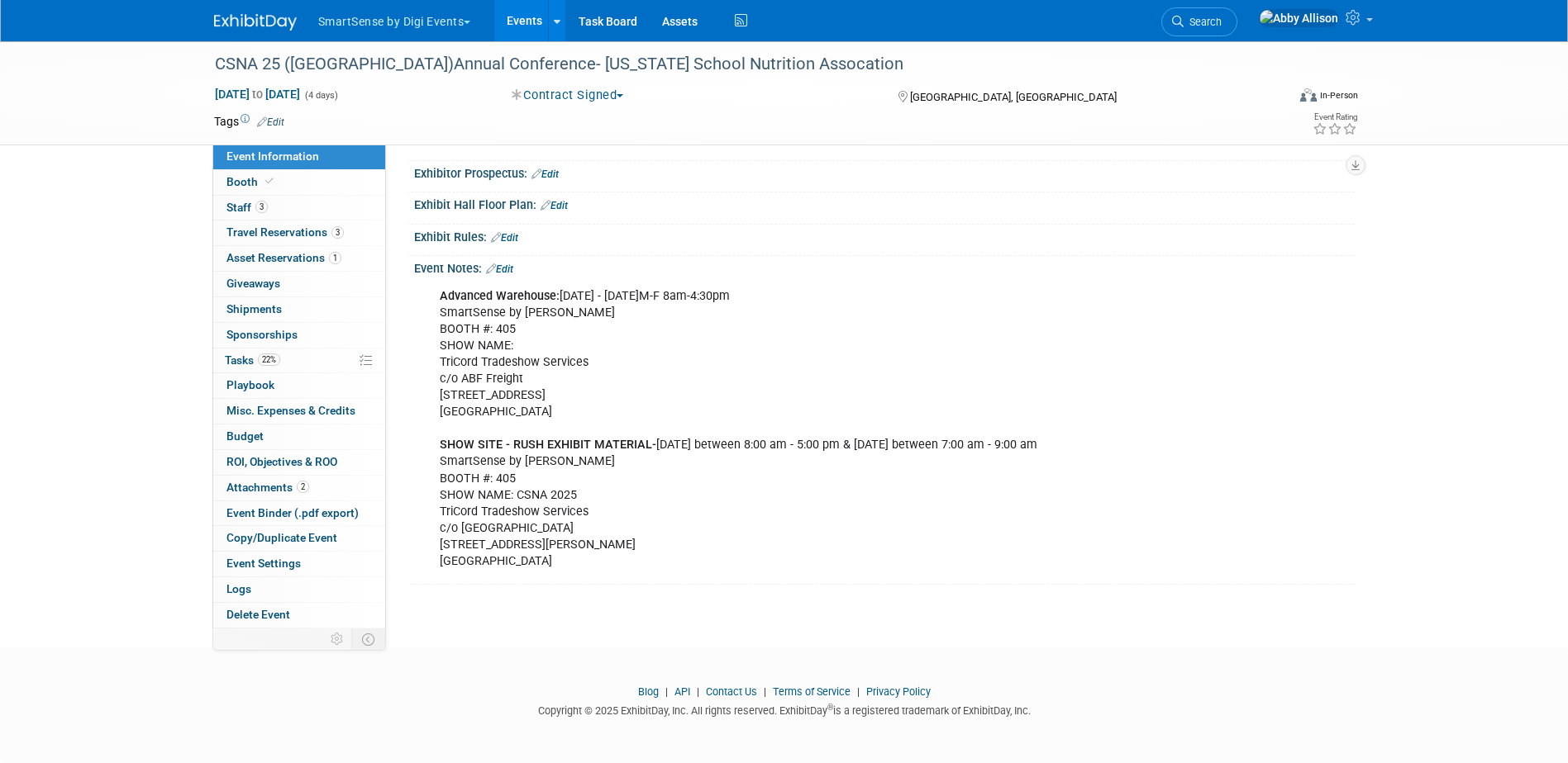
scroll to position [1031, 0]
click at [1222, 27] on span "Search" at bounding box center [1202, 21] width 38 height 12
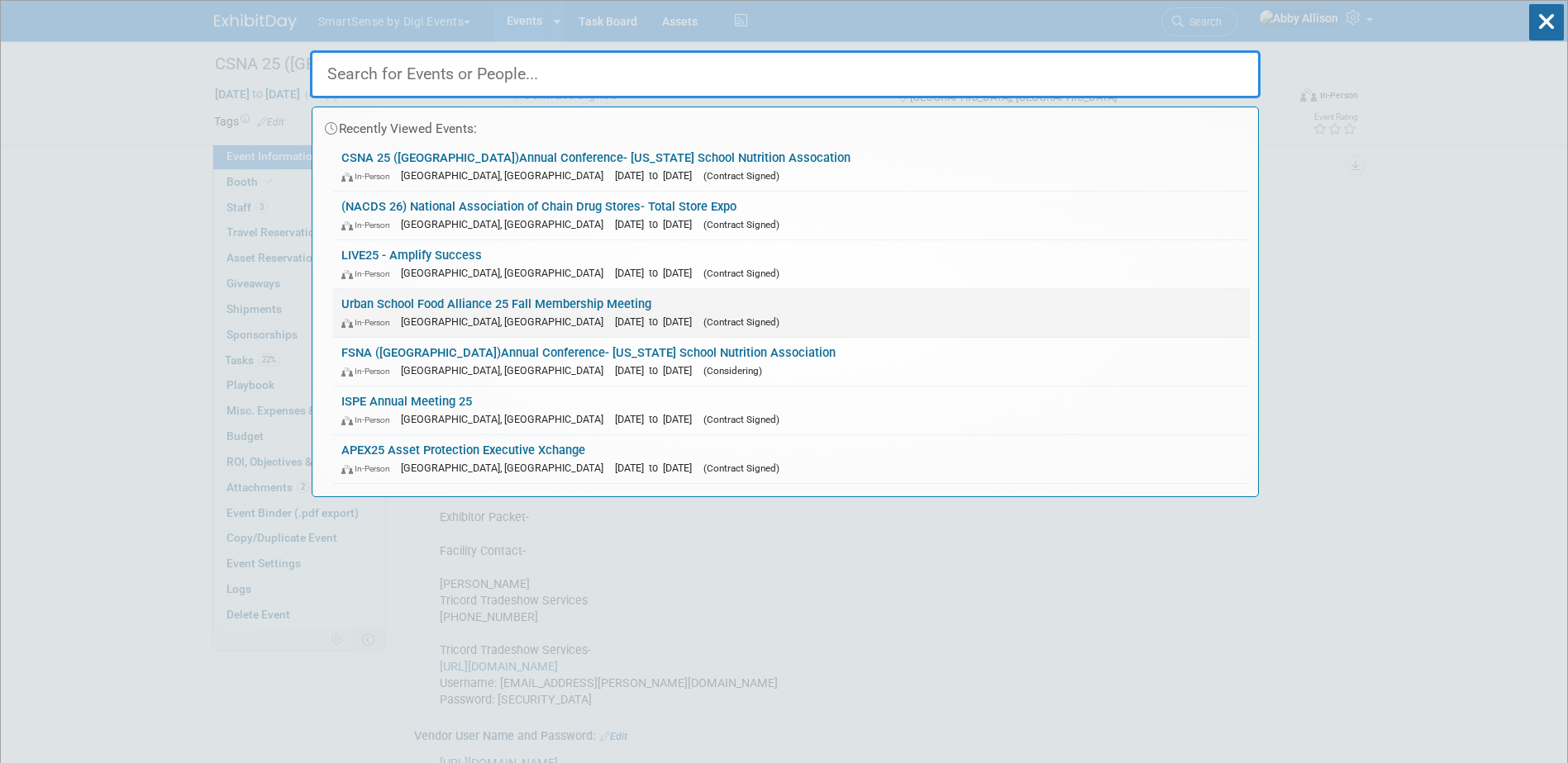
click at [473, 303] on link "Urban School Food Alliance 25 Fall Membership Meeting In-Person Boston, MA Sep …" at bounding box center [791, 313] width 916 height 48
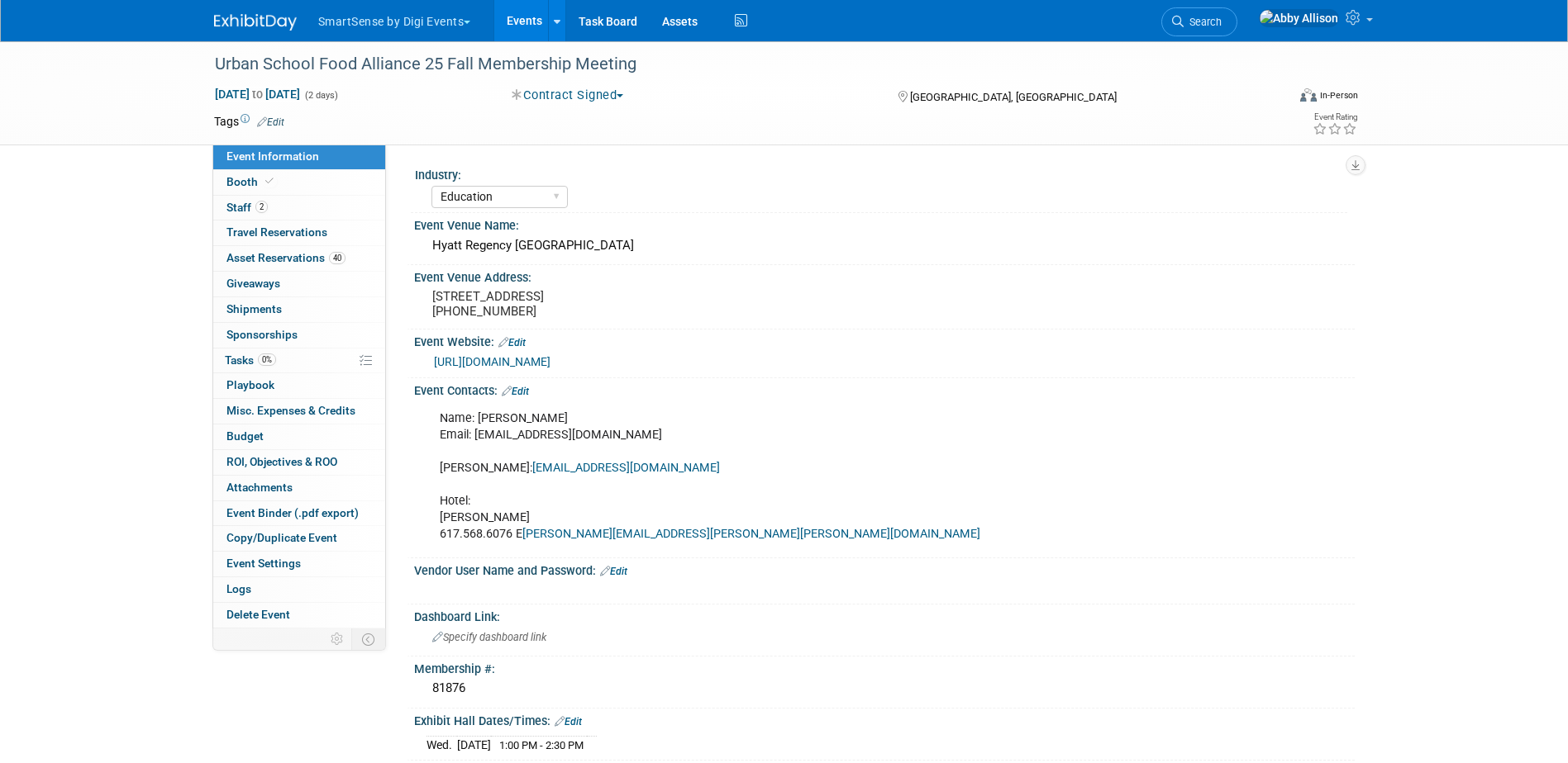
select select "Education"
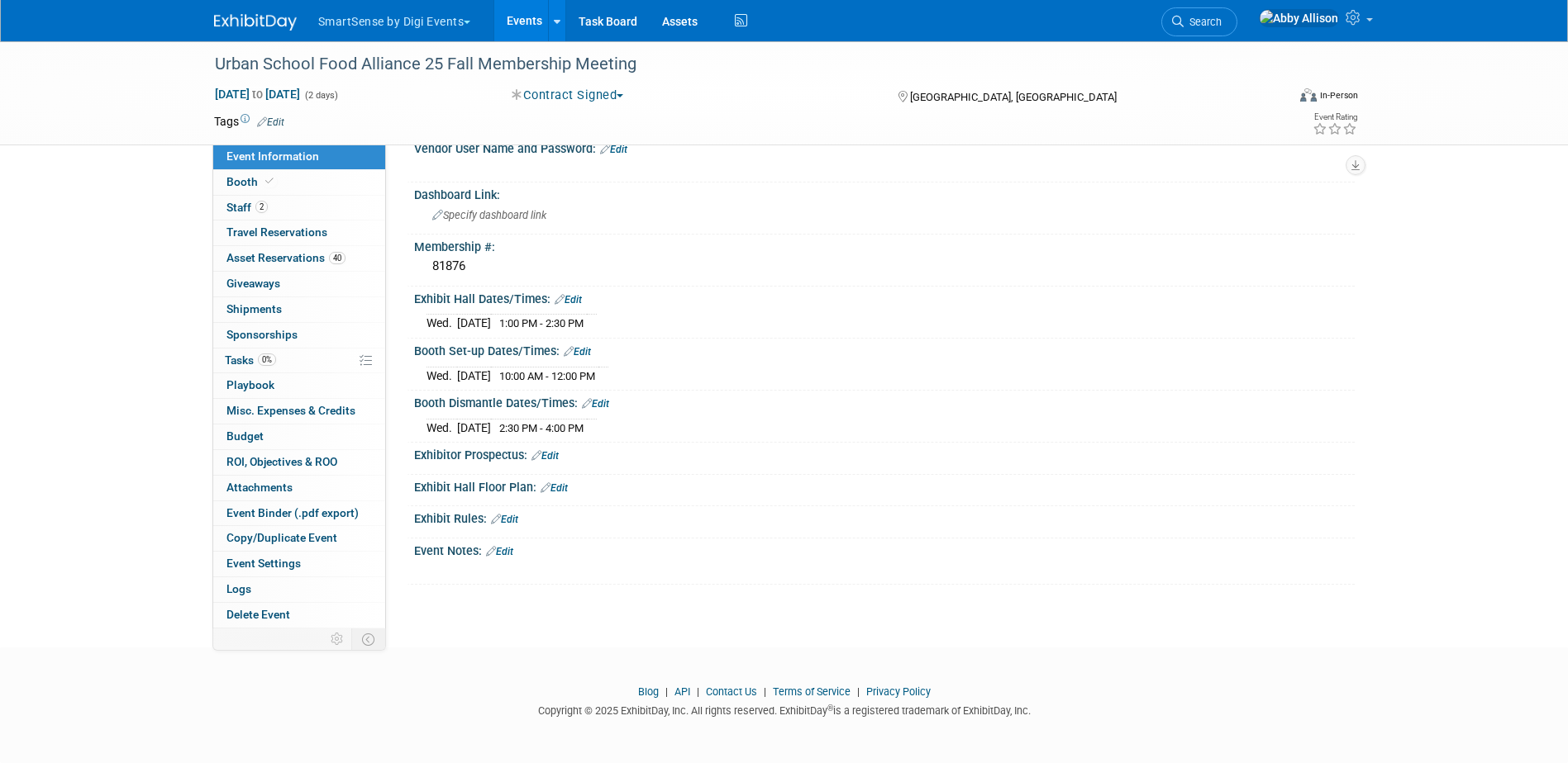
scroll to position [435, 0]
click at [510, 549] on link "Edit" at bounding box center [499, 551] width 28 height 11
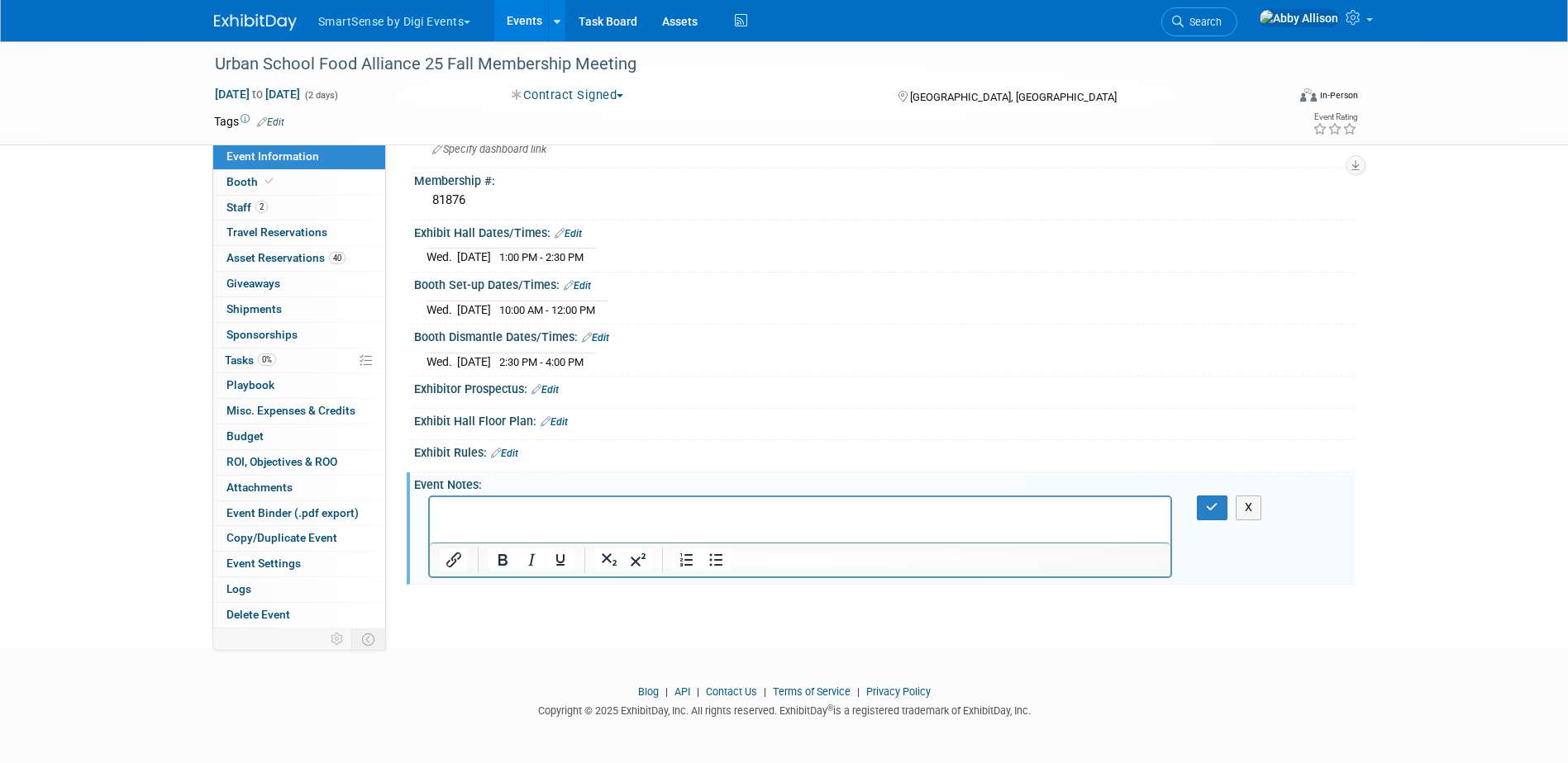
scroll to position [502, 0]
click at [487, 510] on p "Rich Text Area. Press ALT-0 for help." at bounding box center [800, 511] width 722 height 16
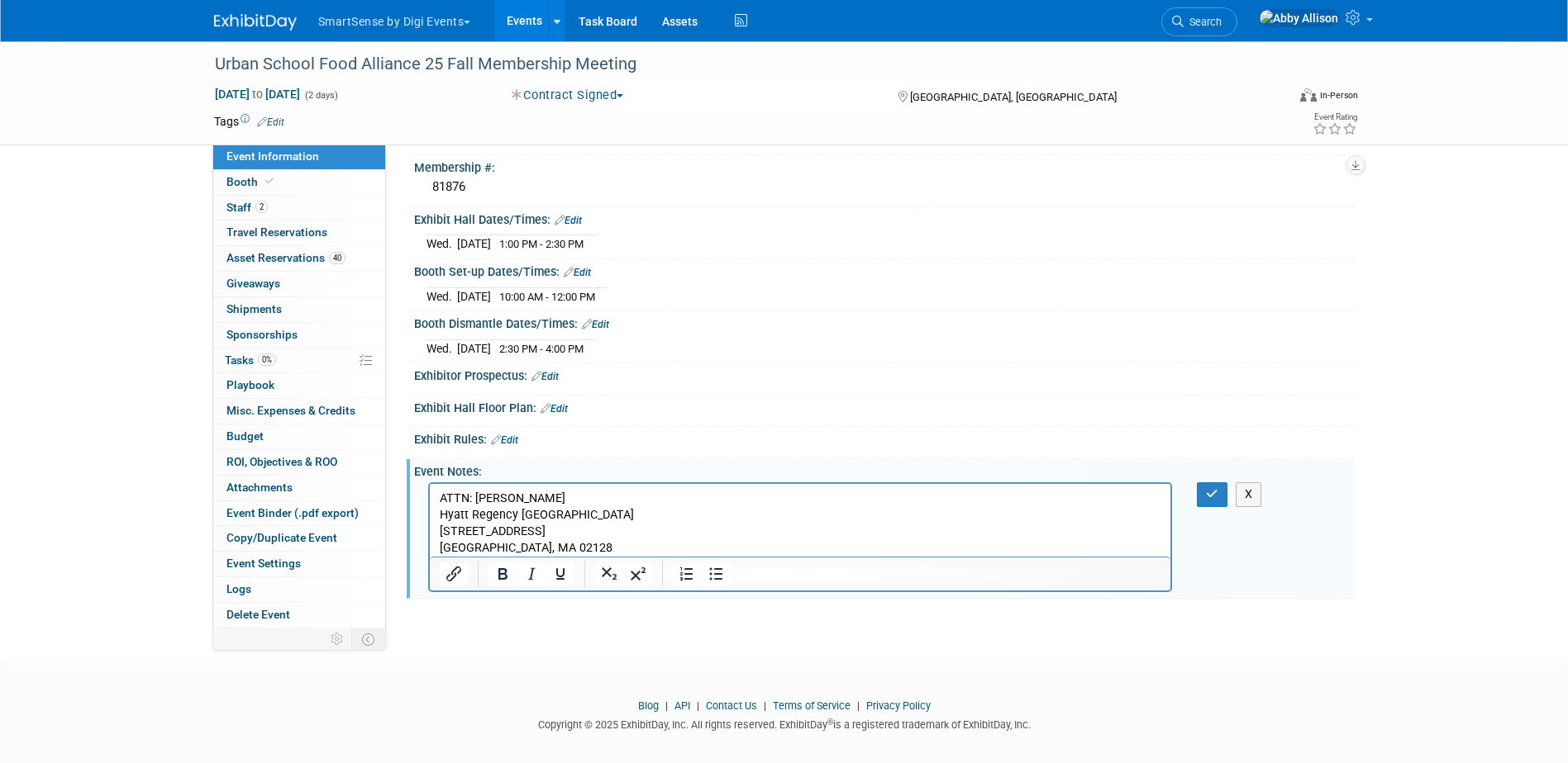
click at [540, 550] on p "[GEOGRAPHIC_DATA], MA 02128" at bounding box center [800, 547] width 722 height 16
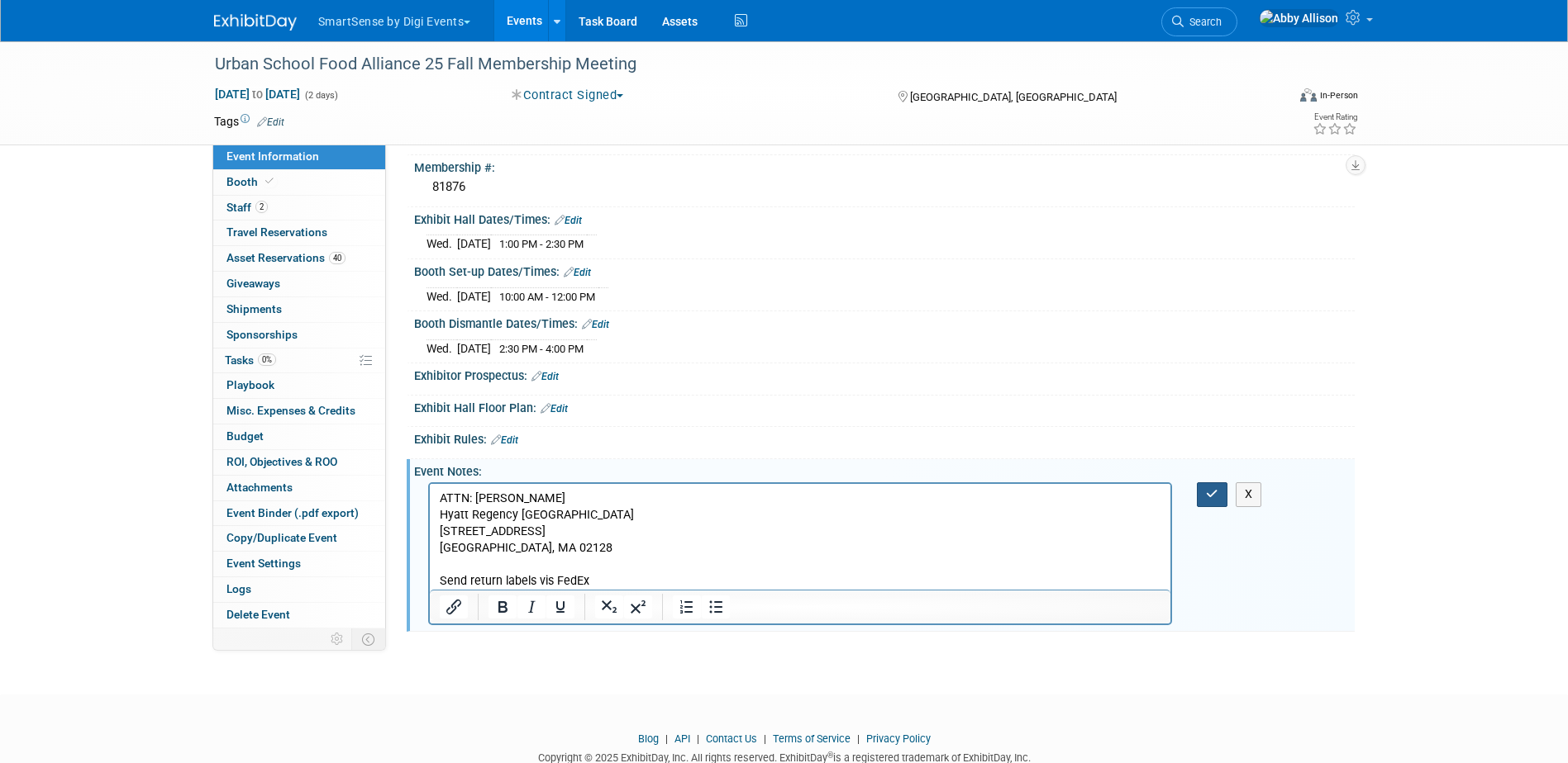
click at [1213, 500] on icon "button" at bounding box center [1212, 494] width 12 height 11
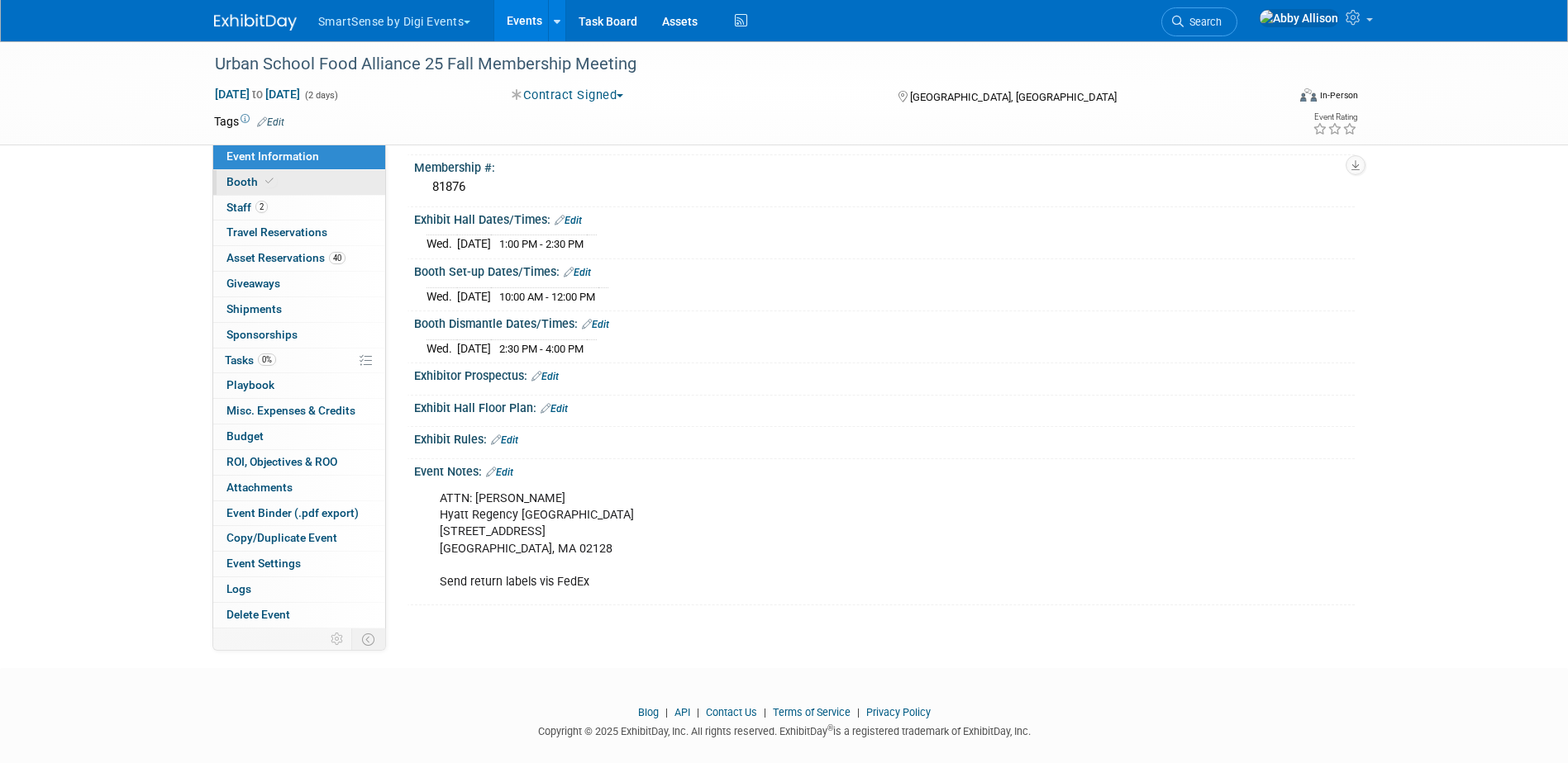
click at [254, 183] on span "Booth" at bounding box center [251, 182] width 51 height 13
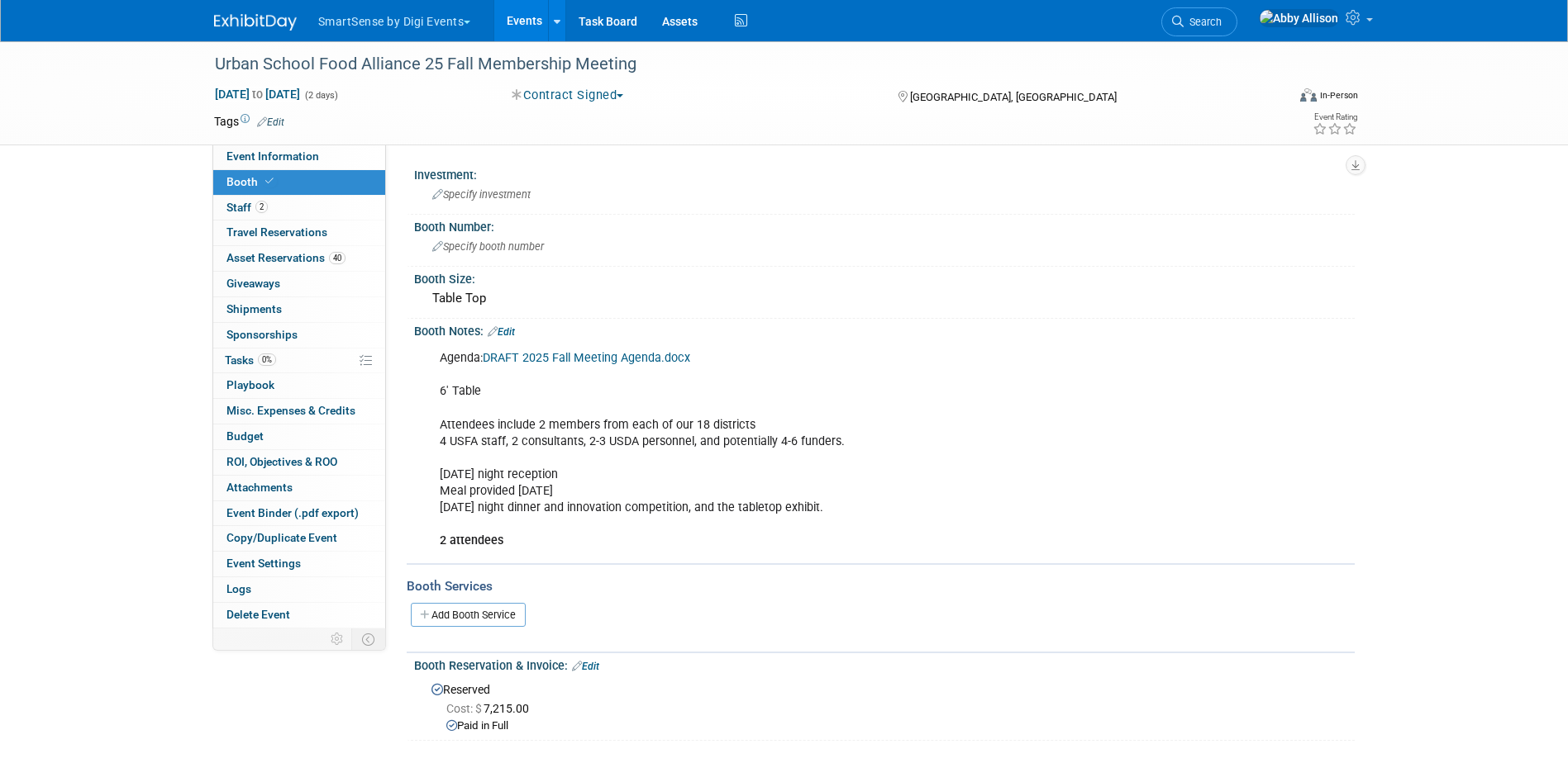
click at [510, 330] on link "Edit" at bounding box center [501, 332] width 28 height 11
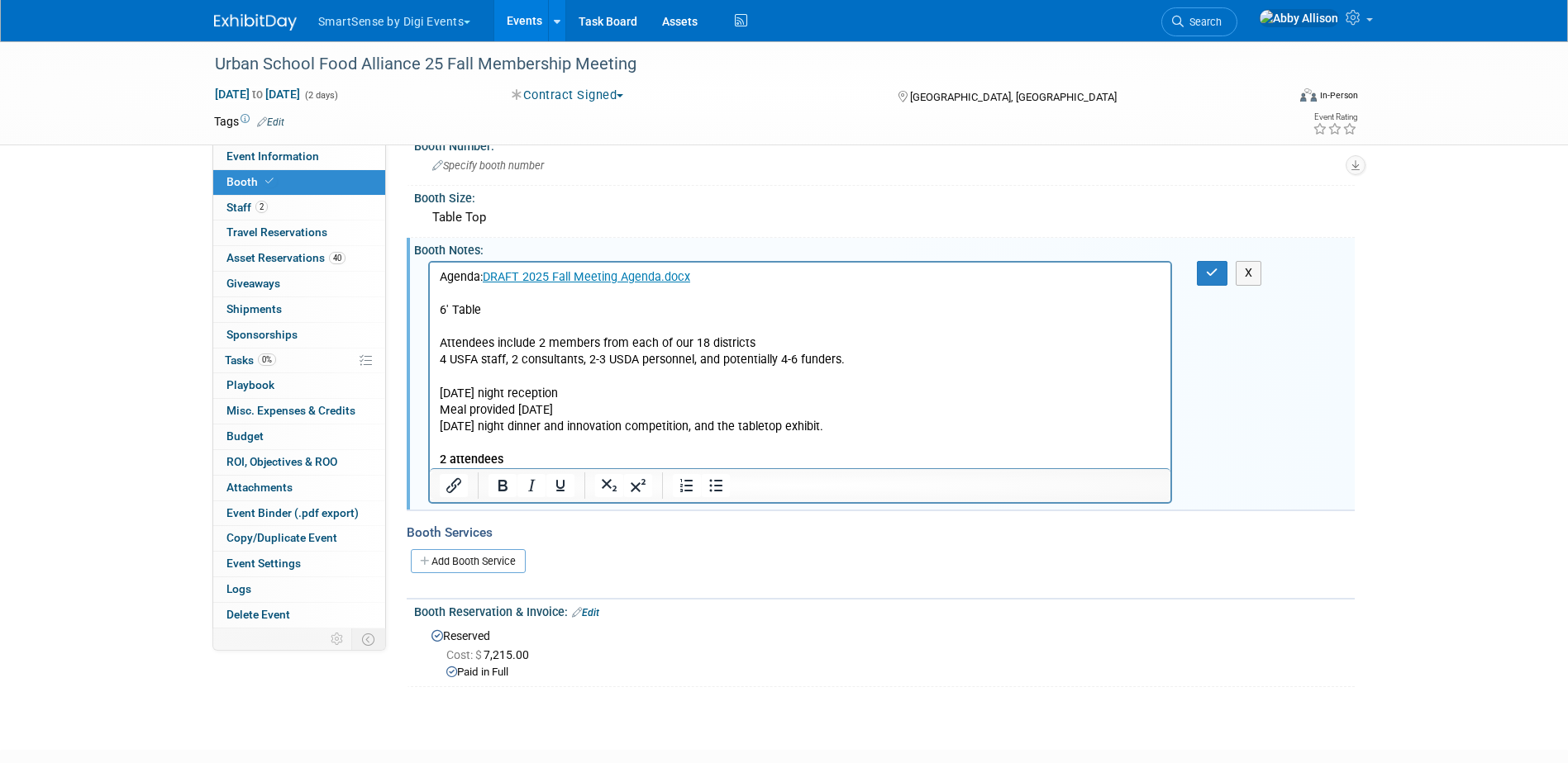
scroll to position [83, 0]
click at [466, 321] on p "Agenda: DRAFT 2025 Fall Meeting Agenda.docx 6' Table Attendees include 2 member…" at bounding box center [800, 367] width 722 height 199
click at [439, 323] on p "Agenda: DRAFT 2025 Fall Meeting Agenda.docx 6' Table [PERSON_NAME] room Attende…" at bounding box center [800, 367] width 722 height 199
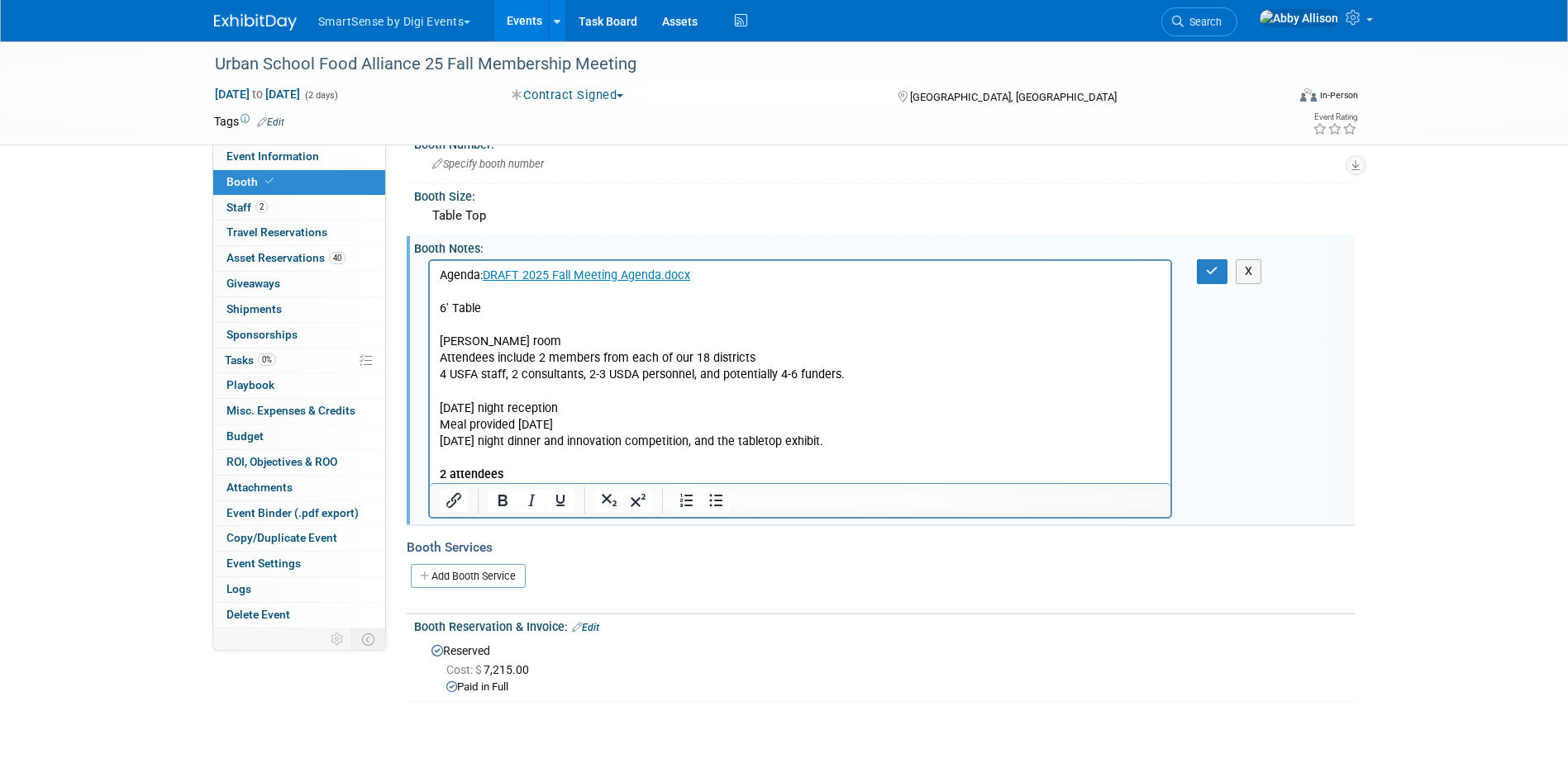
click at [439, 360] on p "[PERSON_NAME] room Attendees include 2 members from each of our 18 districts 4 …" at bounding box center [800, 408] width 722 height 150
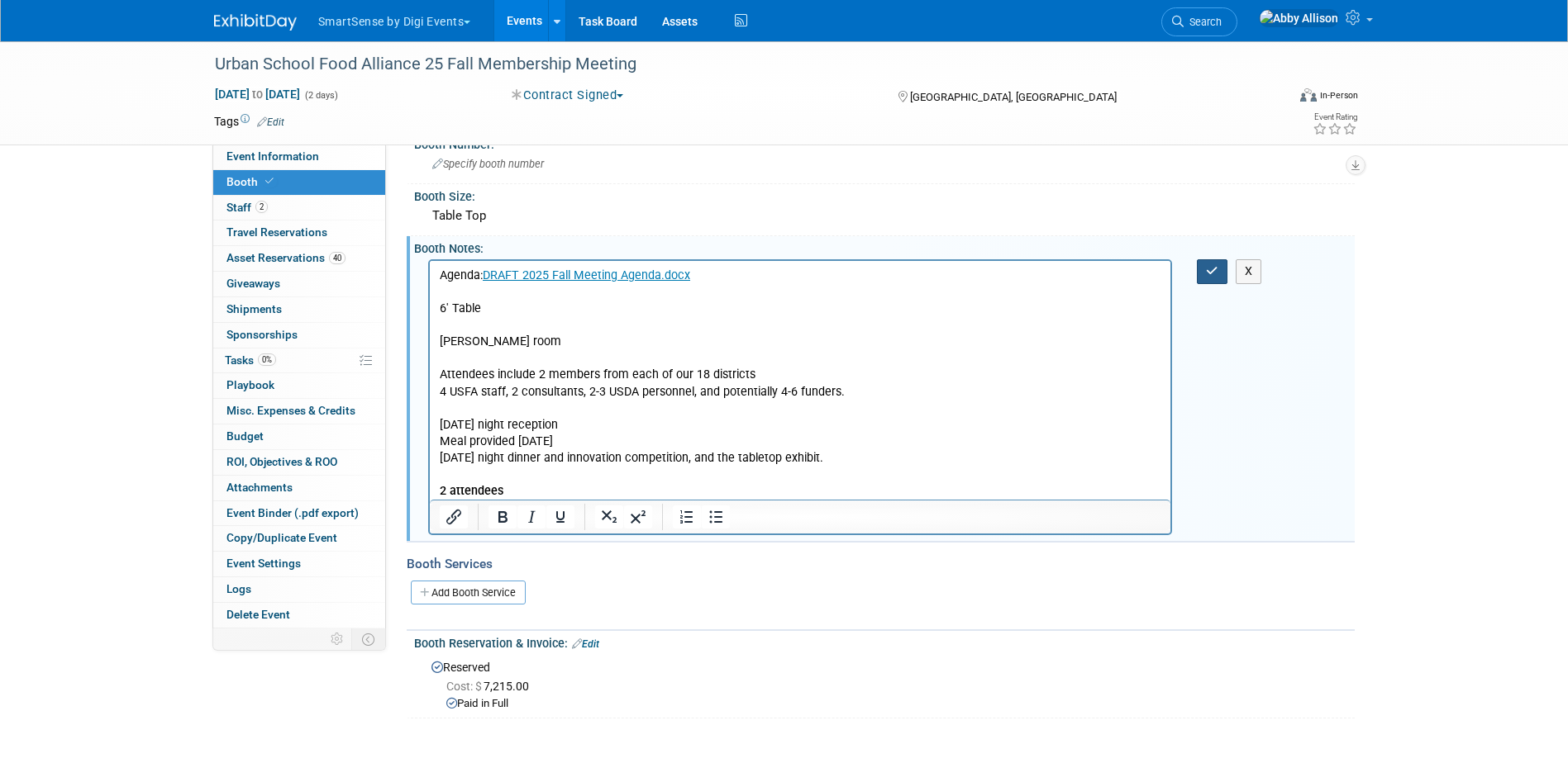
click at [1214, 276] on icon "button" at bounding box center [1212, 271] width 12 height 11
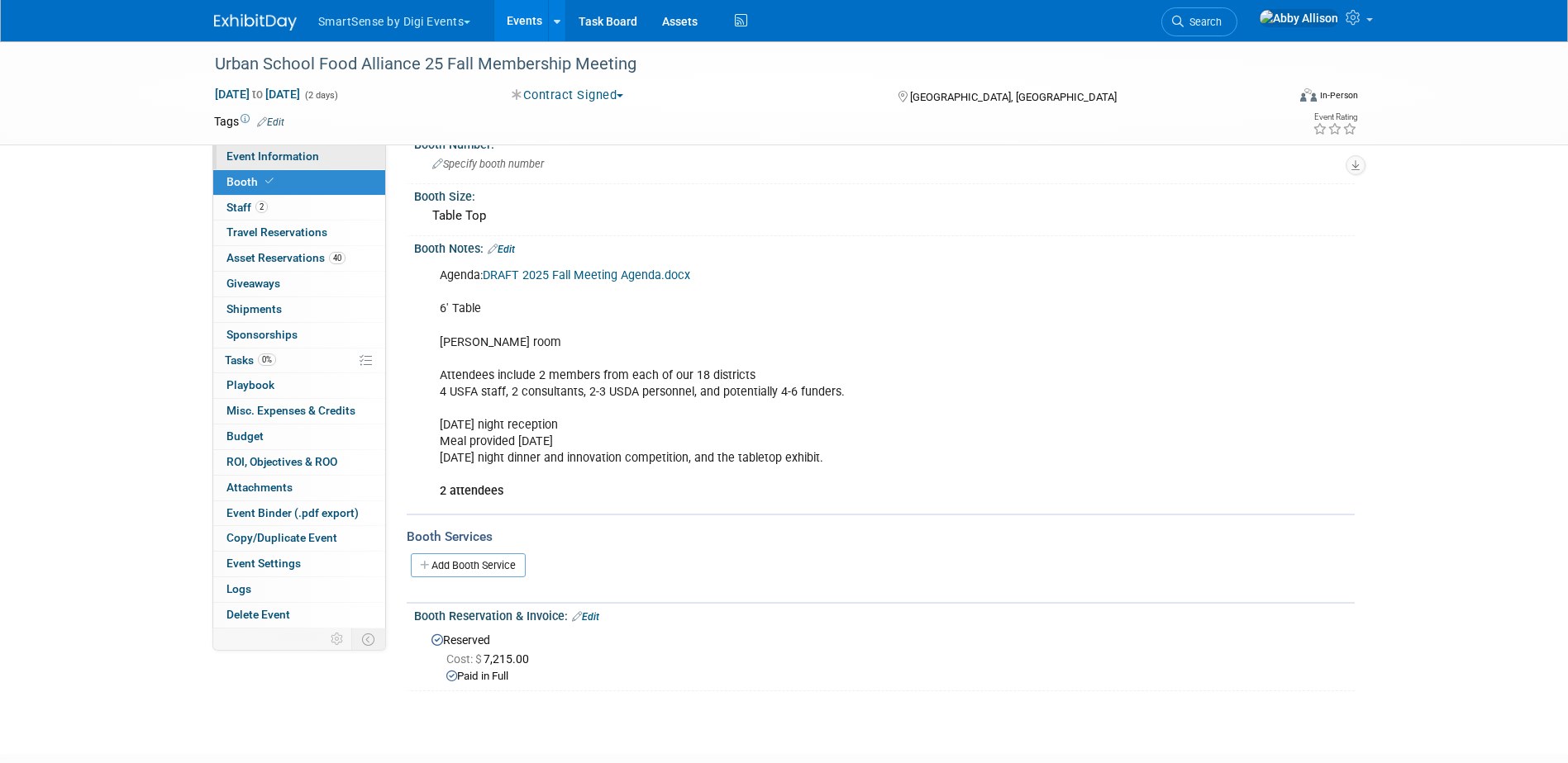
click at [248, 151] on span "Event Information" at bounding box center [272, 156] width 93 height 13
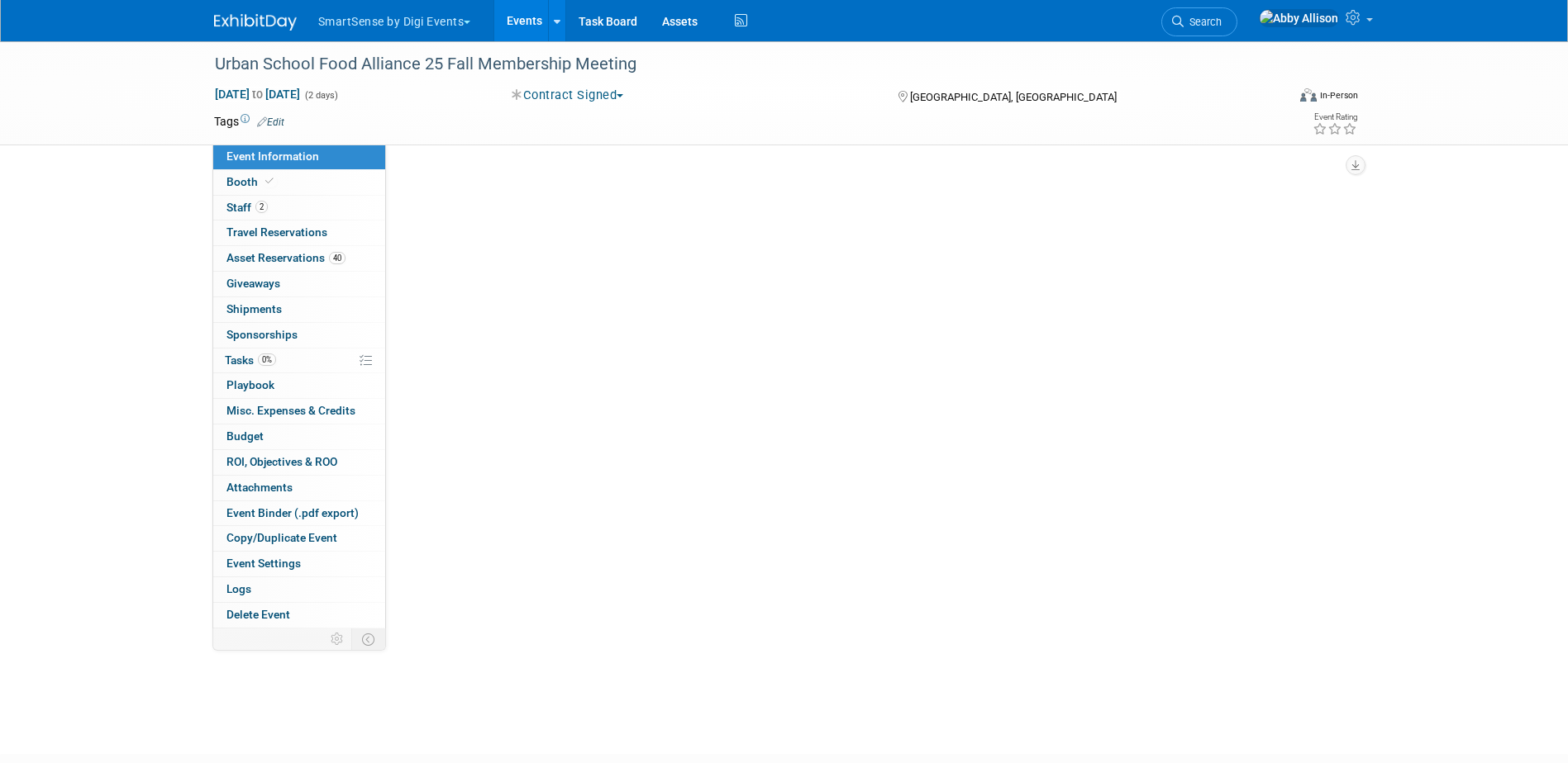
scroll to position [0, 0]
select select "Education"
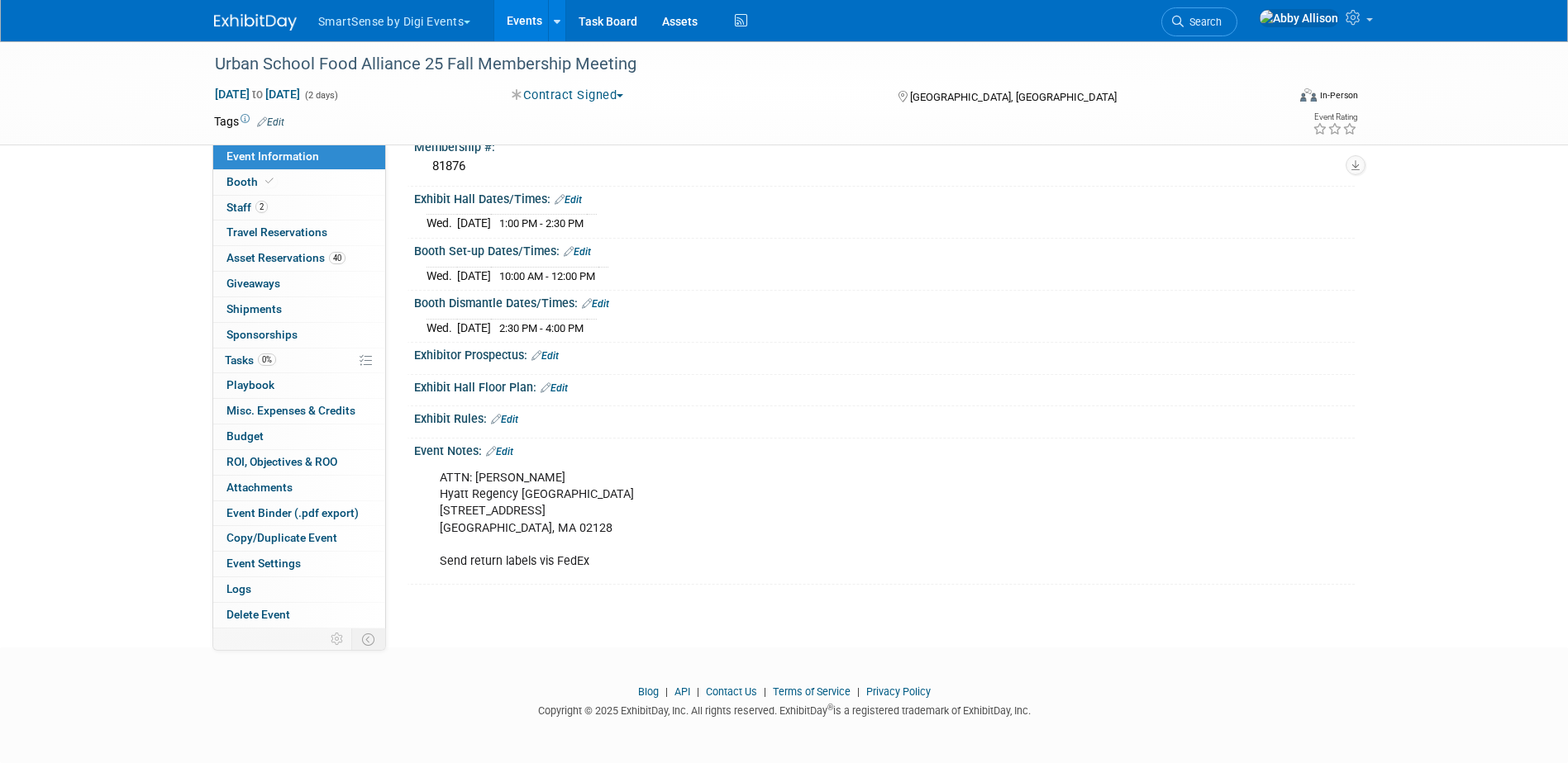
scroll to position [535, 0]
click at [510, 449] on link "Edit" at bounding box center [499, 452] width 28 height 11
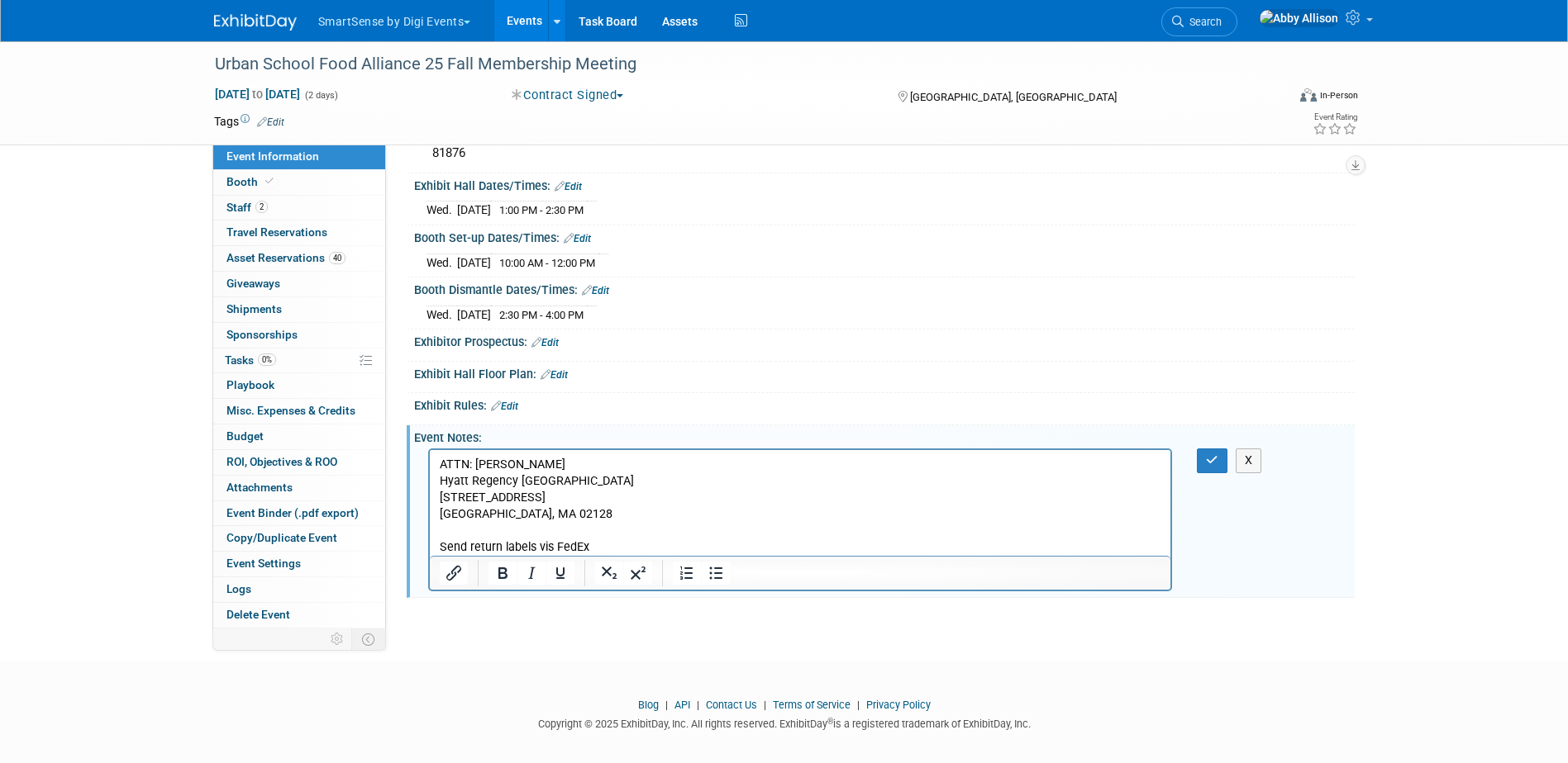
scroll to position [0, 0]
click at [542, 510] on p "ATTN: [PERSON_NAME] [PERSON_NAME] Regency [GEOGRAPHIC_DATA] [STREET_ADDRESS] Se…" at bounding box center [800, 506] width 722 height 99
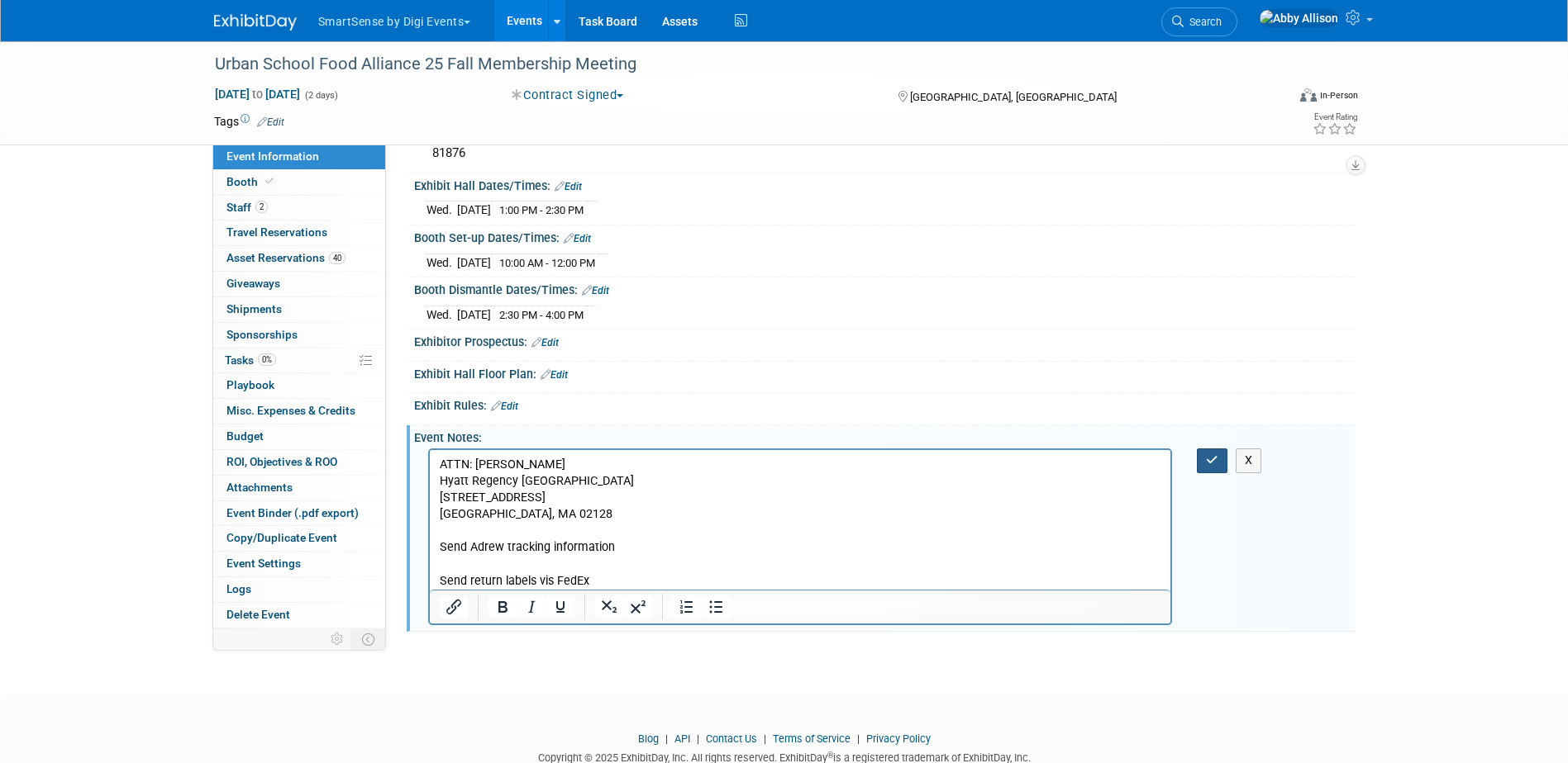
click at [1211, 465] on icon "button" at bounding box center [1212, 460] width 12 height 11
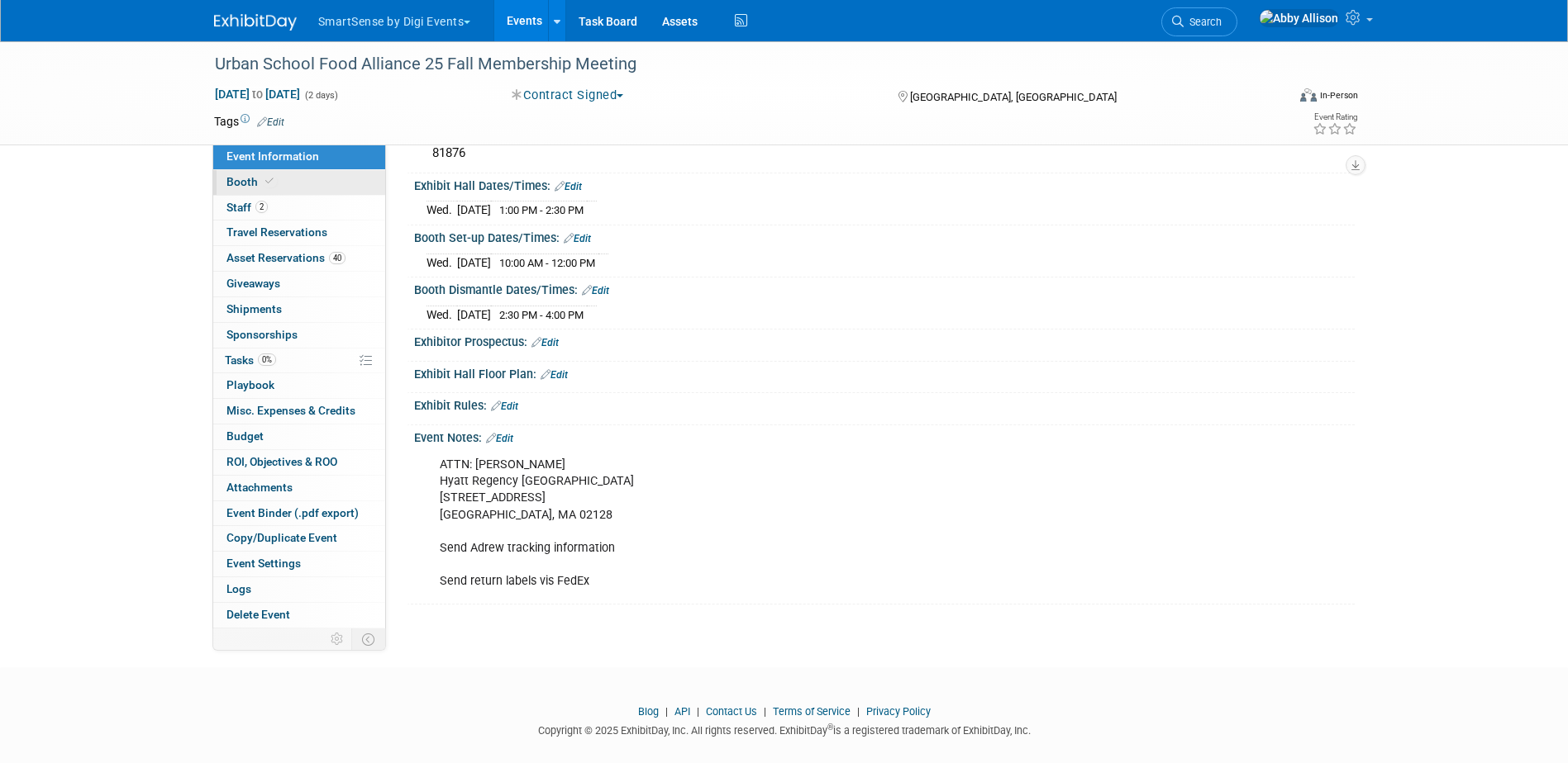
click at [232, 186] on span "Booth" at bounding box center [251, 182] width 51 height 13
